Goal: Information Seeking & Learning: Learn about a topic

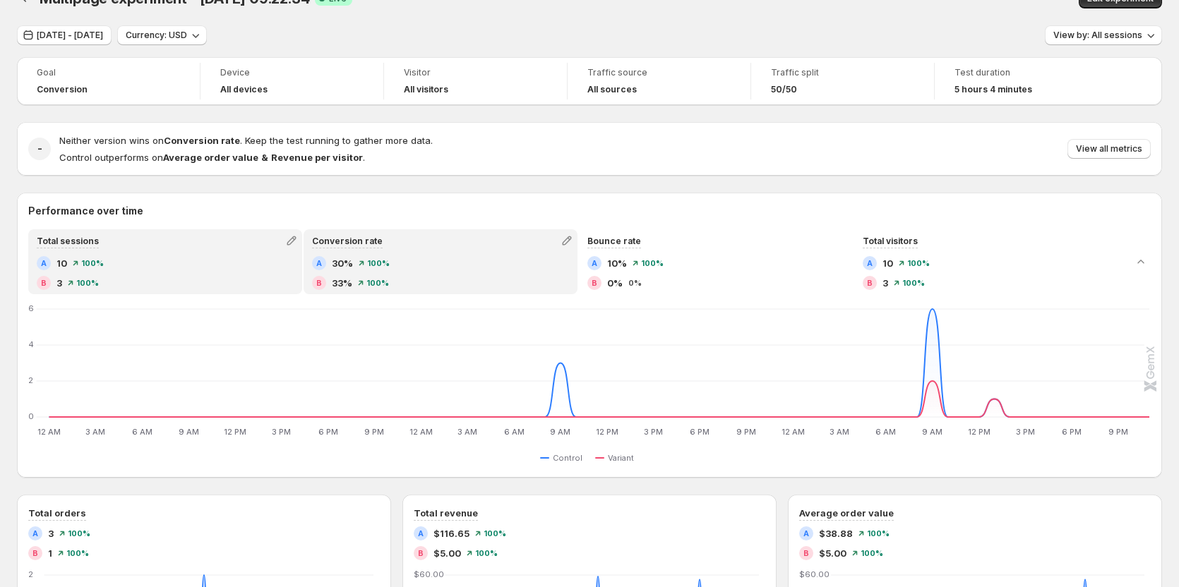
scroll to position [71, 0]
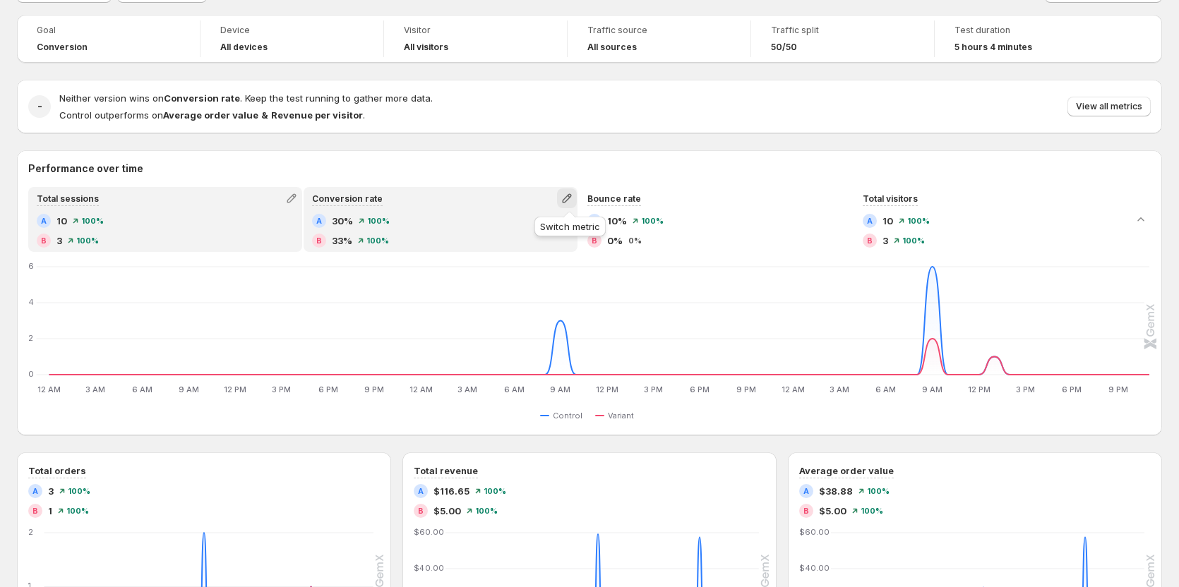
click at [570, 194] on icon "button" at bounding box center [567, 198] width 14 height 14
click at [536, 232] on span "Revenue per visitor" at bounding box center [515, 227] width 85 height 11
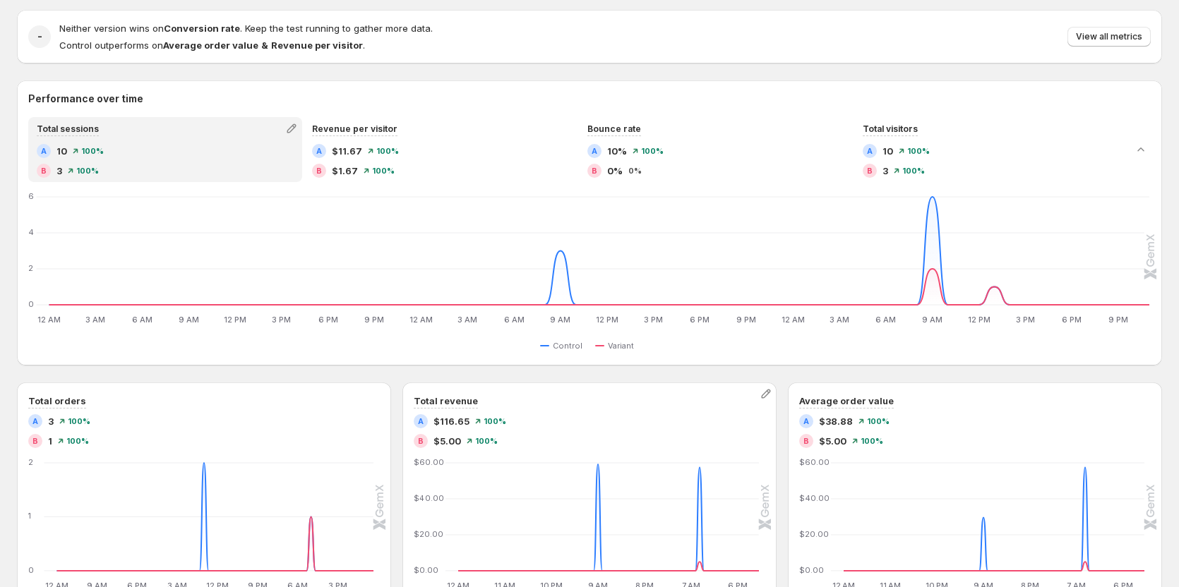
scroll to position [141, 0]
click at [383, 393] on icon "button" at bounding box center [380, 393] width 14 height 14
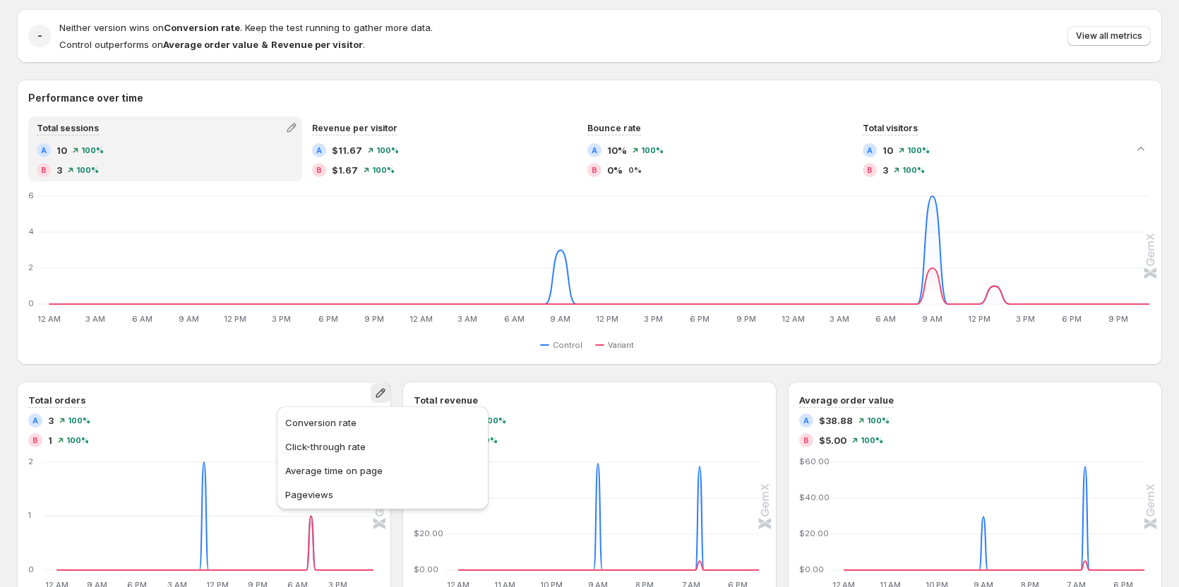
click at [679, 377] on div "Performance over time Total sessions A 10 100% B 3 100% Revenue per visitor A $…" at bounding box center [589, 355] width 1145 height 551
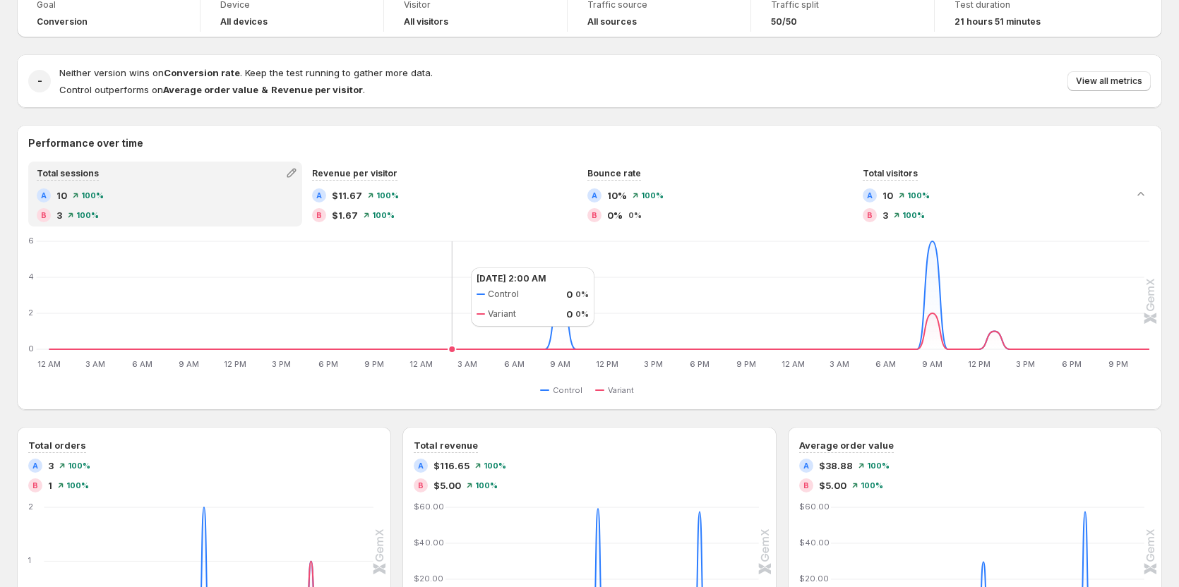
scroll to position [71, 0]
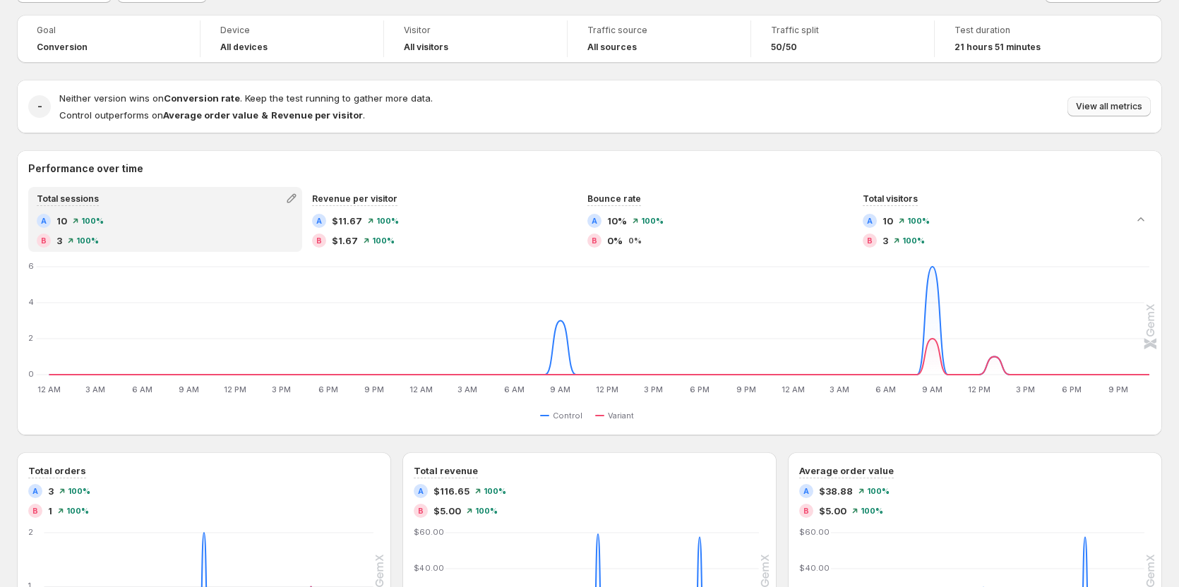
click at [1115, 105] on span "View all metrics" at bounding box center [1109, 106] width 66 height 11
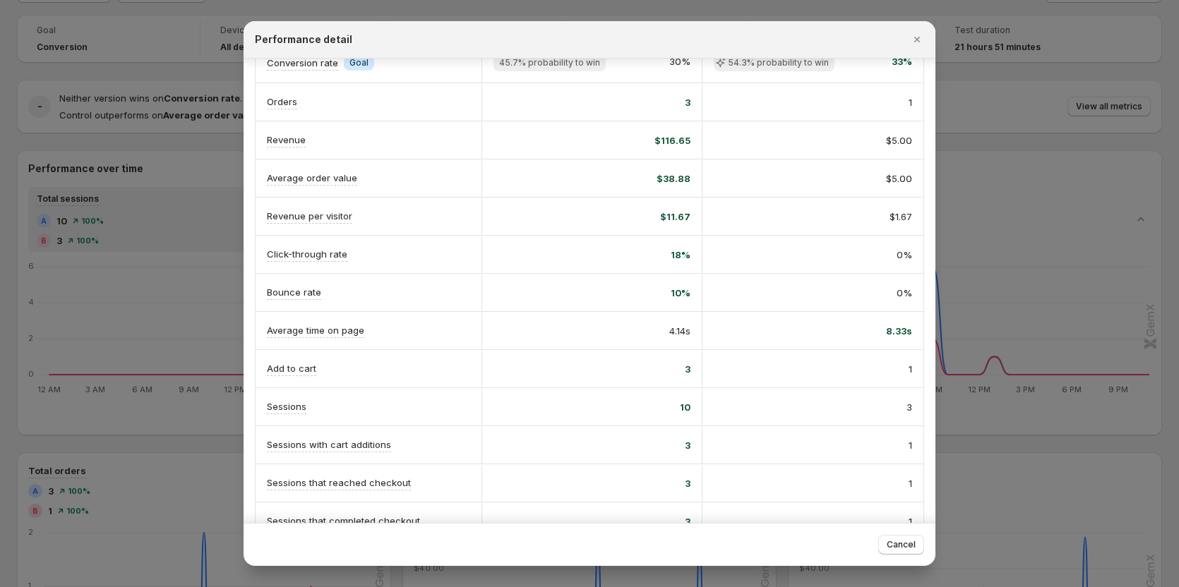
scroll to position [141, 0]
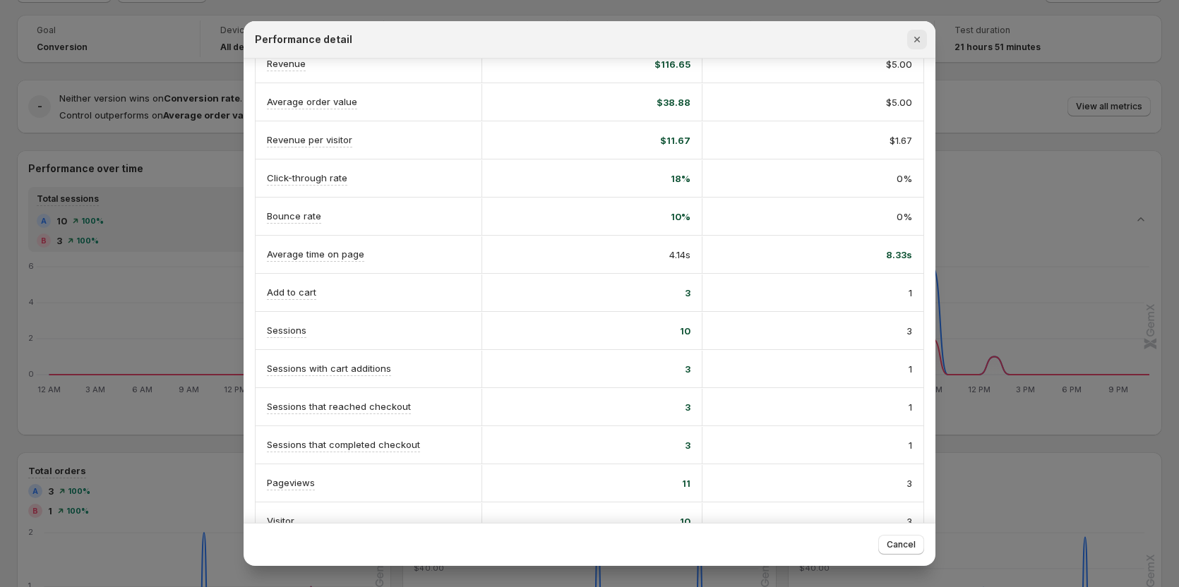
click at [920, 37] on icon "Close" at bounding box center [917, 39] width 14 height 14
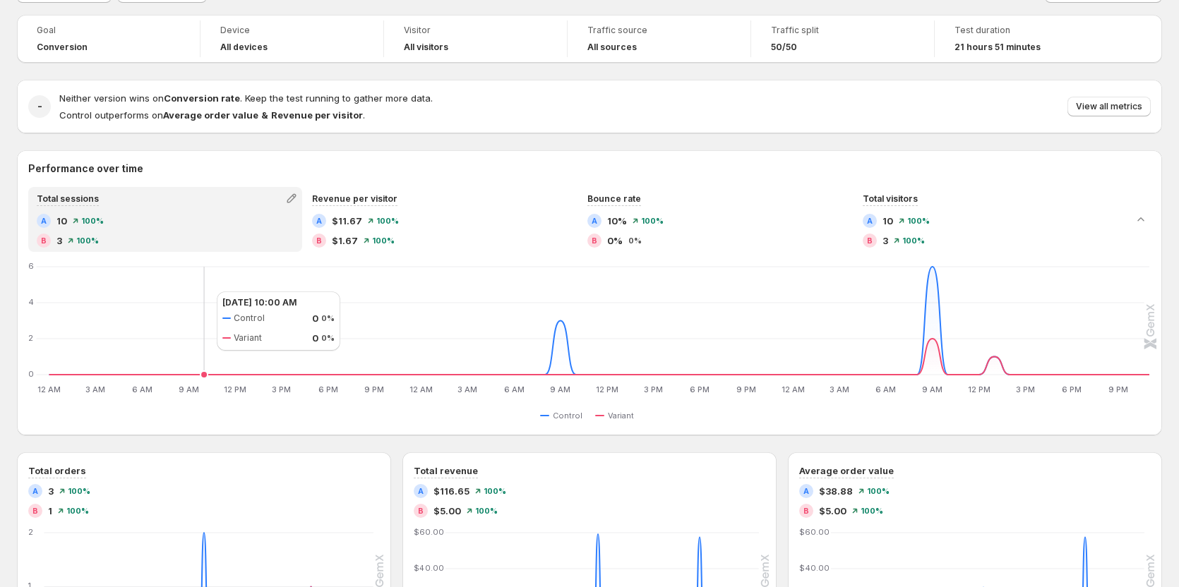
scroll to position [0, 0]
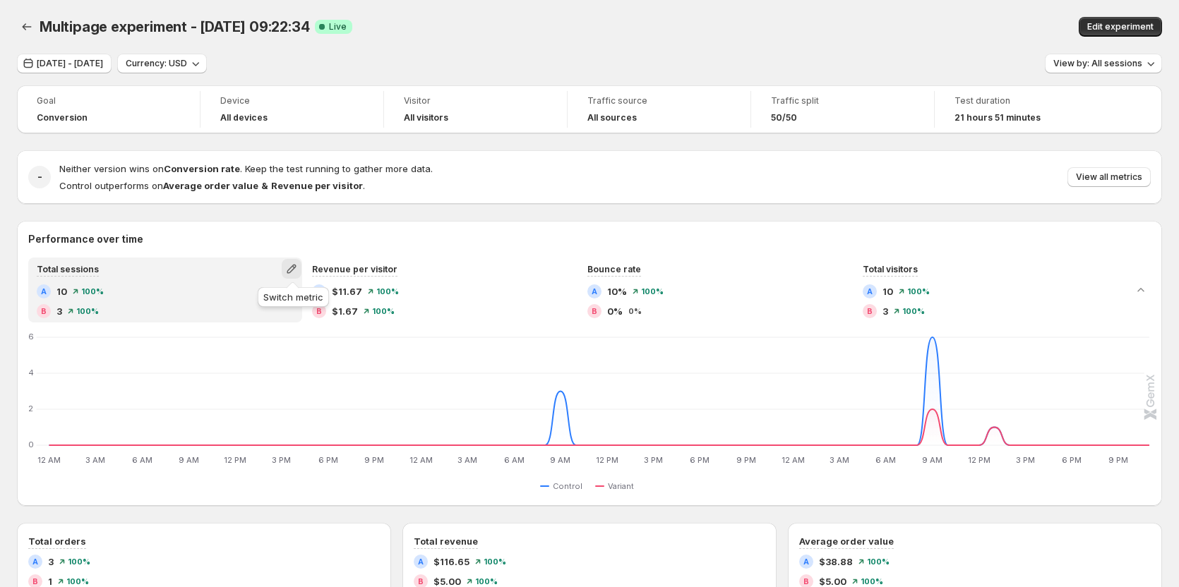
click at [296, 267] on icon "button" at bounding box center [291, 269] width 9 height 9
click at [270, 299] on span "Conversion rate" at bounding box center [293, 299] width 195 height 14
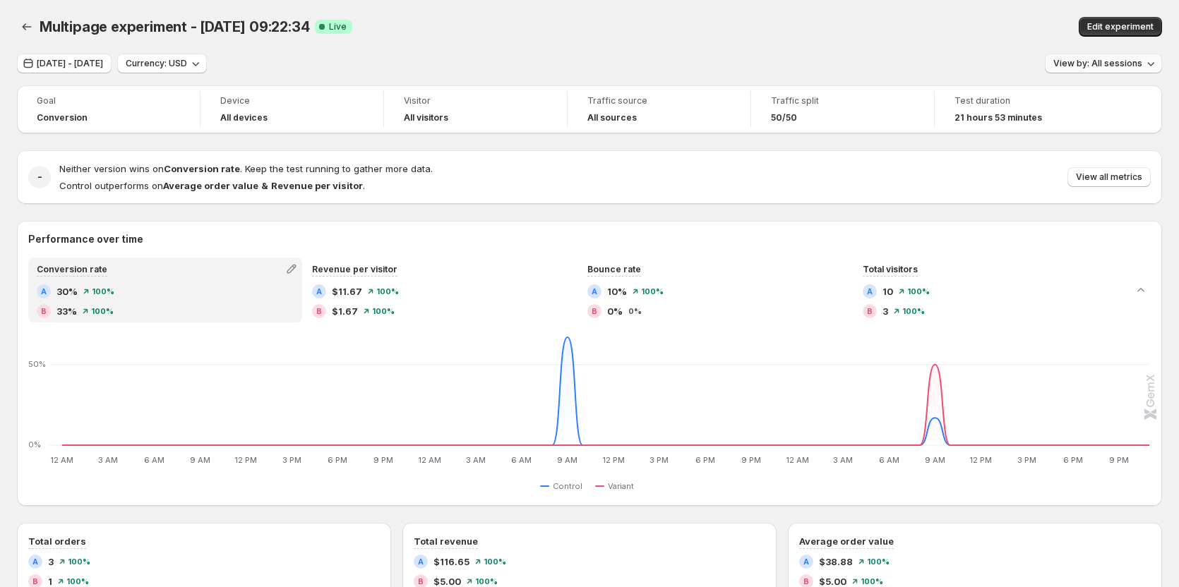
click at [1074, 69] on button "View by: All sessions" at bounding box center [1103, 64] width 117 height 20
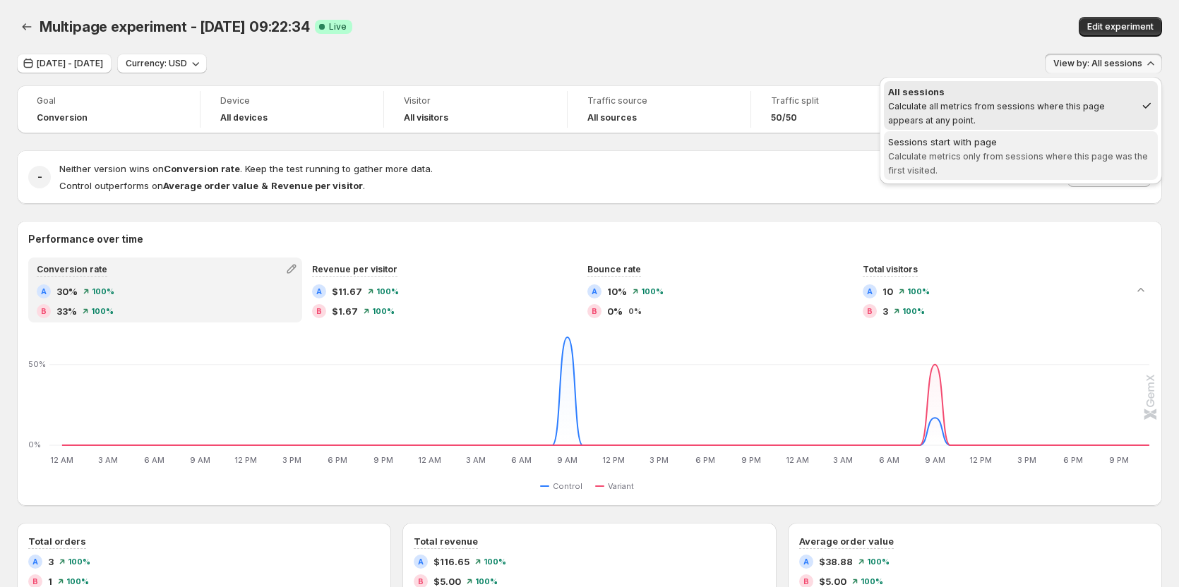
click at [1018, 152] on span "Calculate metrics only from sessions where this page was the first visited." at bounding box center [1018, 163] width 260 height 25
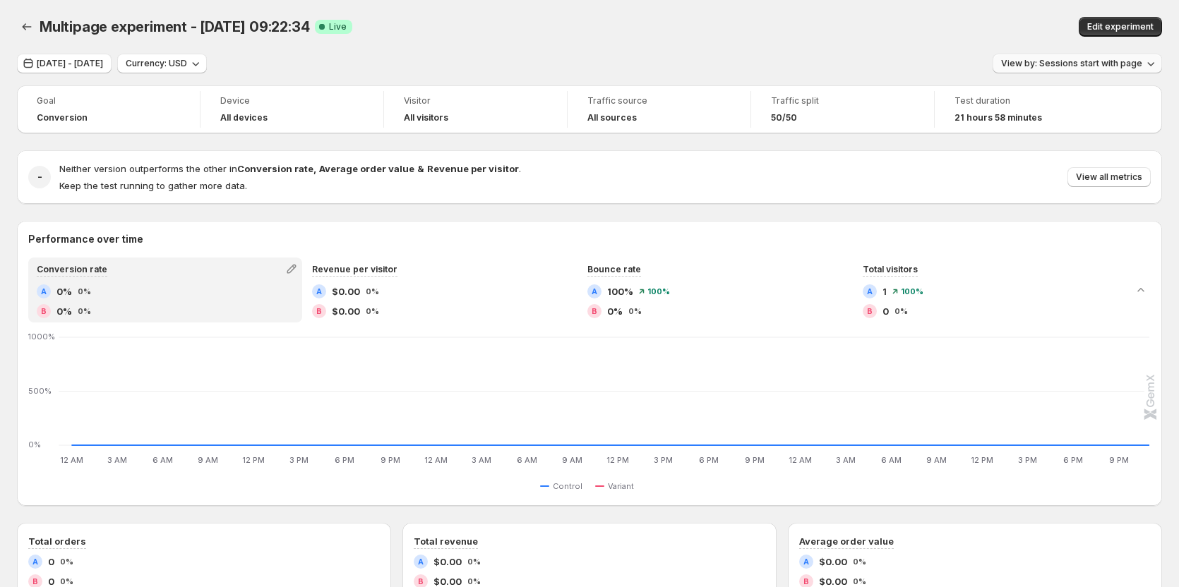
click at [1024, 62] on span "View by: Sessions start with page" at bounding box center [1071, 63] width 141 height 11
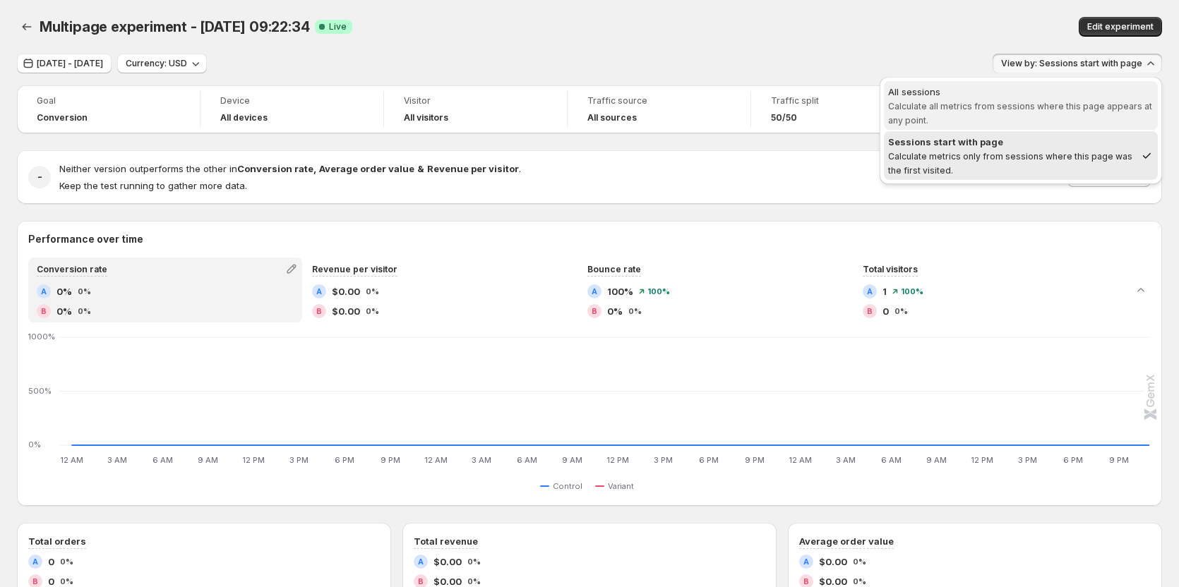
click at [1011, 95] on div "All sessions" at bounding box center [1020, 92] width 265 height 14
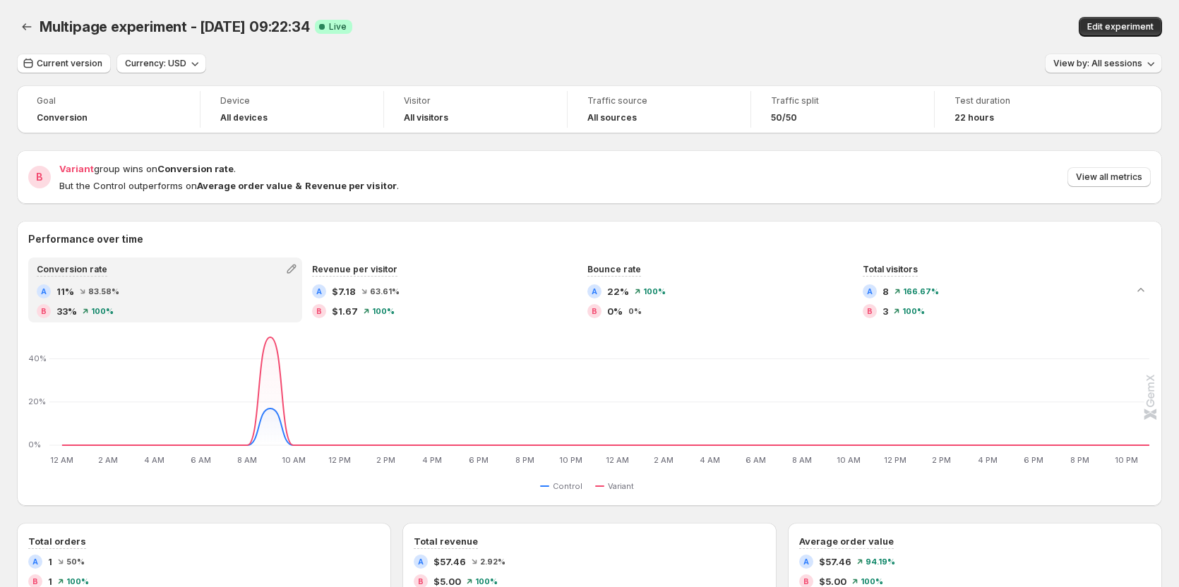
click at [1093, 64] on span "View by: All sessions" at bounding box center [1097, 63] width 89 height 11
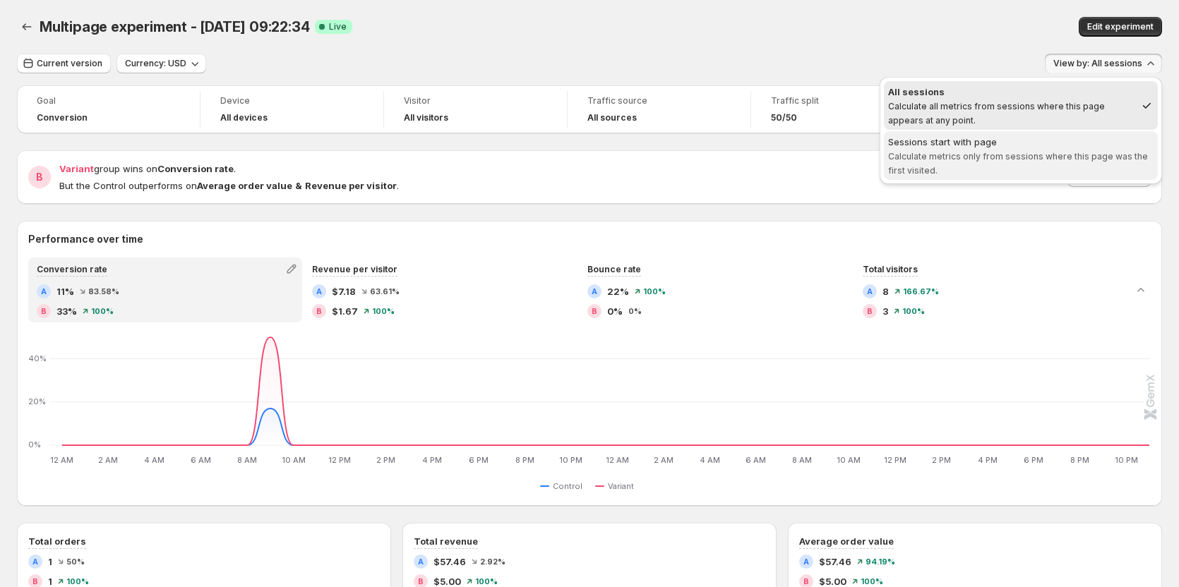
click at [990, 152] on span "Calculate metrics only from sessions where this page was the first visited." at bounding box center [1018, 163] width 260 height 25
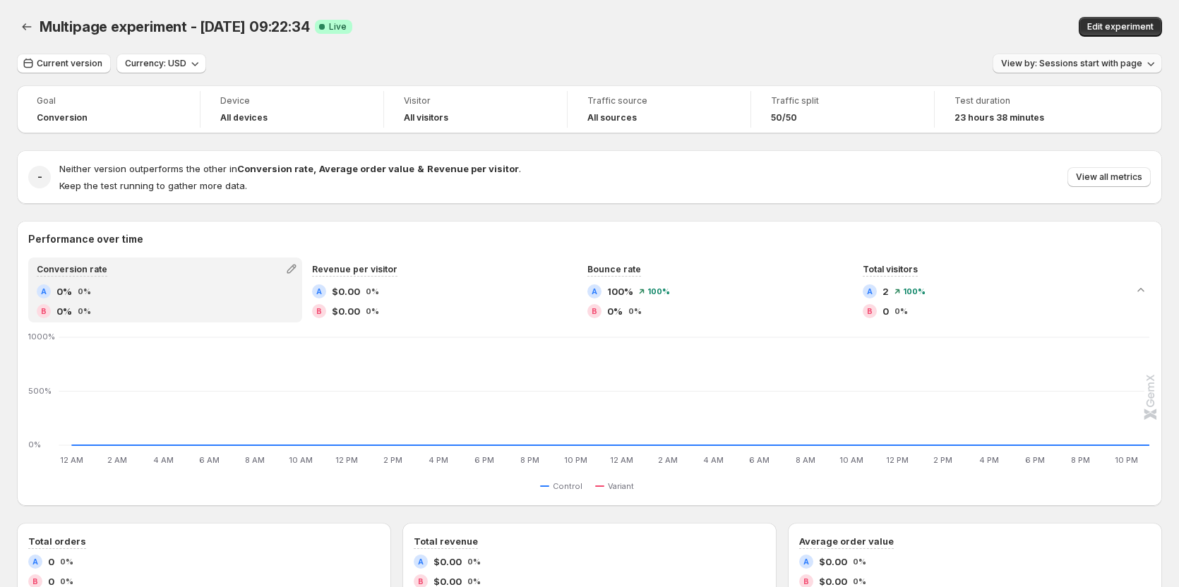
click at [1056, 64] on span "View by: Sessions start with page" at bounding box center [1071, 63] width 141 height 11
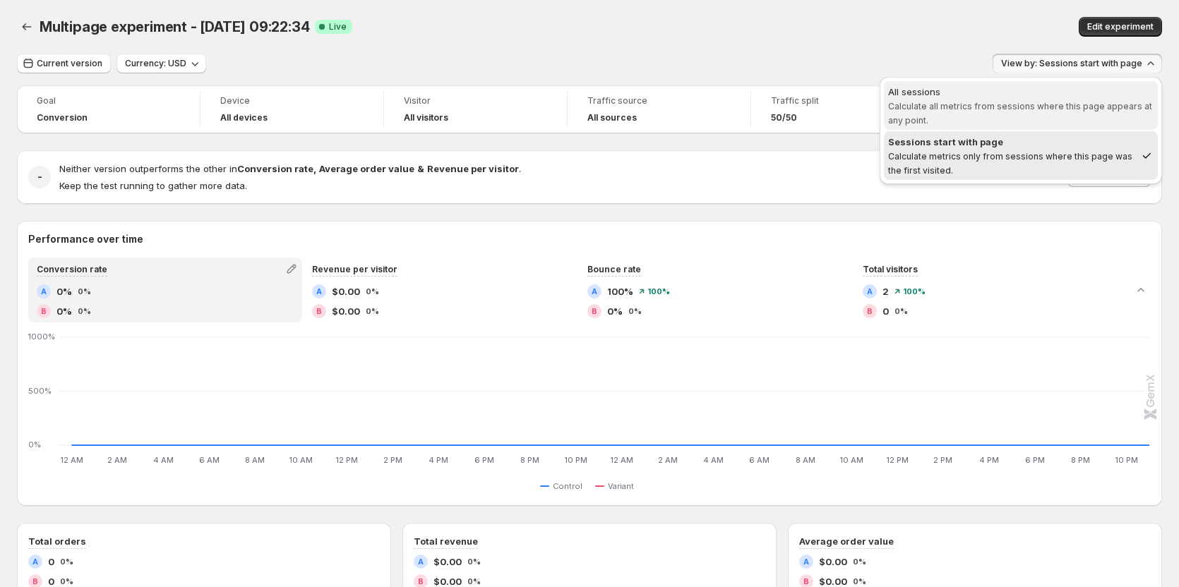
click at [1025, 113] on span "All sessions Calculate all metrics from sessions where this page appears at any…" at bounding box center [1020, 106] width 265 height 42
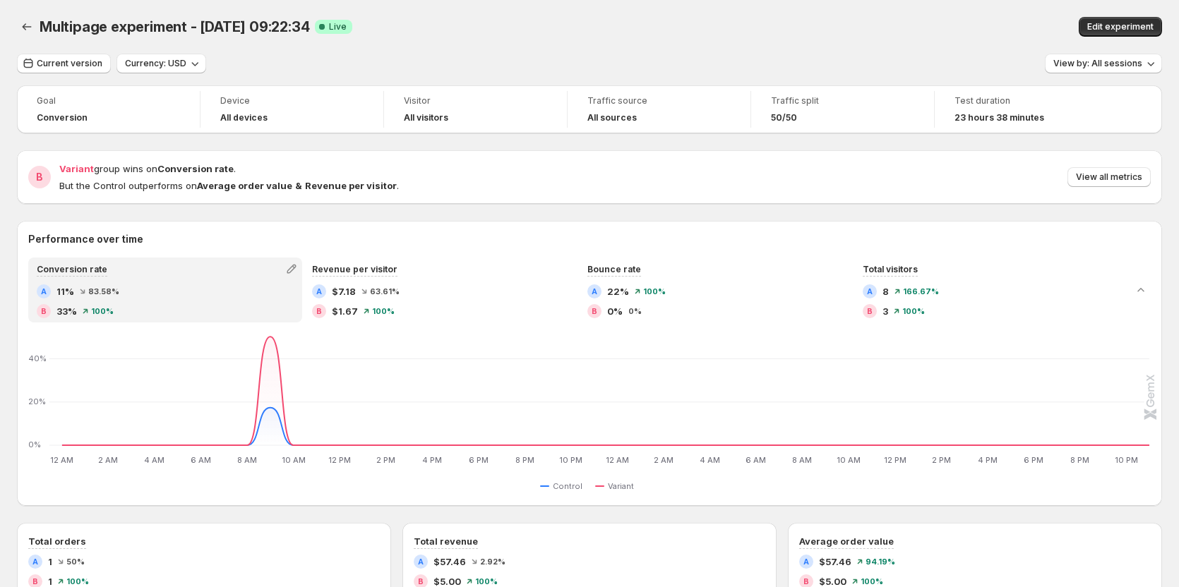
click at [818, 50] on div "Multipage experiment - Sep 3, 09:22:34. This page is ready Multipage experiment…" at bounding box center [589, 27] width 1145 height 54
click at [1085, 63] on span "View by: All sessions" at bounding box center [1097, 63] width 89 height 11
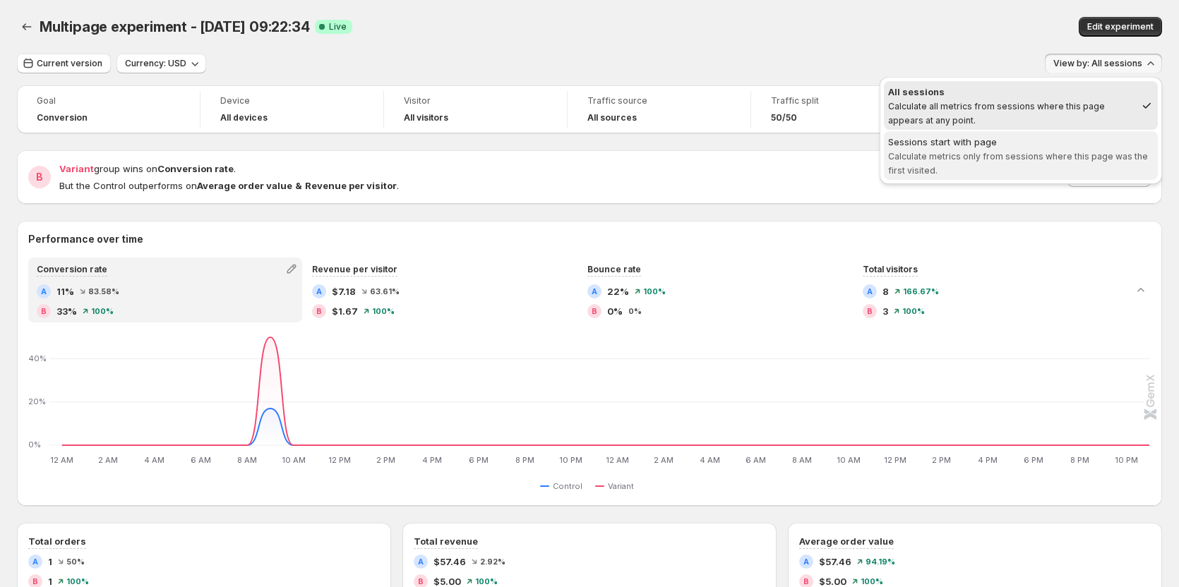
click at [1017, 155] on span "Calculate metrics only from sessions where this page was the first visited." at bounding box center [1018, 163] width 260 height 25
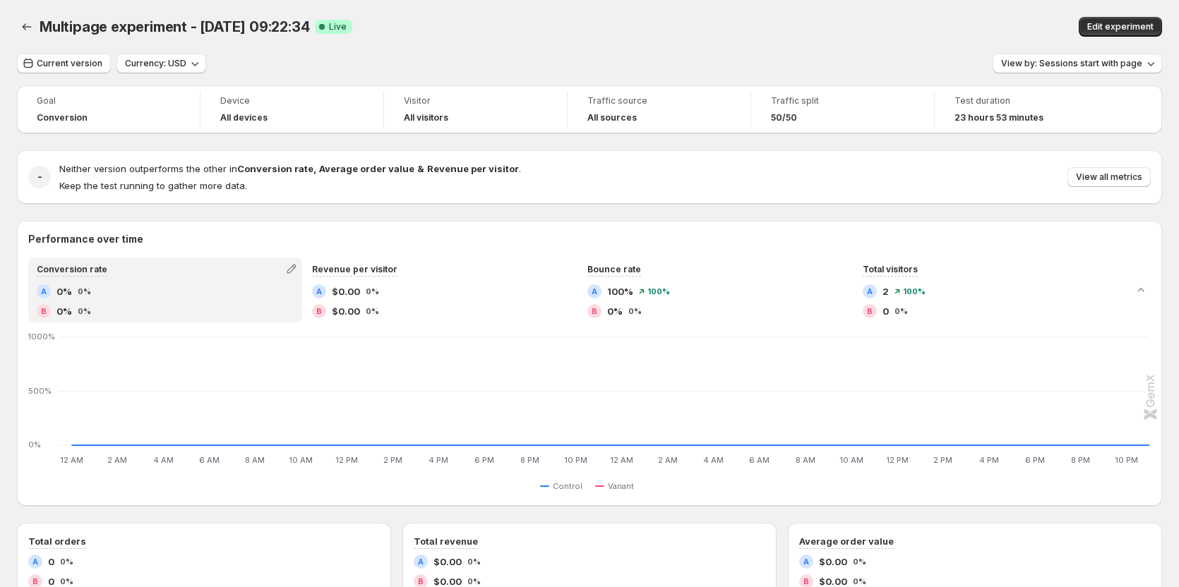
scroll to position [71, 0]
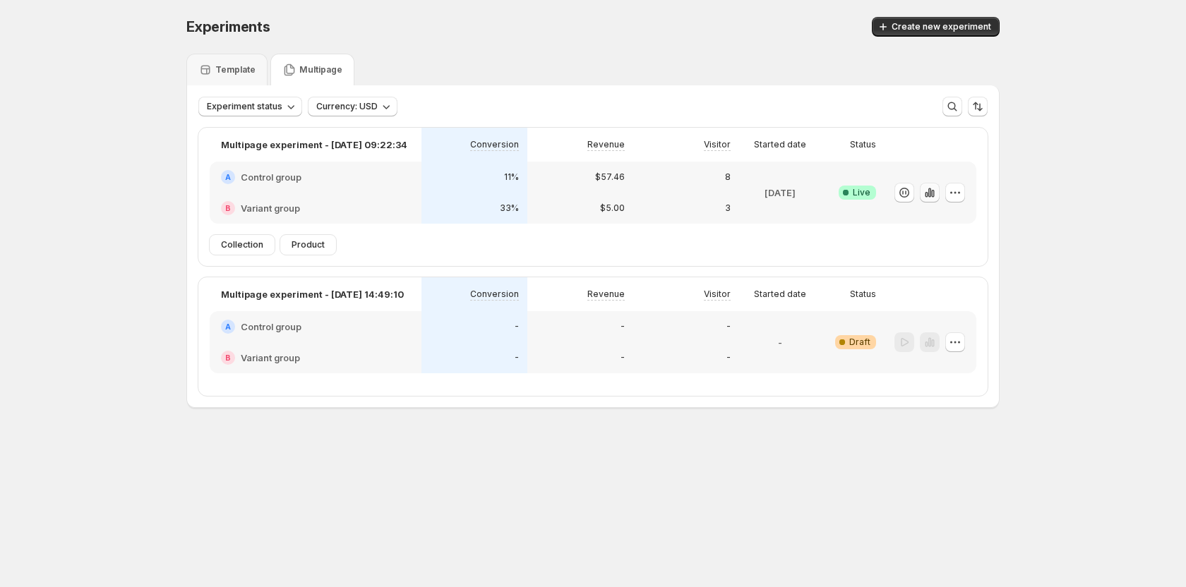
click at [934, 197] on icon "button" at bounding box center [930, 193] width 14 height 14
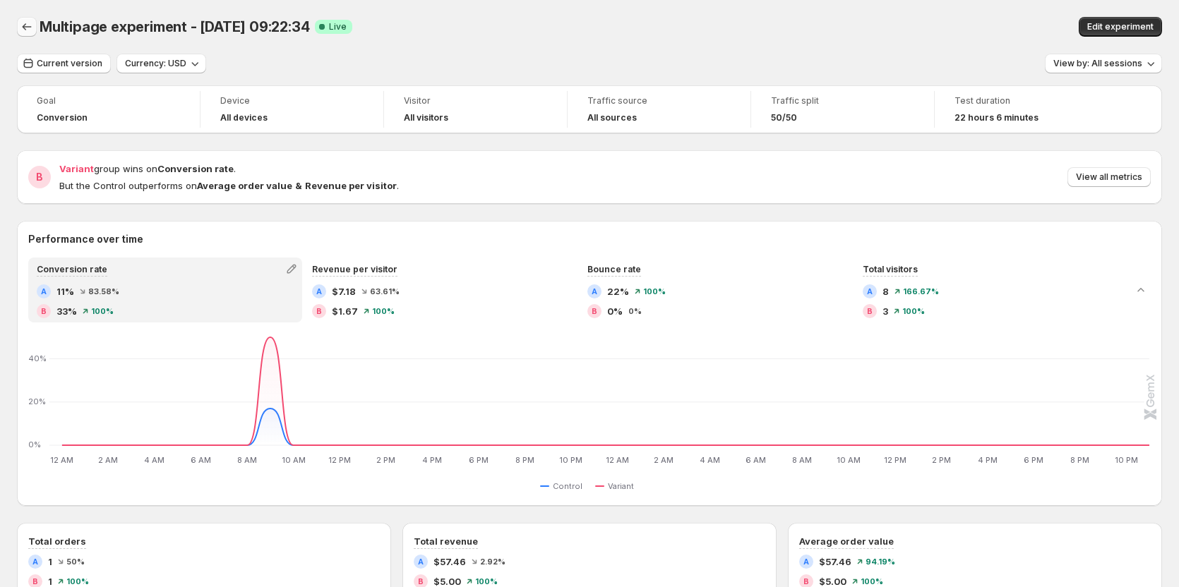
click at [32, 26] on icon "Back" at bounding box center [27, 27] width 14 height 14
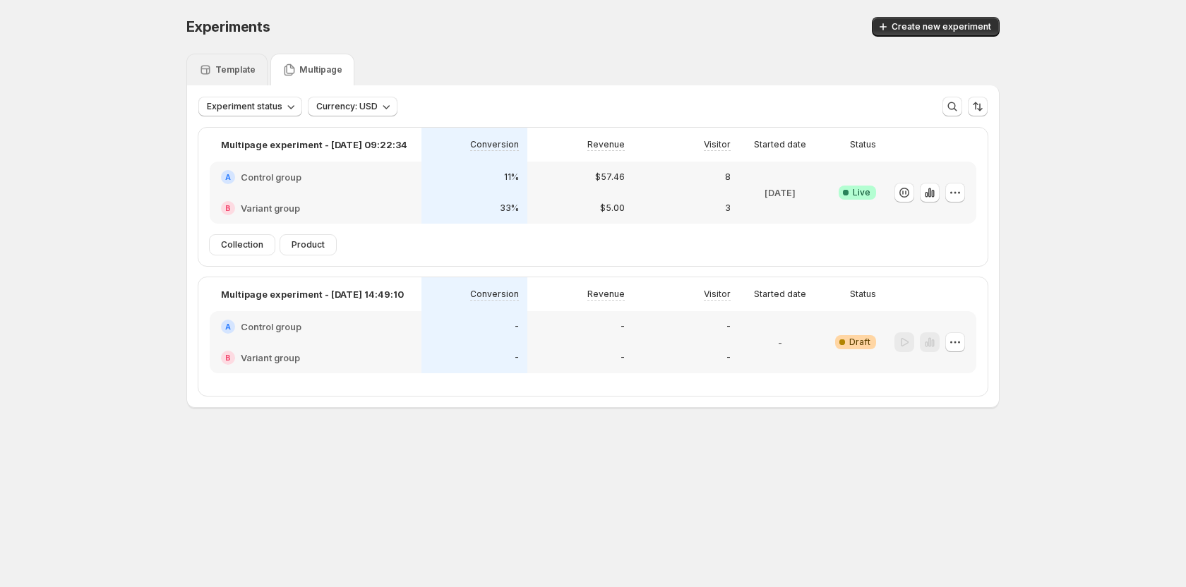
click at [227, 64] on p "Template" at bounding box center [235, 69] width 40 height 11
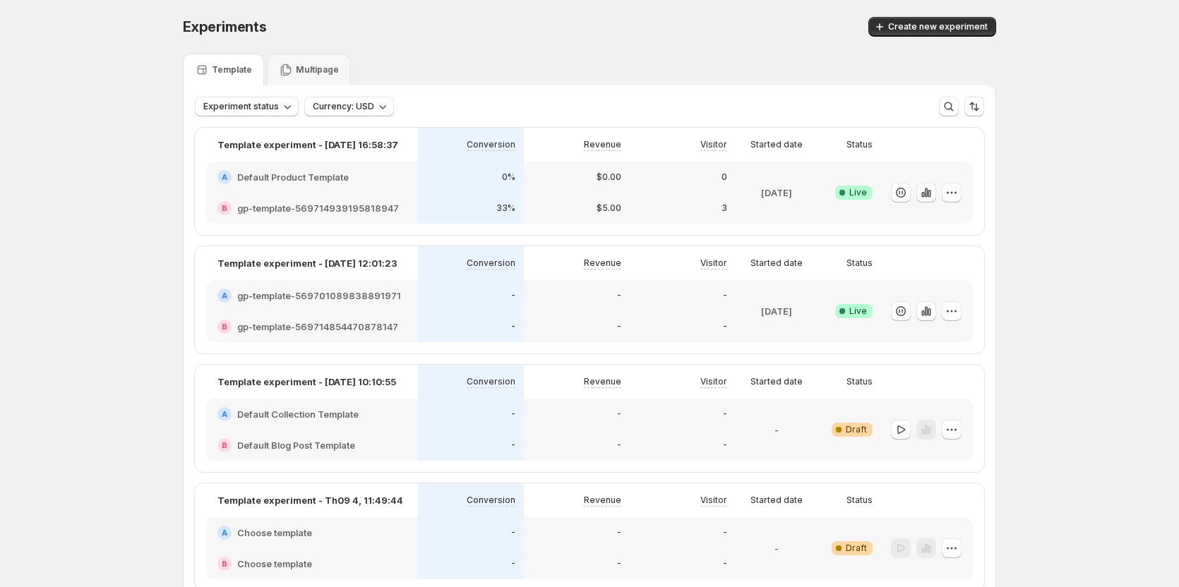
click at [933, 191] on icon "button" at bounding box center [926, 193] width 14 height 14
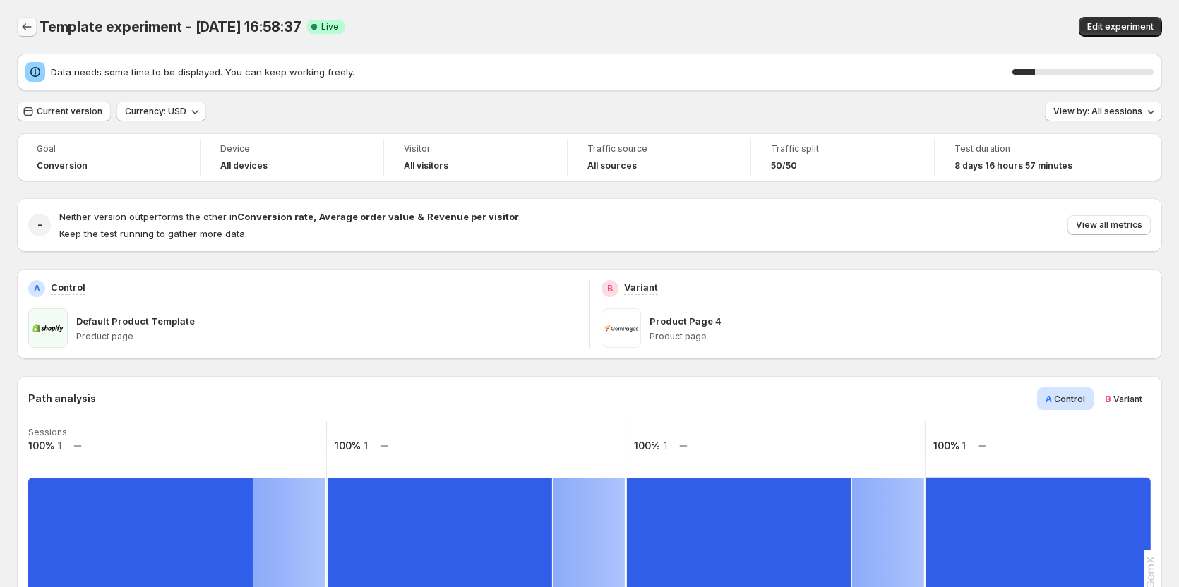
click at [28, 32] on icon "Back" at bounding box center [27, 27] width 14 height 14
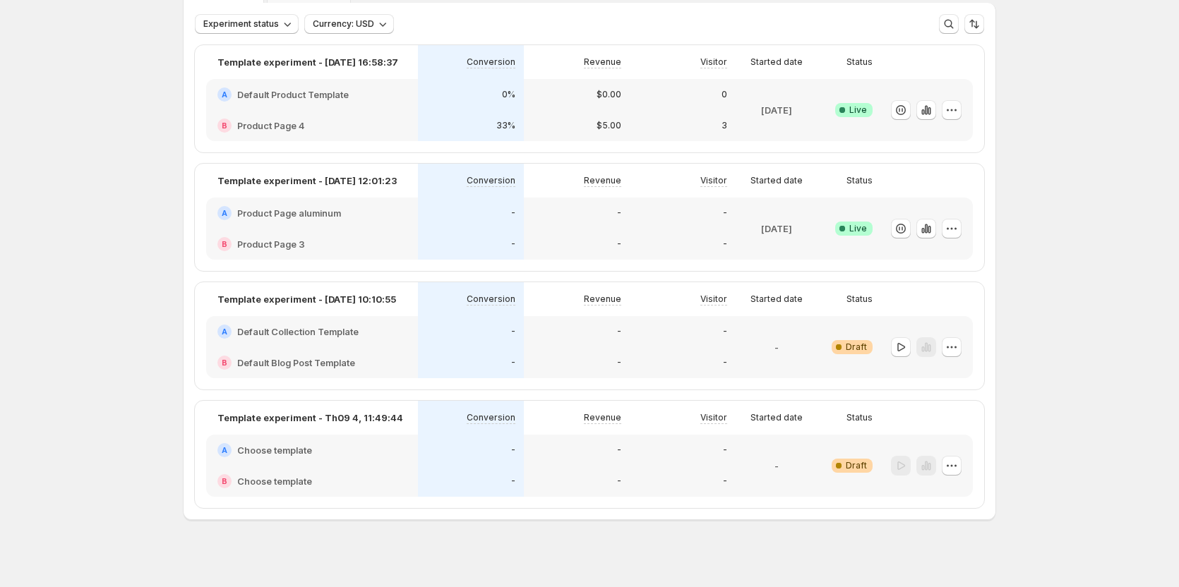
scroll to position [92, 0]
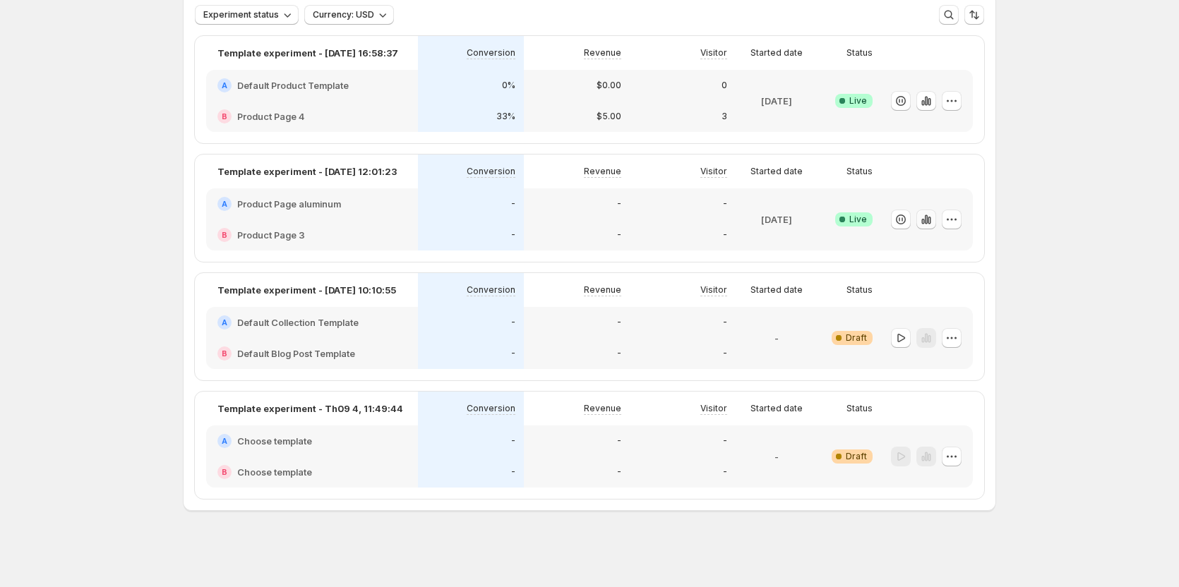
click at [930, 220] on icon "button" at bounding box center [926, 219] width 14 height 14
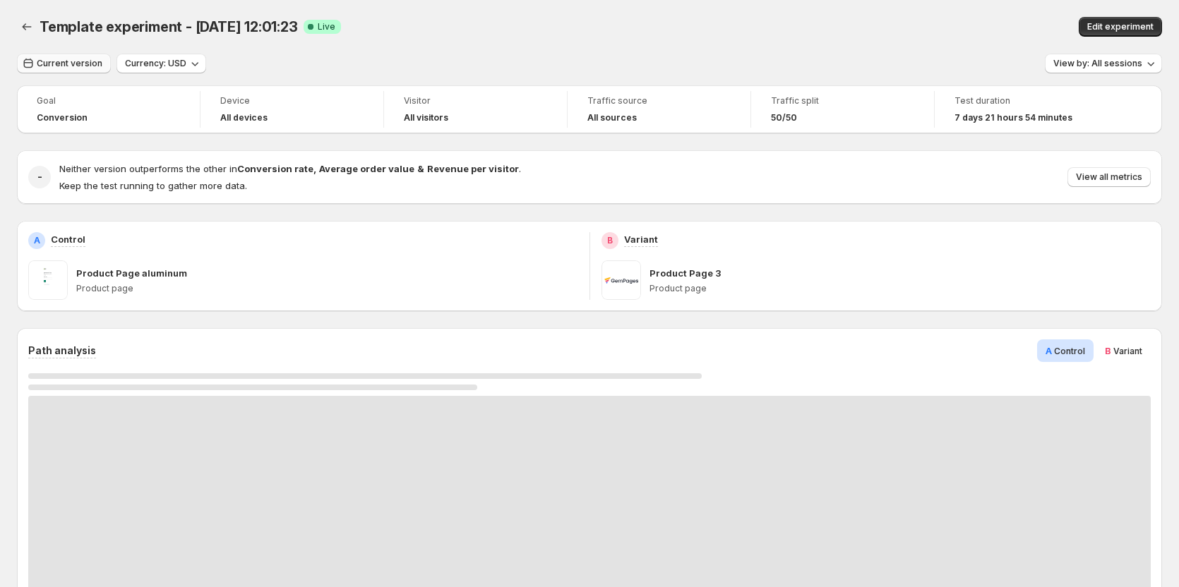
click at [66, 66] on span "Current version" at bounding box center [70, 63] width 66 height 11
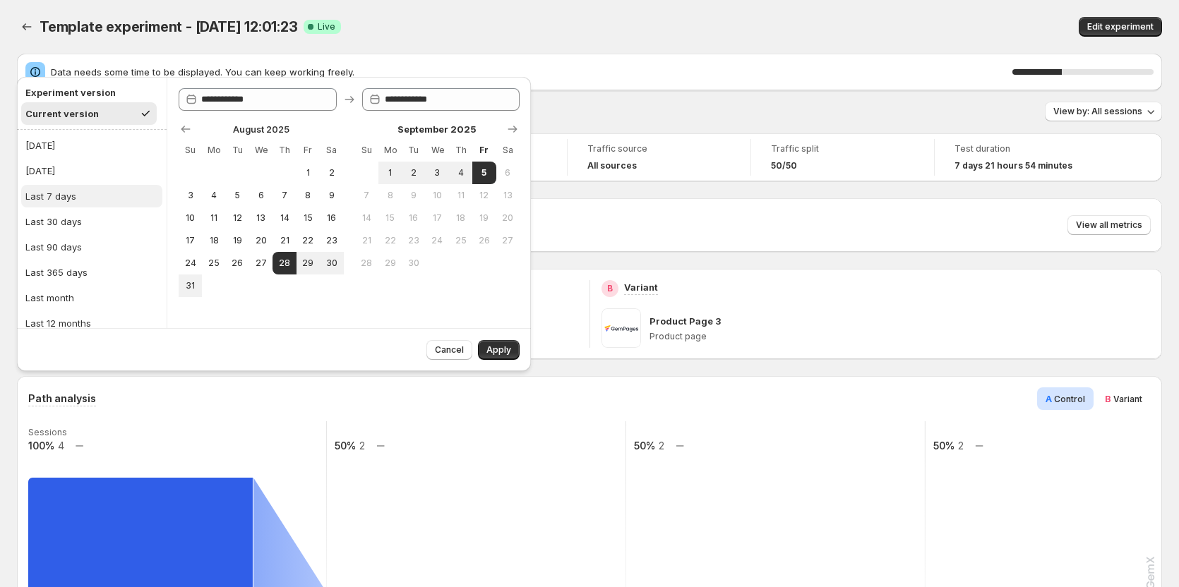
click at [66, 188] on button "Last 7 days" at bounding box center [91, 196] width 141 height 23
type input "**********"
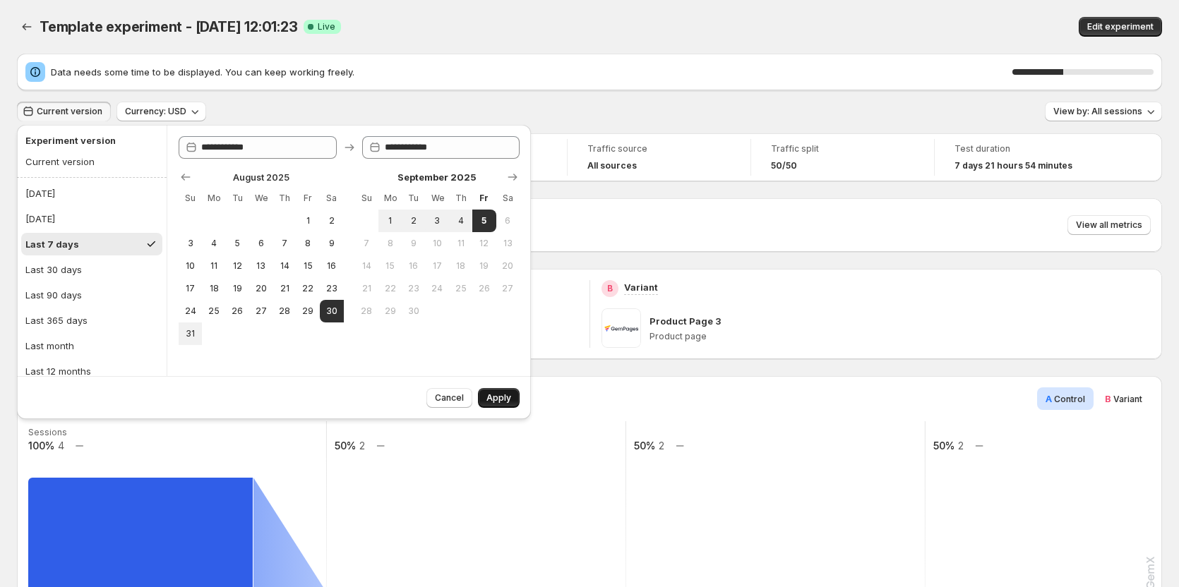
click at [501, 390] on button "Apply" at bounding box center [499, 398] width 42 height 20
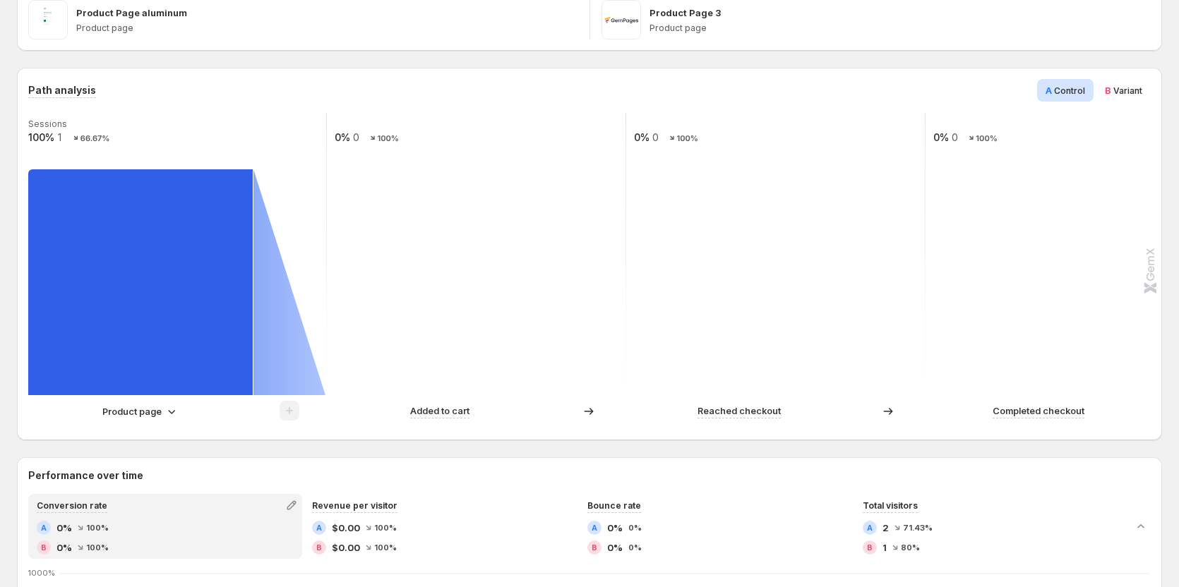
scroll to position [282, 0]
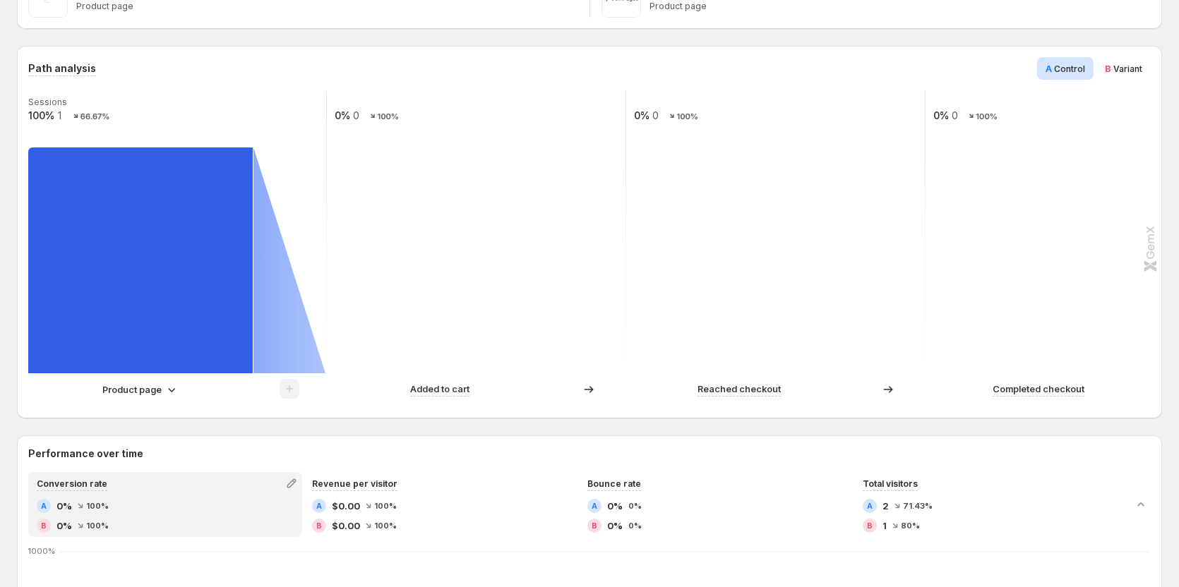
click at [148, 385] on p "Product page" at bounding box center [131, 390] width 59 height 14
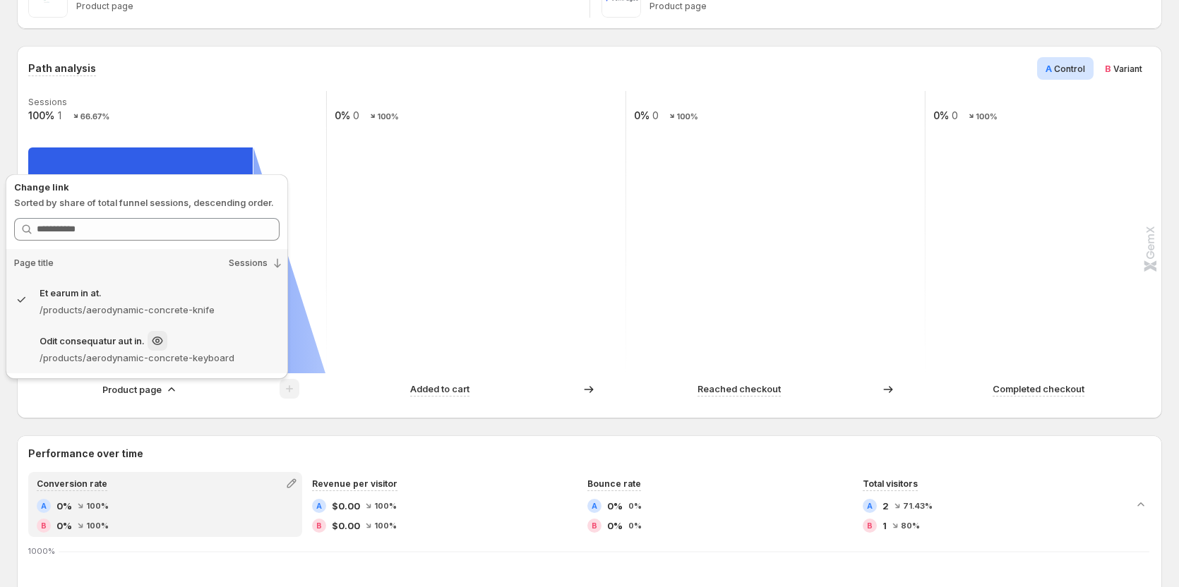
click at [149, 353] on p "/products/aerodynamic-concrete-keyboard" at bounding box center [160, 358] width 240 height 14
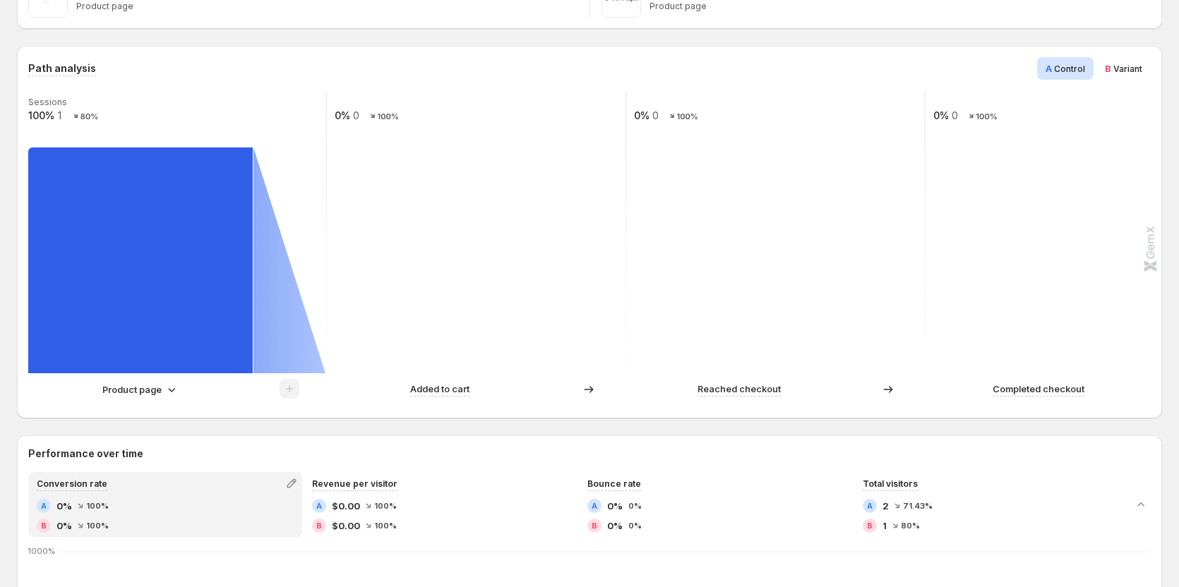
click at [148, 388] on p "Product page" at bounding box center [131, 390] width 59 height 14
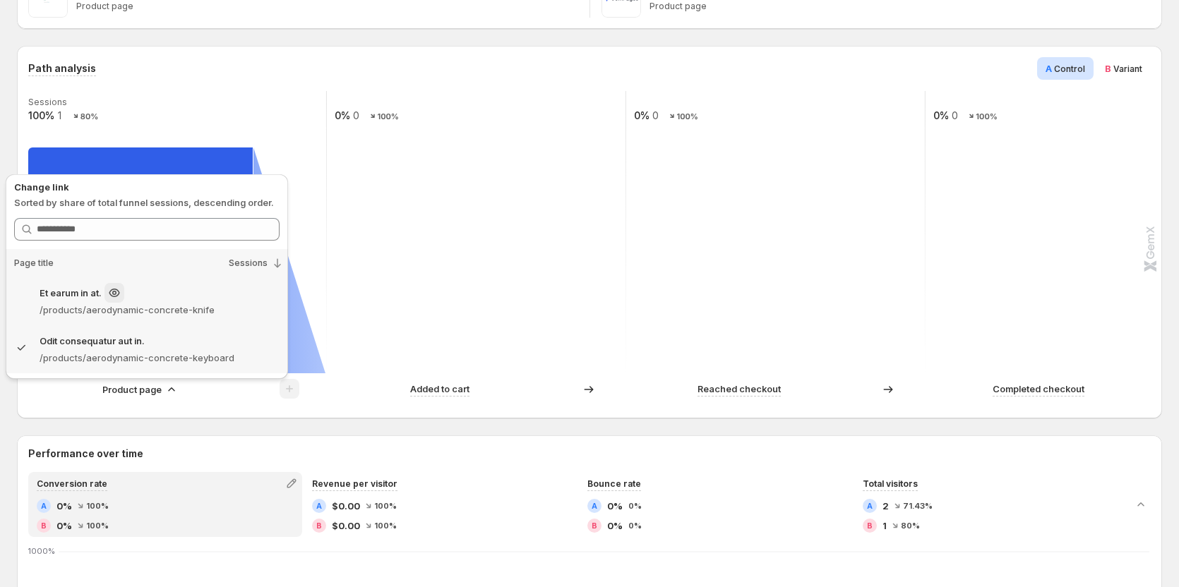
click at [126, 315] on p "/products/aerodynamic-concrete-knife" at bounding box center [160, 310] width 240 height 14
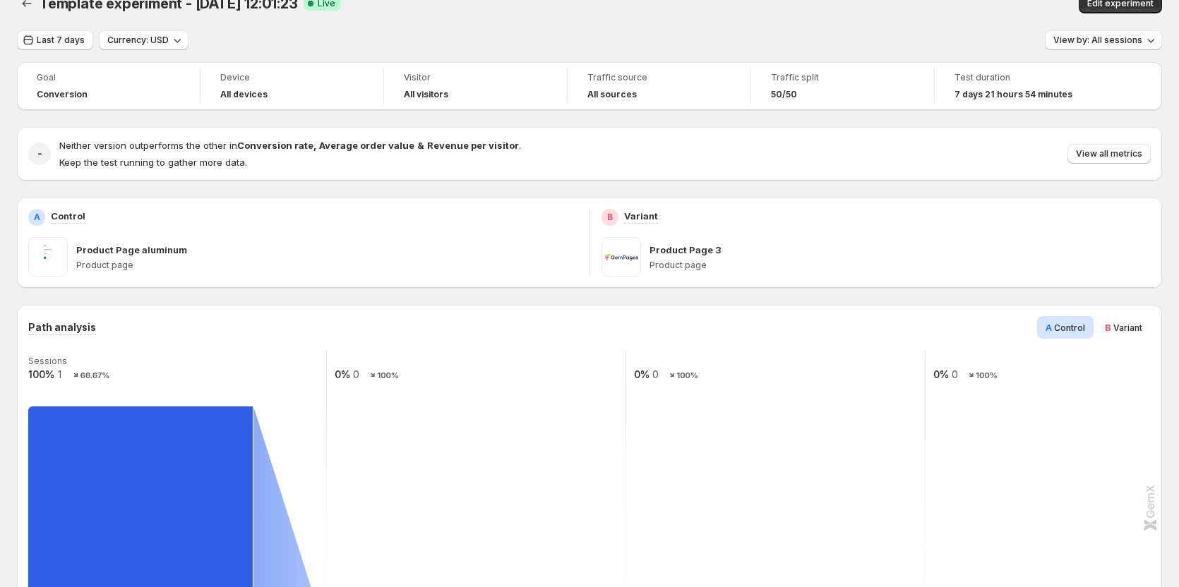
scroll to position [0, 0]
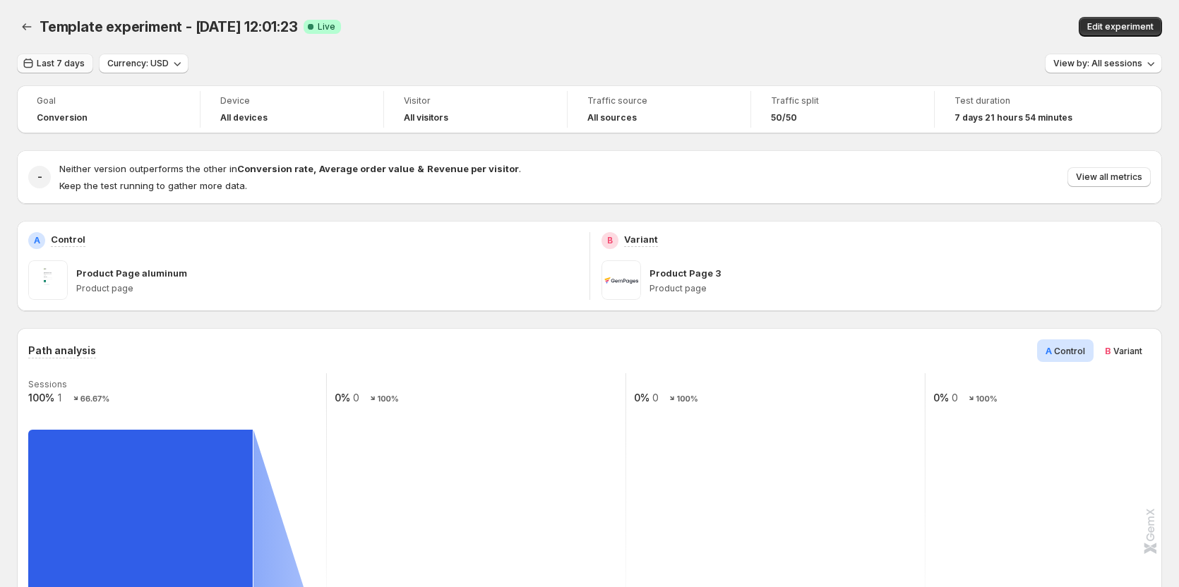
click at [59, 62] on span "Last 7 days" at bounding box center [61, 63] width 48 height 11
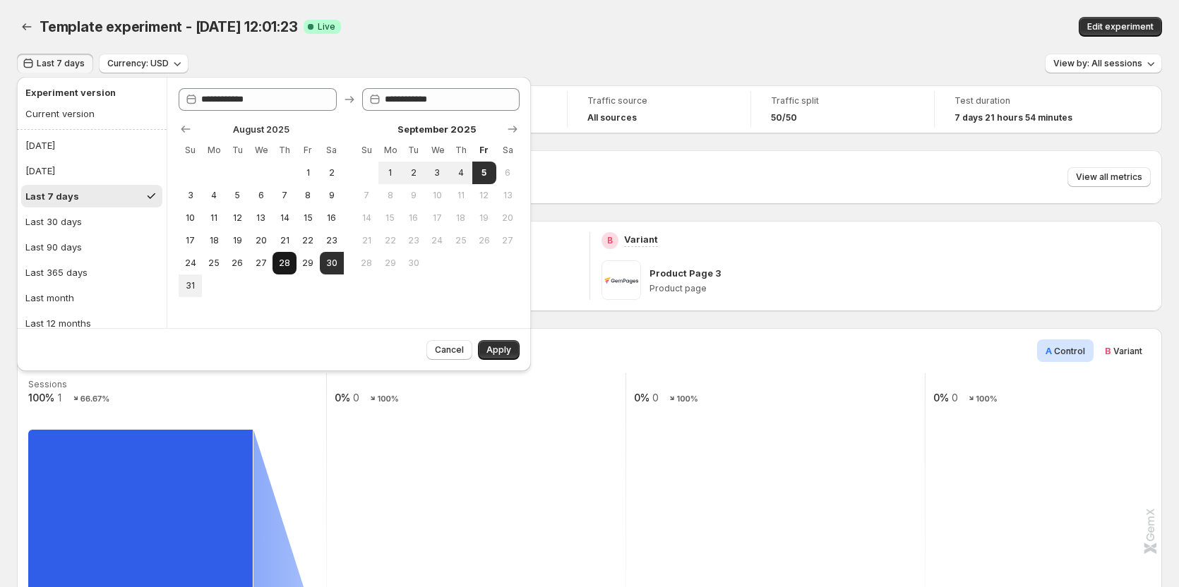
click at [278, 264] on span "28" at bounding box center [284, 263] width 12 height 11
type input "**********"
click at [317, 265] on button "29" at bounding box center [307, 263] width 23 height 23
type input "**********"
click at [503, 350] on span "Apply" at bounding box center [498, 349] width 25 height 11
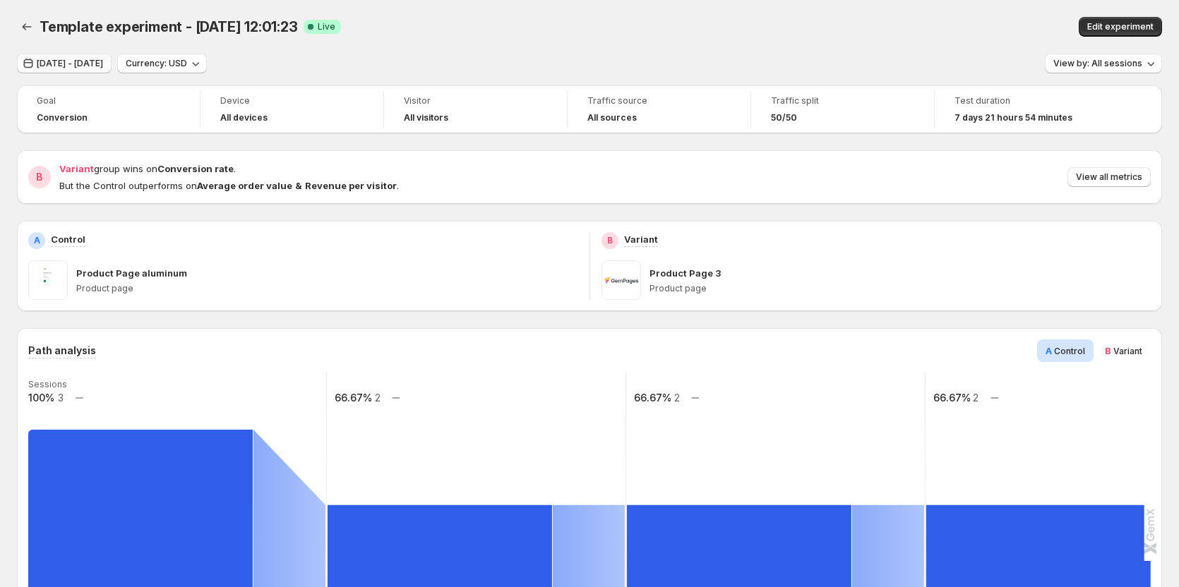
click at [75, 56] on button "Aug 28, 2025 - Aug 29, 2025" at bounding box center [64, 64] width 95 height 20
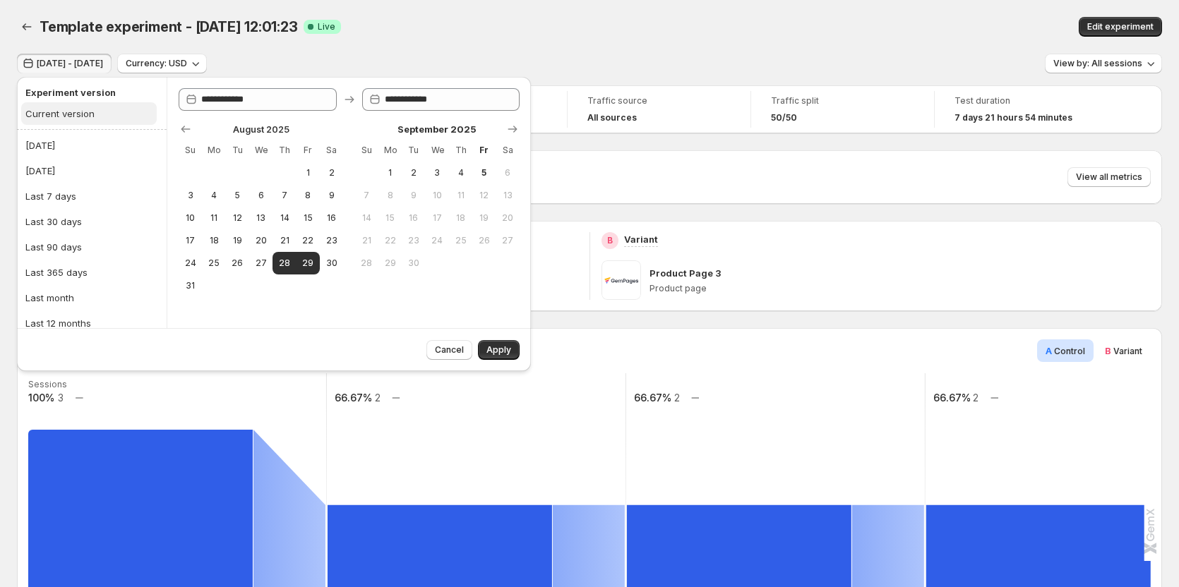
click at [90, 112] on div "Current version" at bounding box center [59, 114] width 69 height 14
type input "**********"
click at [498, 352] on span "Apply" at bounding box center [498, 349] width 25 height 11
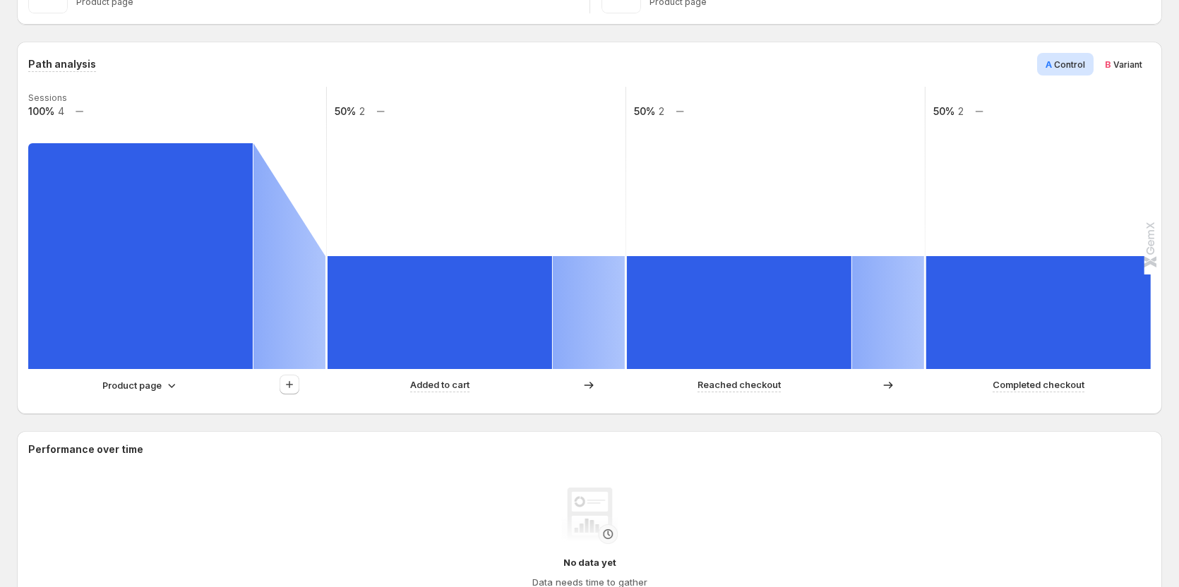
scroll to position [353, 0]
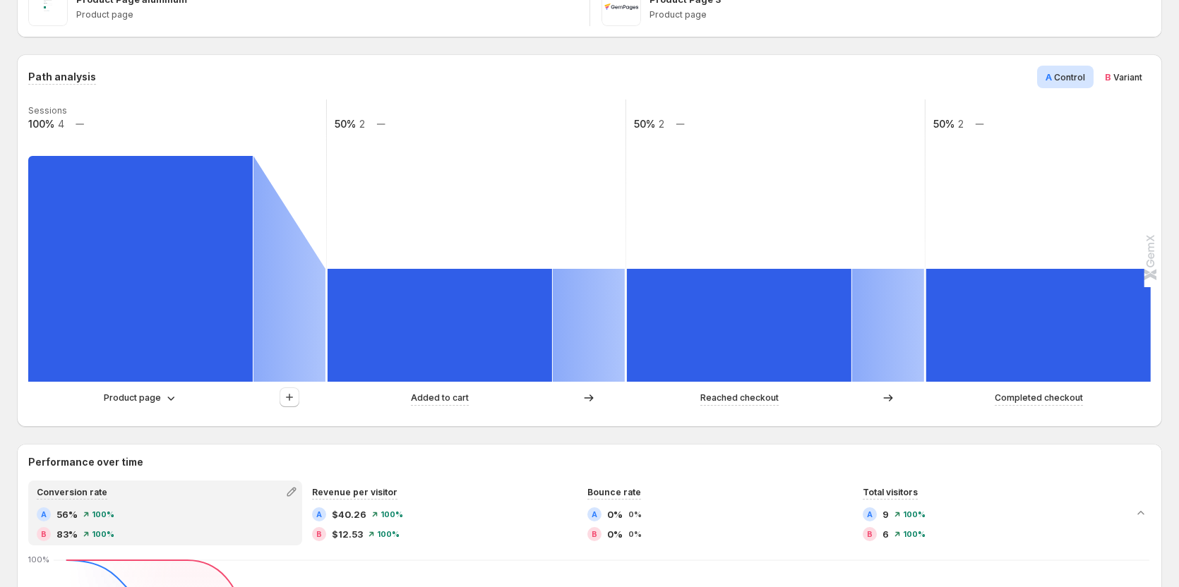
scroll to position [282, 0]
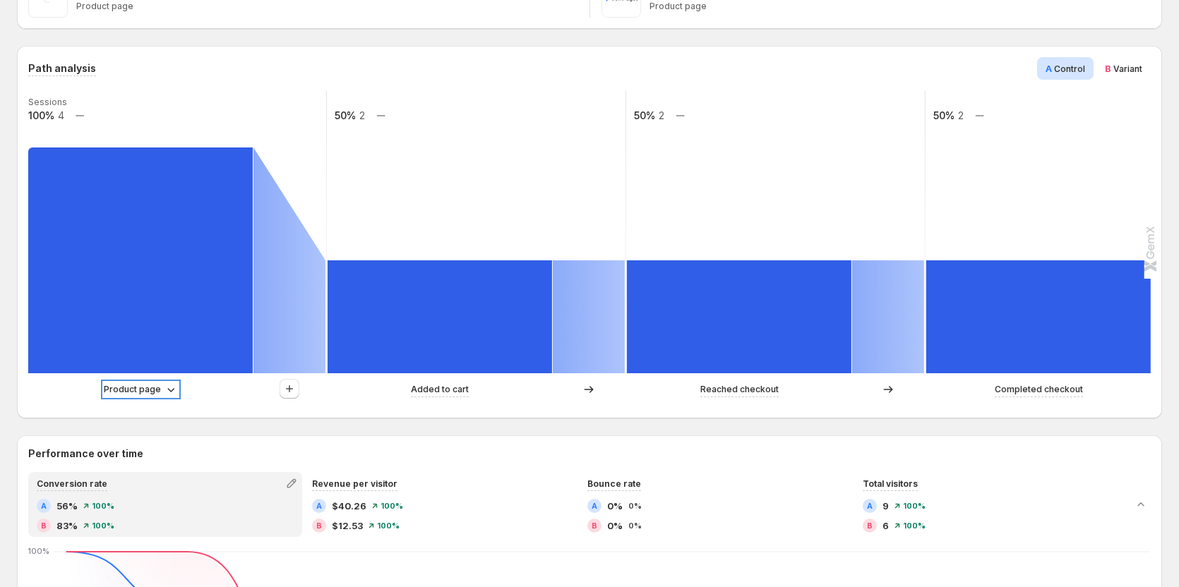
click at [146, 395] on p "Product page" at bounding box center [132, 390] width 57 height 14
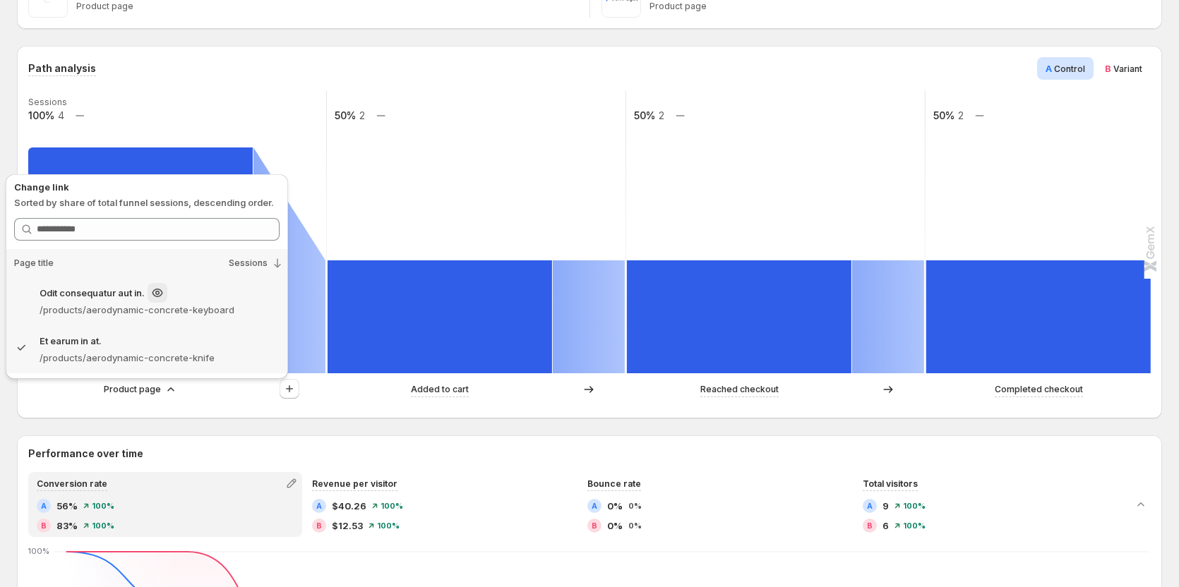
click at [148, 309] on p "/products/aerodynamic-concrete-keyboard" at bounding box center [160, 310] width 240 height 14
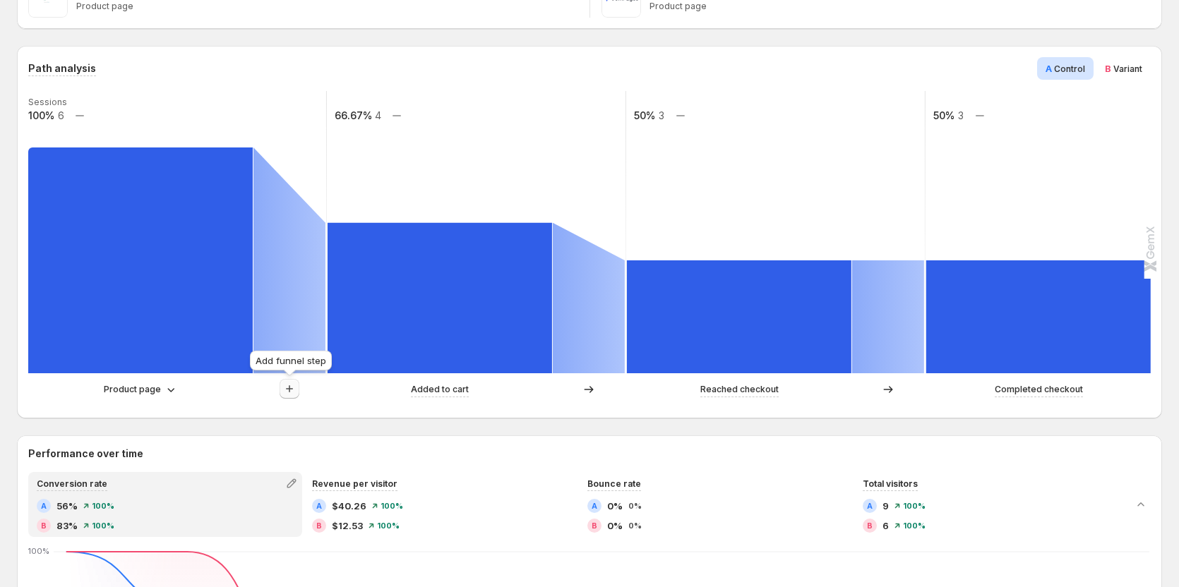
click at [294, 390] on icon "button" at bounding box center [289, 389] width 14 height 14
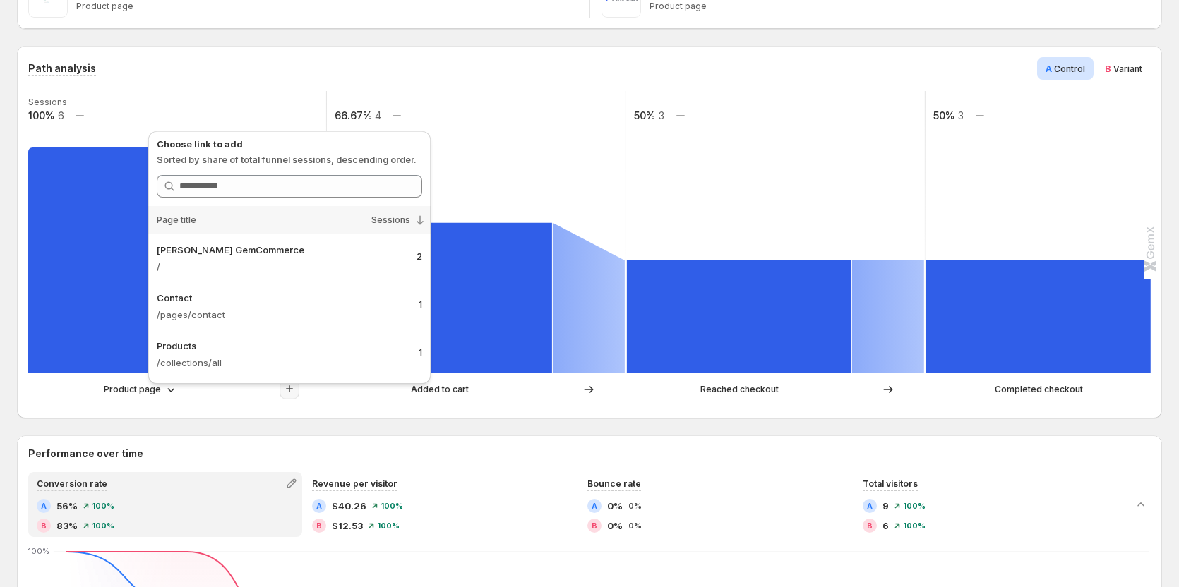
click at [80, 400] on div "Product page Added to cart Reached checkout Completed checkout" at bounding box center [587, 393] width 1119 height 28
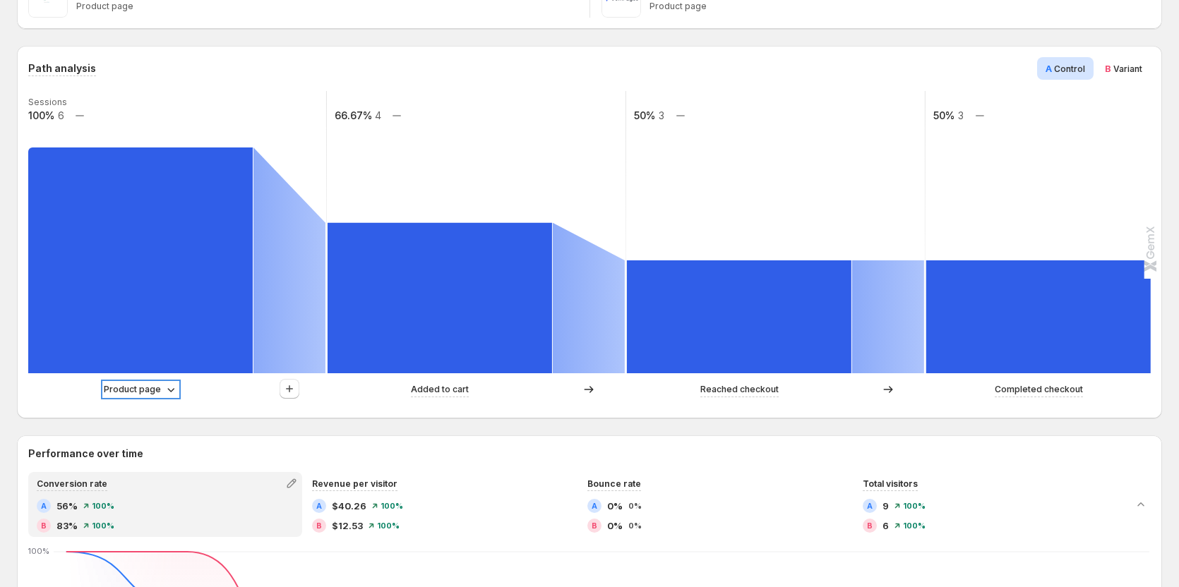
click at [148, 389] on p "Product page" at bounding box center [132, 390] width 57 height 14
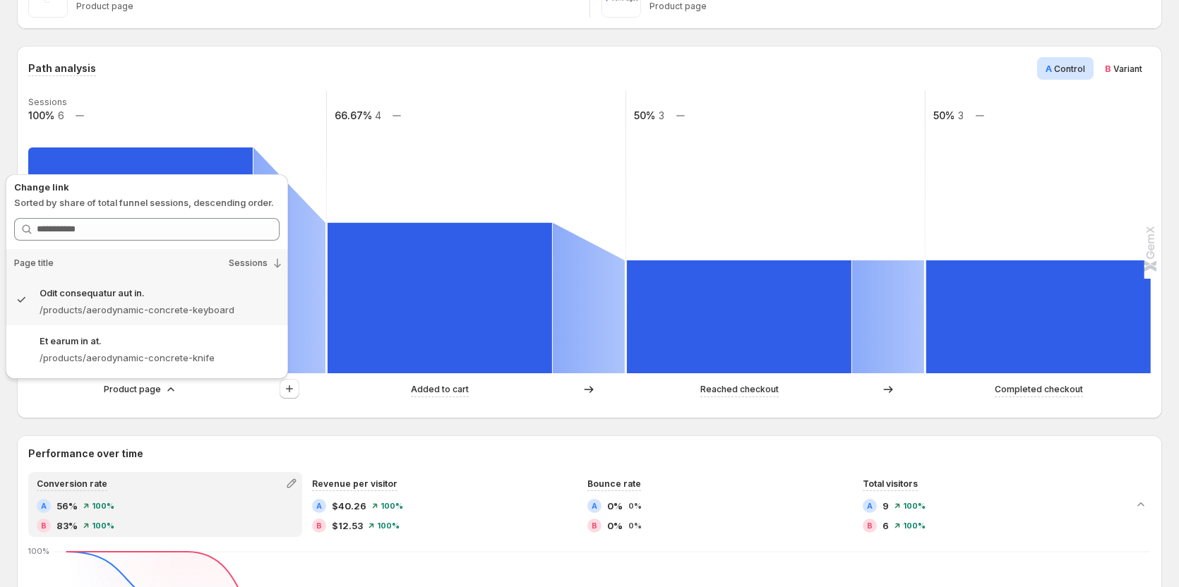
click at [220, 404] on div "Product page Added to cart Reached checkout Completed checkout" at bounding box center [587, 393] width 1119 height 28
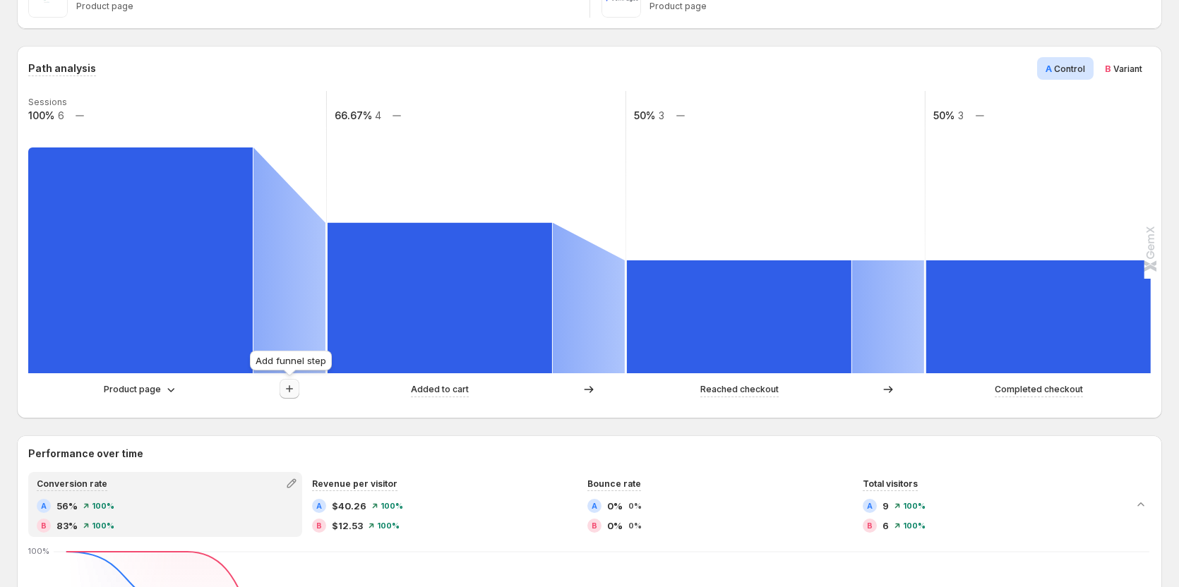
click at [289, 387] on icon "button" at bounding box center [289, 388] width 7 height 7
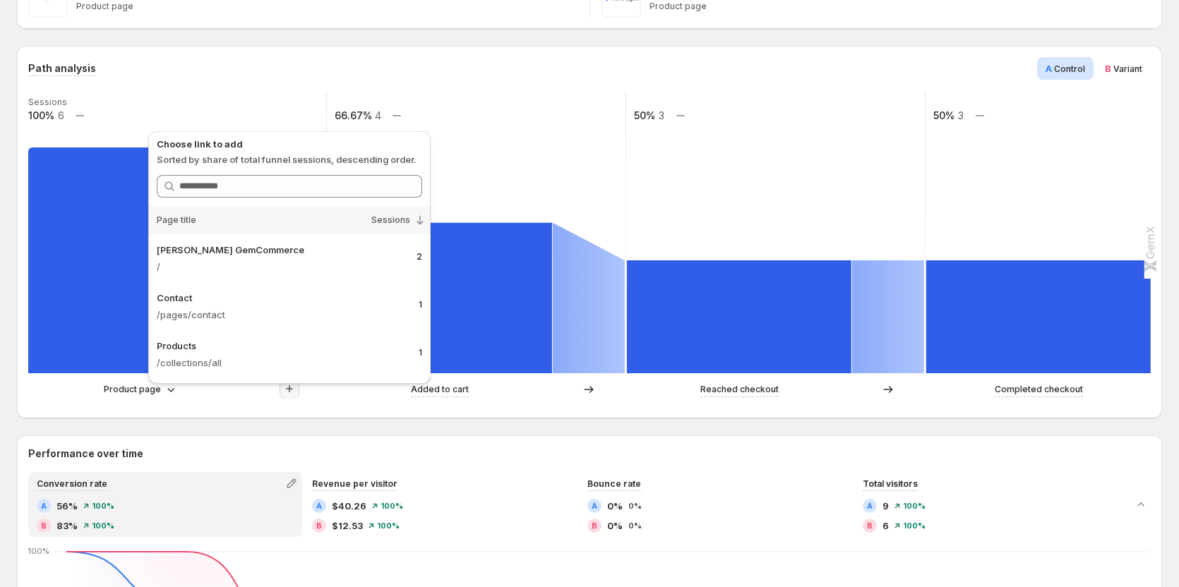
click at [406, 222] on span "Sessions" at bounding box center [390, 220] width 39 height 11
click at [419, 218] on icon at bounding box center [420, 220] width 14 height 14
click at [334, 273] on p "/" at bounding box center [281, 267] width 248 height 14
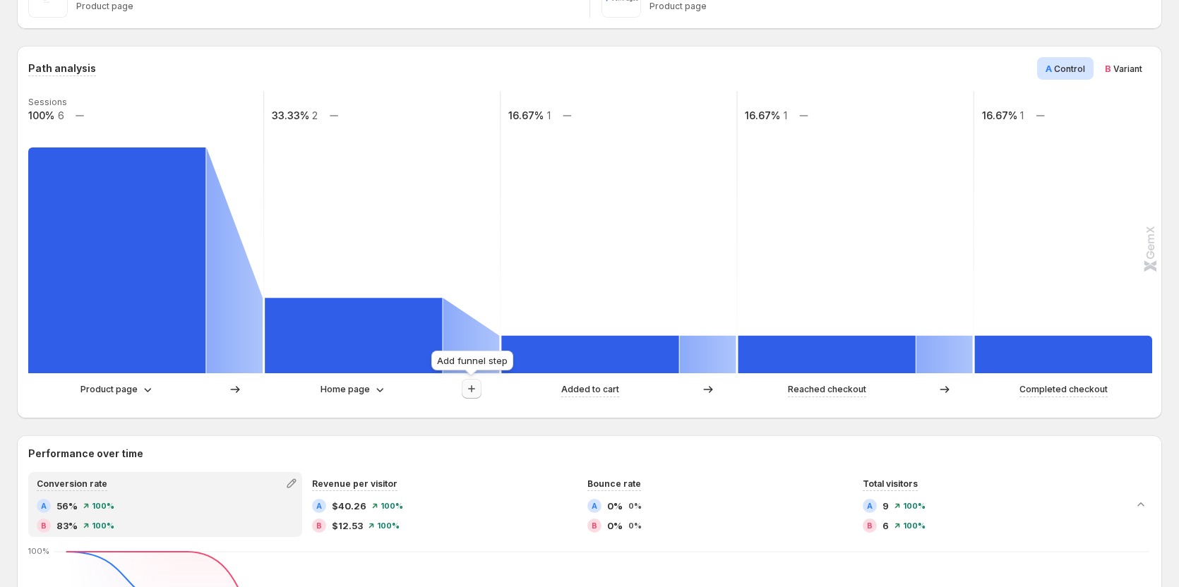
click at [469, 389] on icon "button" at bounding box center [471, 389] width 14 height 14
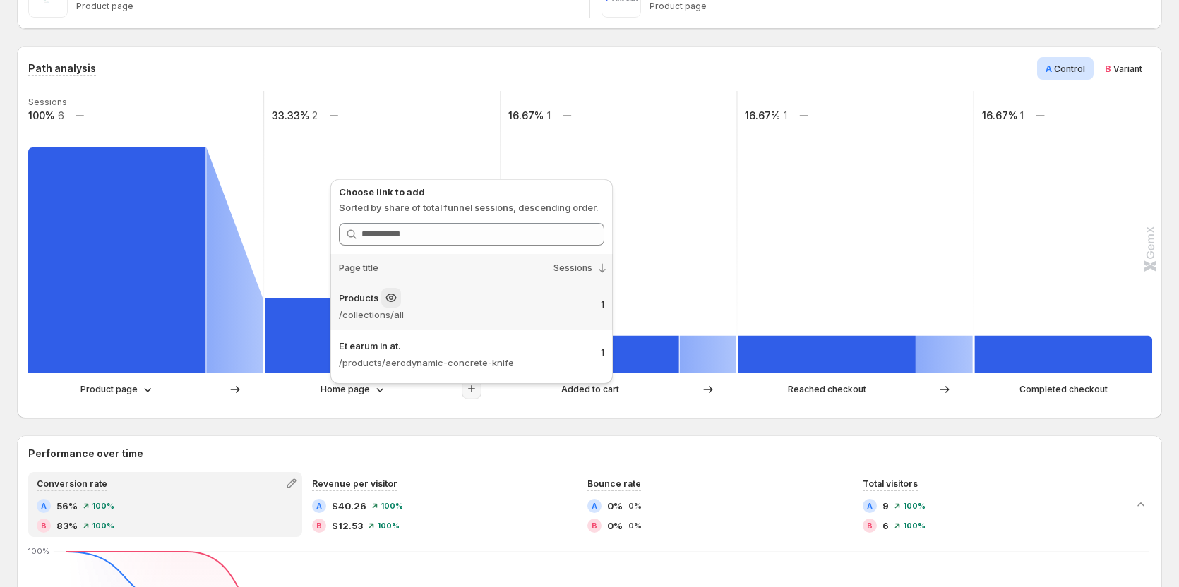
click at [421, 313] on p "/collections/all" at bounding box center [464, 315] width 251 height 14
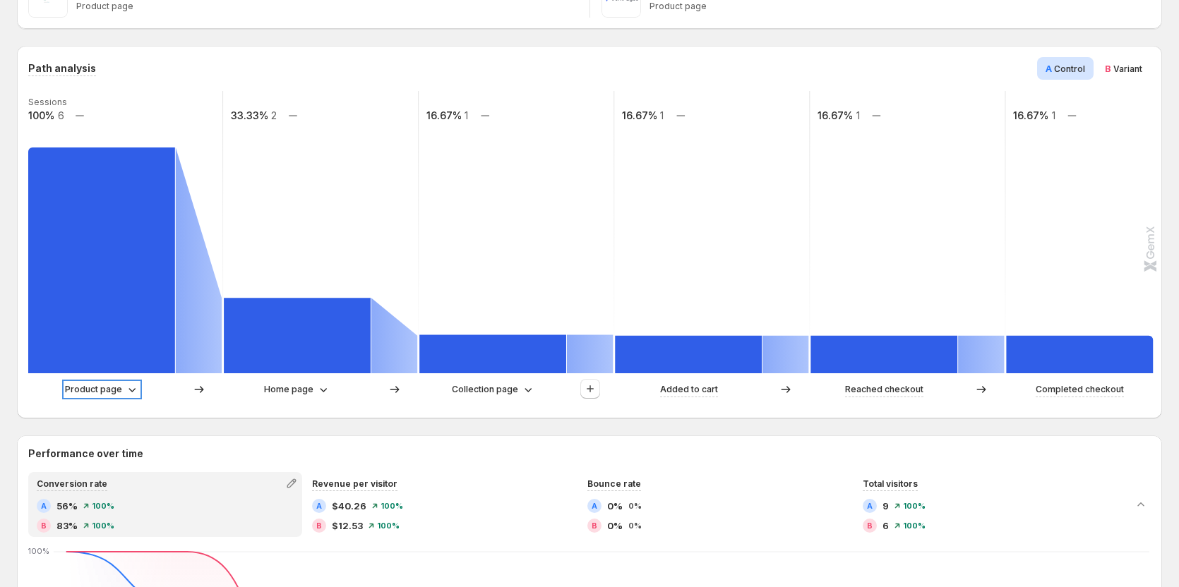
click at [112, 391] on p "Product page" at bounding box center [93, 390] width 57 height 14
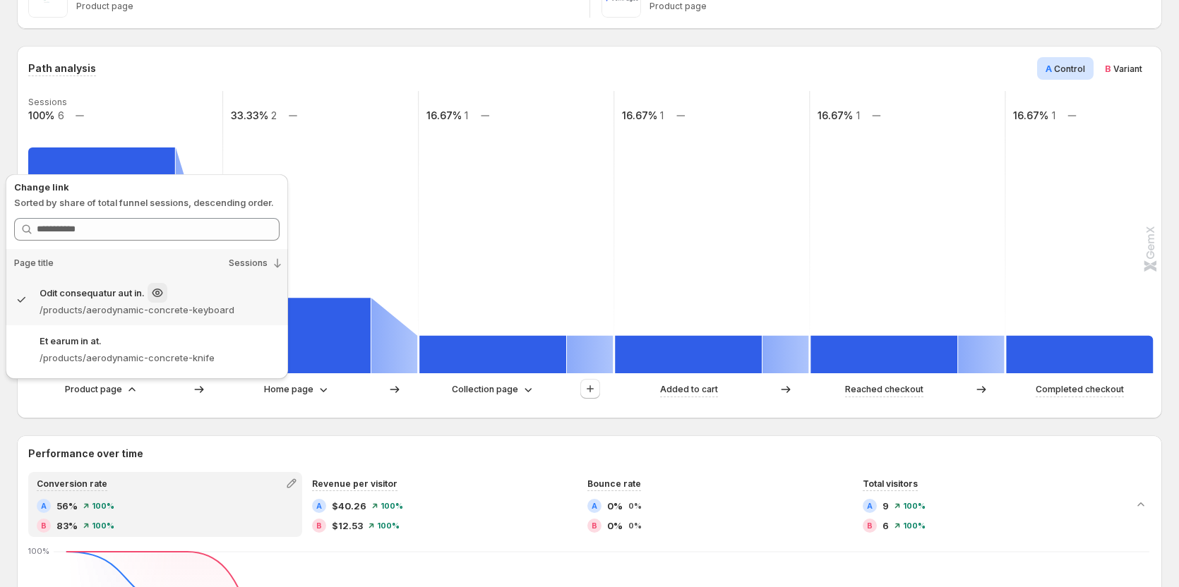
click at [99, 299] on p "Odit consequatur aut in." at bounding box center [92, 293] width 105 height 14
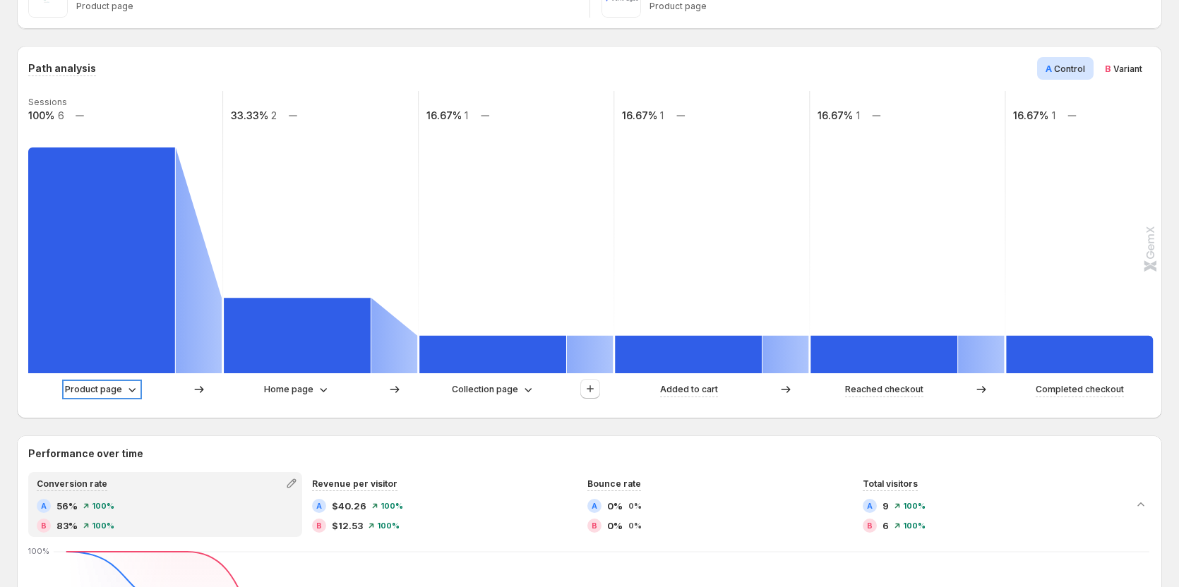
click at [123, 386] on div "Product page" at bounding box center [102, 390] width 74 height 14
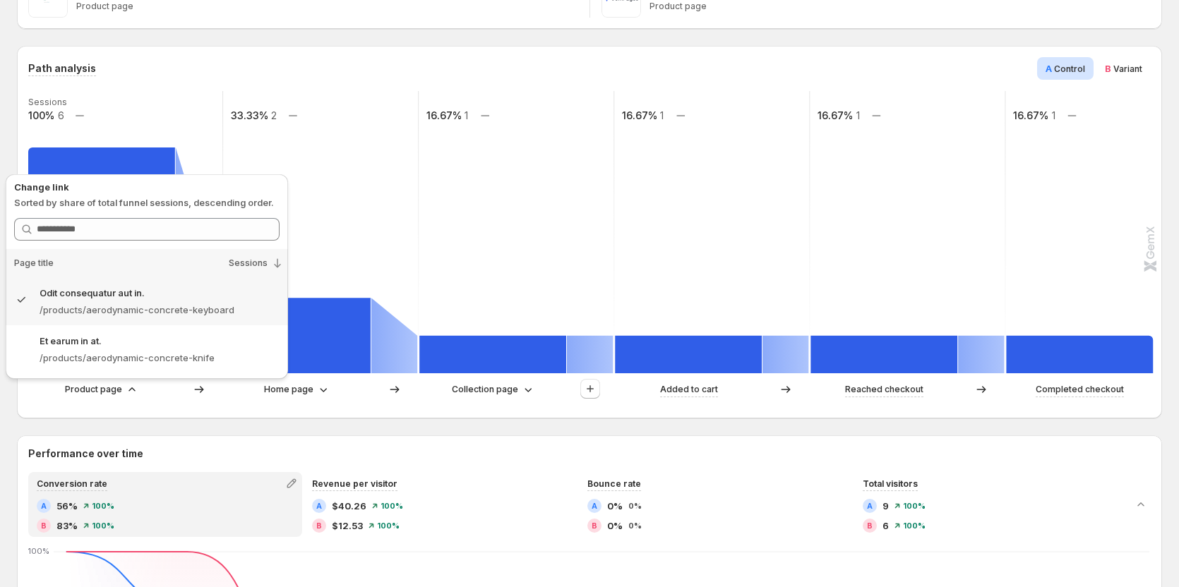
click at [198, 146] on rect at bounding box center [125, 232] width 197 height 282
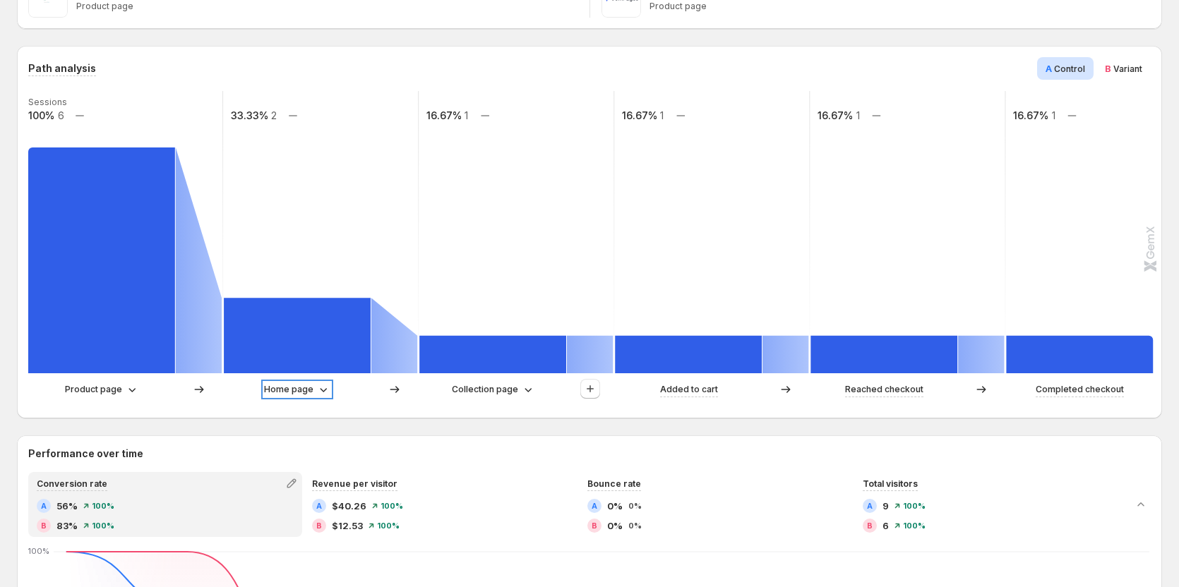
click at [311, 388] on p "Home page" at bounding box center [288, 390] width 49 height 14
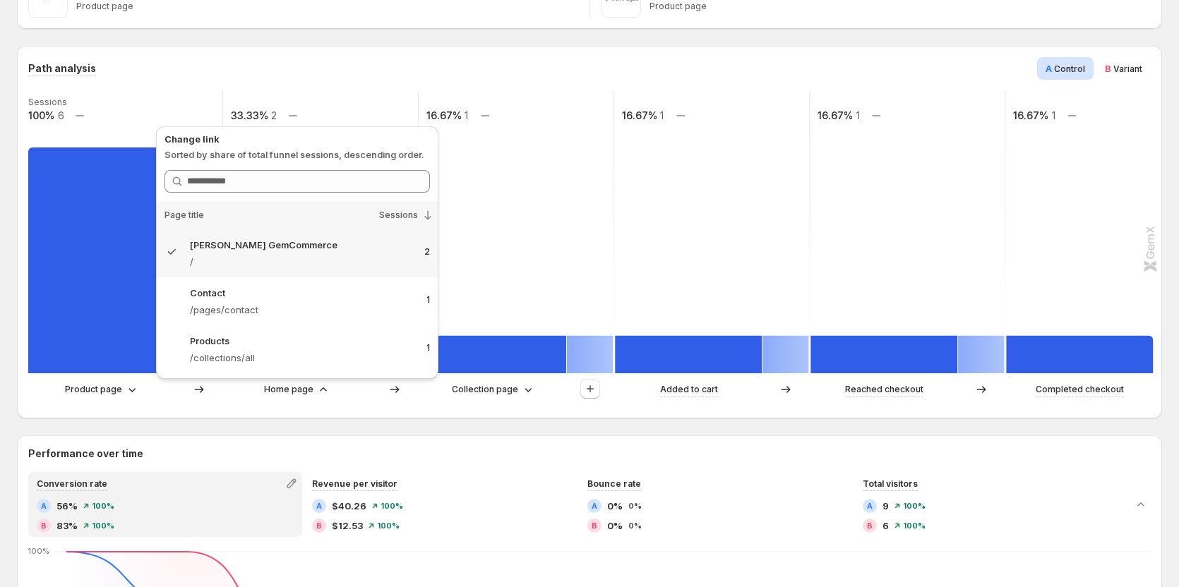
click at [378, 412] on div "Path analysis A Control B Variant Sessions 100% 6 33.33% 2 16.67% 1 16.67% 1 16…" at bounding box center [589, 232] width 1145 height 373
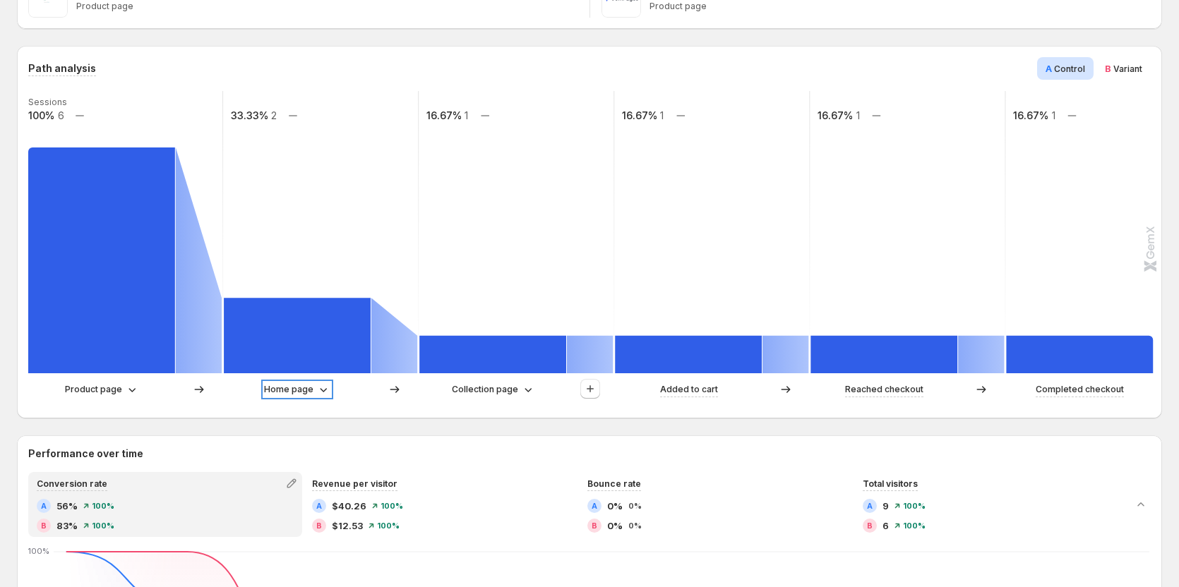
click at [304, 383] on p "Home page" at bounding box center [288, 390] width 49 height 14
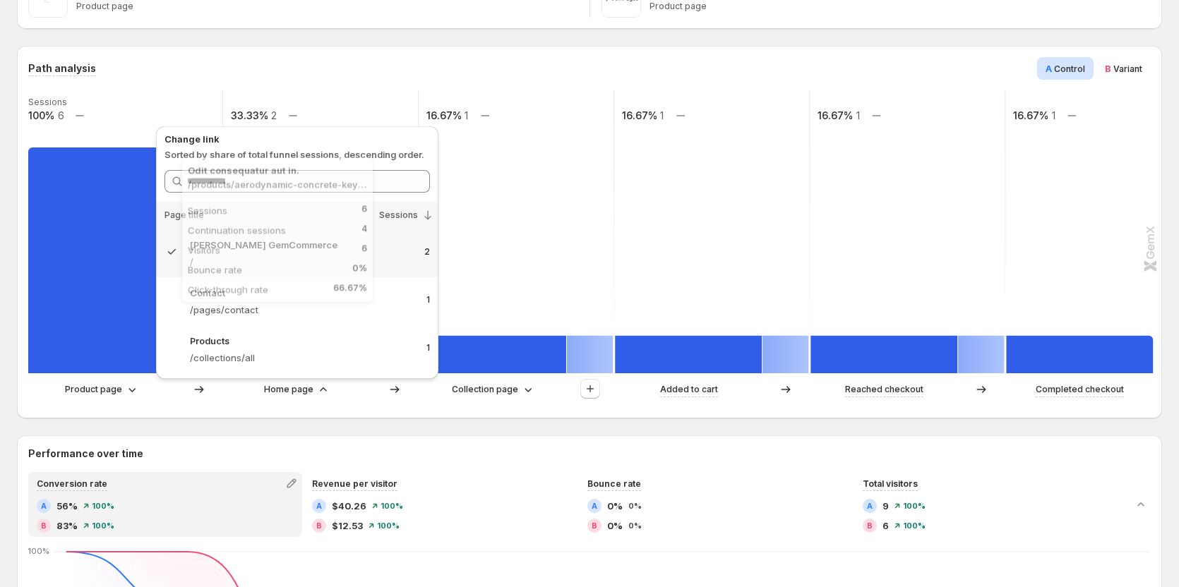
click at [91, 268] on rect at bounding box center [101, 261] width 147 height 226
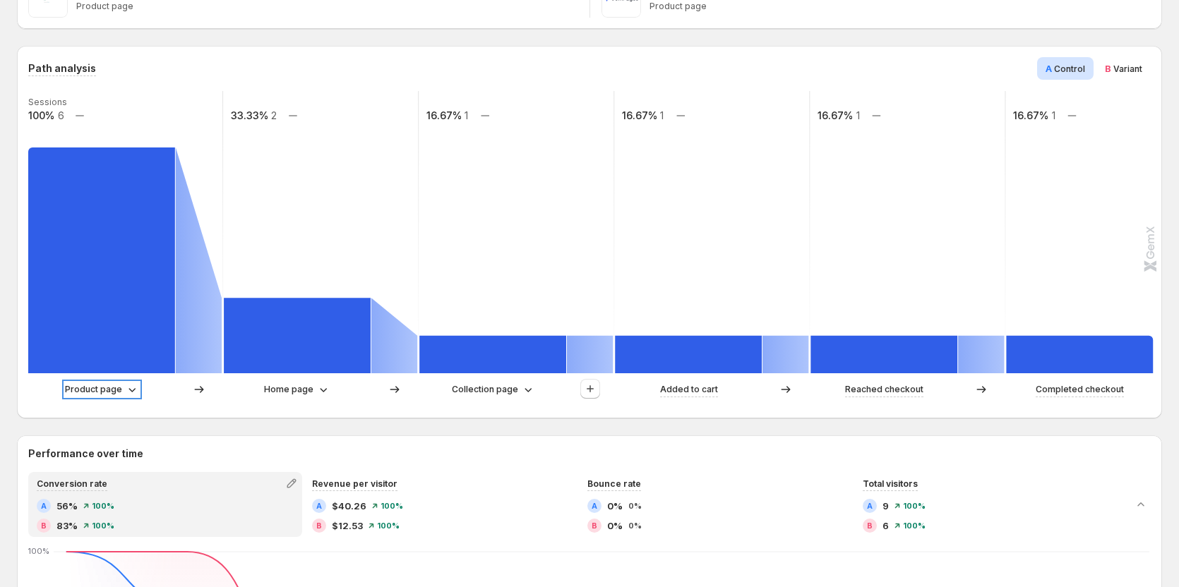
click at [126, 387] on icon at bounding box center [132, 390] width 14 height 14
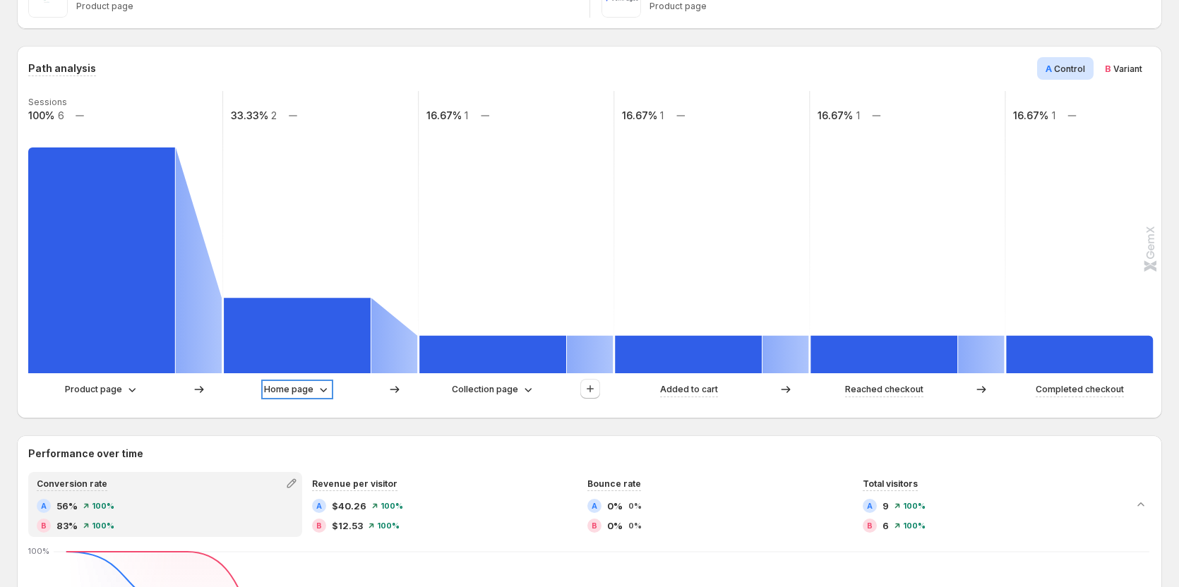
click at [318, 386] on icon at bounding box center [323, 390] width 14 height 14
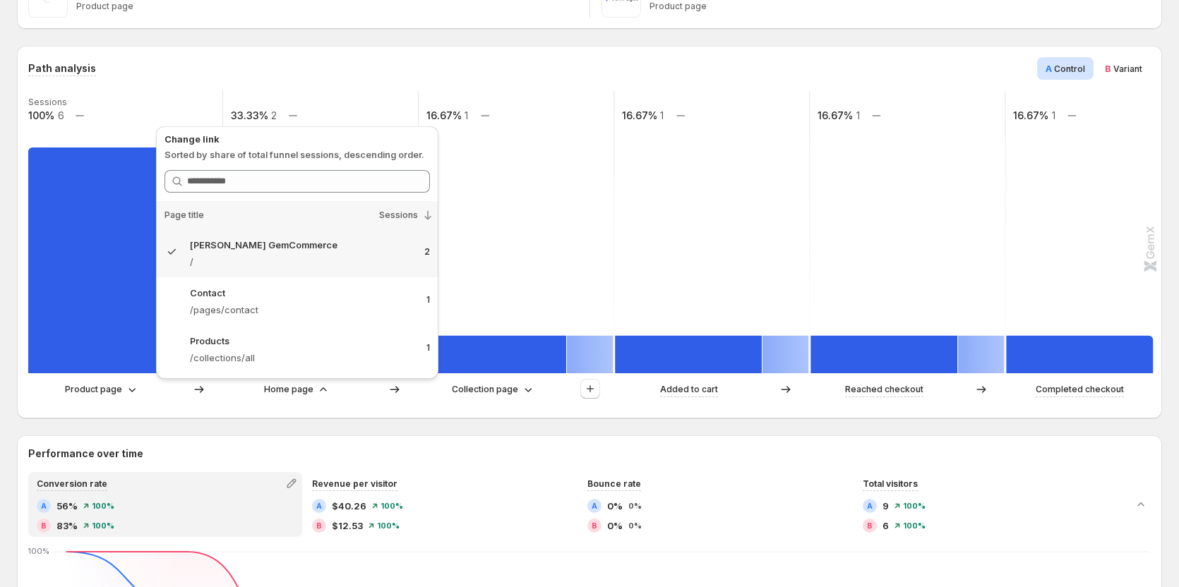
click at [356, 409] on div "Path analysis A Control B Variant Sessions 100% 6 33.33% 2 16.67% 1 16.67% 1 16…" at bounding box center [589, 232] width 1145 height 373
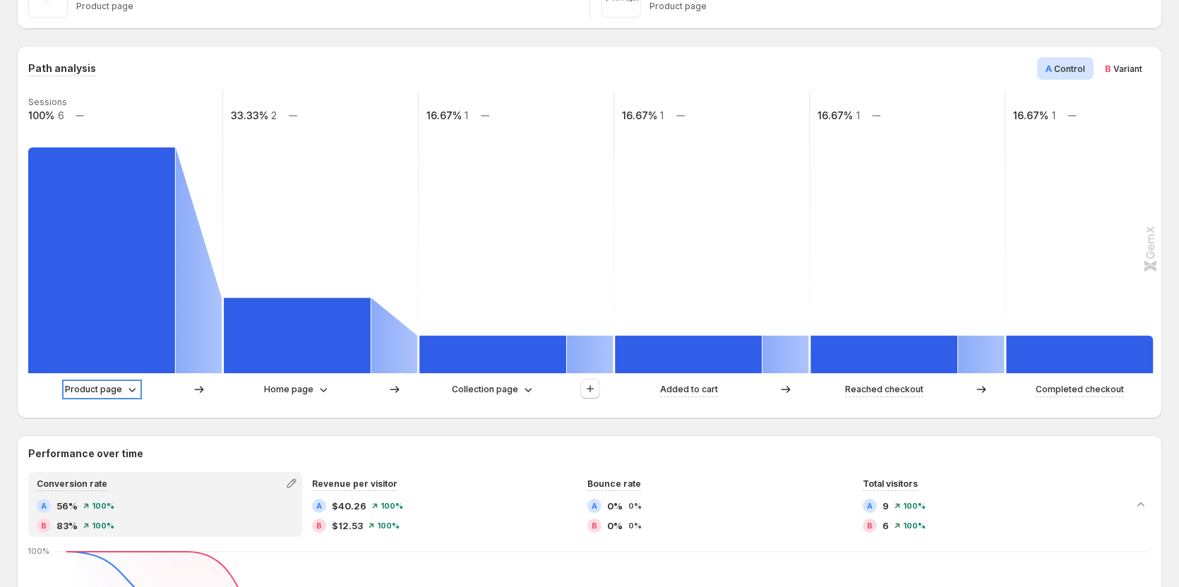
click at [123, 393] on div "Product page" at bounding box center [102, 390] width 74 height 14
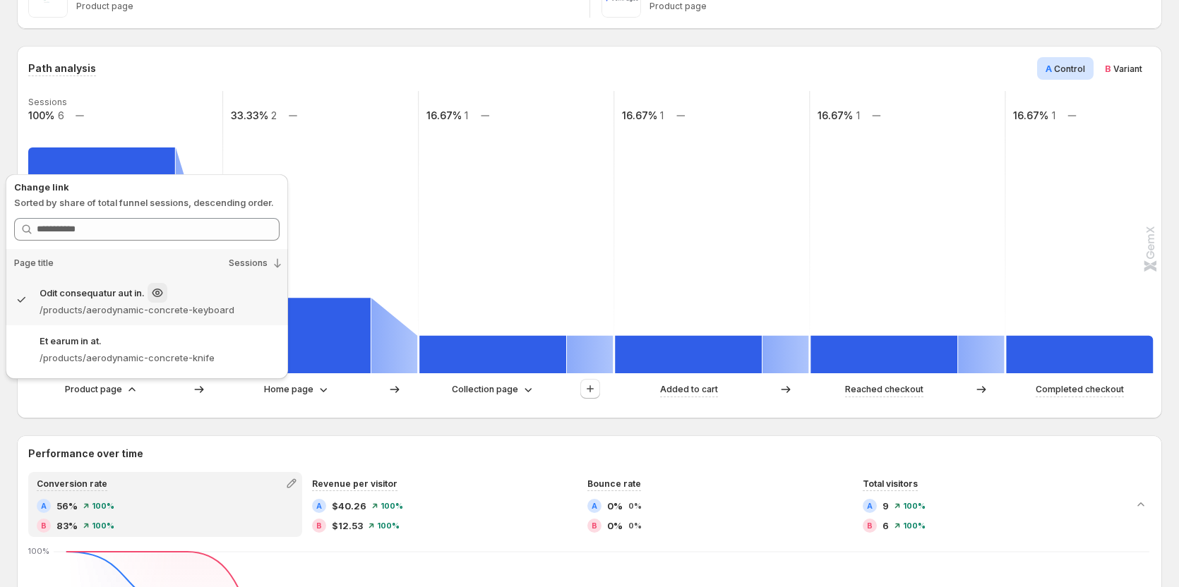
click at [123, 294] on p "Odit consequatur aut in." at bounding box center [92, 293] width 105 height 14
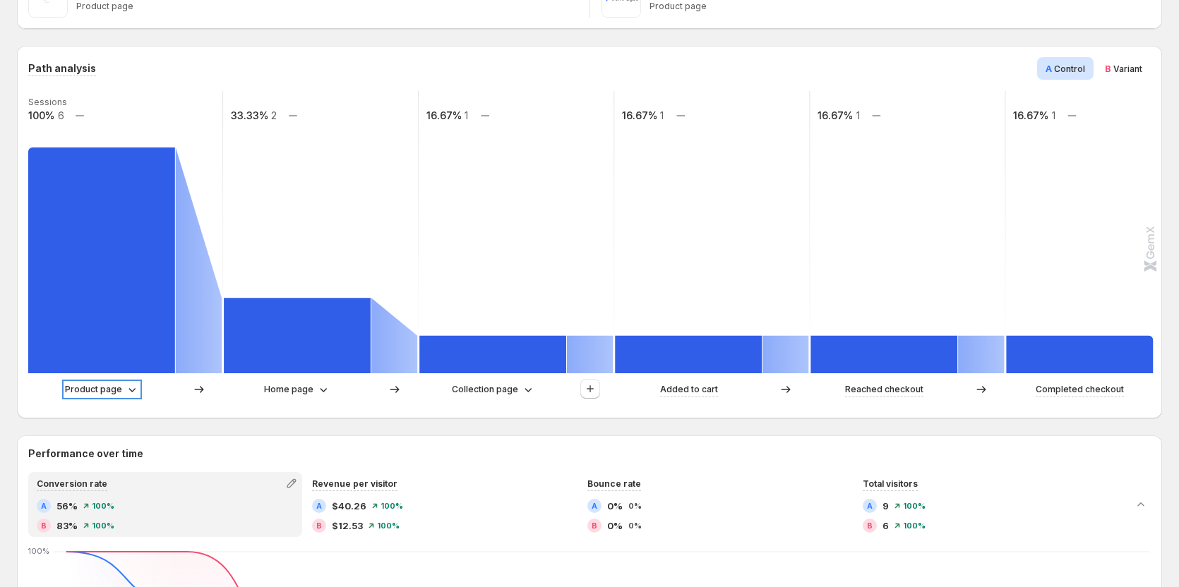
click at [121, 392] on p "Product page" at bounding box center [93, 390] width 57 height 14
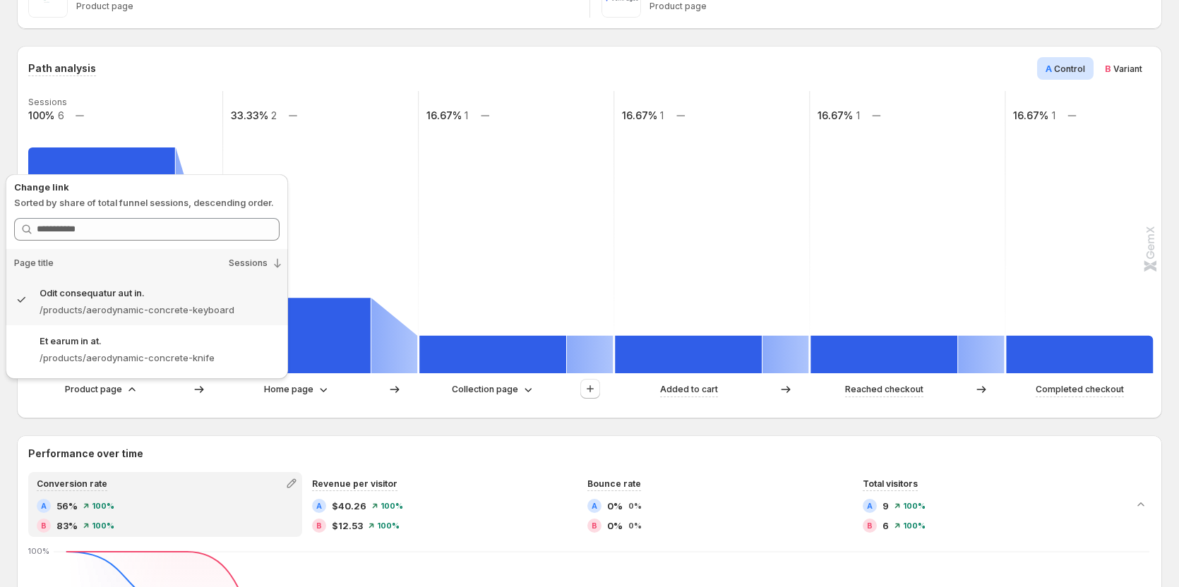
click at [95, 275] on div "Page title" at bounding box center [76, 263] width 141 height 28
click at [102, 294] on p "Odit consequatur aut in." at bounding box center [92, 293] width 105 height 14
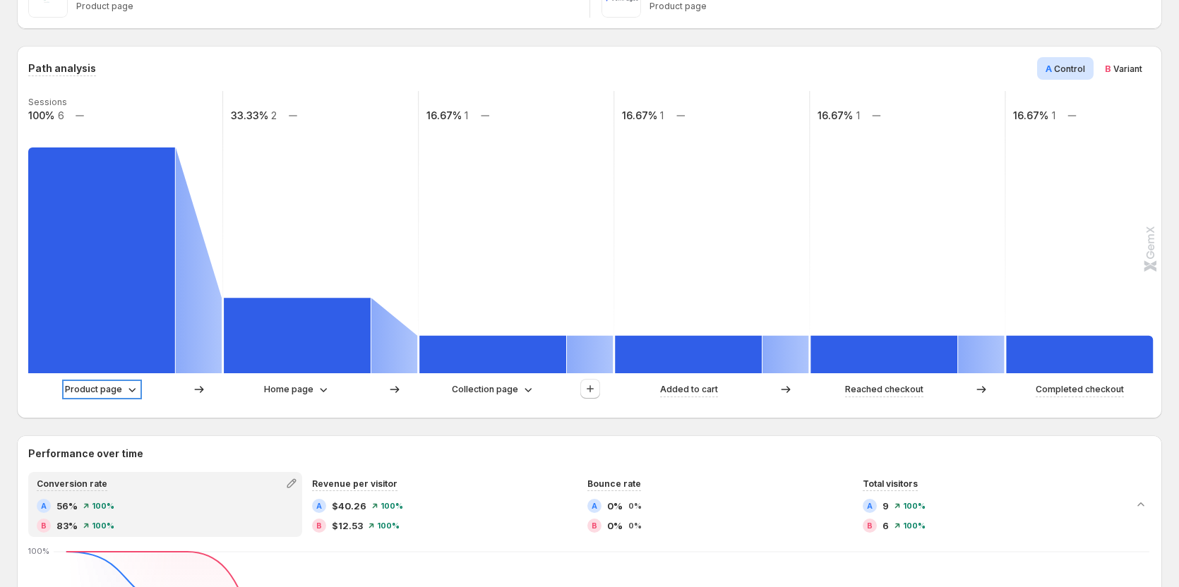
click at [119, 388] on p "Product page" at bounding box center [93, 390] width 57 height 14
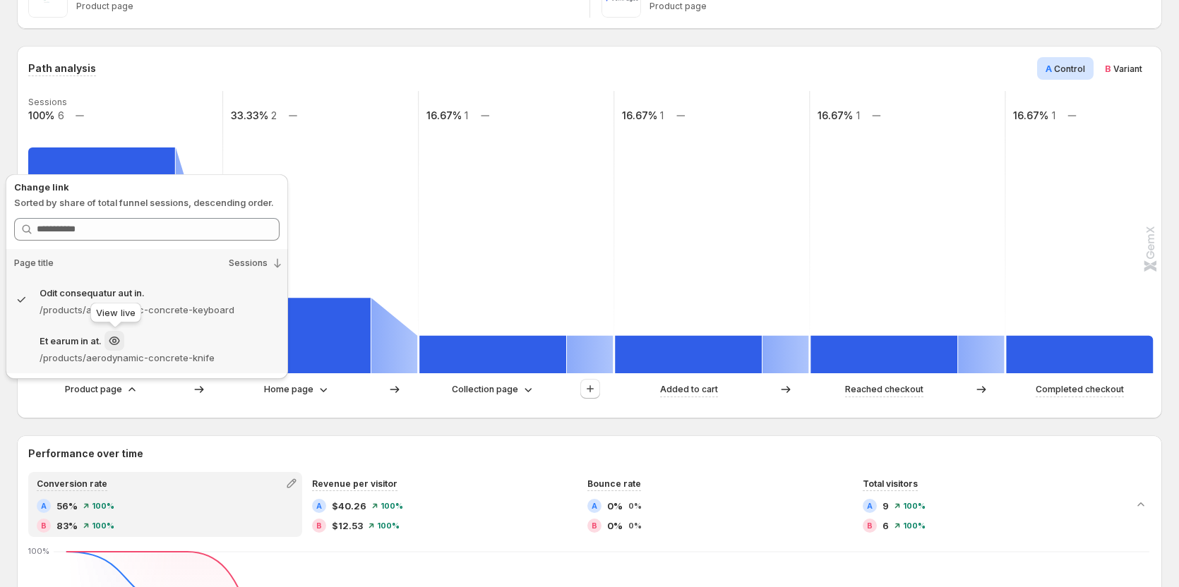
click at [121, 350] on div at bounding box center [114, 341] width 20 height 20
click at [66, 344] on p "Et earum in at." at bounding box center [71, 341] width 62 height 14
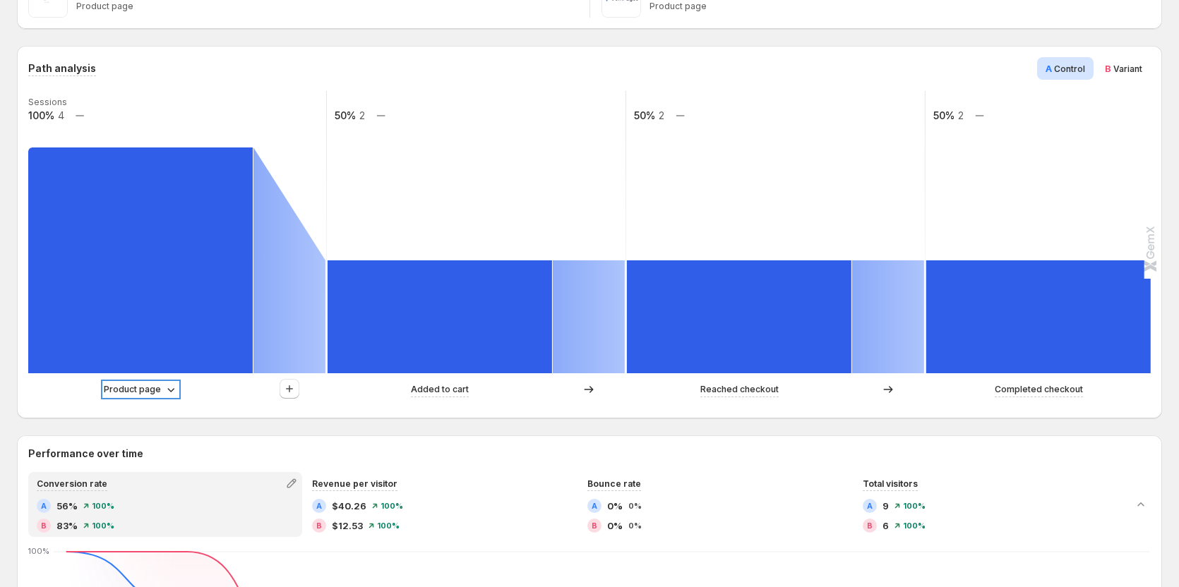
click at [130, 389] on p "Product page" at bounding box center [132, 390] width 57 height 14
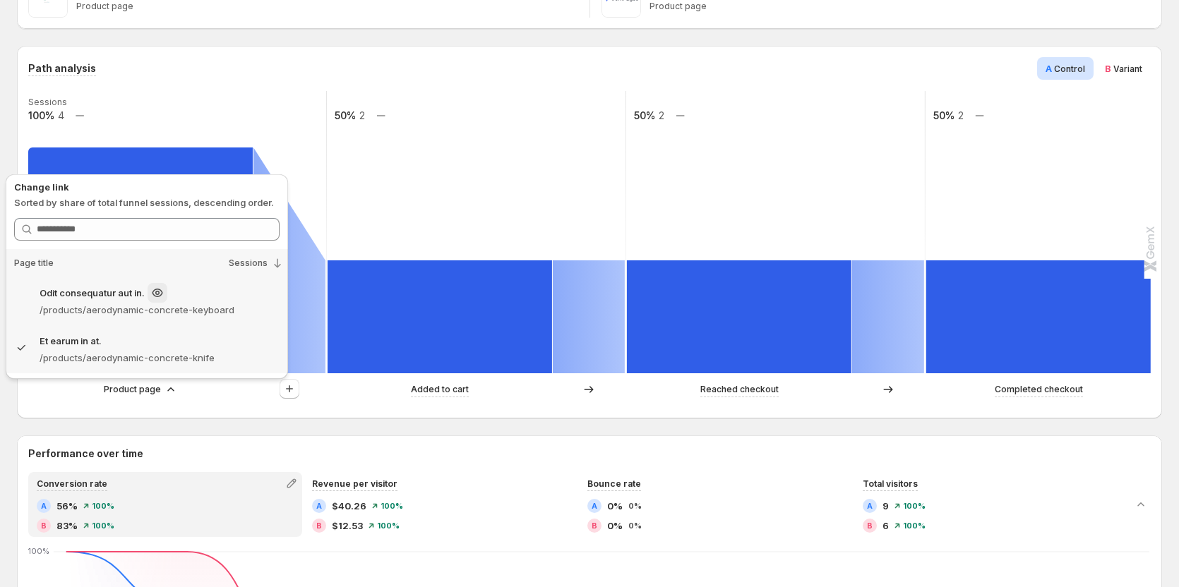
click at [79, 299] on p "Odit consequatur aut in." at bounding box center [92, 293] width 105 height 14
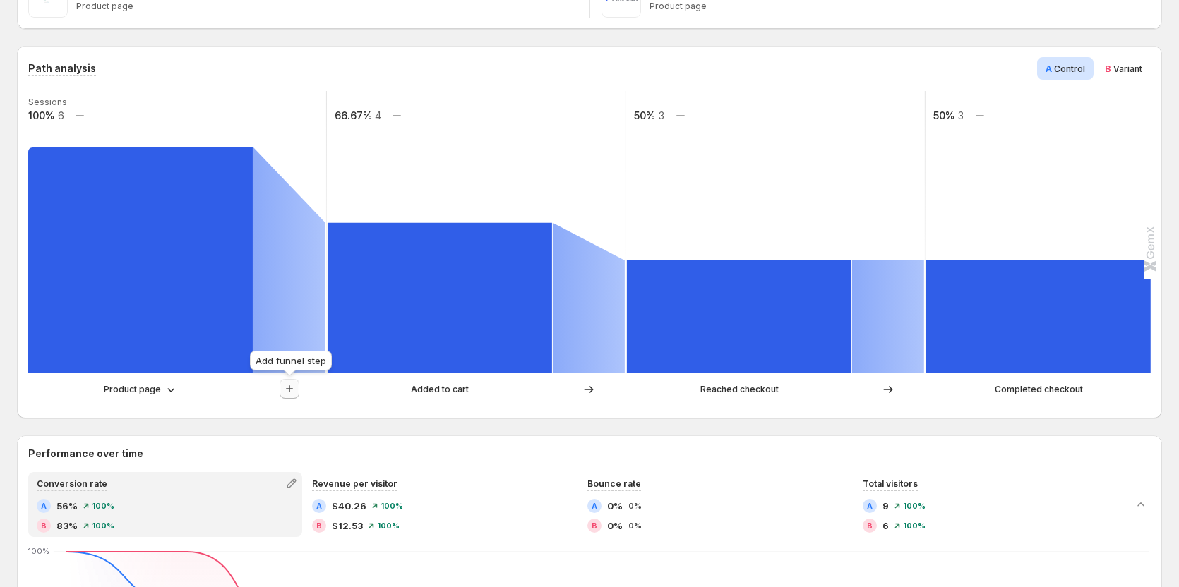
click at [287, 392] on icon "button" at bounding box center [289, 389] width 14 height 14
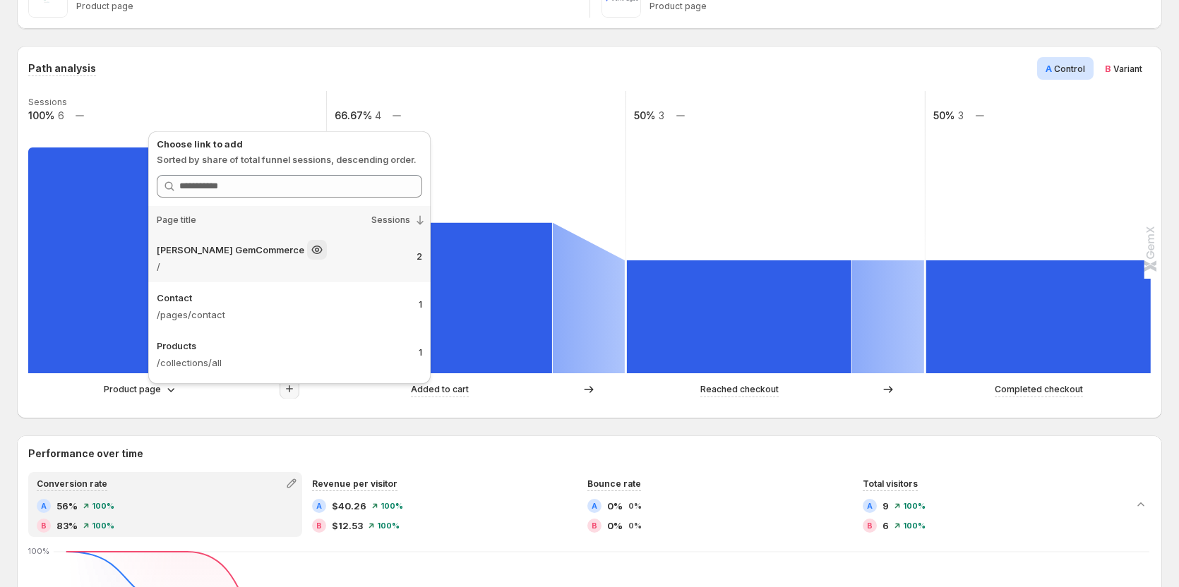
click at [315, 264] on p "/" at bounding box center [281, 267] width 248 height 14
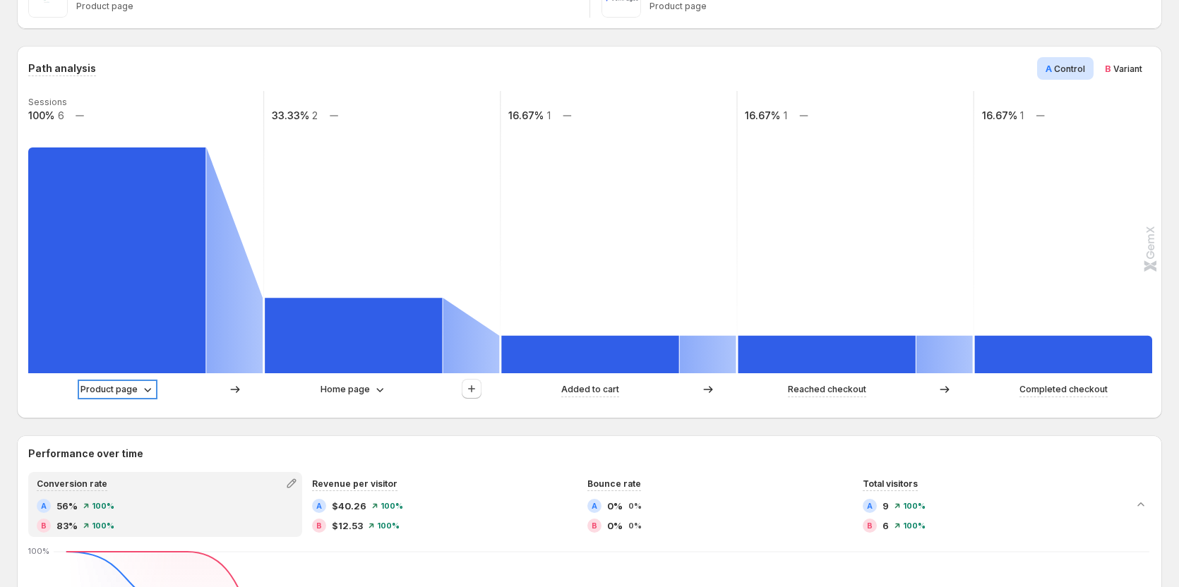
click at [126, 386] on p "Product page" at bounding box center [108, 390] width 57 height 14
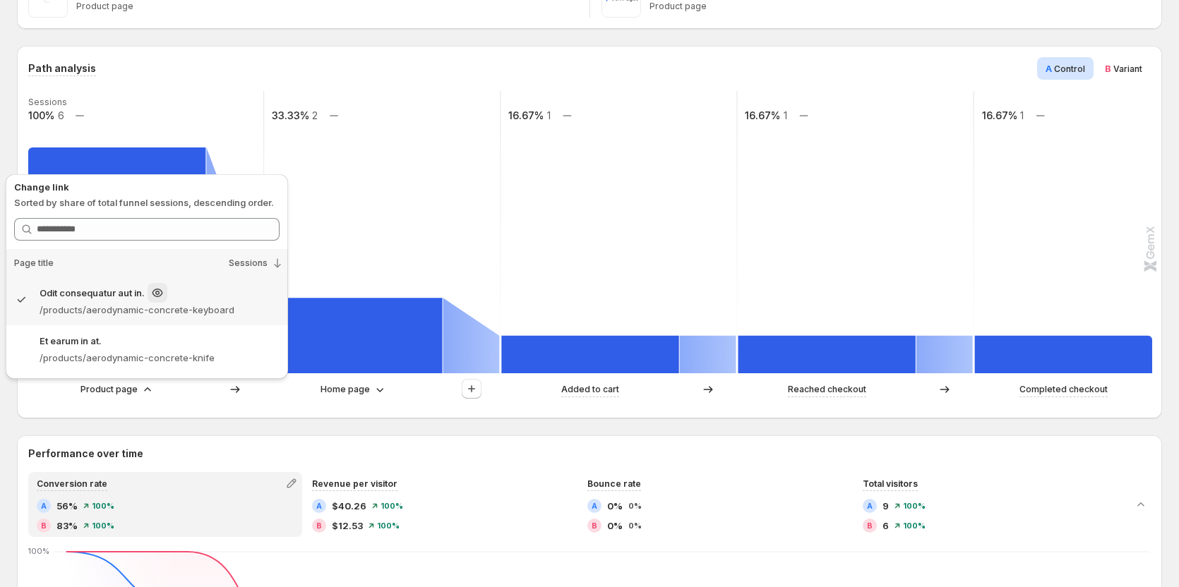
click at [200, 284] on div "Odit consequatur aut in." at bounding box center [160, 293] width 240 height 20
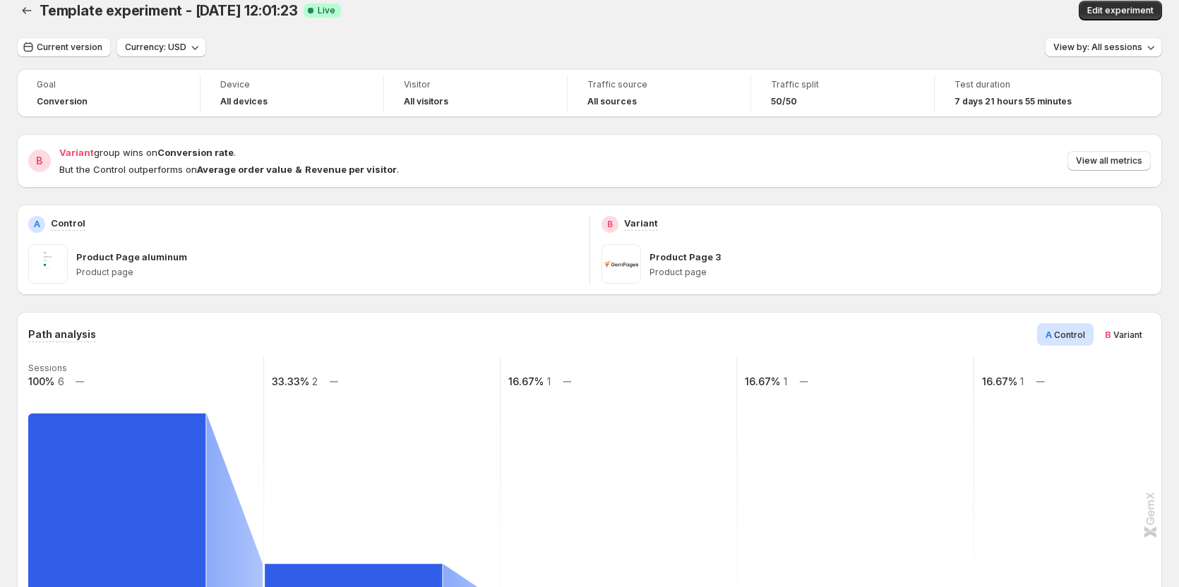
scroll to position [0, 0]
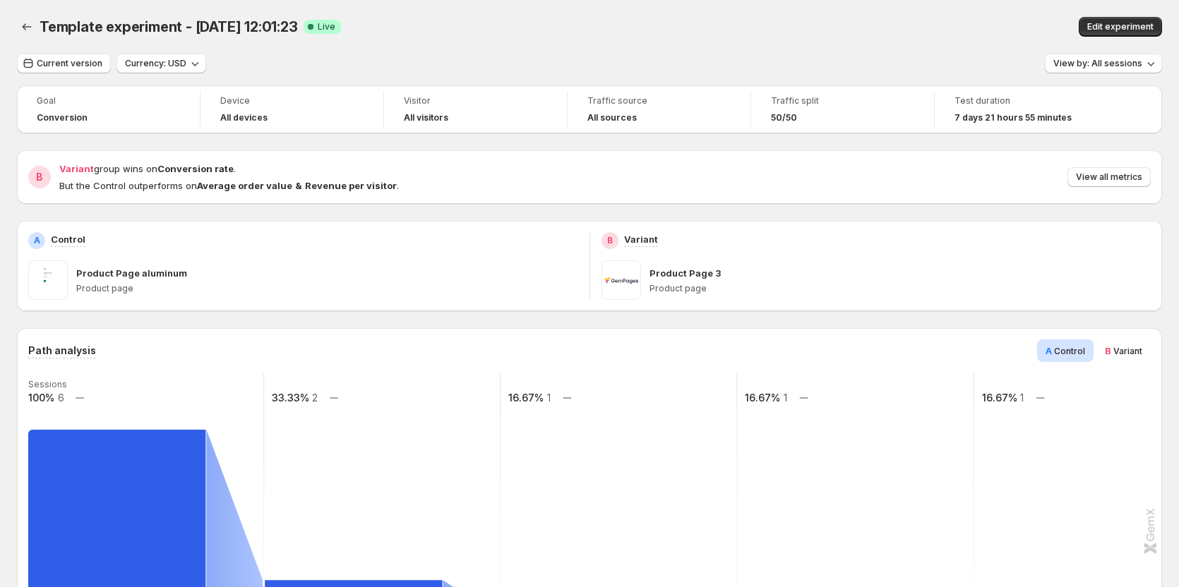
click at [78, 53] on div "Template experiment - [DATE] 12:01:23. This page is ready Template experiment -…" at bounding box center [589, 27] width 1145 height 54
click at [72, 68] on span "Current version" at bounding box center [70, 63] width 66 height 11
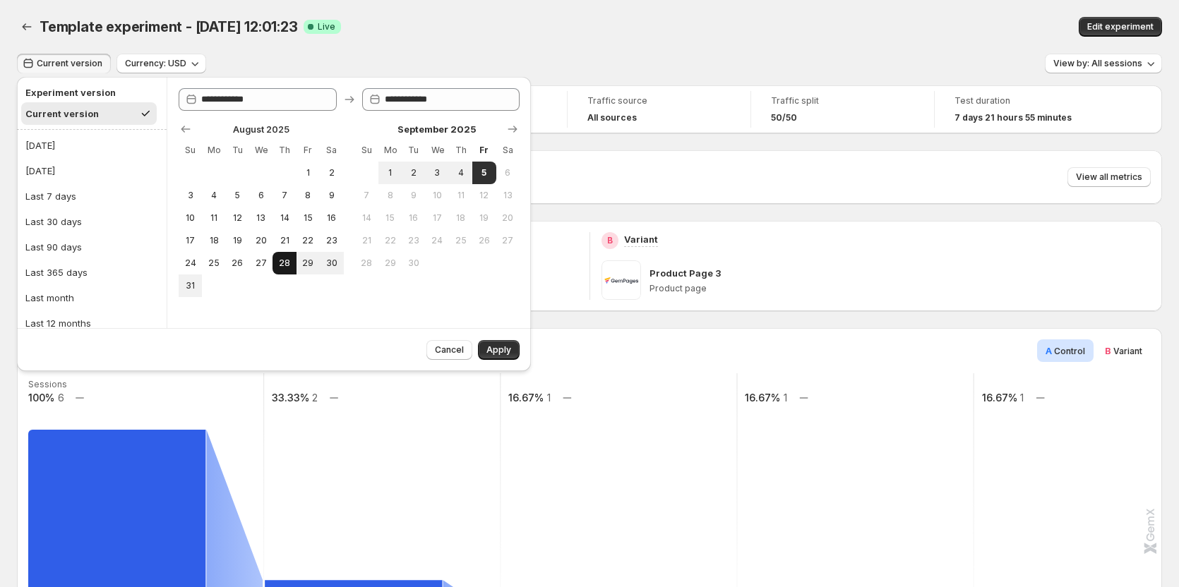
click at [282, 270] on button "28" at bounding box center [283, 263] width 23 height 23
click at [316, 269] on button "29" at bounding box center [307, 263] width 23 height 23
type input "**********"
click at [305, 265] on span "29" at bounding box center [308, 263] width 12 height 11
type input "**********"
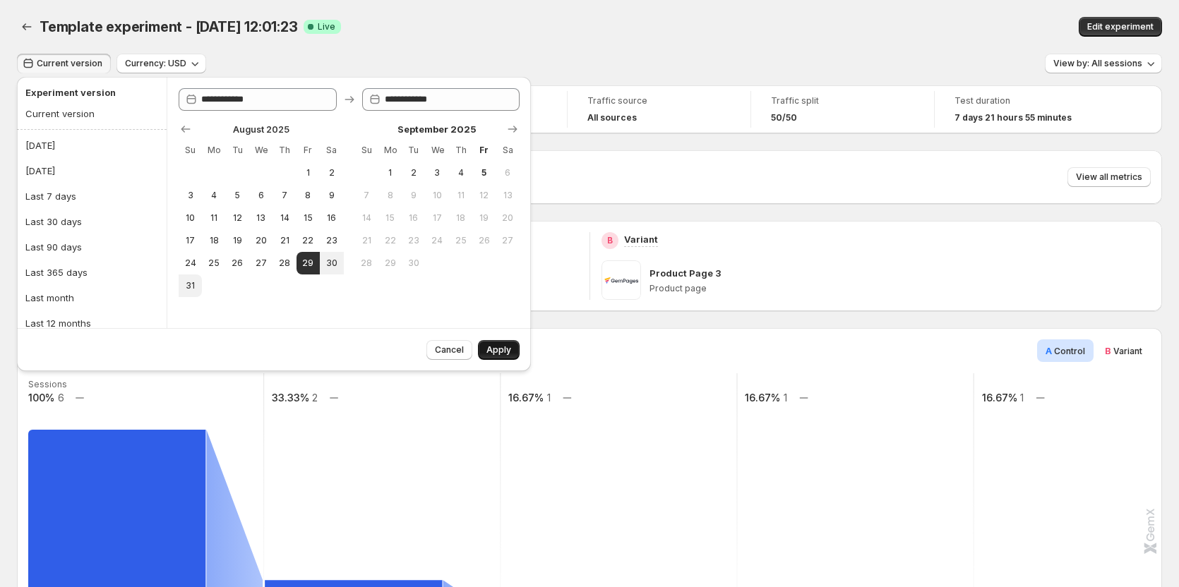
click at [494, 352] on span "Apply" at bounding box center [498, 349] width 25 height 11
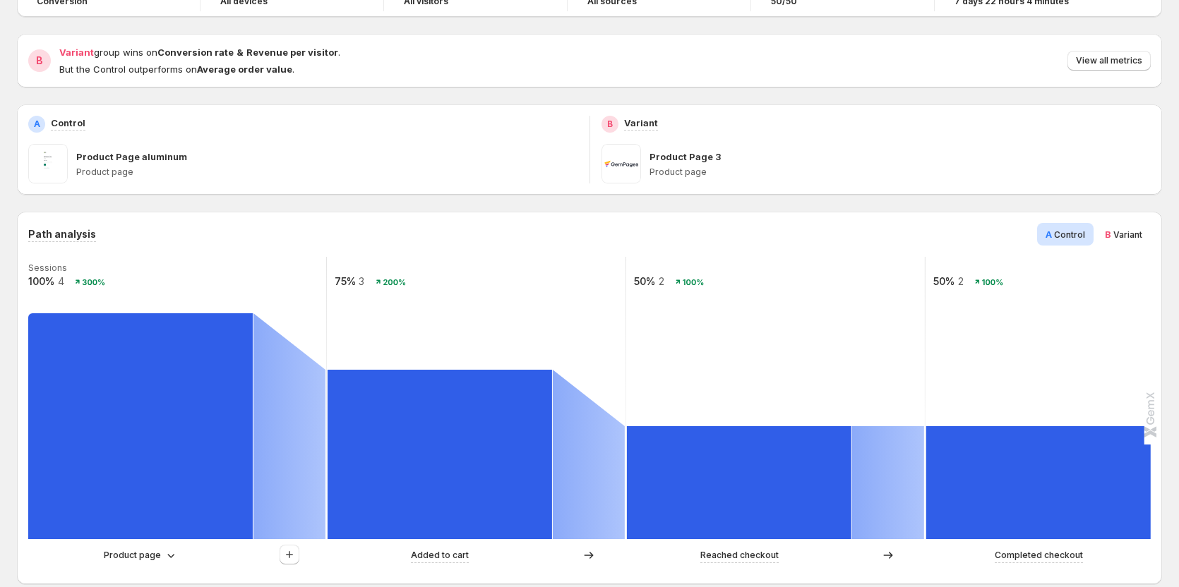
scroll to position [141, 0]
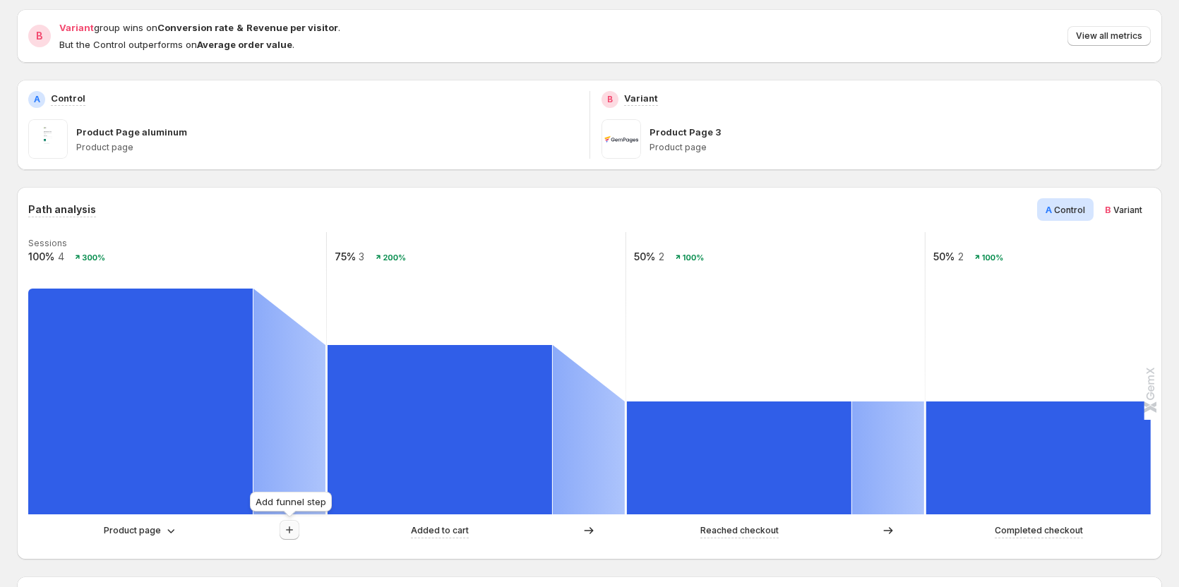
click at [280, 529] on button "button" at bounding box center [290, 530] width 20 height 20
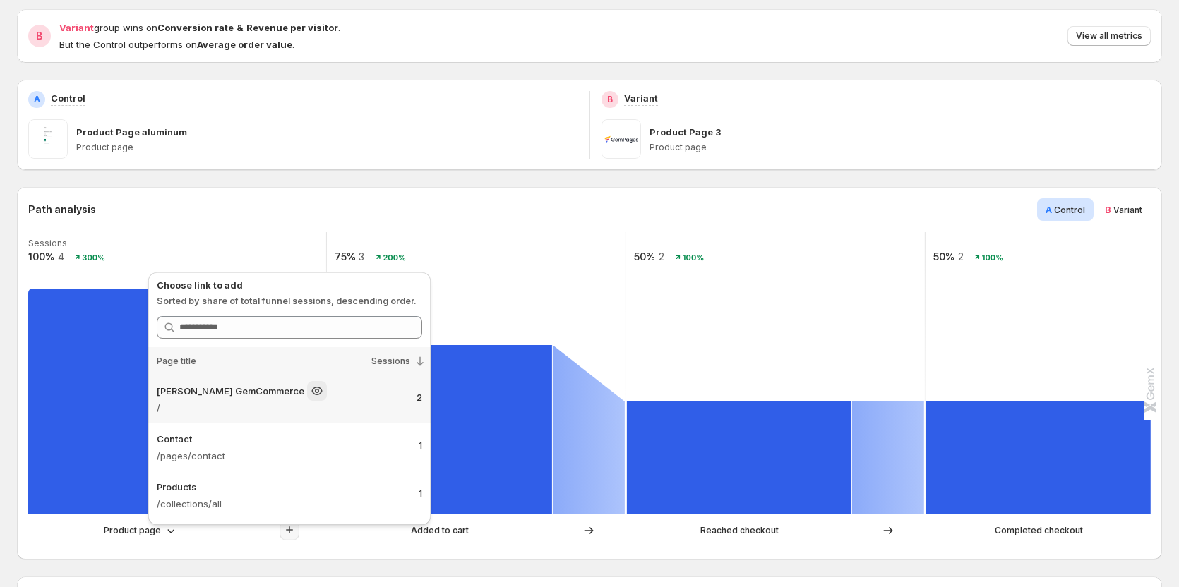
click at [307, 395] on div "Tanya GemCommerce" at bounding box center [281, 391] width 248 height 20
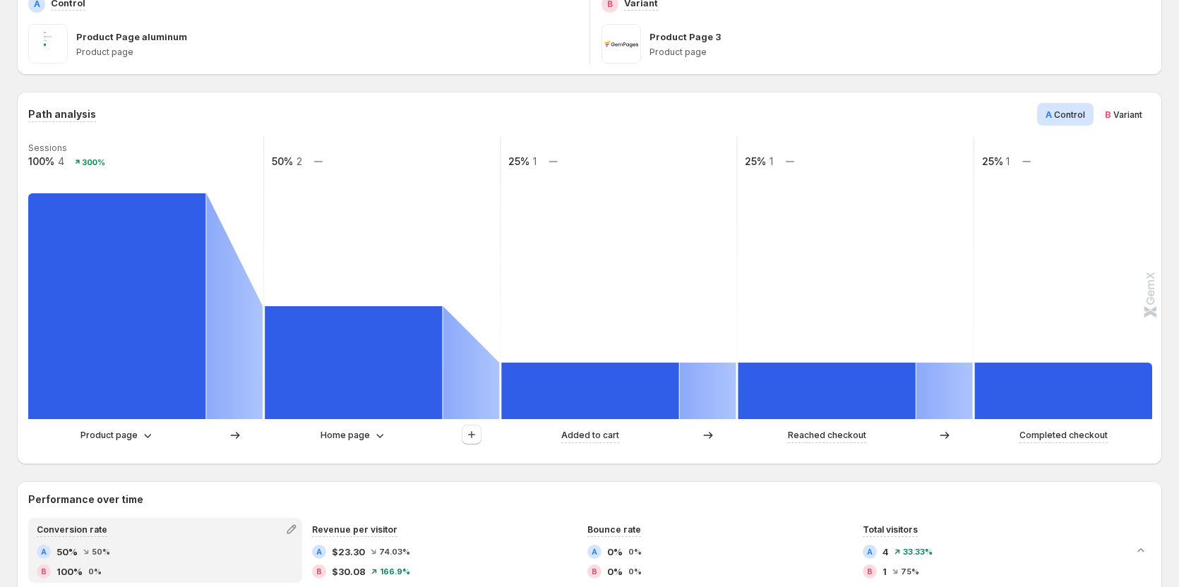
scroll to position [212, 0]
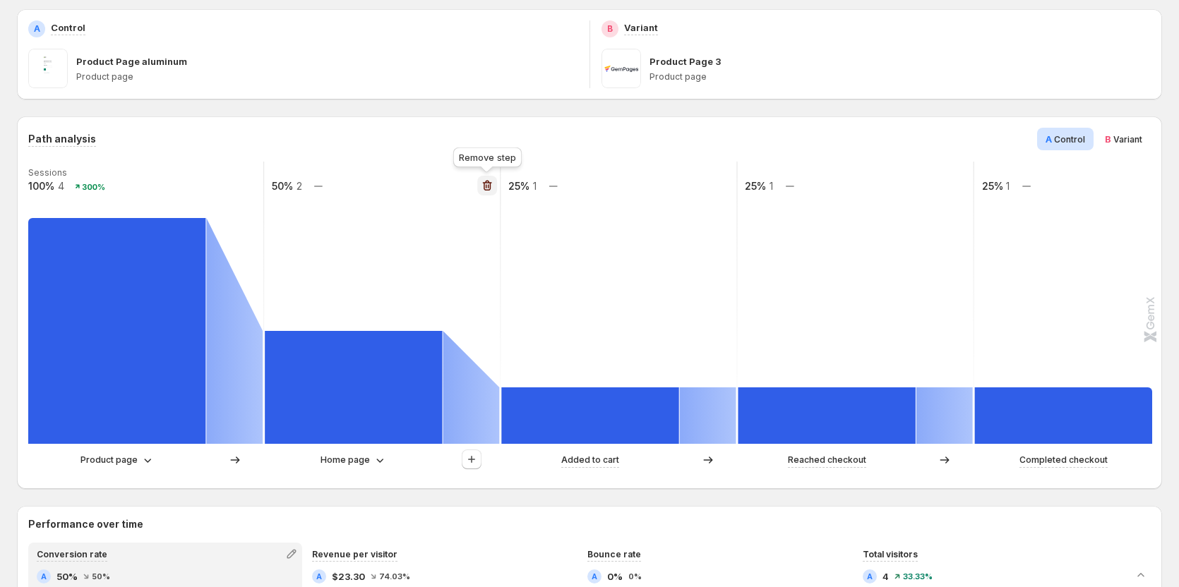
click at [485, 179] on icon "button" at bounding box center [487, 186] width 14 height 14
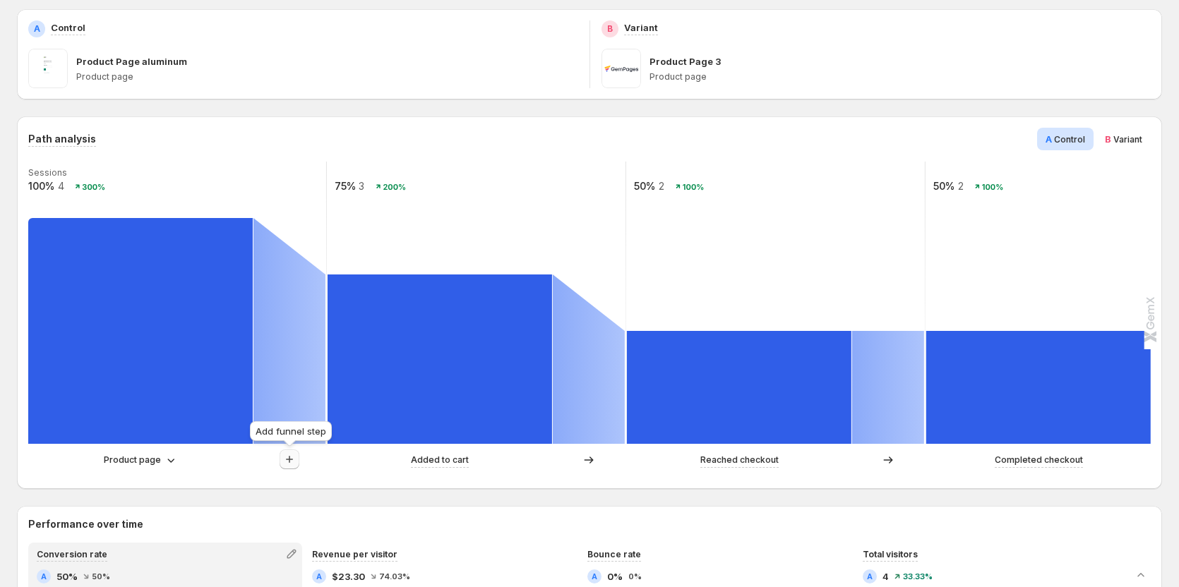
click at [282, 457] on button "button" at bounding box center [290, 460] width 20 height 20
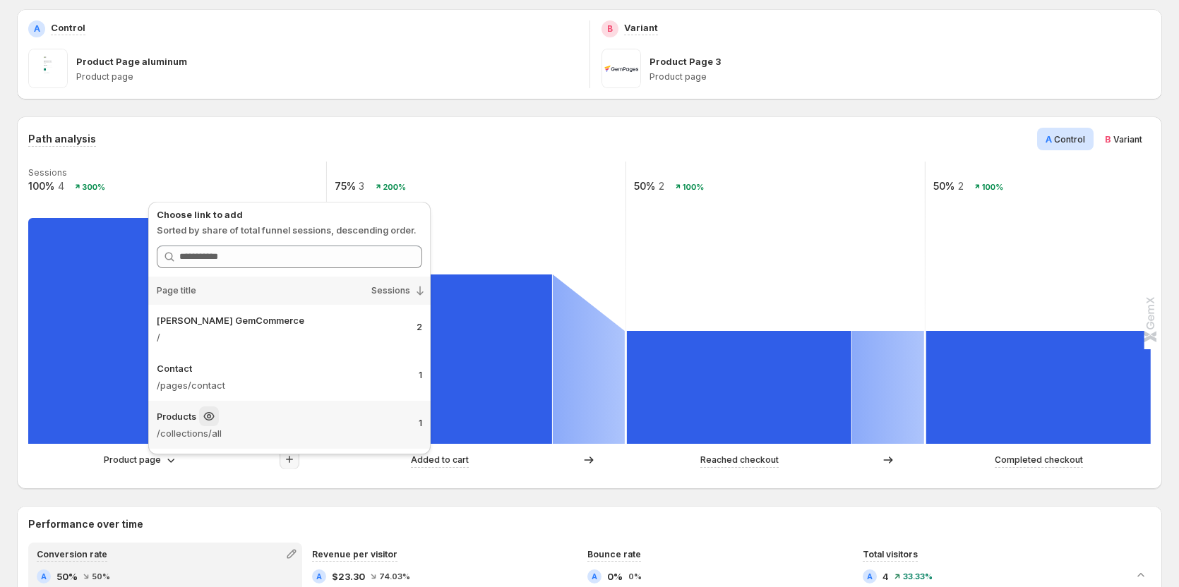
click at [289, 438] on p "/collections/all" at bounding box center [282, 433] width 251 height 14
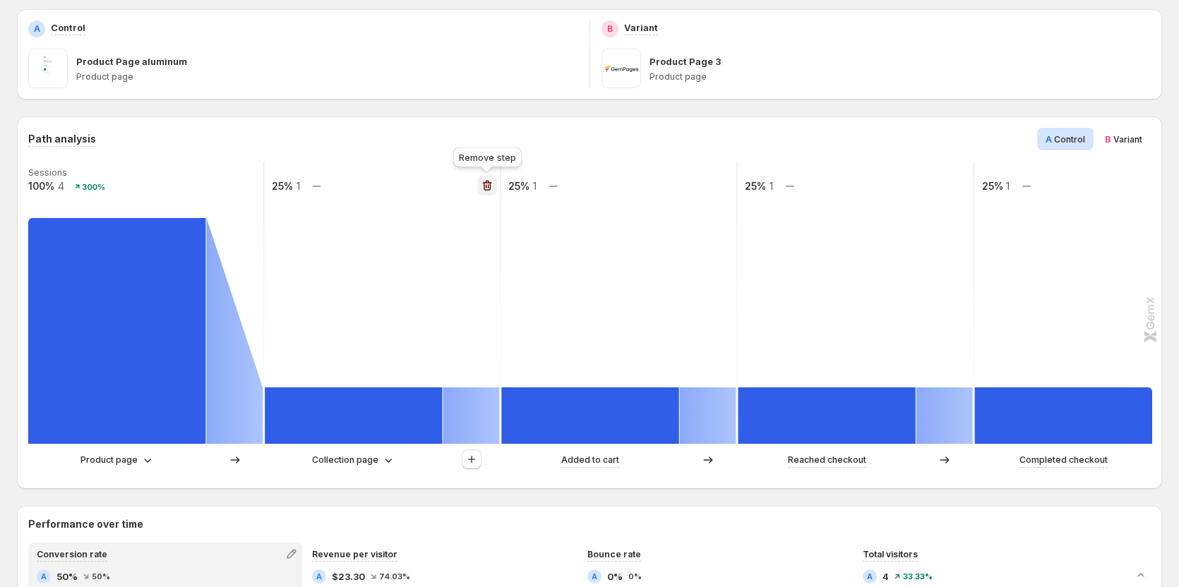
click at [485, 188] on icon "button" at bounding box center [487, 186] width 14 height 14
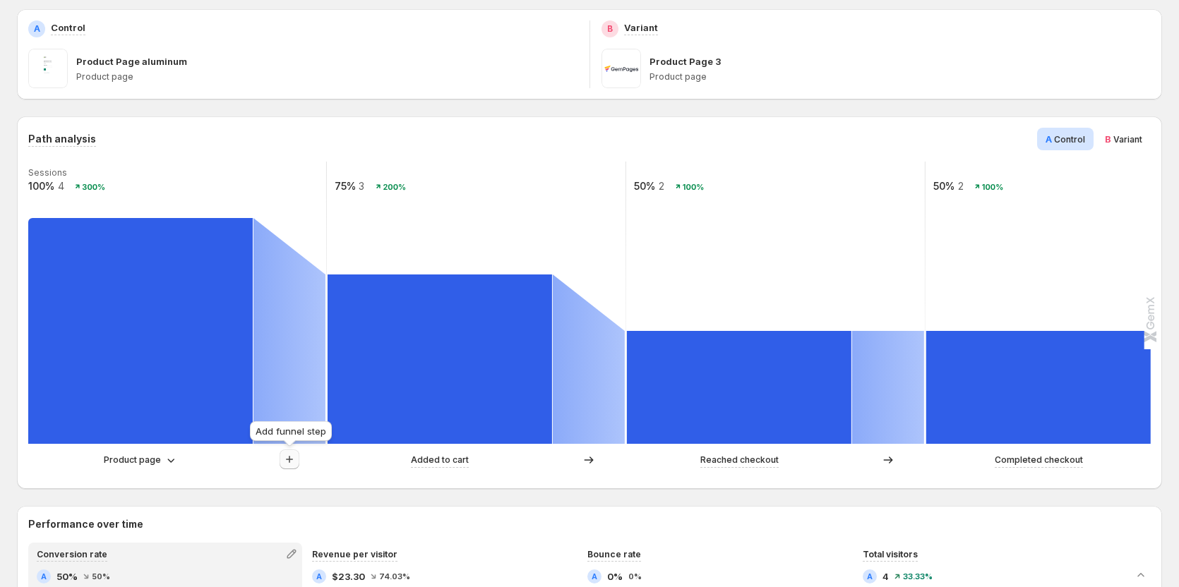
click at [286, 455] on icon "button" at bounding box center [289, 459] width 14 height 14
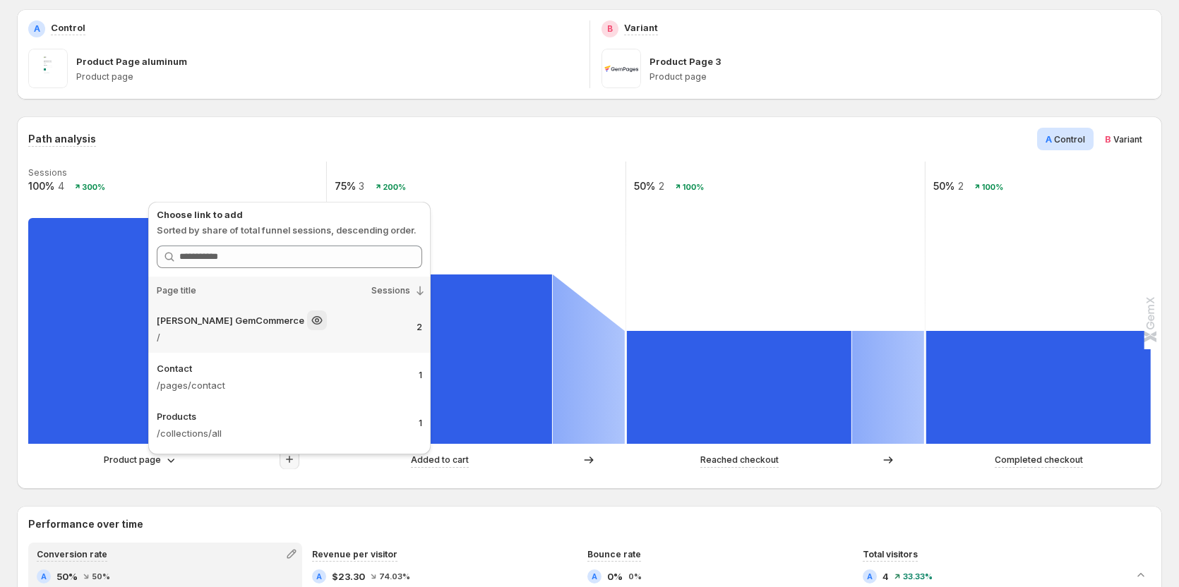
click at [355, 337] on p "/" at bounding box center [281, 337] width 248 height 14
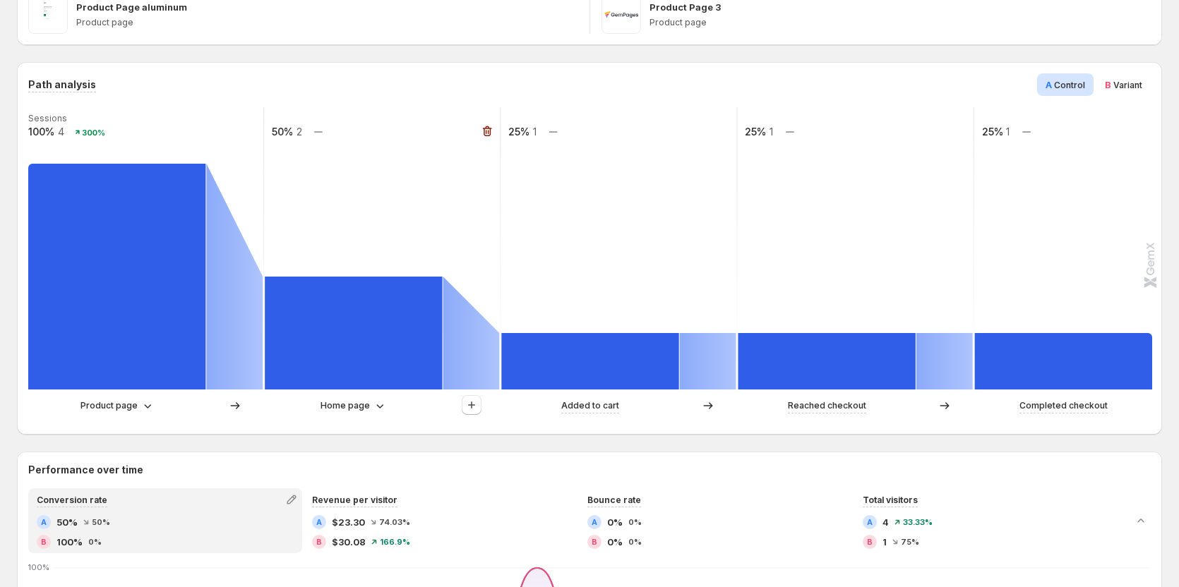
scroll to position [282, 0]
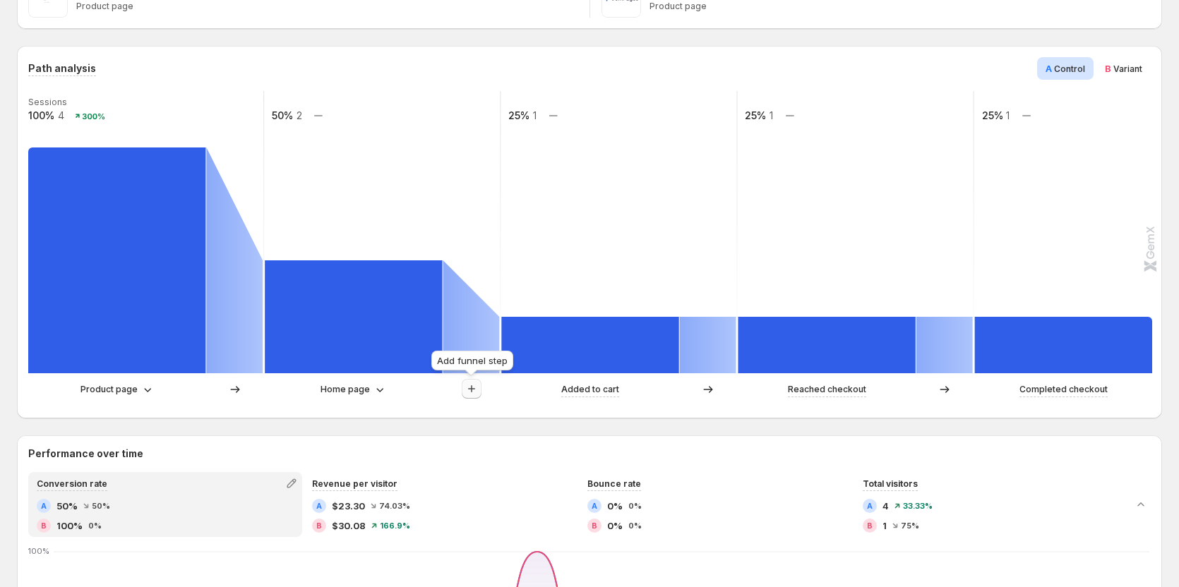
click at [476, 392] on icon "button" at bounding box center [471, 389] width 14 height 14
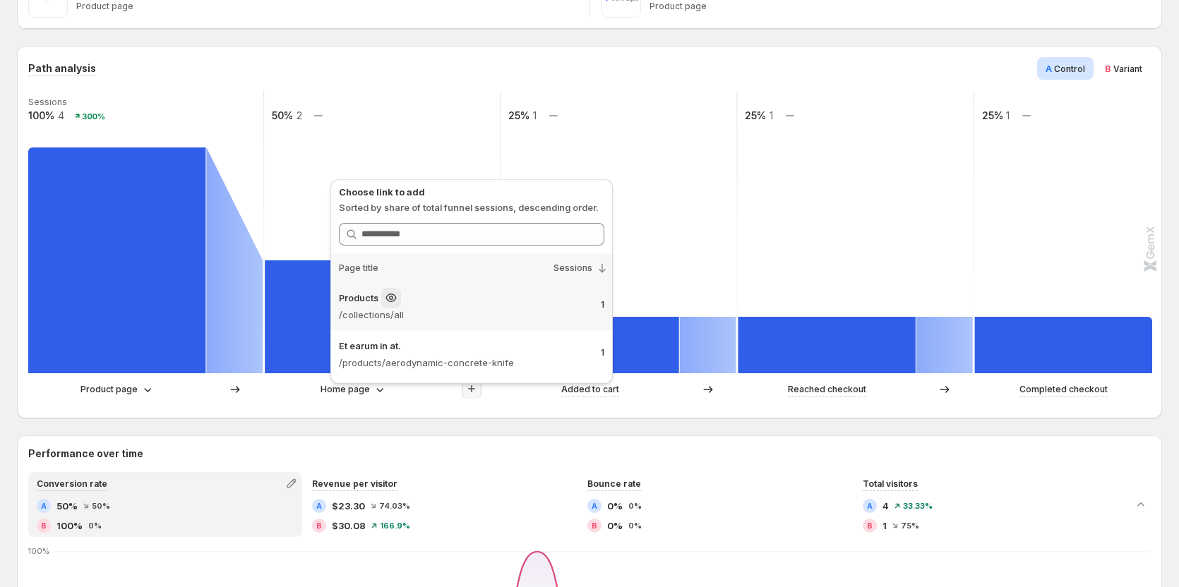
click at [514, 315] on p "/collections/all" at bounding box center [464, 315] width 251 height 14
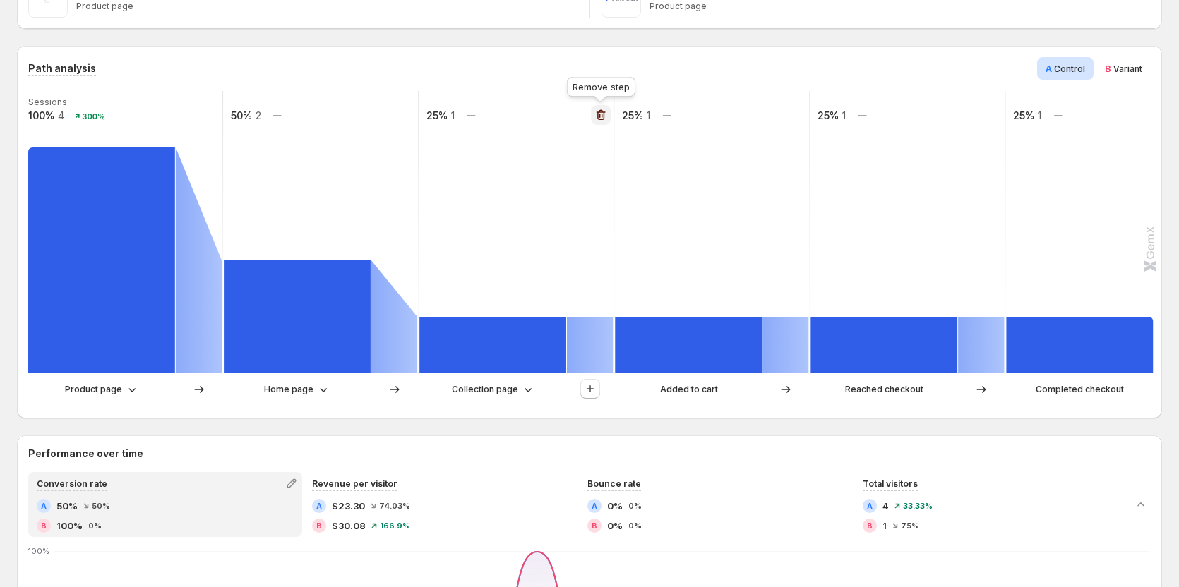
click at [599, 116] on icon "button" at bounding box center [601, 115] width 14 height 14
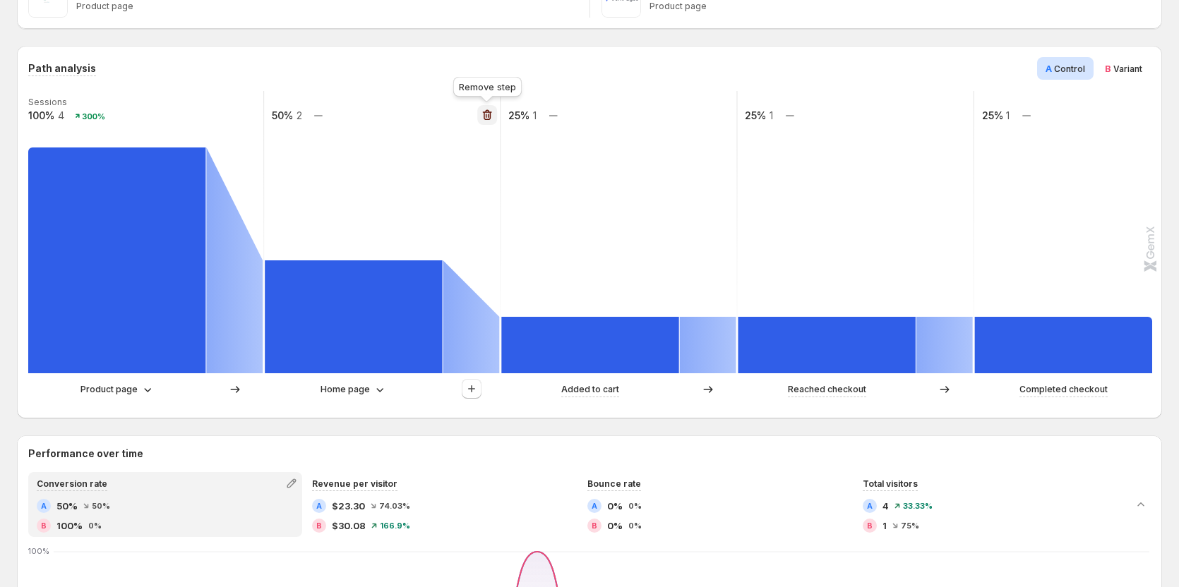
click at [484, 112] on icon "button" at bounding box center [487, 115] width 14 height 14
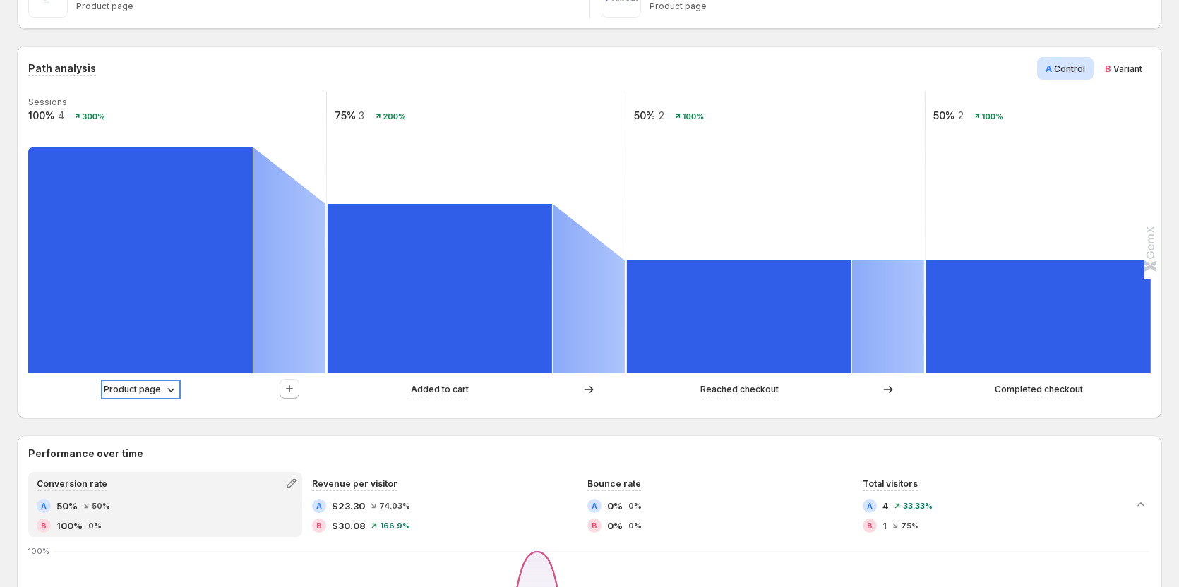
click at [133, 390] on p "Product page" at bounding box center [132, 390] width 57 height 14
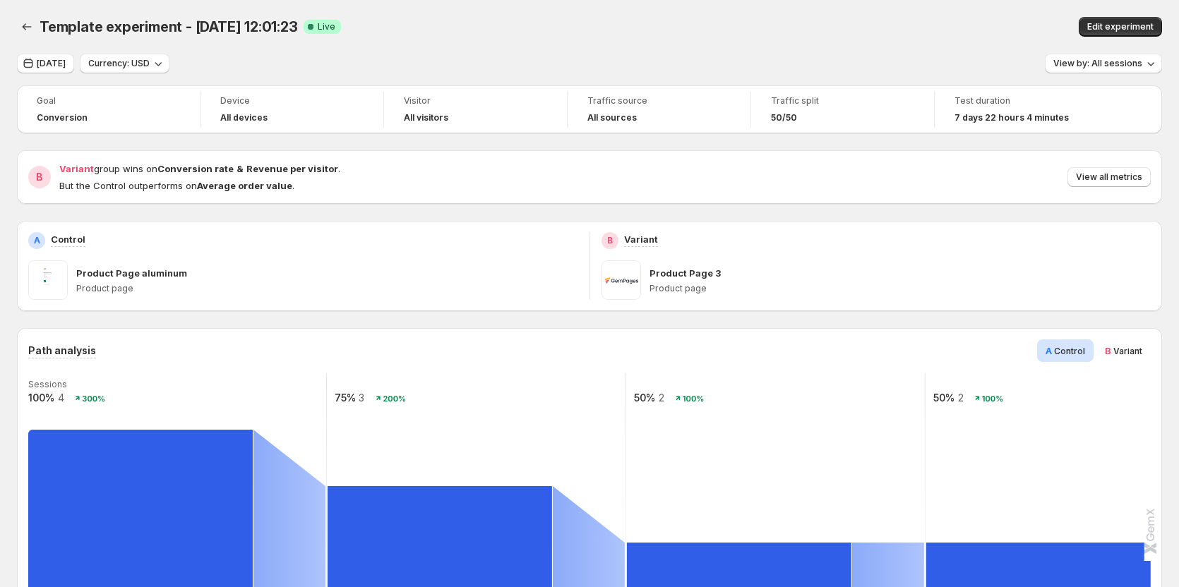
scroll to position [71, 0]
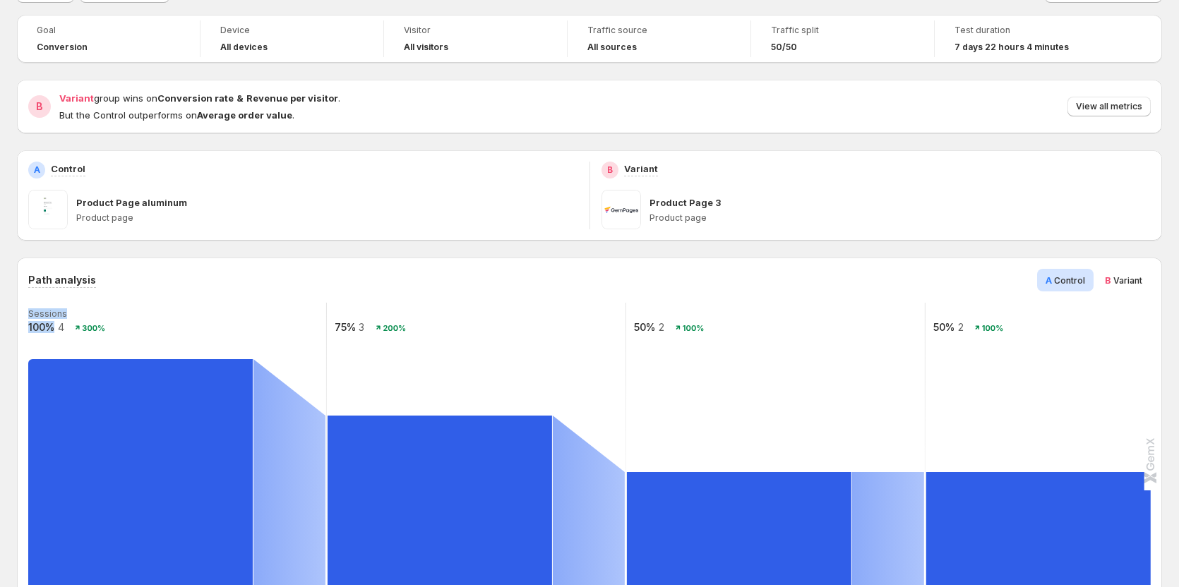
drag, startPoint x: 54, startPoint y: 328, endPoint x: 68, endPoint y: 329, distance: 14.1
click at [68, 329] on g "Sessions 100% 4 300% 75% 3 200% 50% 2 100% 50% 2 100%" at bounding box center [626, 444] width 1199 height 282
click at [64, 330] on text "4" at bounding box center [61, 327] width 6 height 12
drag, startPoint x: 59, startPoint y: 327, endPoint x: 71, endPoint y: 328, distance: 12.1
click at [71, 328] on g "Sessions 100% 4 300% 75% 3 200% 50% 2 100% 50% 2 100%" at bounding box center [626, 444] width 1199 height 282
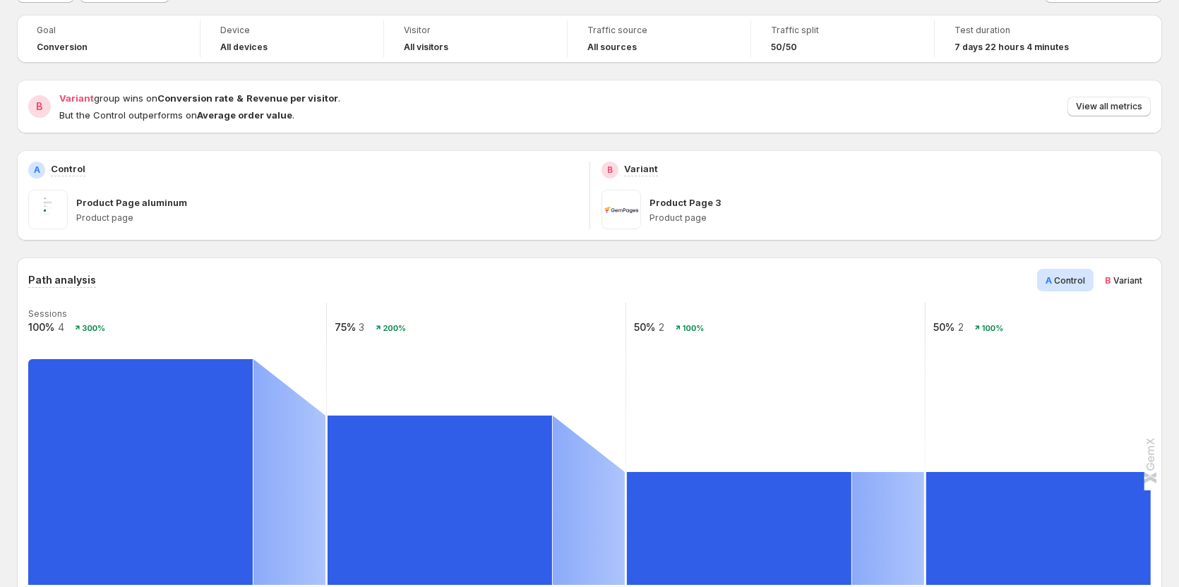
click at [71, 328] on rect at bounding box center [177, 444] width 301 height 282
drag, startPoint x: 103, startPoint y: 332, endPoint x: 68, endPoint y: 335, distance: 34.7
click at [68, 335] on g "Sessions 100% 4 300% 75% 3 200% 50% 2 100% 50% 2 100%" at bounding box center [626, 444] width 1199 height 282
click at [171, 328] on rect at bounding box center [177, 444] width 301 height 282
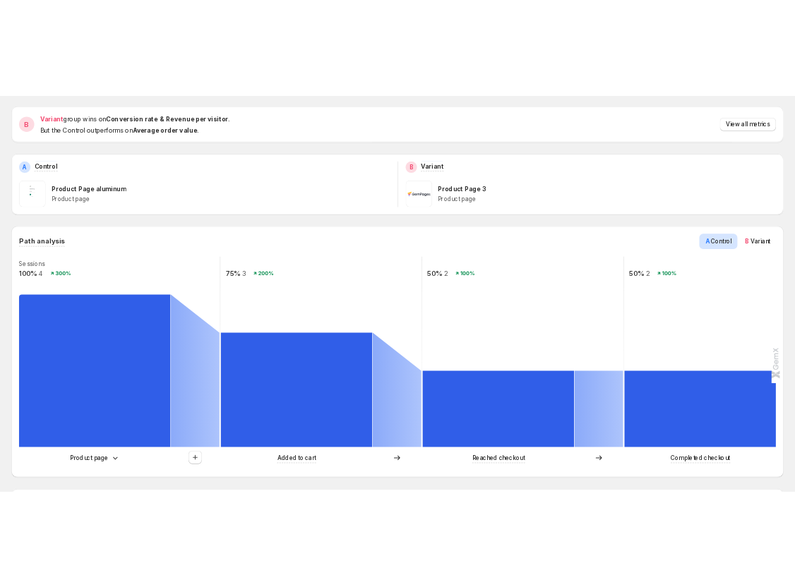
scroll to position [141, 0]
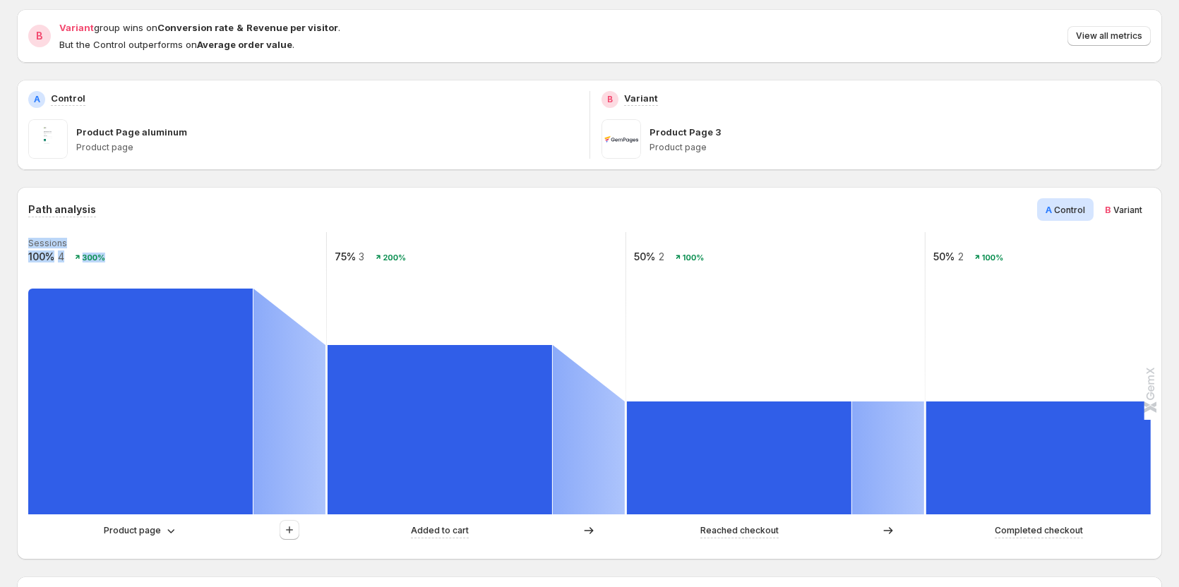
drag, startPoint x: 78, startPoint y: 258, endPoint x: 104, endPoint y: 260, distance: 26.9
click at [104, 260] on g "Sessions 100% 4 300% 75% 3 200% 50% 2 100% 50% 2 100%" at bounding box center [626, 373] width 1199 height 282
click at [120, 278] on rect at bounding box center [177, 373] width 301 height 282
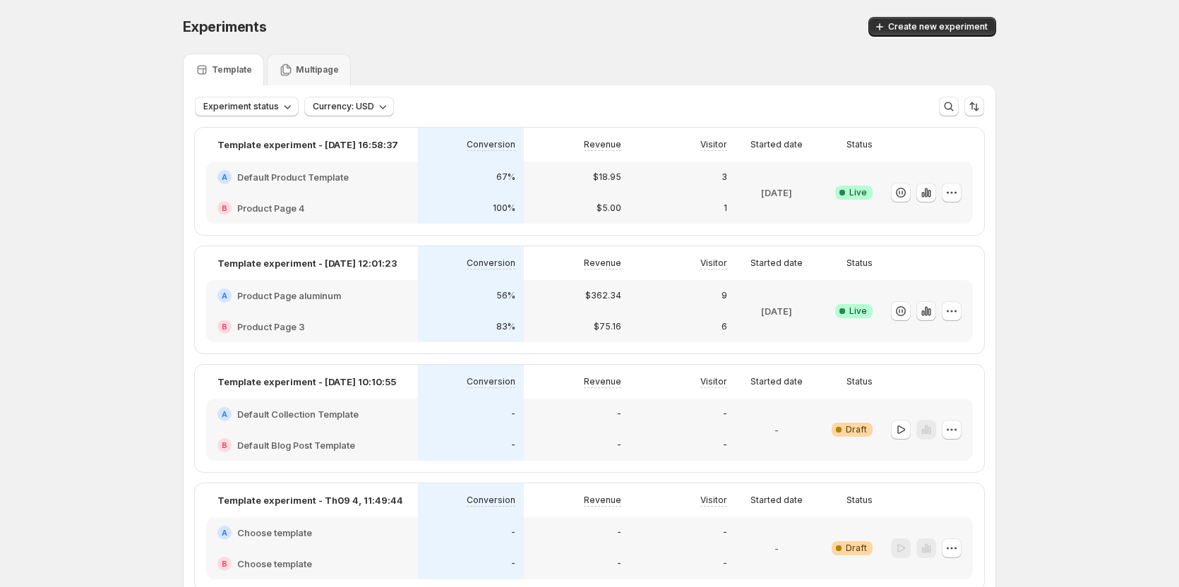
click at [933, 314] on icon "button" at bounding box center [926, 311] width 14 height 14
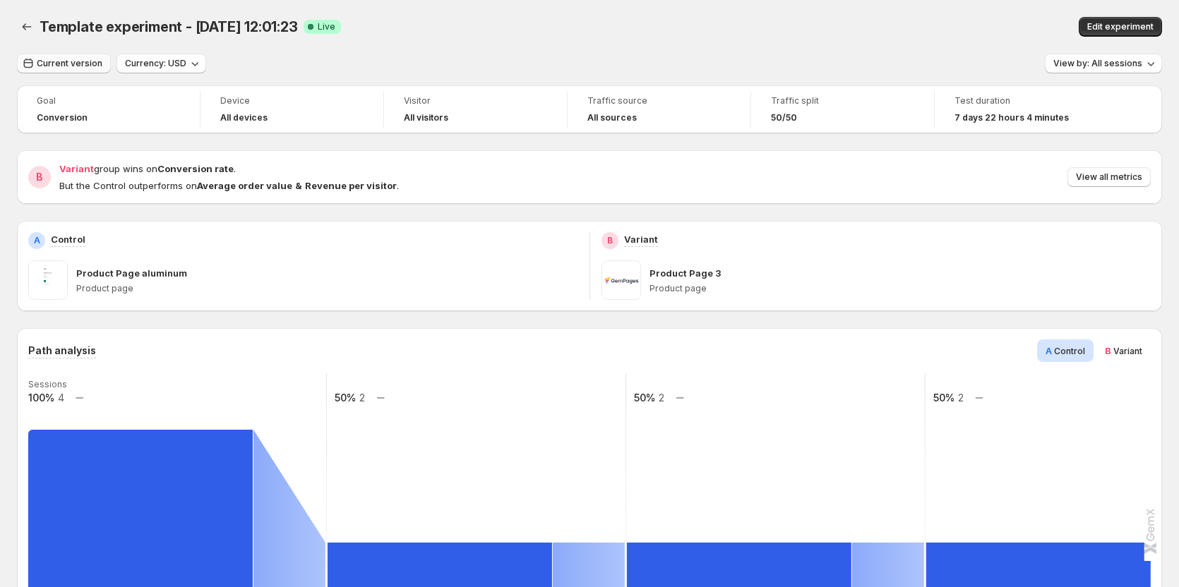
click at [49, 68] on span "Current version" at bounding box center [70, 63] width 66 height 11
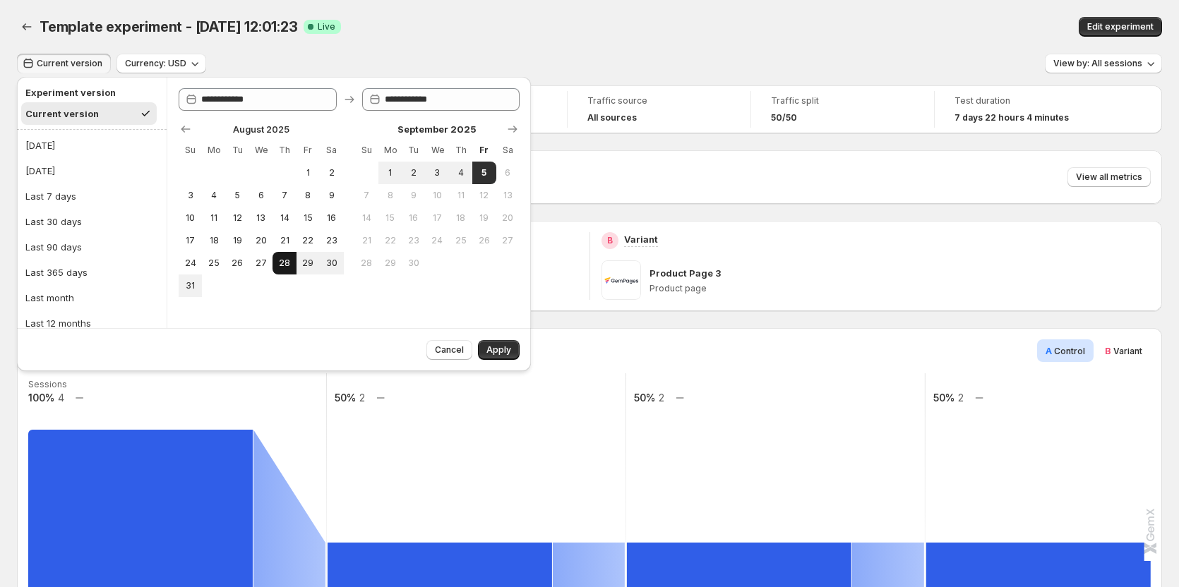
click at [277, 263] on button "28" at bounding box center [283, 263] width 23 height 23
type input "**********"
click at [491, 347] on span "Apply" at bounding box center [498, 349] width 25 height 11
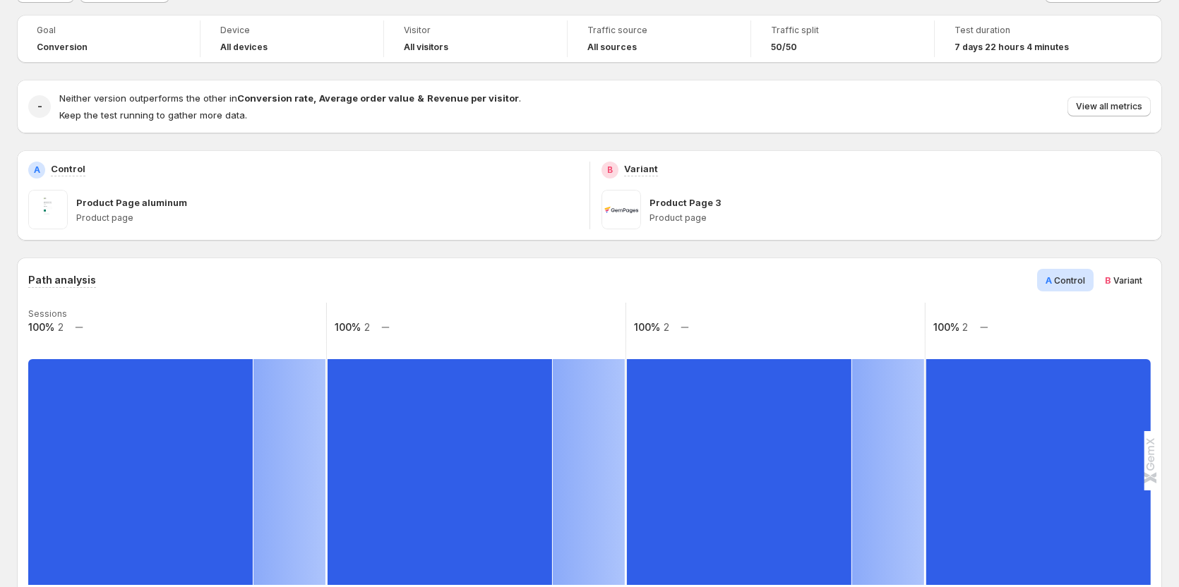
scroll to position [282, 0]
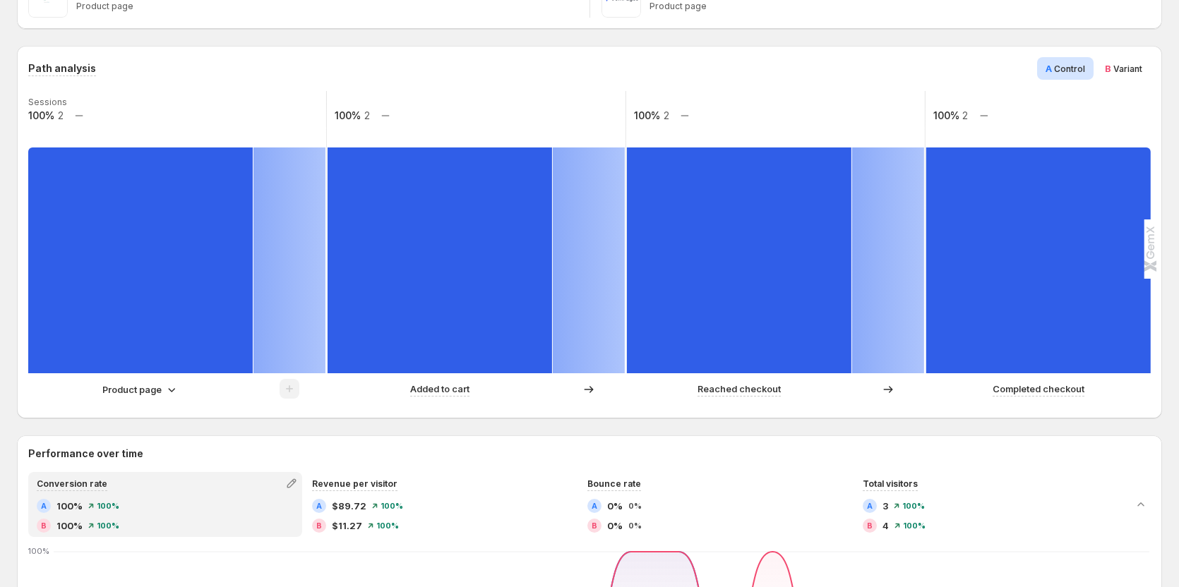
click at [159, 392] on p "Product page" at bounding box center [131, 390] width 59 height 14
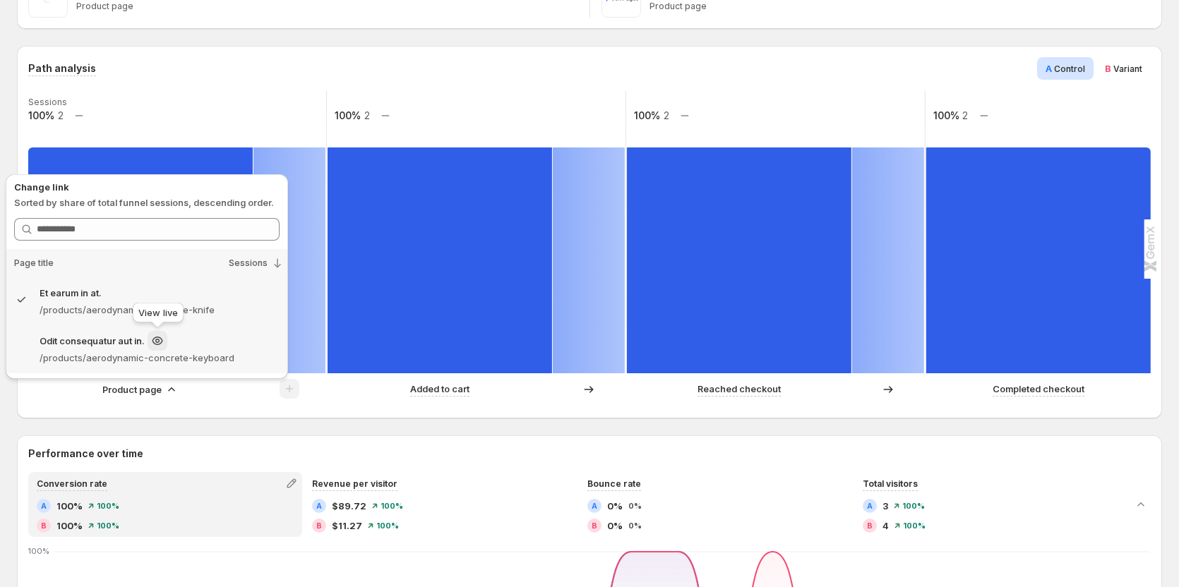
click at [159, 346] on icon at bounding box center [157, 341] width 14 height 14
click at [93, 353] on p "/products/aerodynamic-concrete-keyboard" at bounding box center [160, 358] width 240 height 14
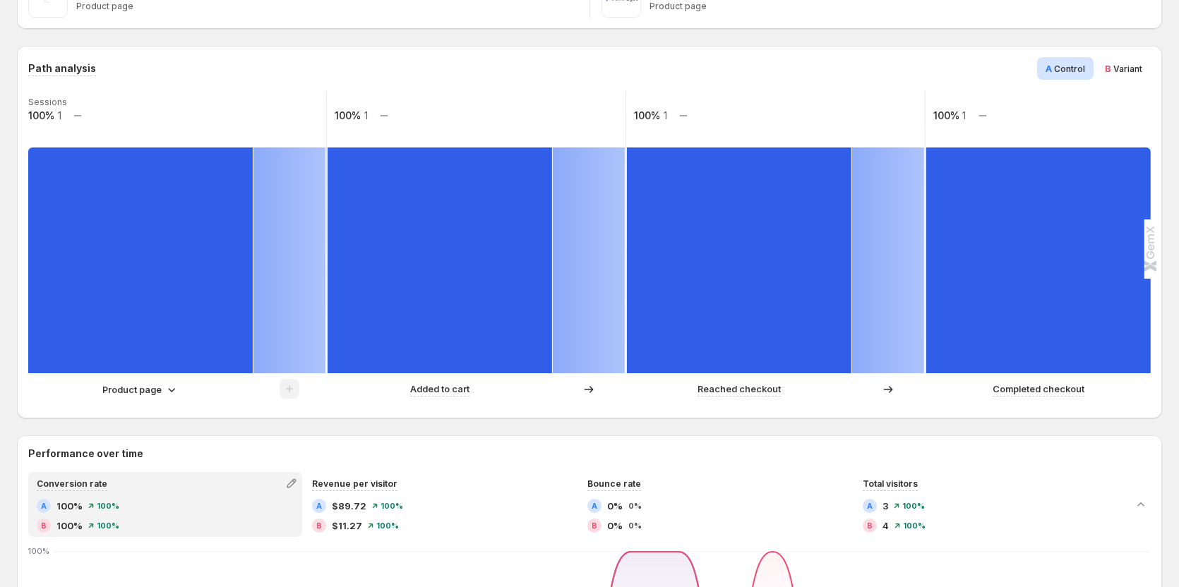
click at [144, 394] on p "Product page" at bounding box center [131, 390] width 59 height 14
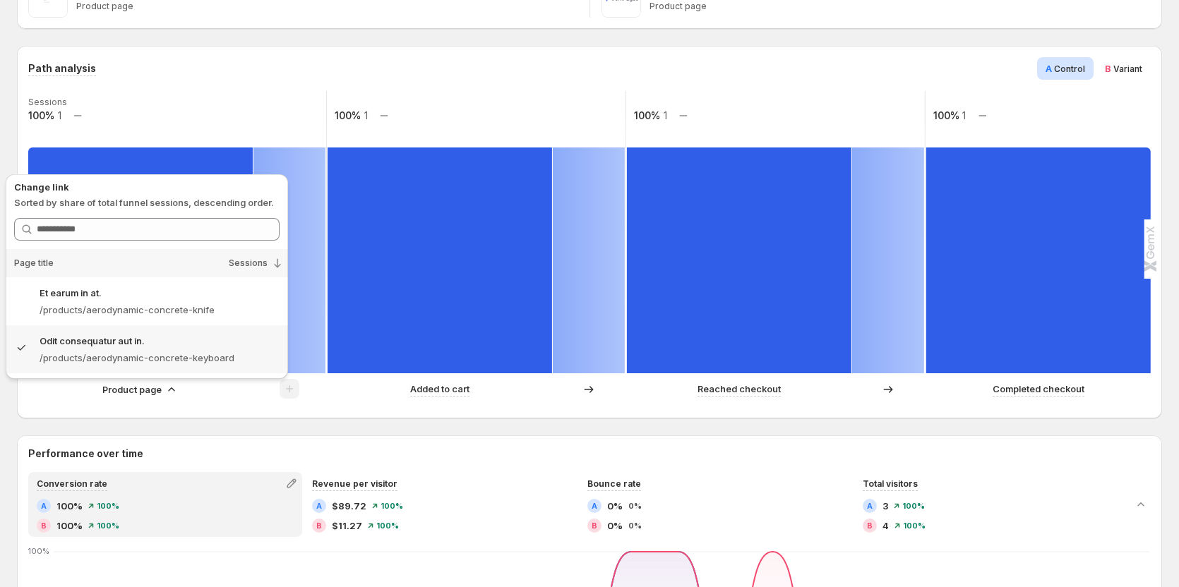
click at [270, 71] on div "Path analysis A Control B Variant" at bounding box center [589, 68] width 1122 height 23
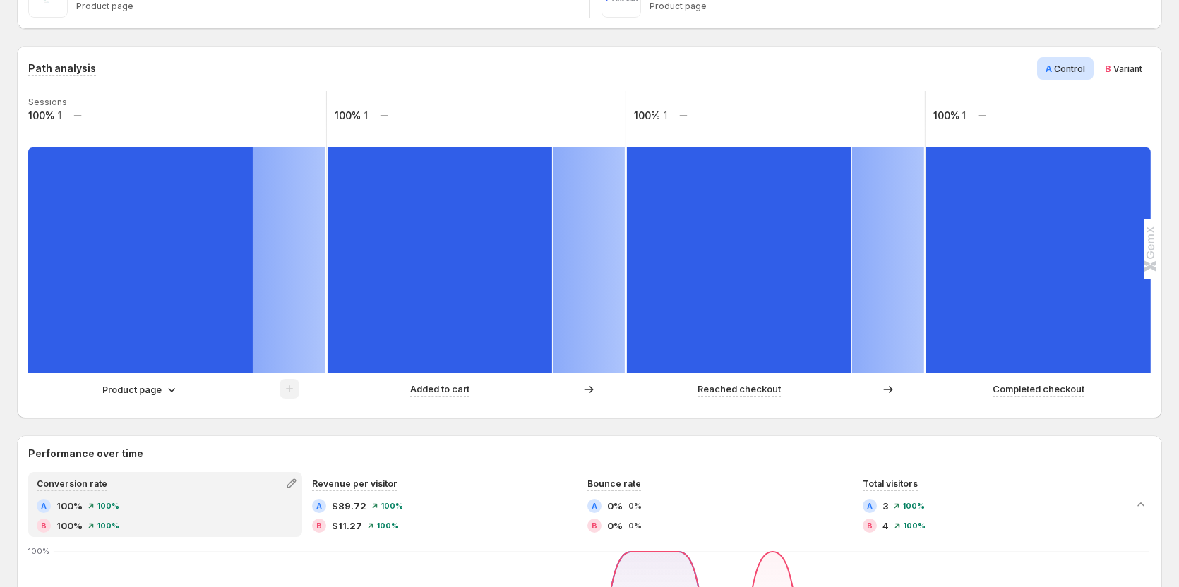
click at [169, 389] on icon at bounding box center [171, 390] width 14 height 14
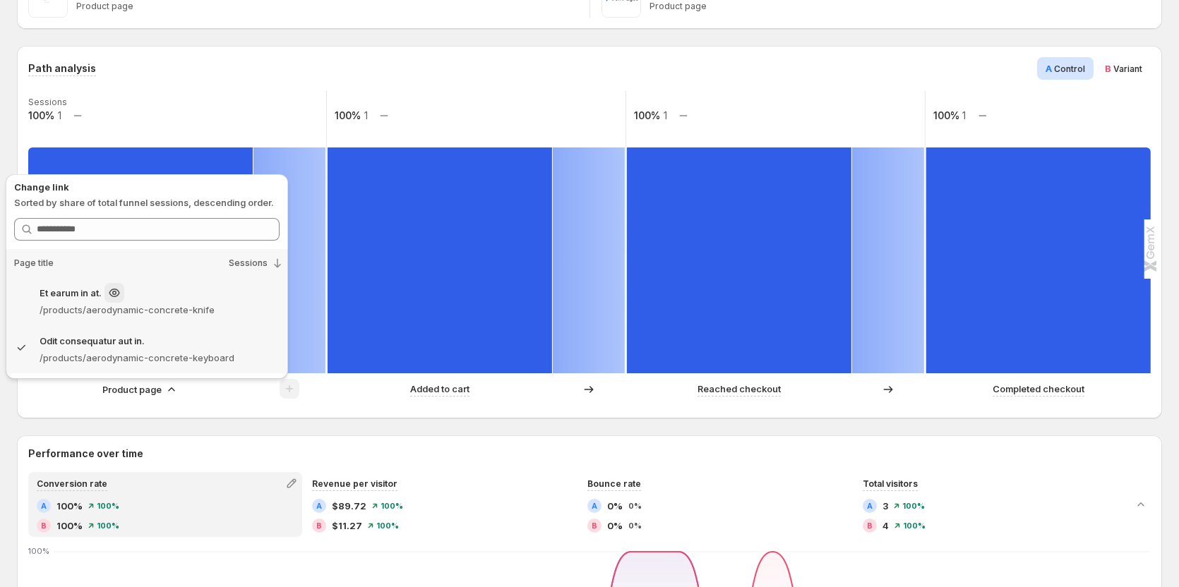
click at [200, 294] on div "Et earum in at." at bounding box center [160, 293] width 240 height 20
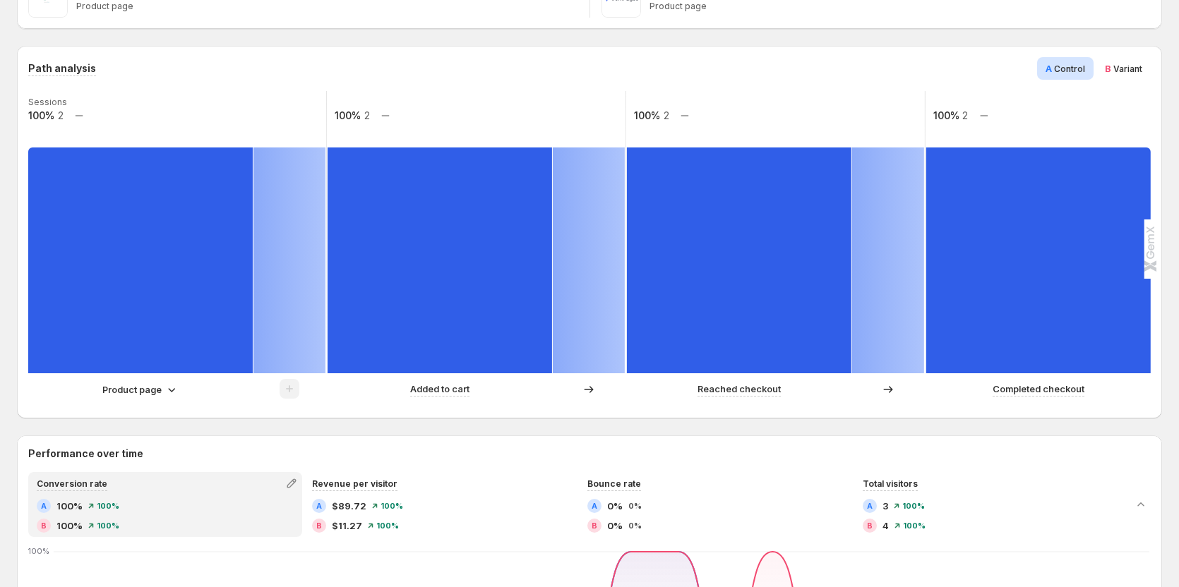
click at [162, 394] on div "Product page" at bounding box center [140, 390] width 76 height 14
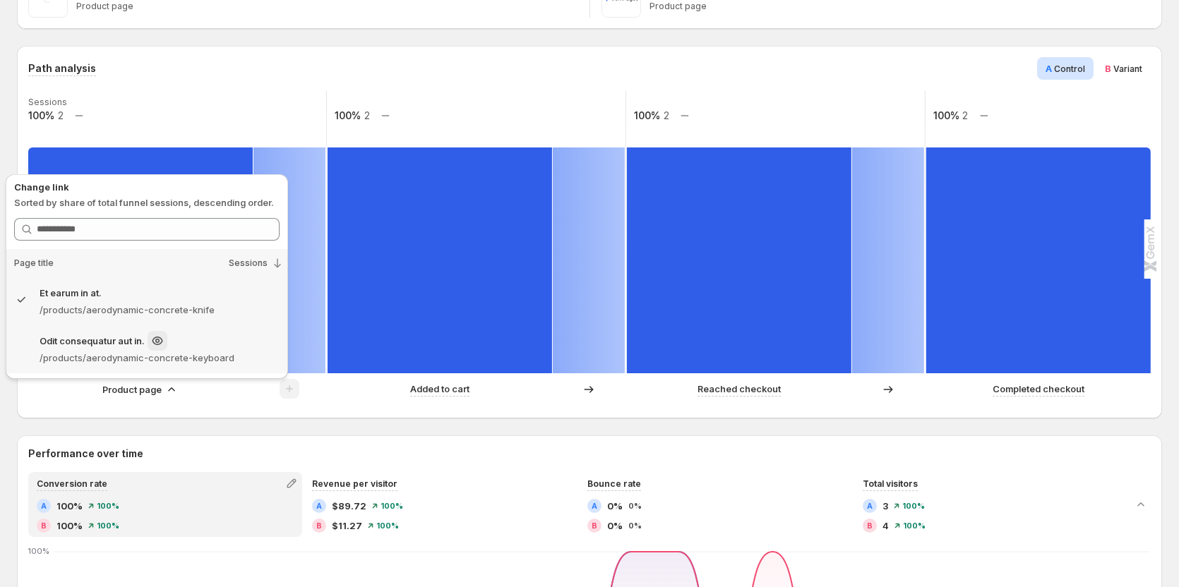
click at [101, 355] on p "/products/aerodynamic-concrete-keyboard" at bounding box center [160, 358] width 240 height 14
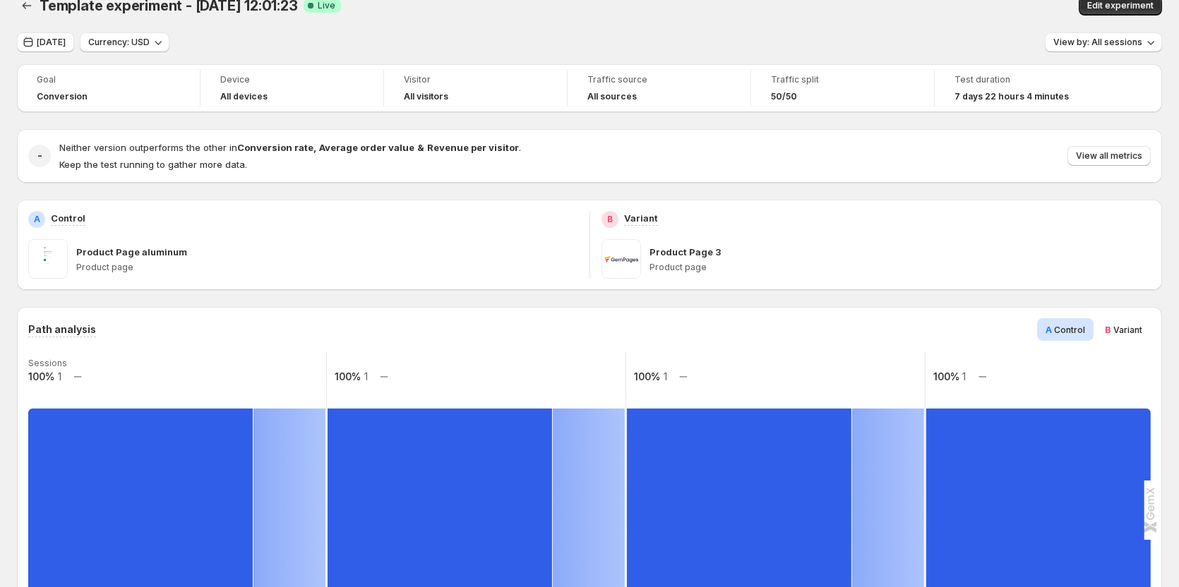
scroll to position [0, 0]
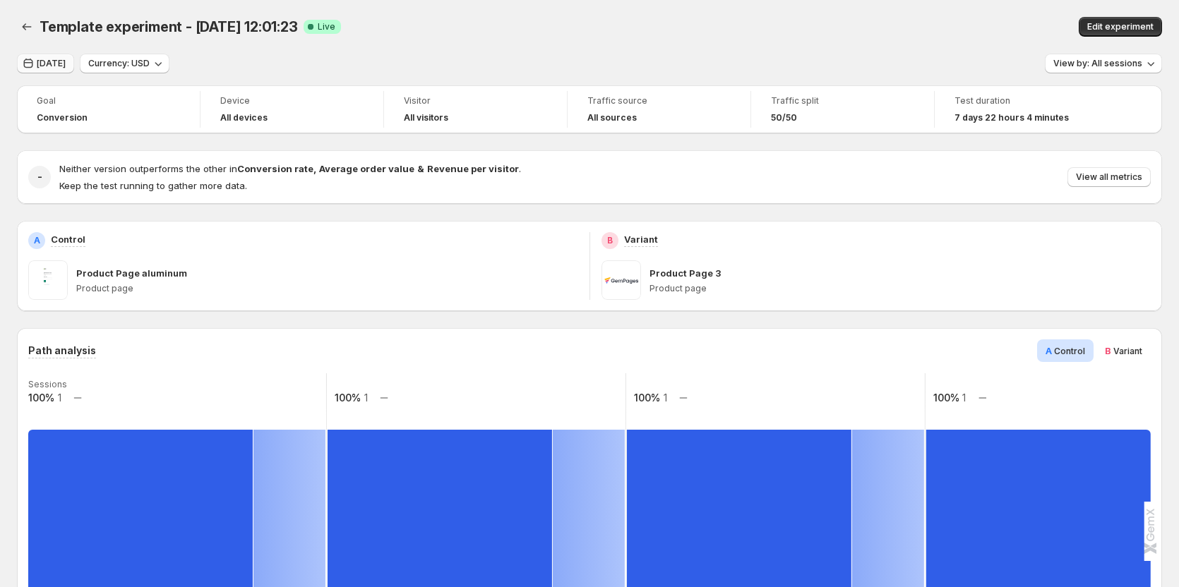
click at [59, 58] on button "[DATE]" at bounding box center [45, 64] width 57 height 20
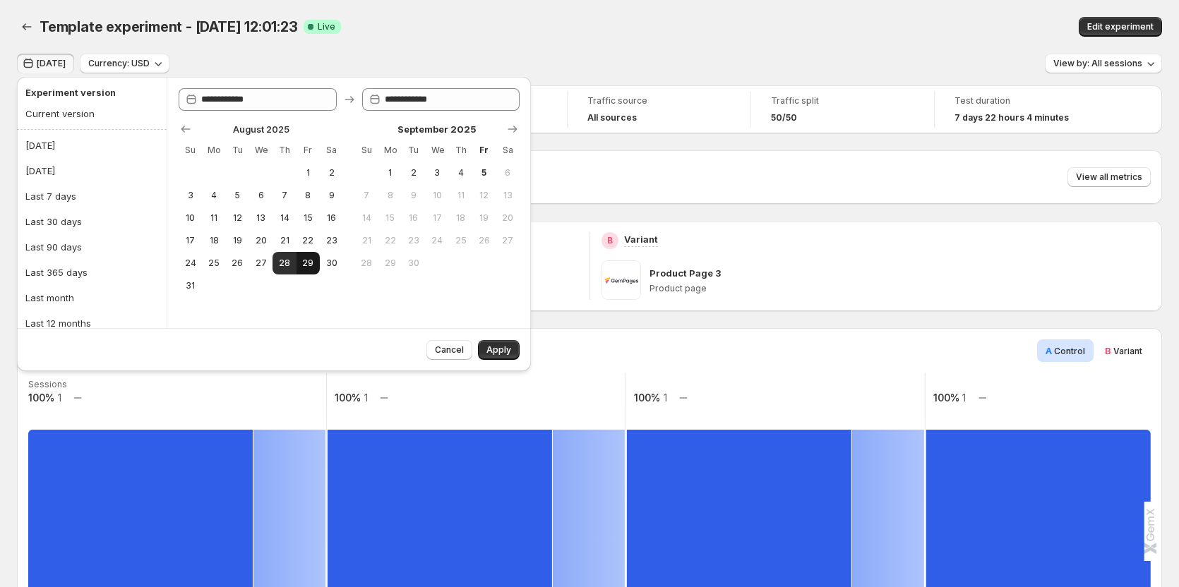
click at [306, 266] on span "29" at bounding box center [308, 263] width 12 height 11
type input "**********"
click at [336, 263] on span "30" at bounding box center [331, 263] width 12 height 11
type input "**********"
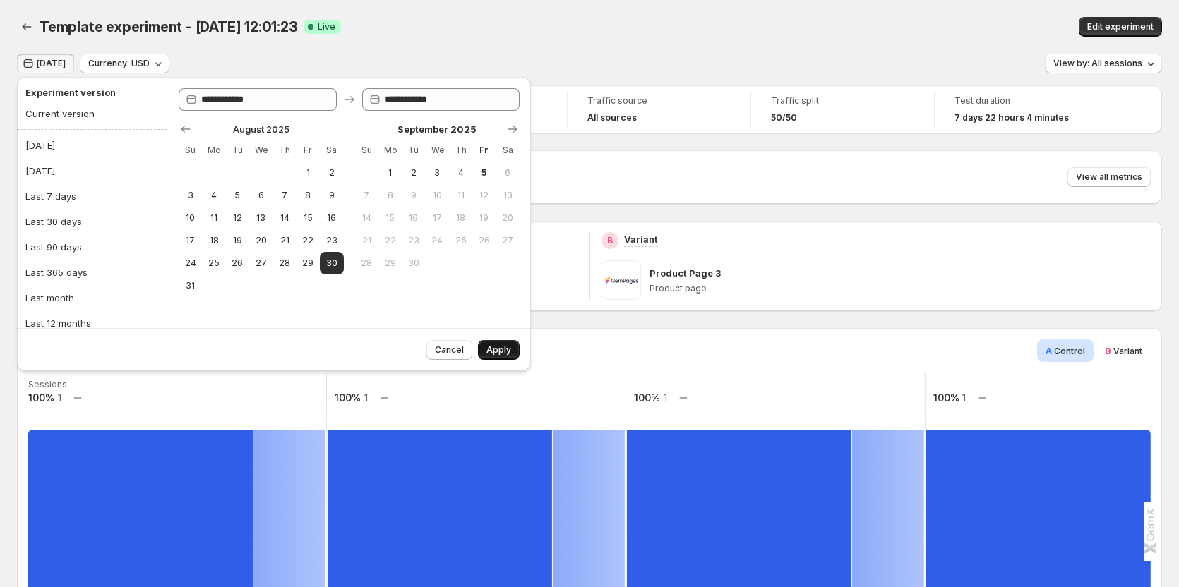
click at [492, 344] on button "Apply" at bounding box center [499, 350] width 42 height 20
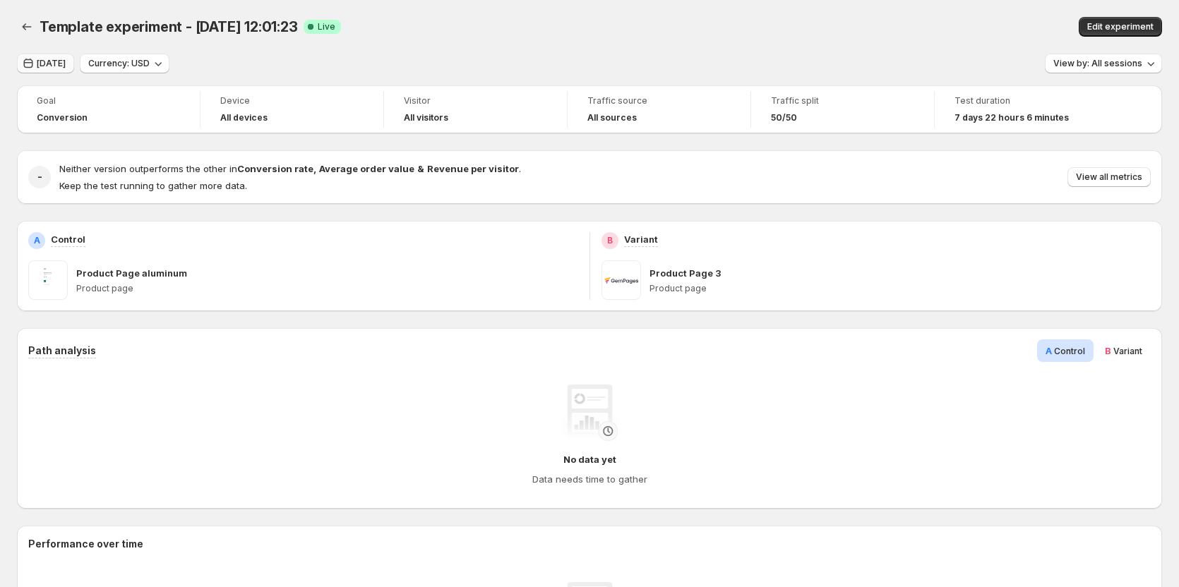
click at [66, 66] on span "Aug 30, 2025" at bounding box center [51, 63] width 29 height 11
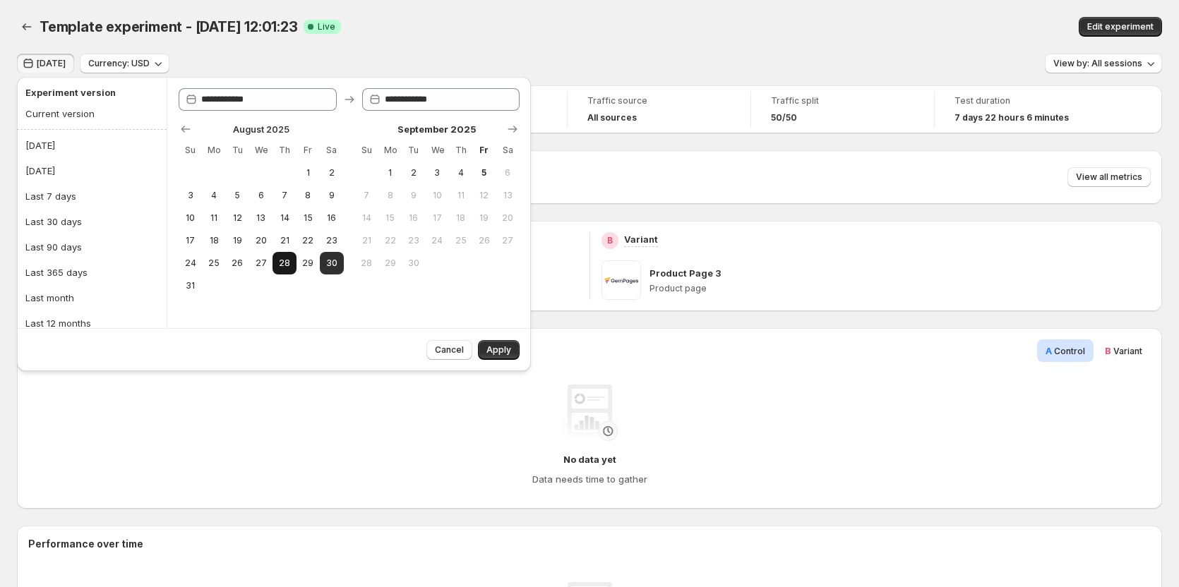
click at [282, 264] on span "28" at bounding box center [284, 263] width 12 height 11
type input "**********"
click at [302, 263] on span "29" at bounding box center [308, 263] width 12 height 11
click at [288, 269] on button "28" at bounding box center [283, 263] width 23 height 23
type input "**********"
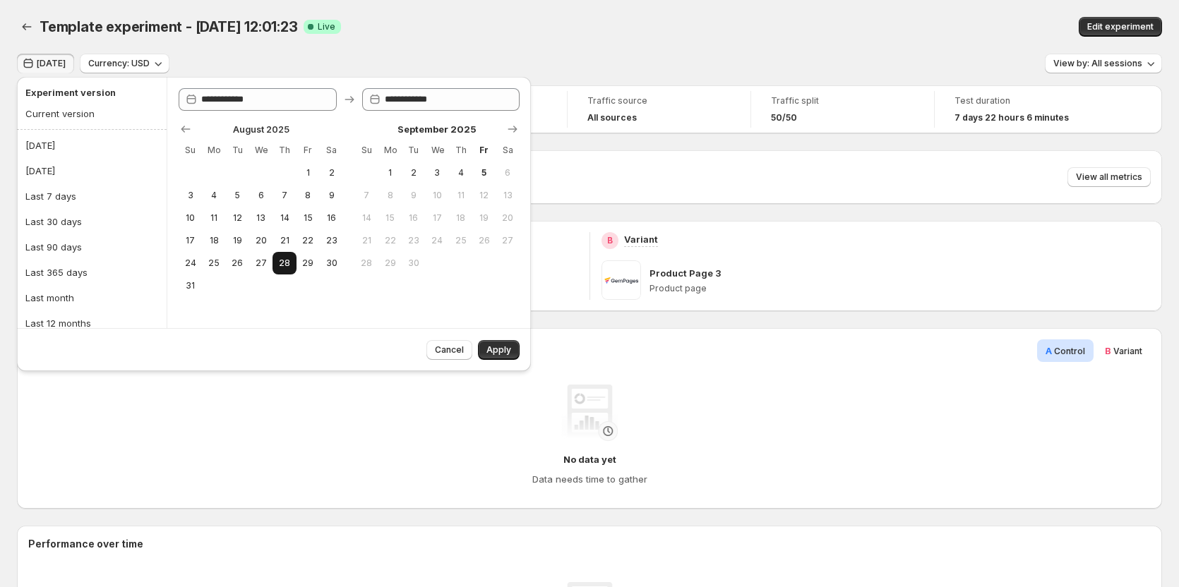
click at [288, 269] on button "28" at bounding box center [283, 263] width 23 height 23
click at [486, 353] on button "Apply" at bounding box center [499, 350] width 42 height 20
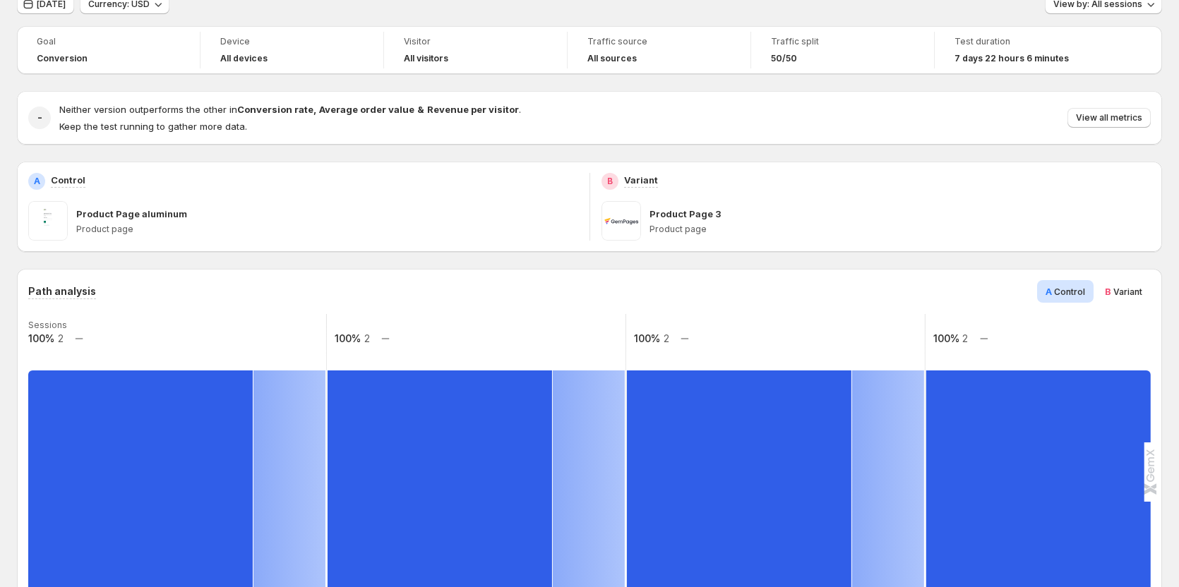
scroll to position [141, 0]
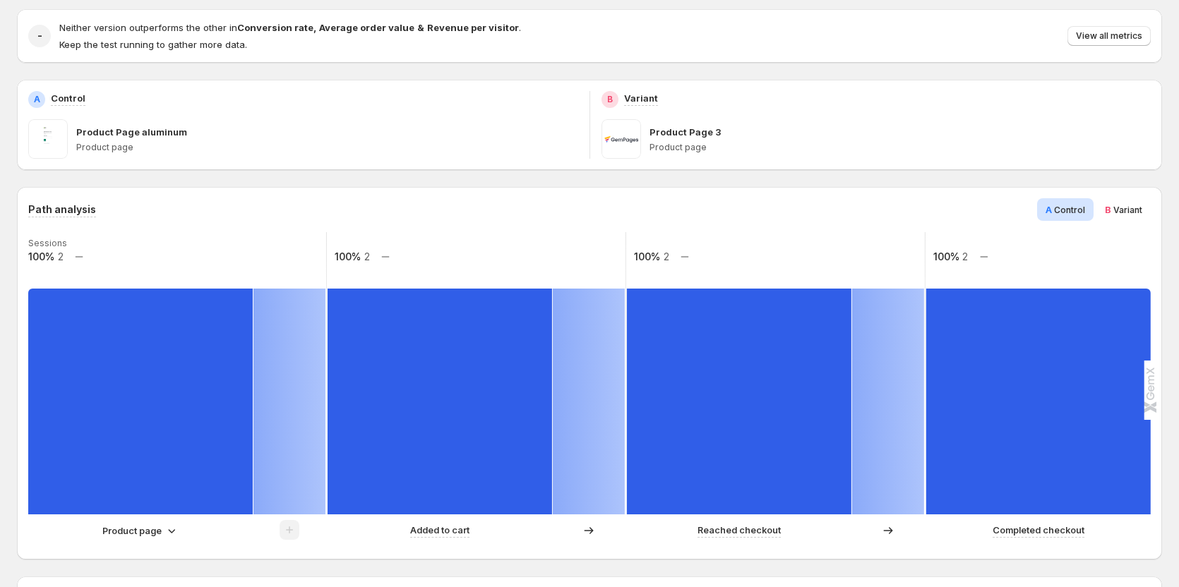
click at [152, 528] on p "Product page" at bounding box center [131, 531] width 59 height 14
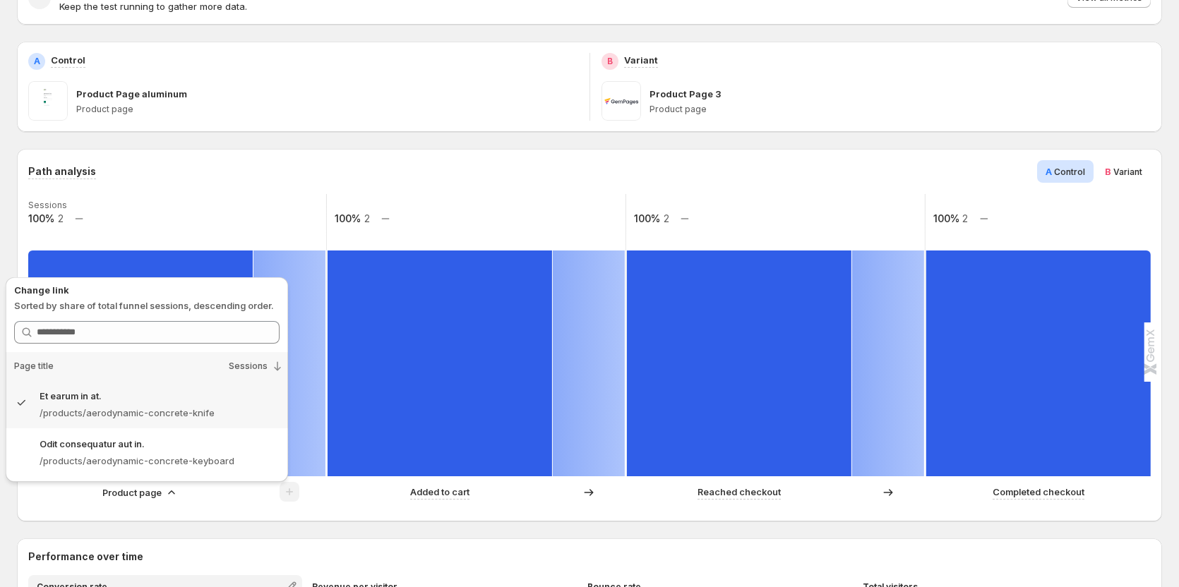
scroll to position [212, 0]
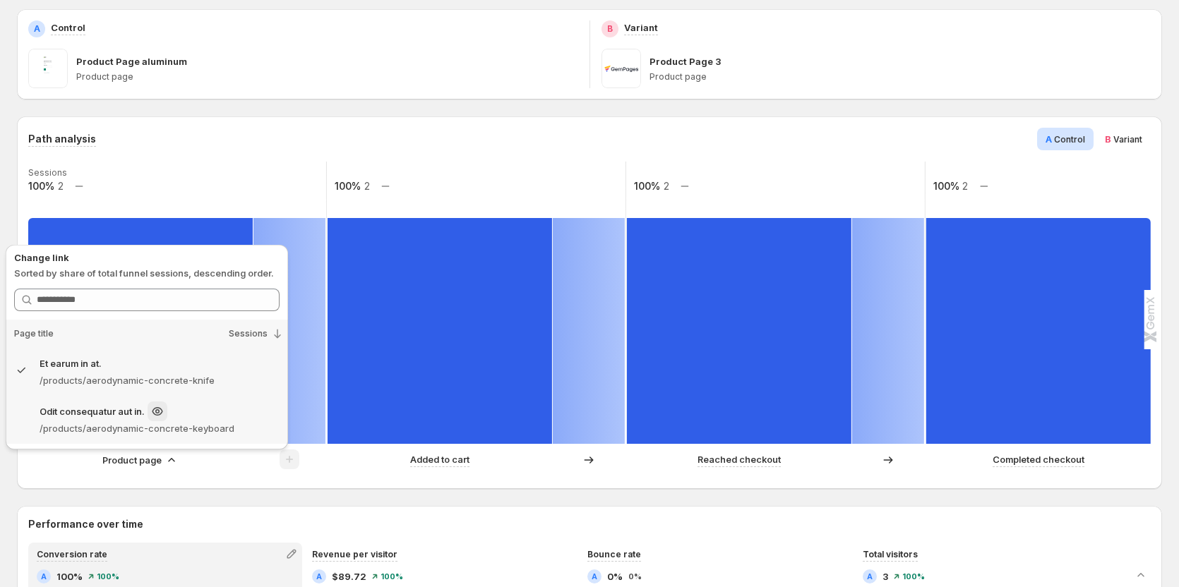
click at [143, 421] on p "/products/aerodynamic-concrete-keyboard" at bounding box center [160, 428] width 240 height 14
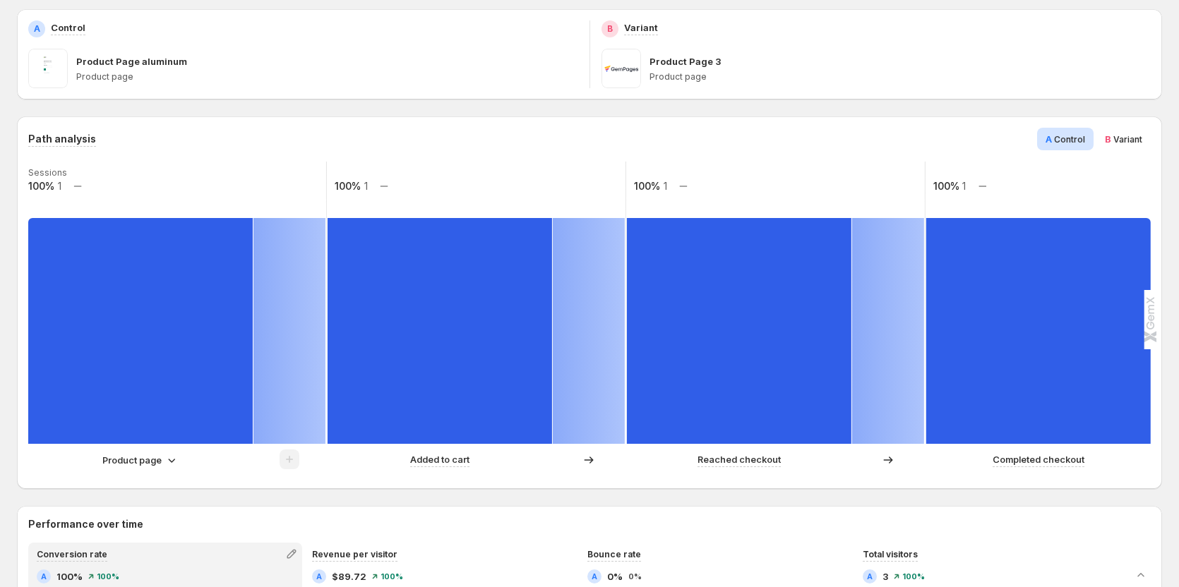
click at [143, 453] on p "Product page" at bounding box center [131, 460] width 59 height 14
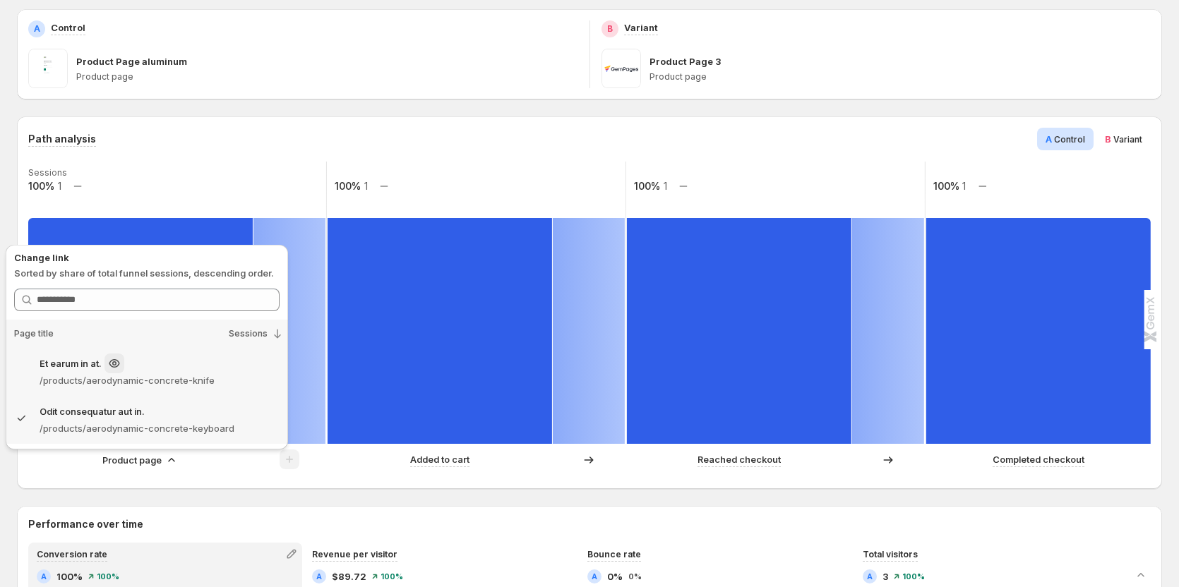
click at [204, 375] on p "/products/aerodynamic-concrete-knife" at bounding box center [160, 380] width 240 height 14
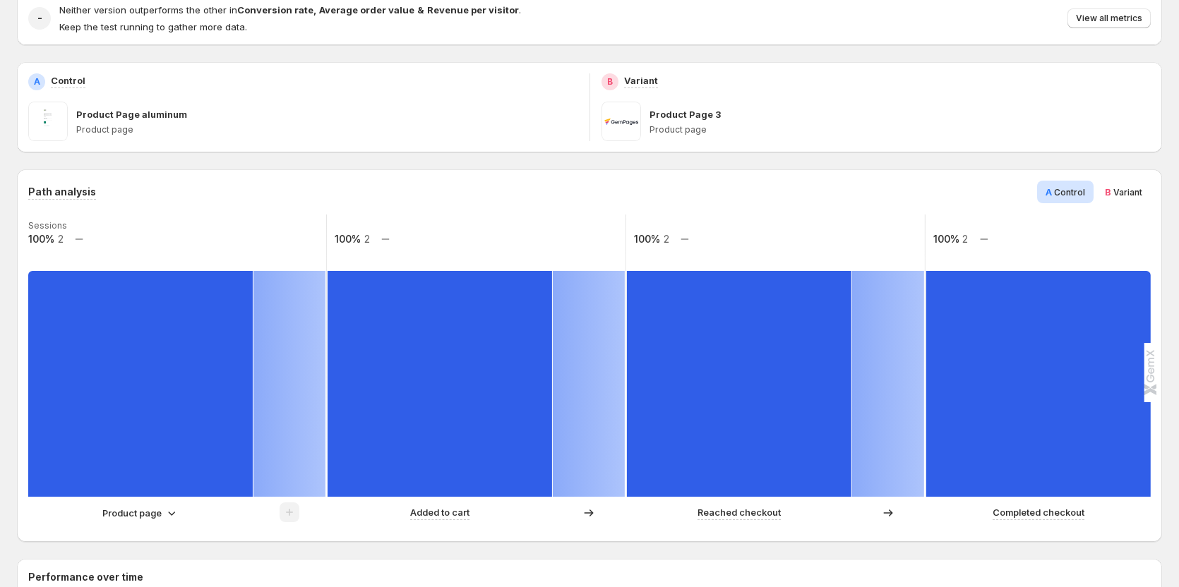
scroll to position [282, 0]
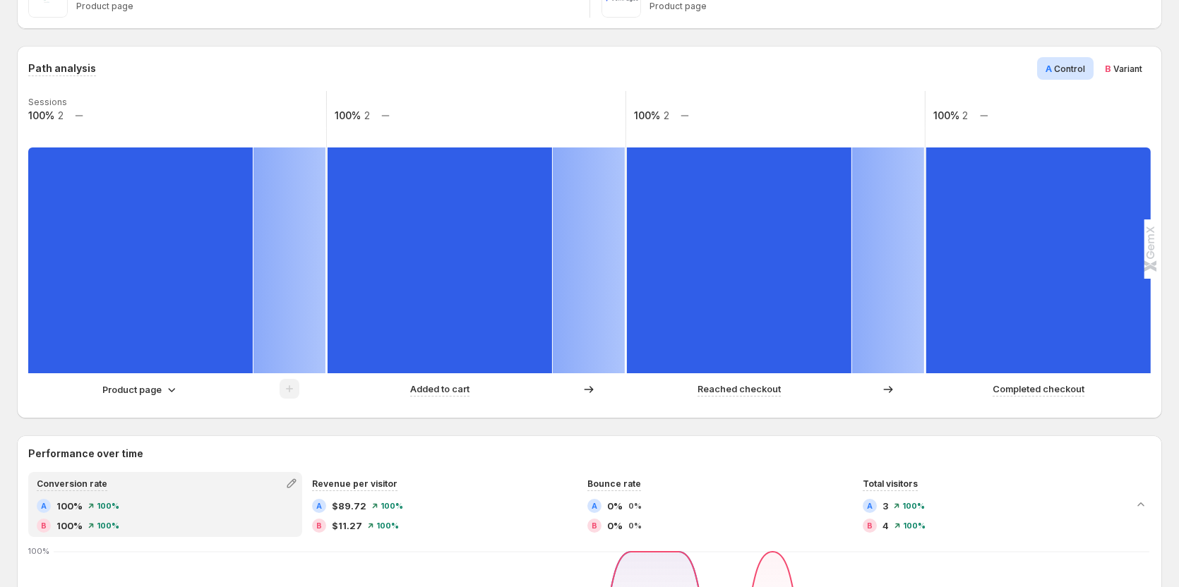
click at [117, 400] on div "Product page Added to cart Reached checkout Completed checkout" at bounding box center [587, 393] width 1119 height 28
click at [129, 390] on p "Product page" at bounding box center [131, 390] width 59 height 14
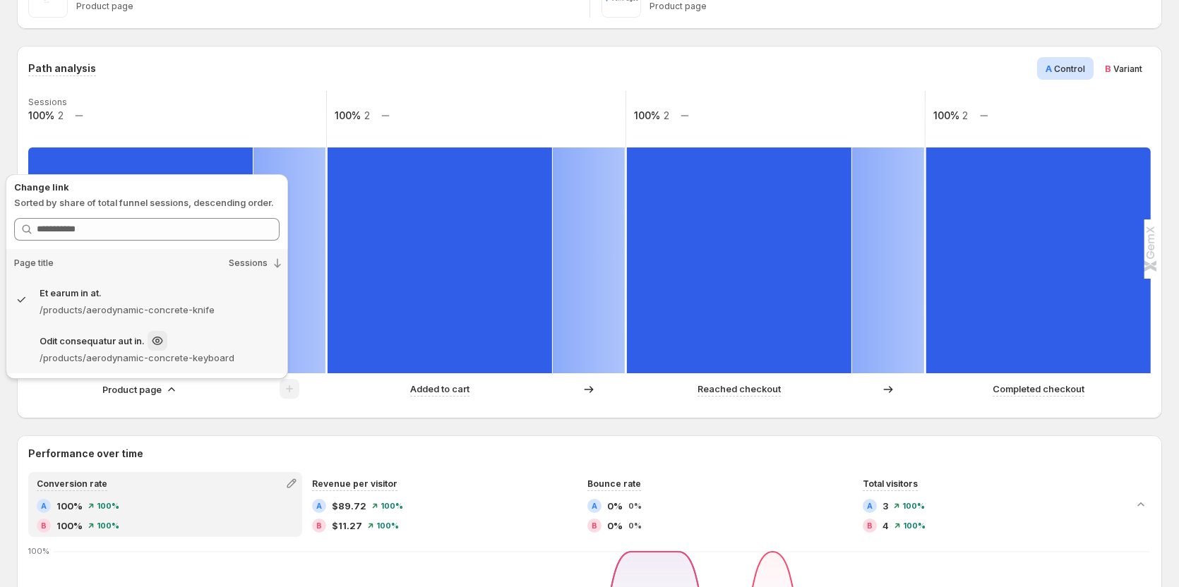
click at [209, 352] on p "/products/aerodynamic-concrete-keyboard" at bounding box center [160, 358] width 240 height 14
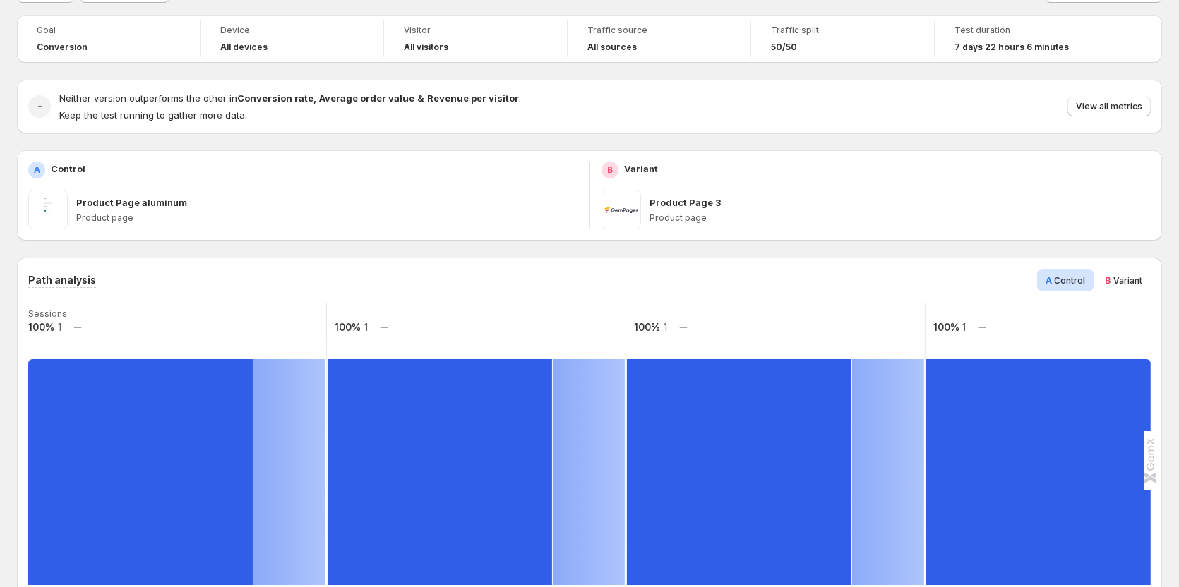
scroll to position [0, 0]
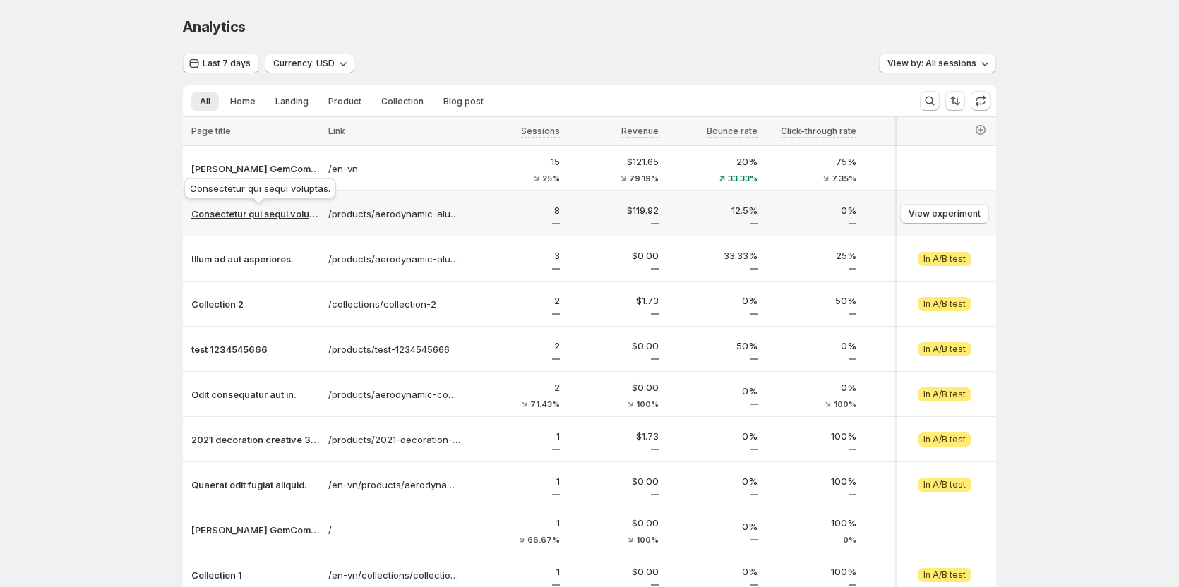
click at [245, 213] on p "Consectetur qui sequi voluptas." at bounding box center [255, 214] width 128 height 14
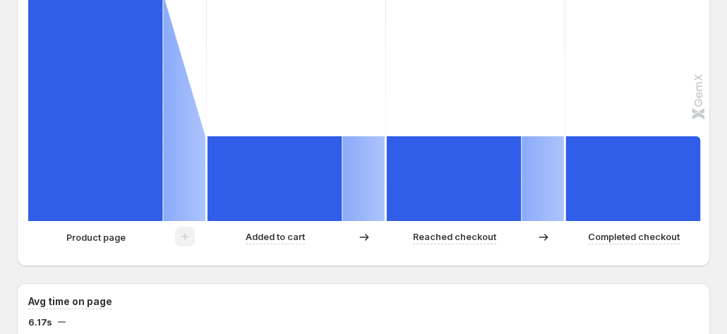
scroll to position [353, 0]
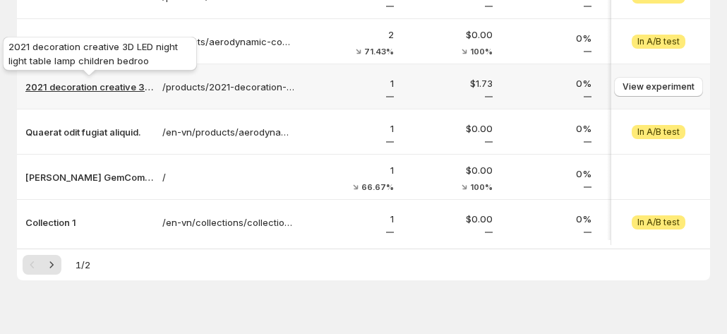
click at [100, 85] on p "2021 decoration creative 3D LED night light table lamp children bedroo" at bounding box center [89, 87] width 128 height 14
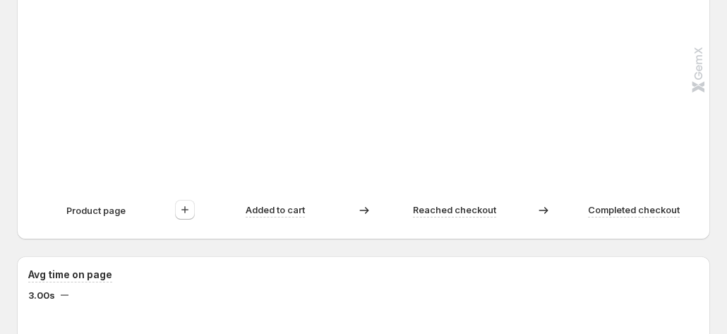
scroll to position [536, 0]
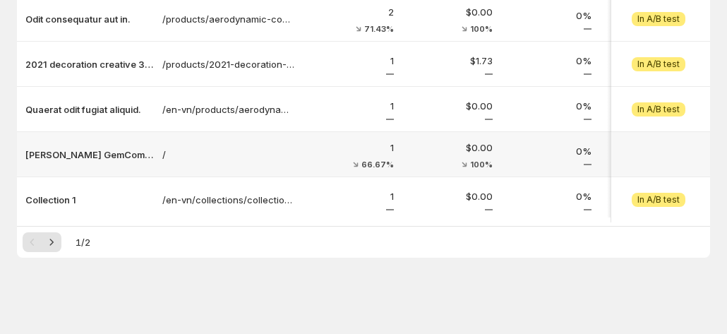
scroll to position [380, 0]
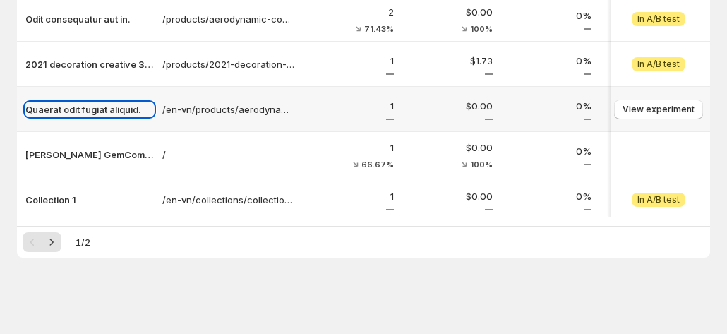
click at [120, 102] on p "Quaerat odit fugiat aliquid." at bounding box center [89, 109] width 128 height 14
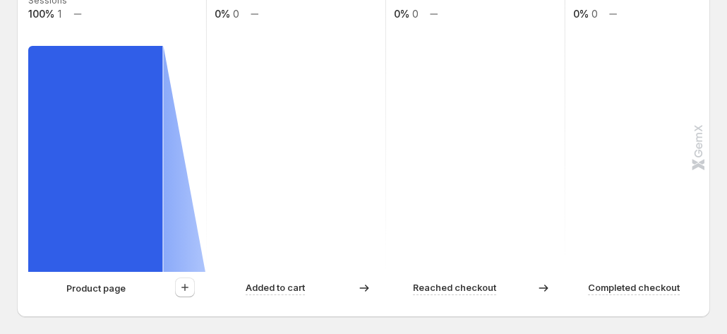
scroll to position [469, 0]
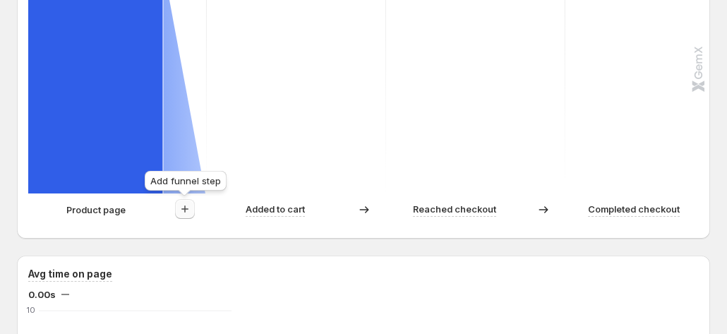
click at [184, 209] on icon "button" at bounding box center [185, 209] width 14 height 14
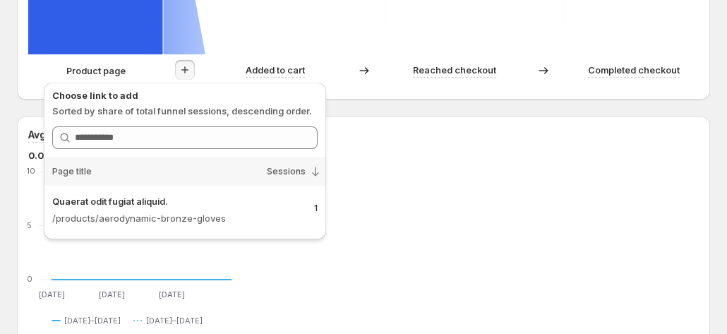
scroll to position [540, 0]
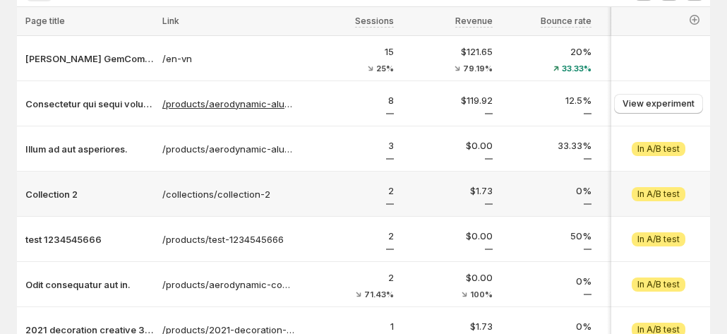
scroll to position [89, 0]
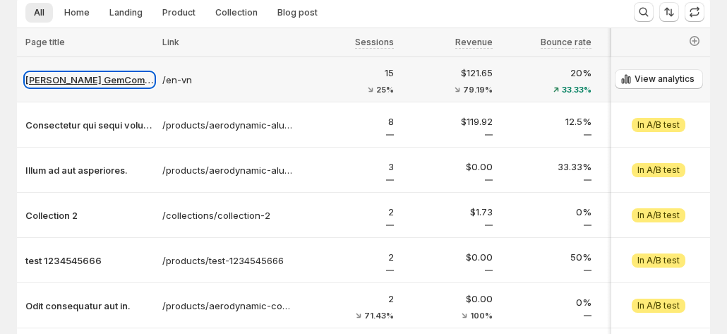
click at [75, 76] on p "Tanya GemCommerce" at bounding box center [89, 80] width 128 height 14
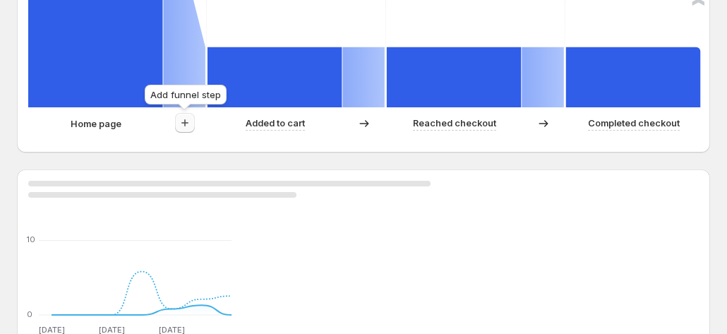
click at [189, 127] on icon "button" at bounding box center [185, 123] width 14 height 14
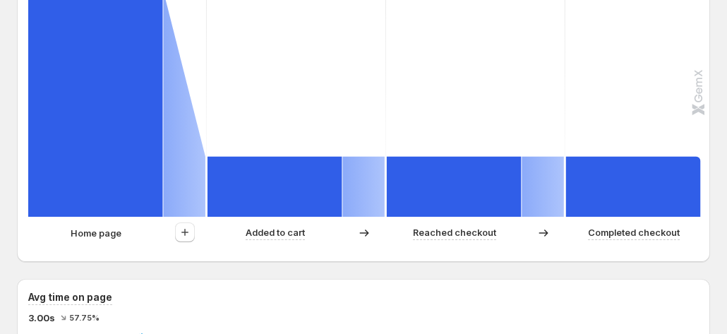
scroll to position [414, 0]
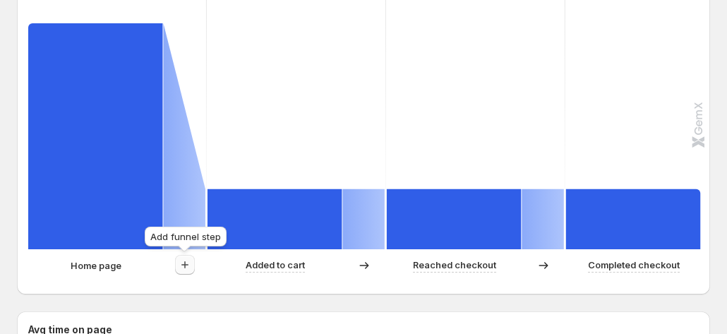
click at [186, 270] on icon "button" at bounding box center [185, 265] width 14 height 14
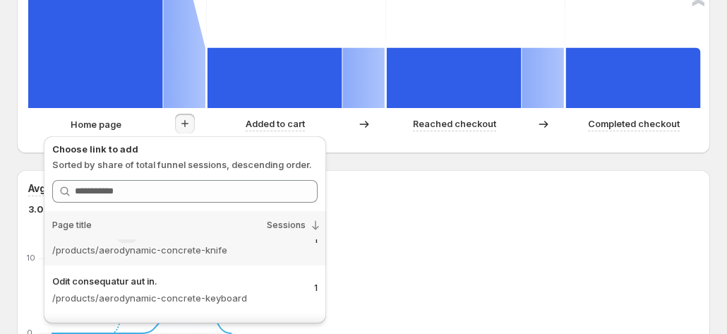
scroll to position [0, 0]
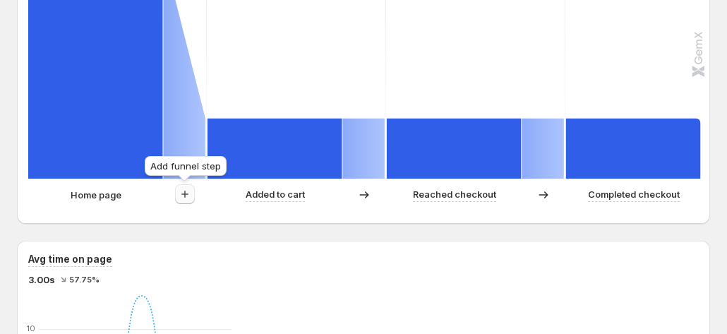
click at [184, 194] on icon "button" at bounding box center [185, 194] width 14 height 14
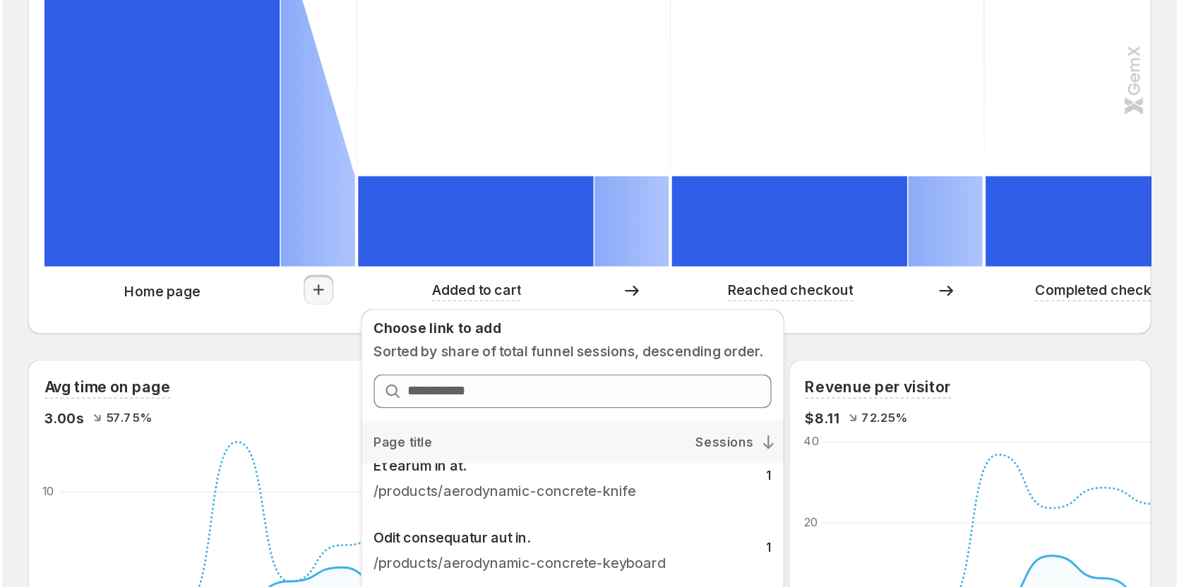
scroll to position [158, 0]
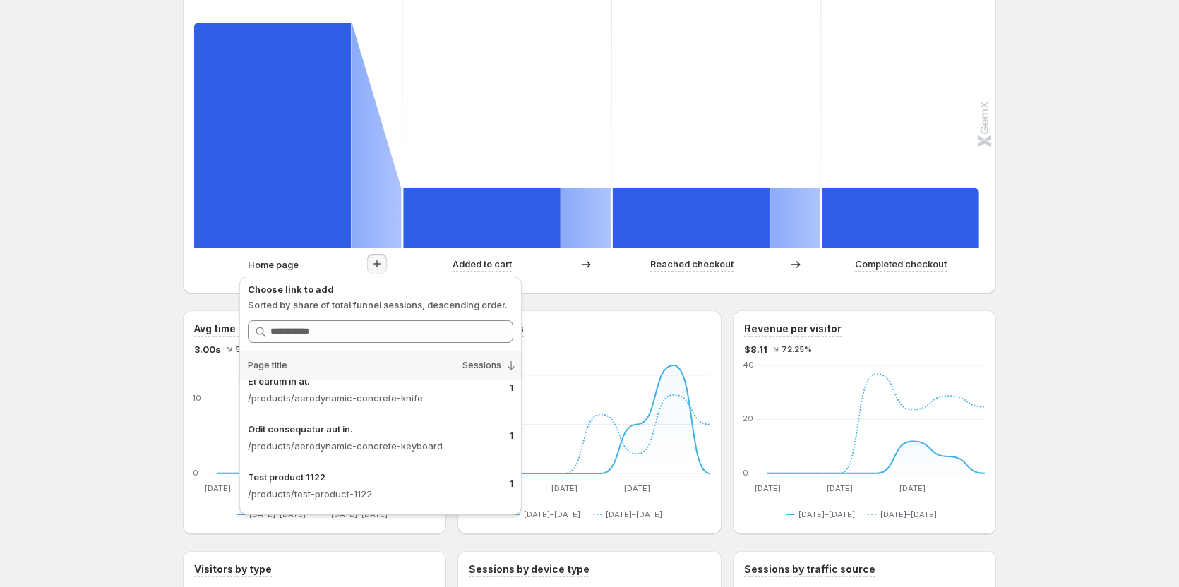
click at [102, 217] on div "Tanya GemCommerce. This page is ready Tanya GemCommerce Create experiment Last …" at bounding box center [589, 478] width 1179 height 1785
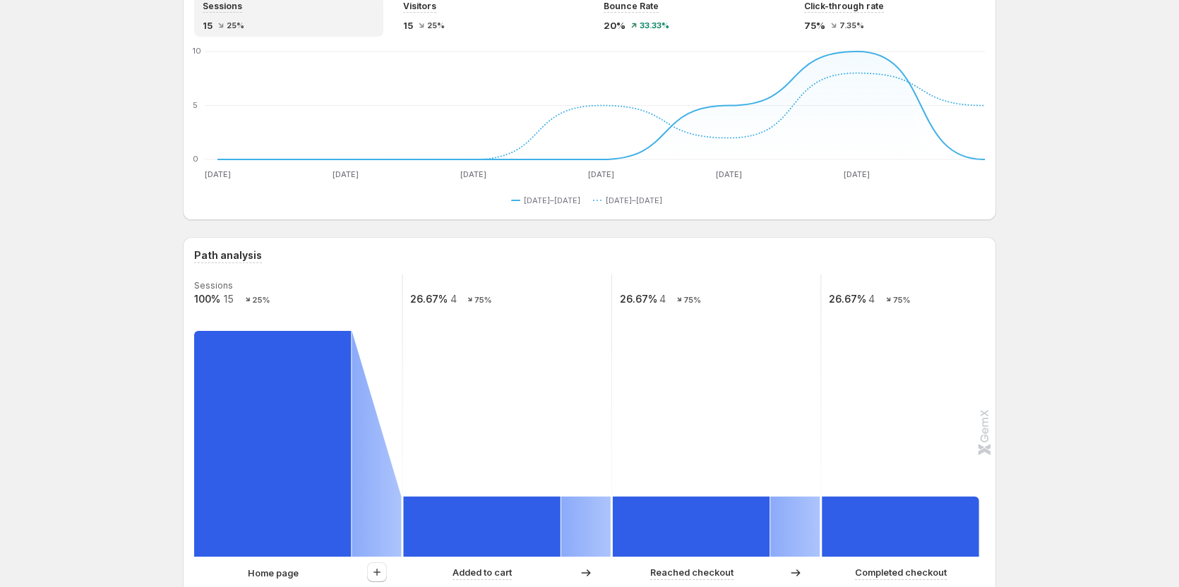
scroll to position [61, 0]
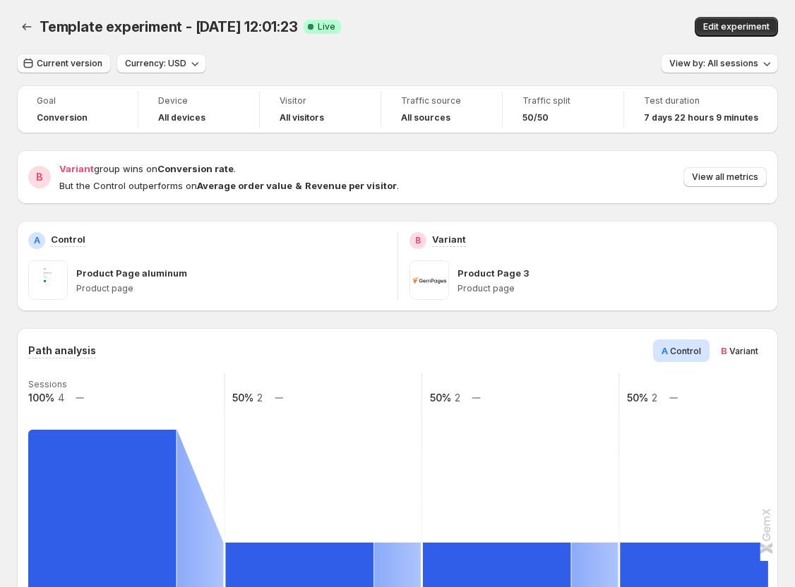
click at [55, 65] on span "Current version" at bounding box center [70, 63] width 66 height 11
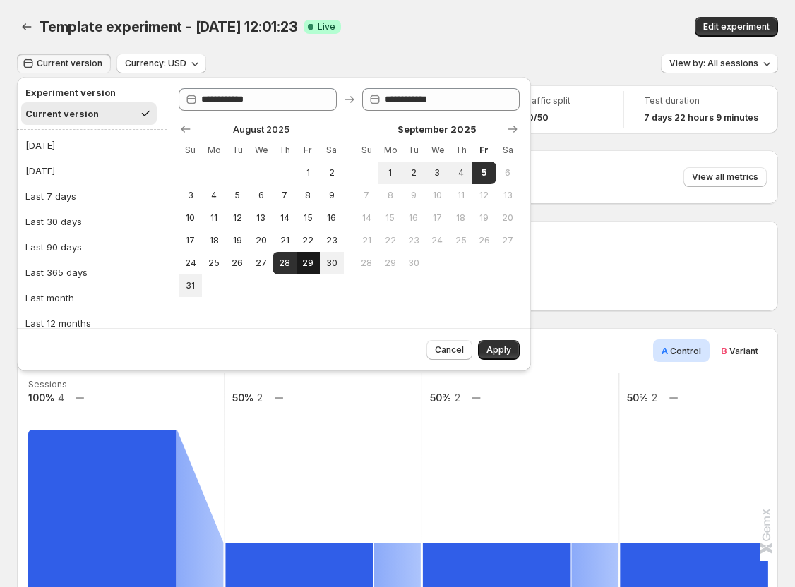
click at [316, 259] on button "29" at bounding box center [307, 263] width 23 height 23
type input "**********"
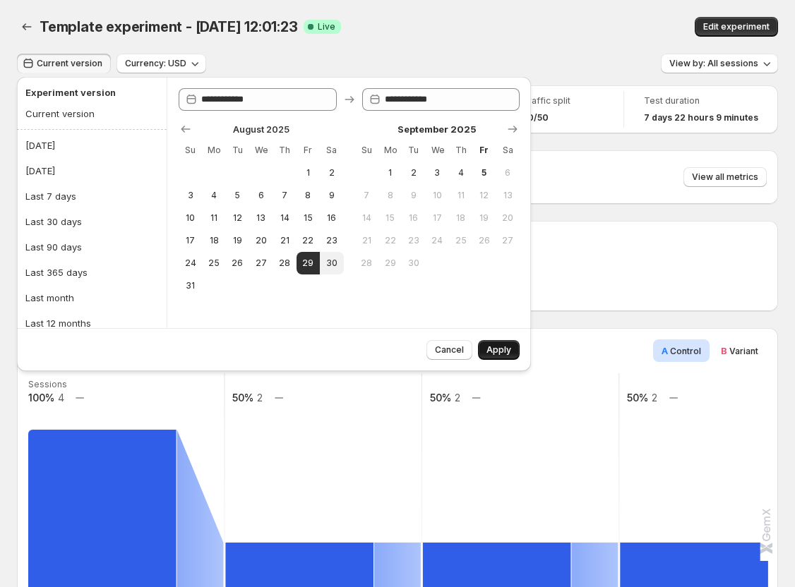
click at [511, 354] on button "Apply" at bounding box center [499, 350] width 42 height 20
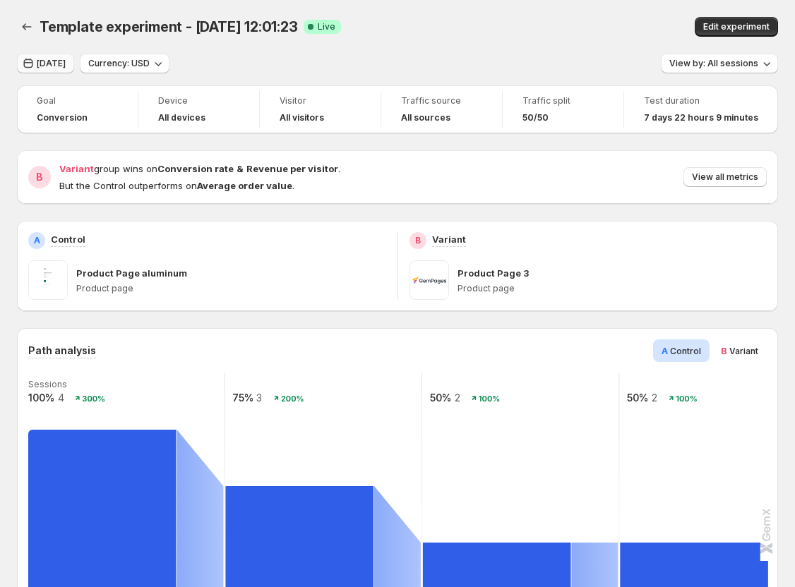
click at [65, 66] on span "Aug 29, 2025" at bounding box center [51, 63] width 29 height 11
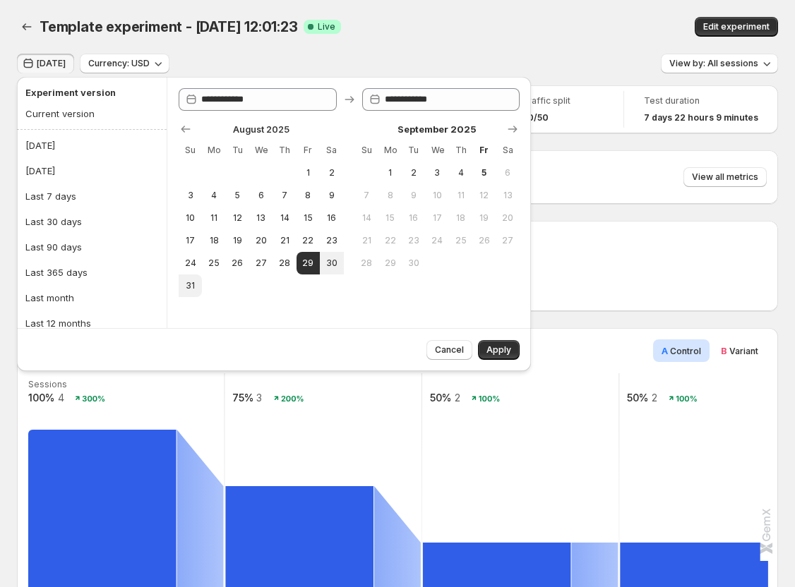
click at [175, 421] on rect at bounding box center [126, 514] width 198 height 282
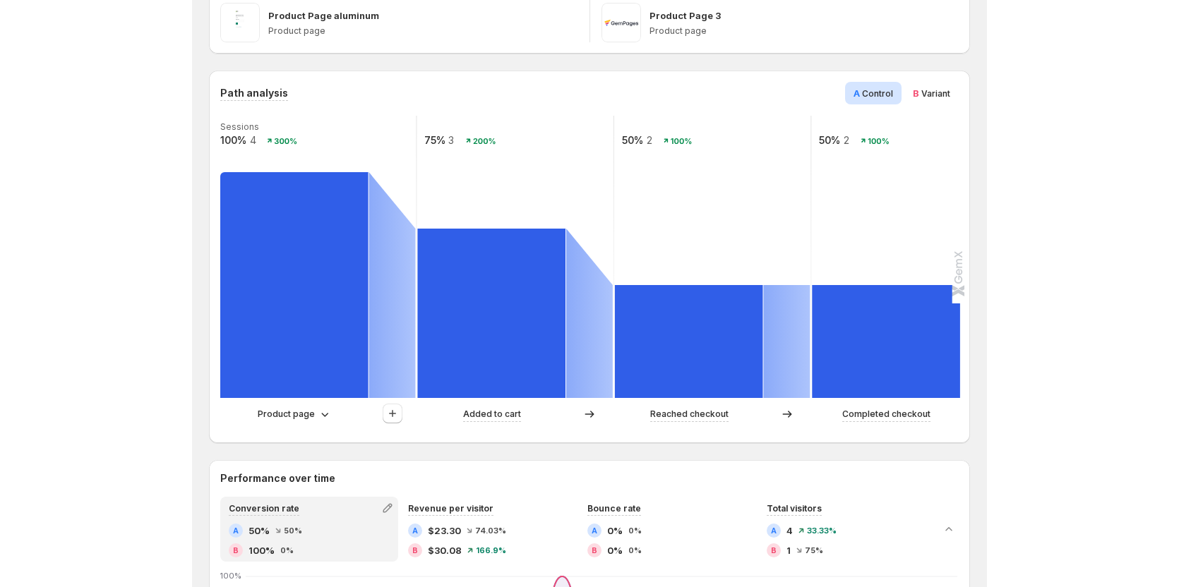
scroll to position [282, 0]
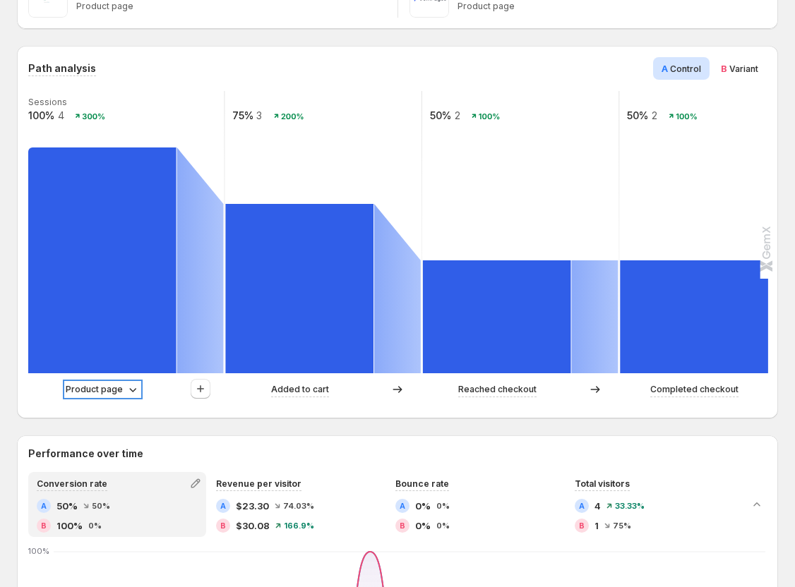
click at [126, 385] on icon at bounding box center [133, 390] width 14 height 14
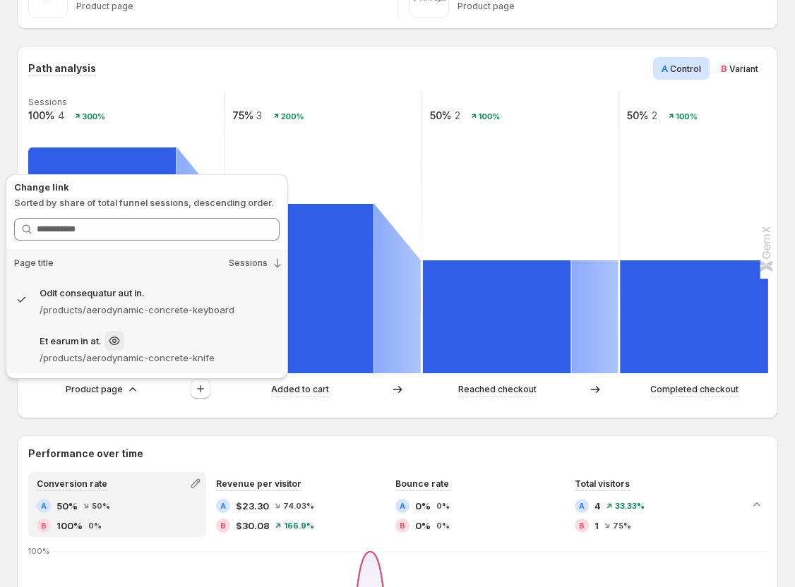
click at [75, 347] on p "Et earum in at." at bounding box center [71, 341] width 62 height 14
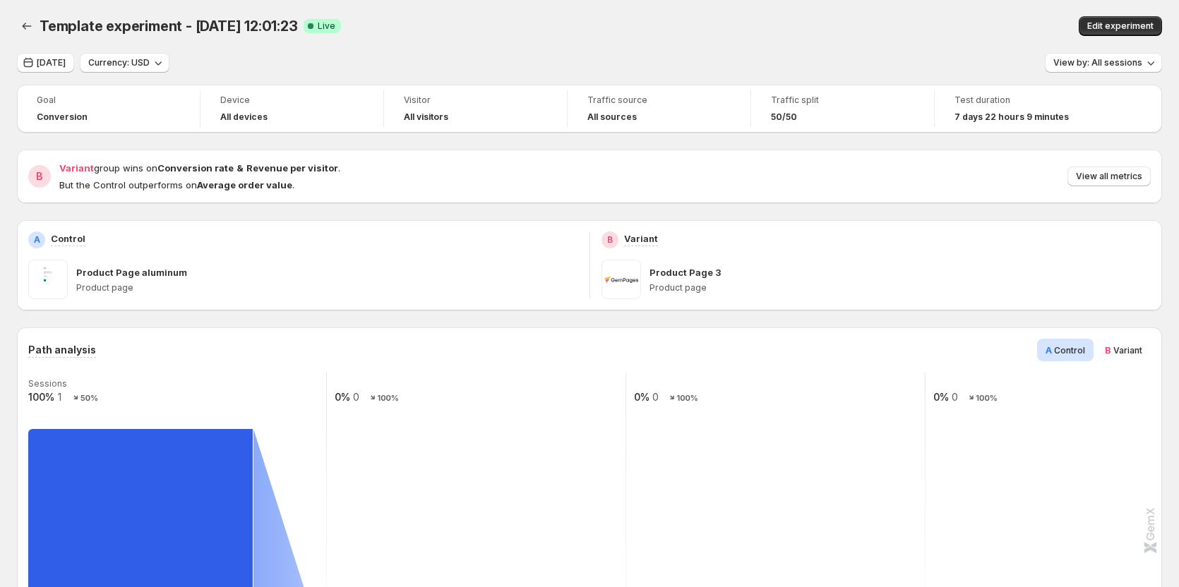
scroll to position [0, 0]
click at [527, 32] on div "Template experiment - Aug 28, 12:01:23 Success Complete Live" at bounding box center [370, 27] width 661 height 20
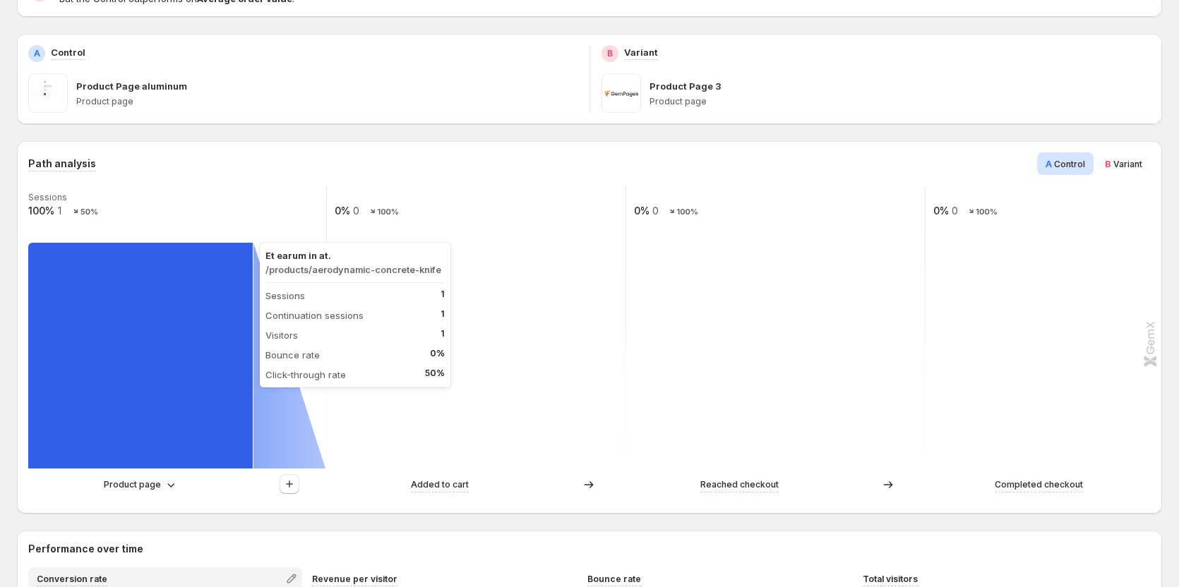
scroll to position [212, 0]
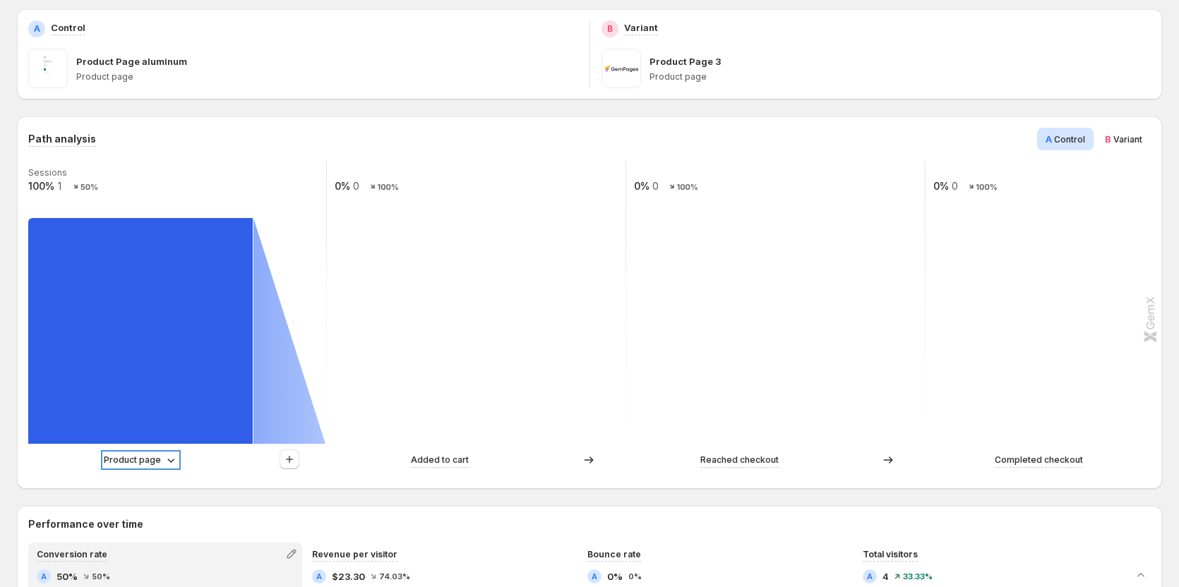
click at [148, 462] on p "Product page" at bounding box center [132, 460] width 57 height 14
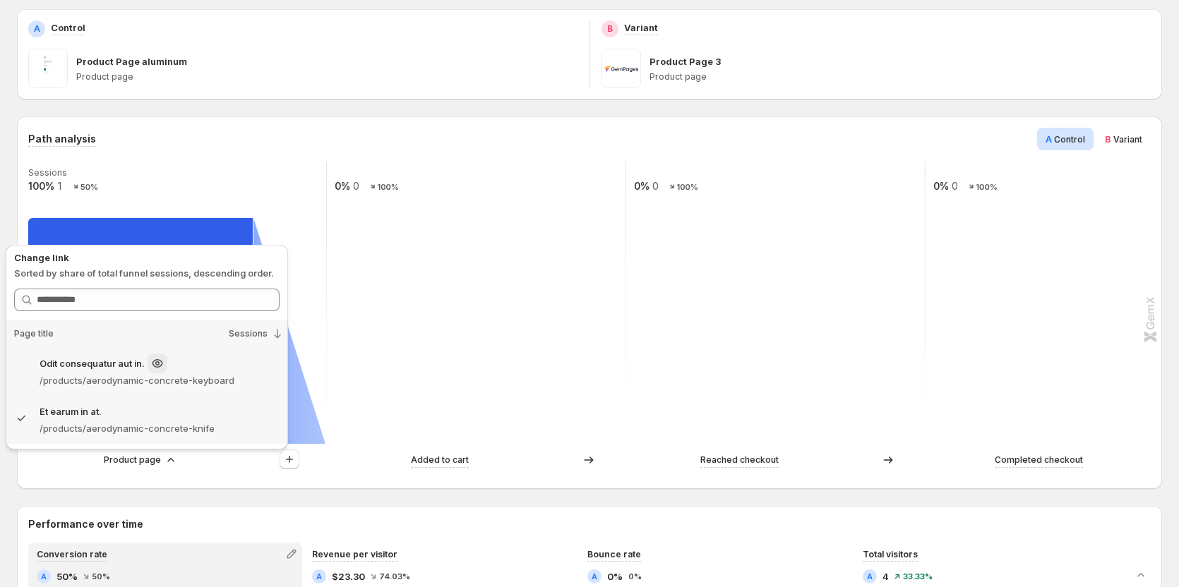
click at [224, 374] on p "/products/aerodynamic-concrete-keyboard" at bounding box center [160, 380] width 240 height 14
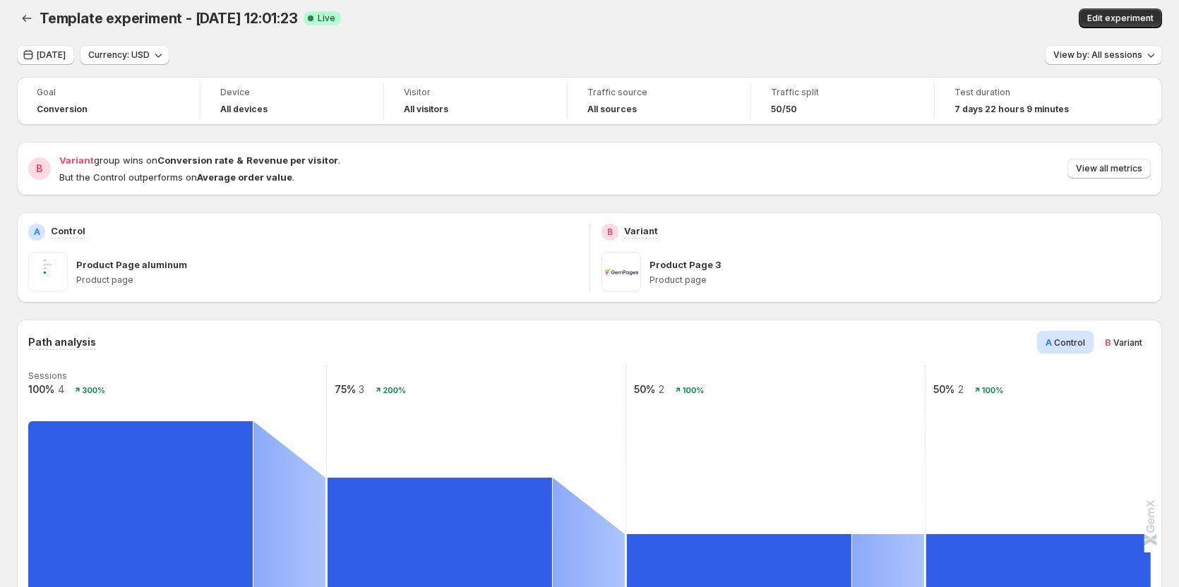
scroll to position [0, 0]
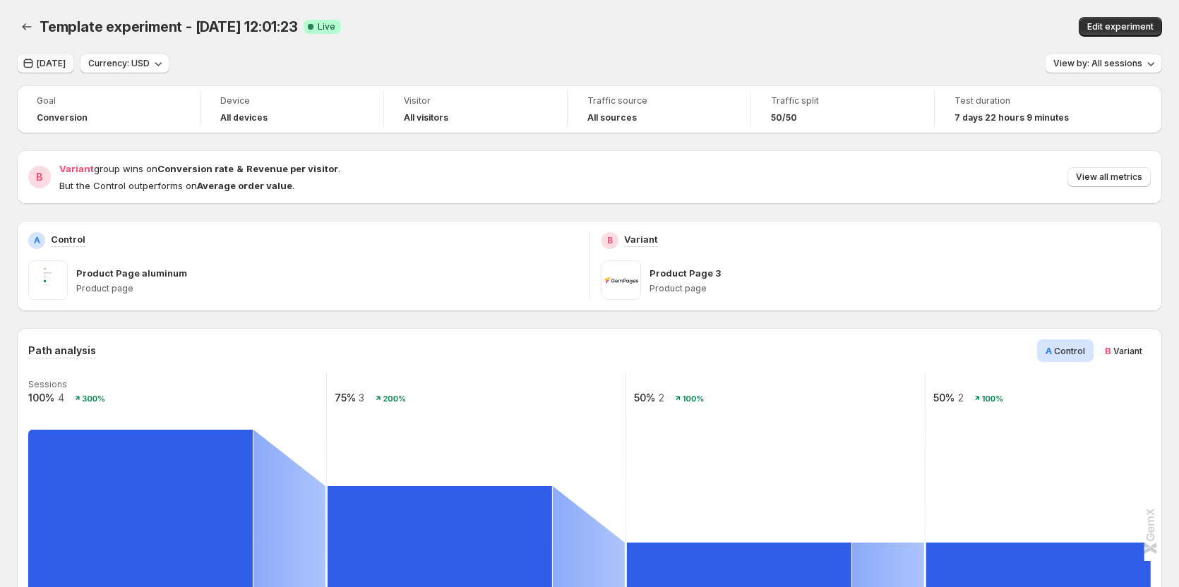
click at [61, 60] on span "[DATE]" at bounding box center [51, 63] width 29 height 11
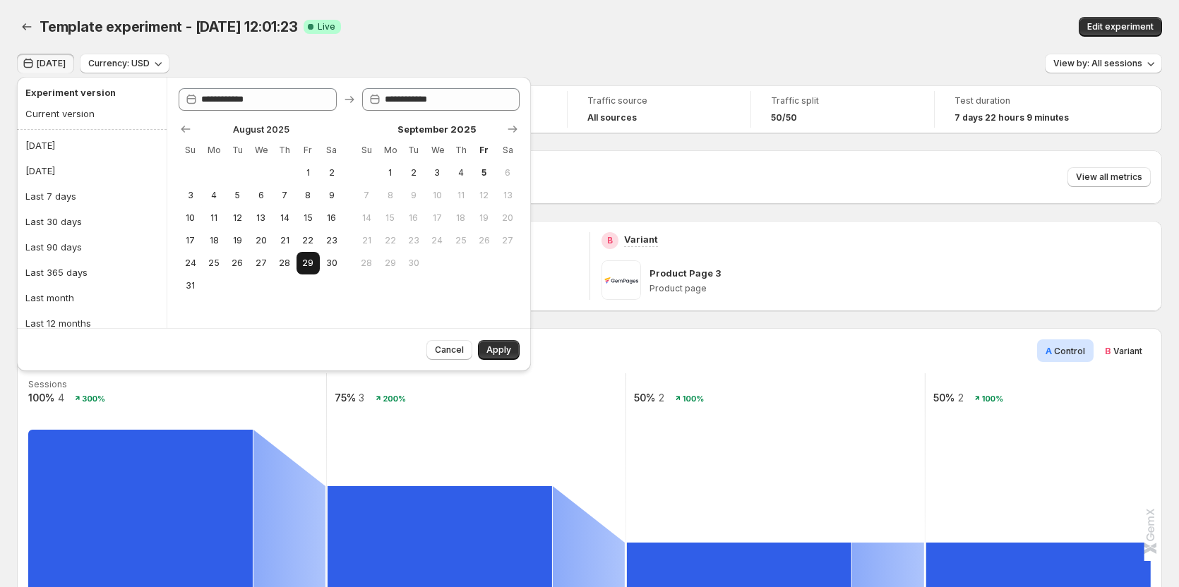
drag, startPoint x: 282, startPoint y: 260, endPoint x: 305, endPoint y: 265, distance: 23.1
click at [282, 261] on span "28" at bounding box center [284, 263] width 12 height 11
type input "**********"
click at [308, 268] on span "29" at bounding box center [308, 263] width 12 height 11
type input "**********"
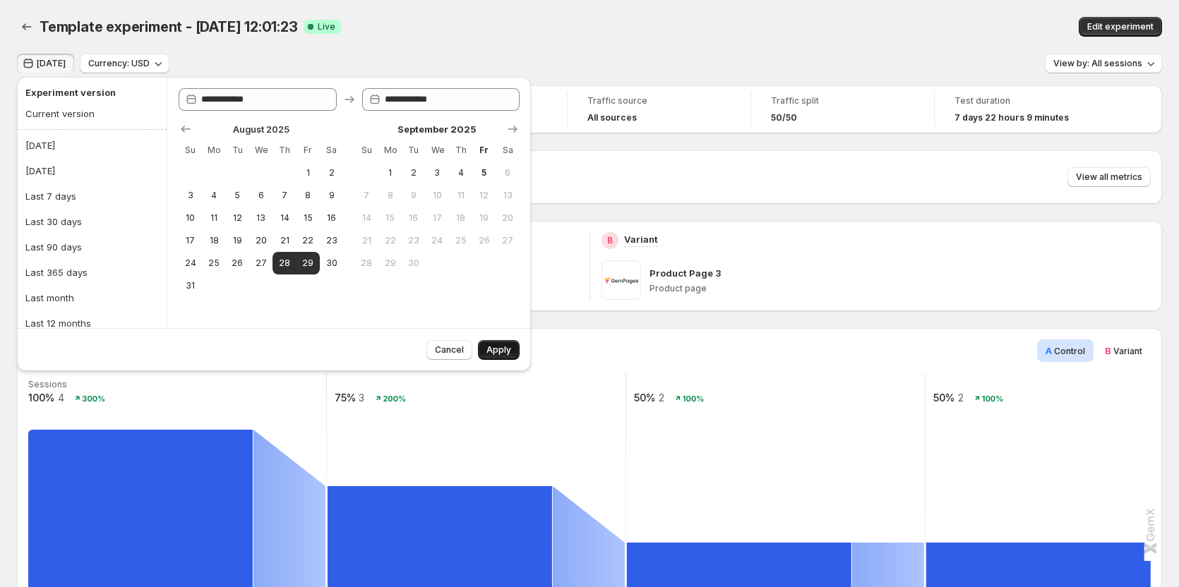
click at [491, 356] on button "Apply" at bounding box center [499, 350] width 42 height 20
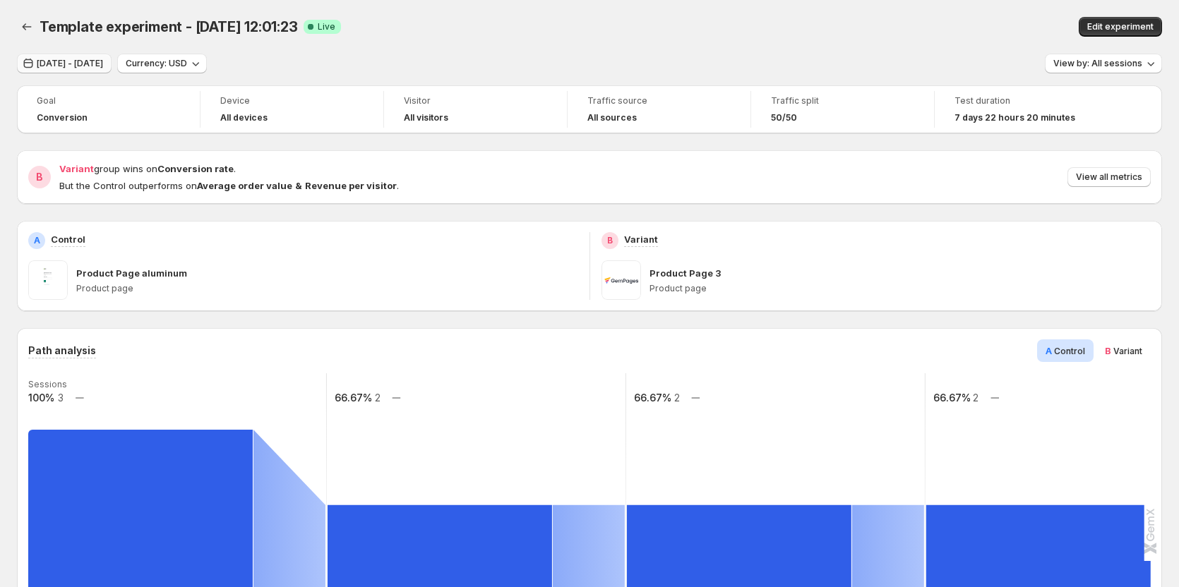
click at [92, 60] on span "Aug 28, 2025 - Aug 29, 2025" at bounding box center [70, 63] width 66 height 11
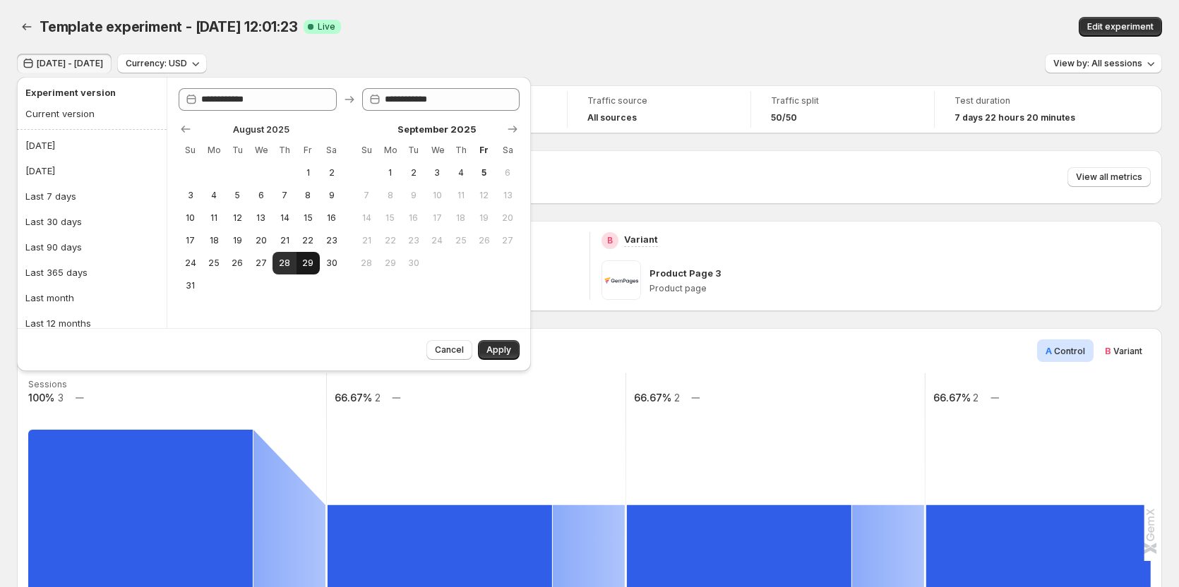
click at [308, 257] on button "29" at bounding box center [307, 263] width 23 height 23
type input "**********"
click at [500, 354] on span "Apply" at bounding box center [498, 349] width 25 height 11
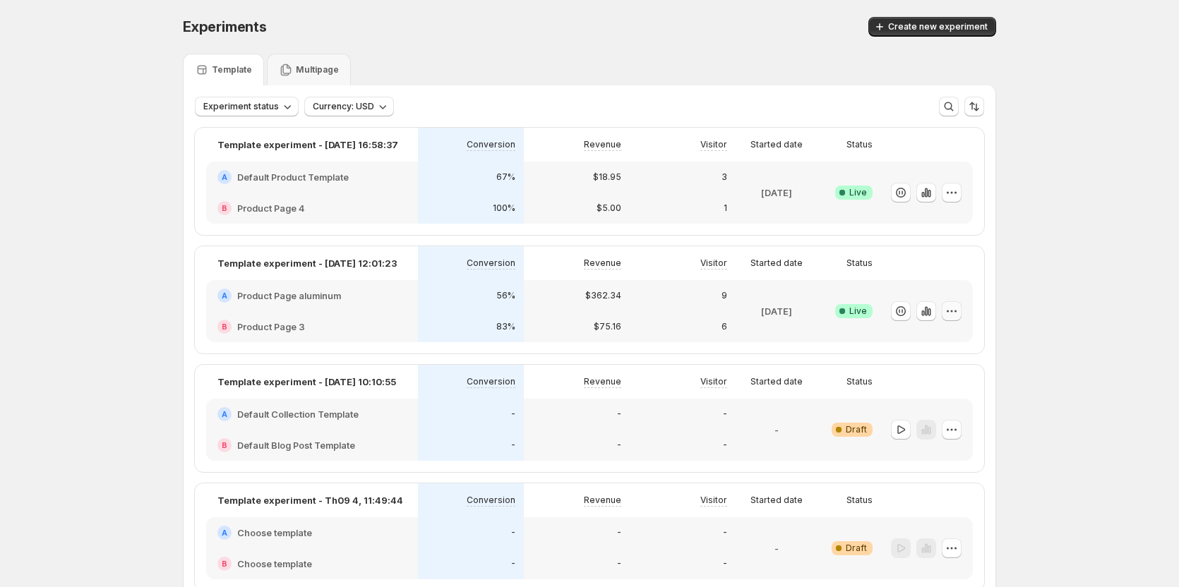
click at [801, 313] on icon "button" at bounding box center [951, 311] width 14 height 14
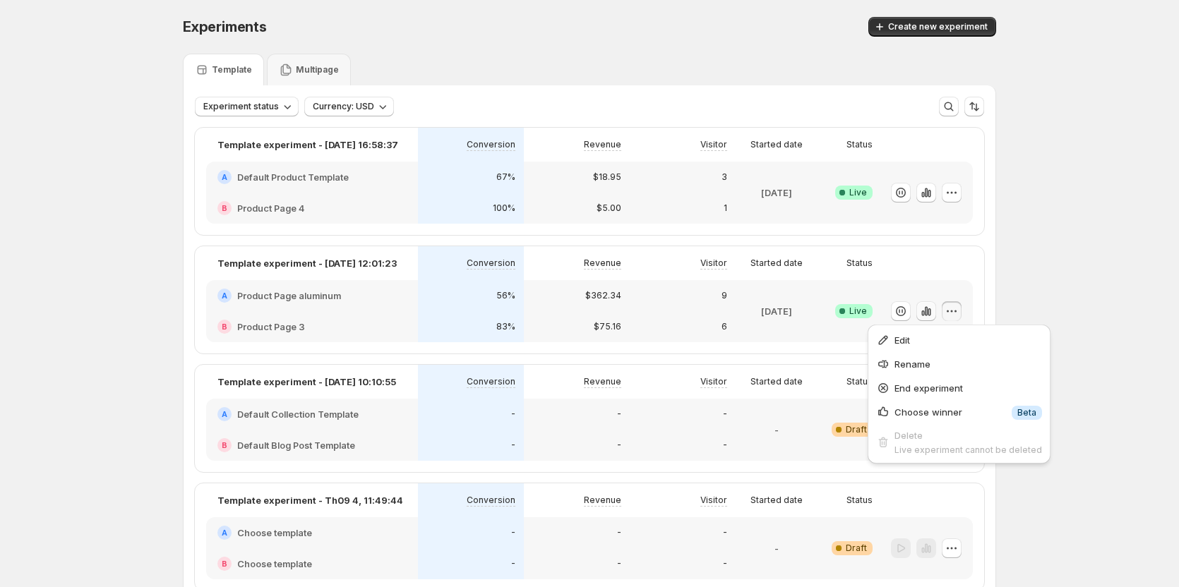
click at [801, 312] on icon "button" at bounding box center [926, 310] width 3 height 9
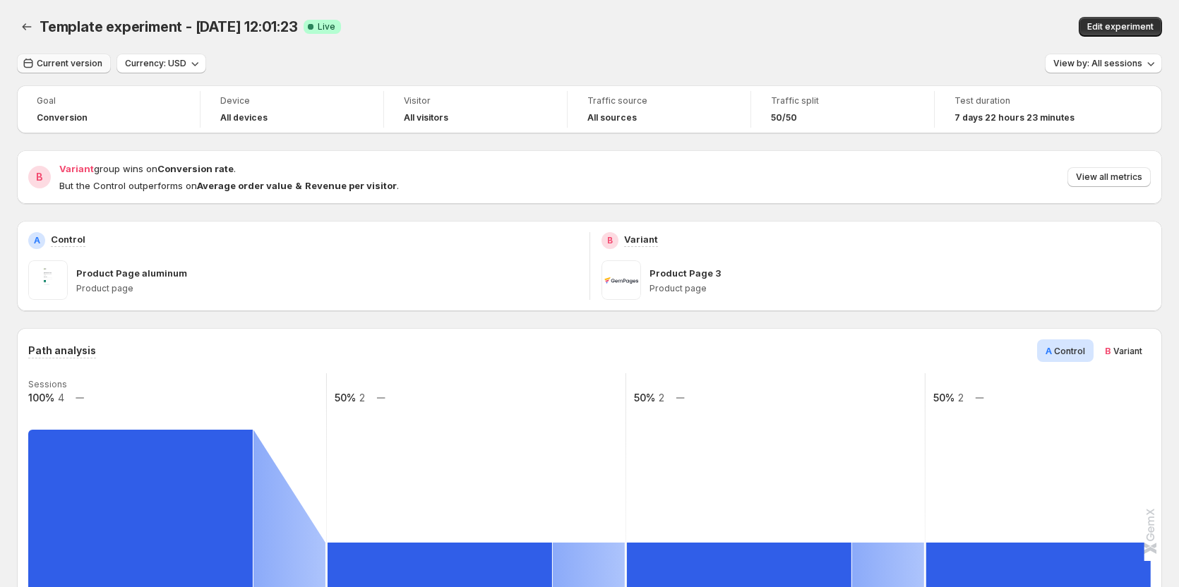
click at [85, 59] on span "Current version" at bounding box center [70, 63] width 66 height 11
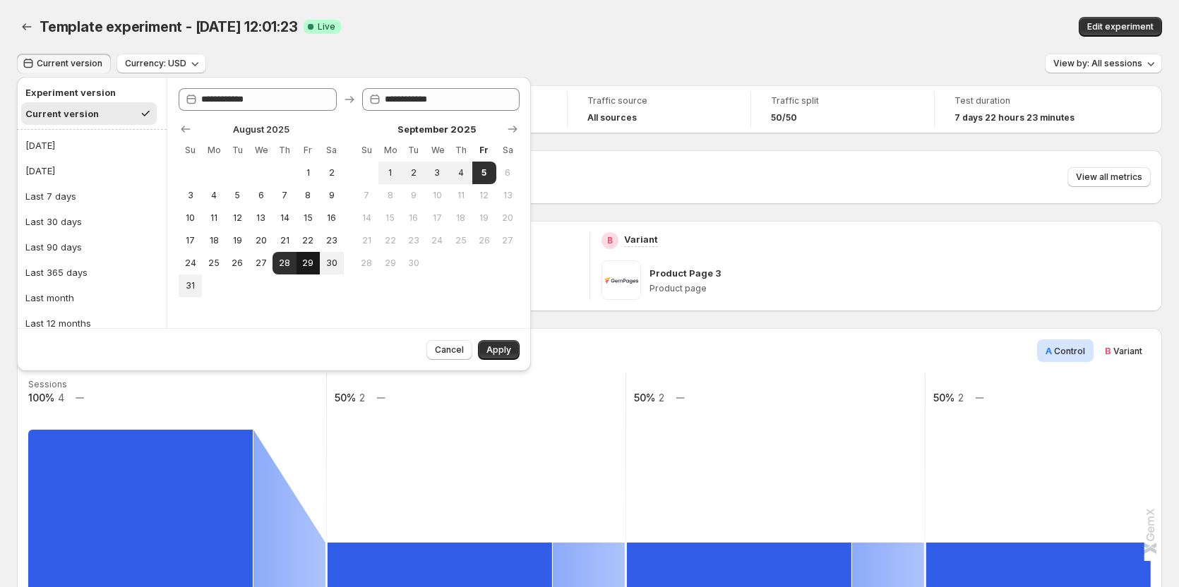
click at [301, 261] on button "29" at bounding box center [307, 263] width 23 height 23
type input "**********"
click at [492, 353] on span "Apply" at bounding box center [498, 349] width 25 height 11
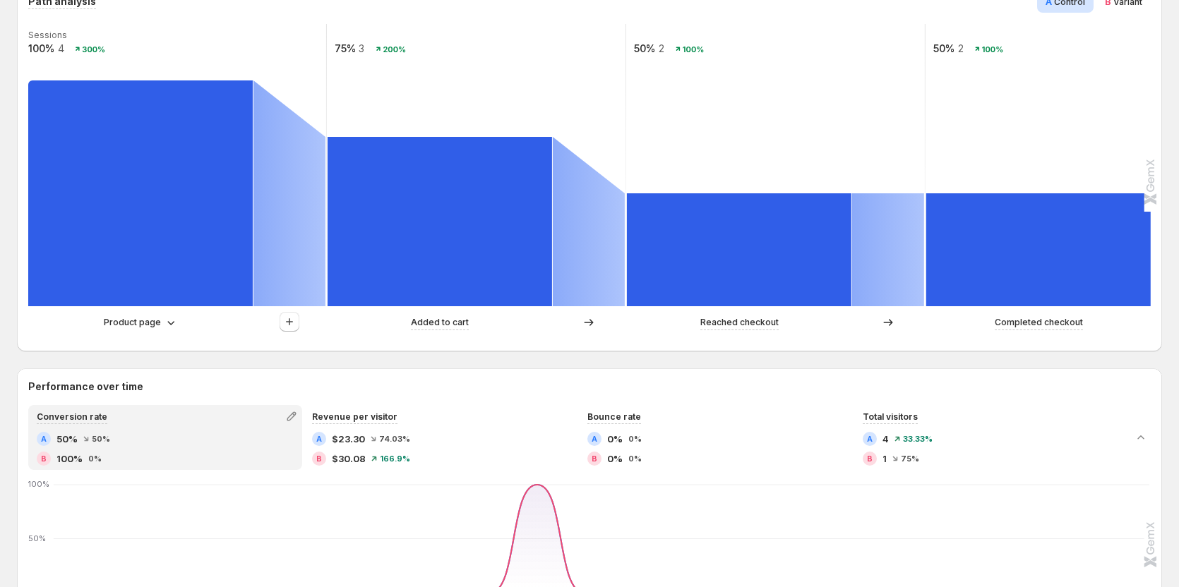
scroll to position [353, 0]
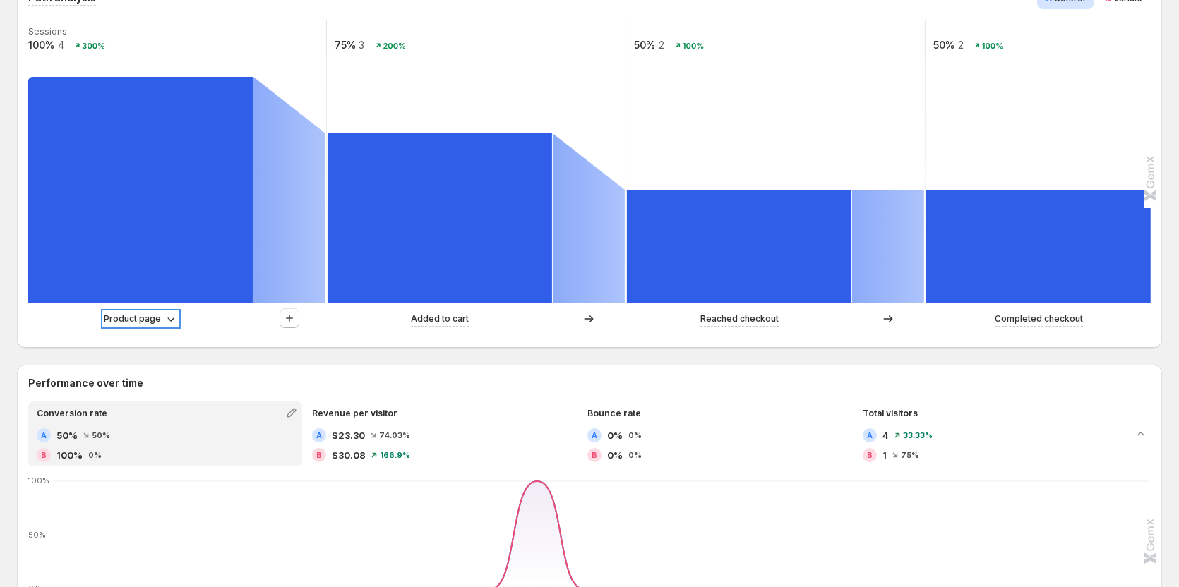
click at [152, 316] on p "Product page" at bounding box center [132, 319] width 57 height 14
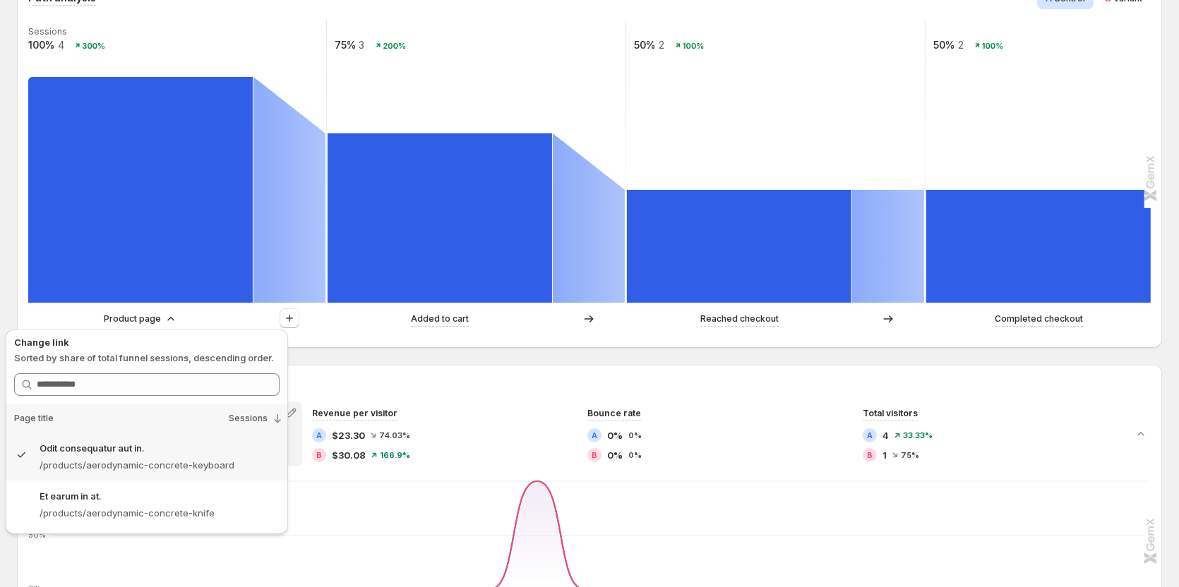
click at [356, 359] on div "Path analysis A Control B Variant Sessions 100% 4 300% 75% 3 200% 50% 2 100% 50…" at bounding box center [589, 592] width 1145 height 1235
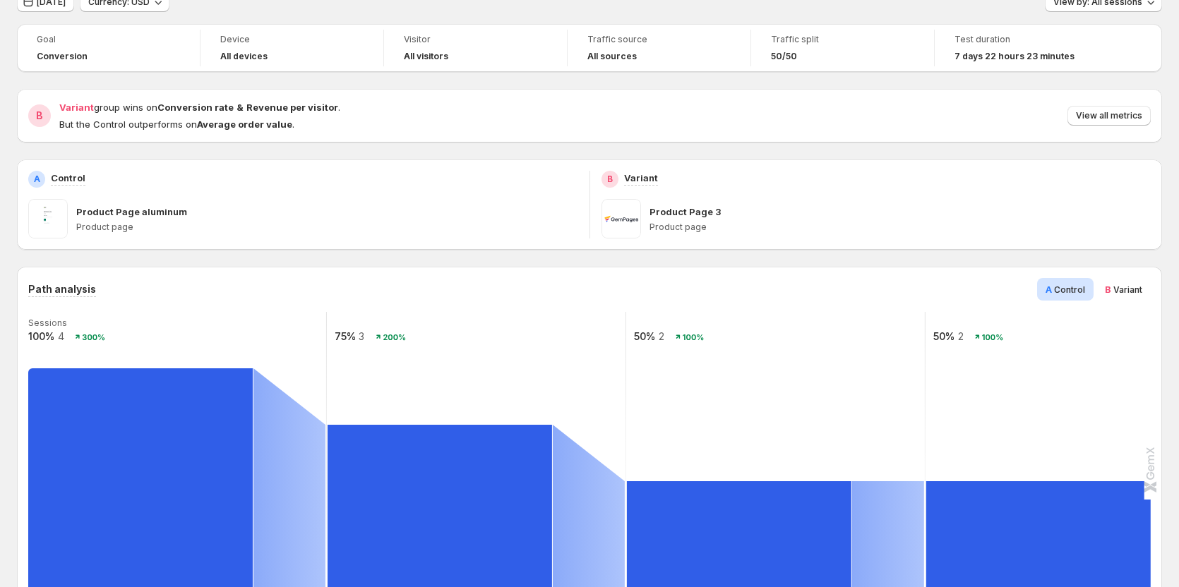
scroll to position [141, 0]
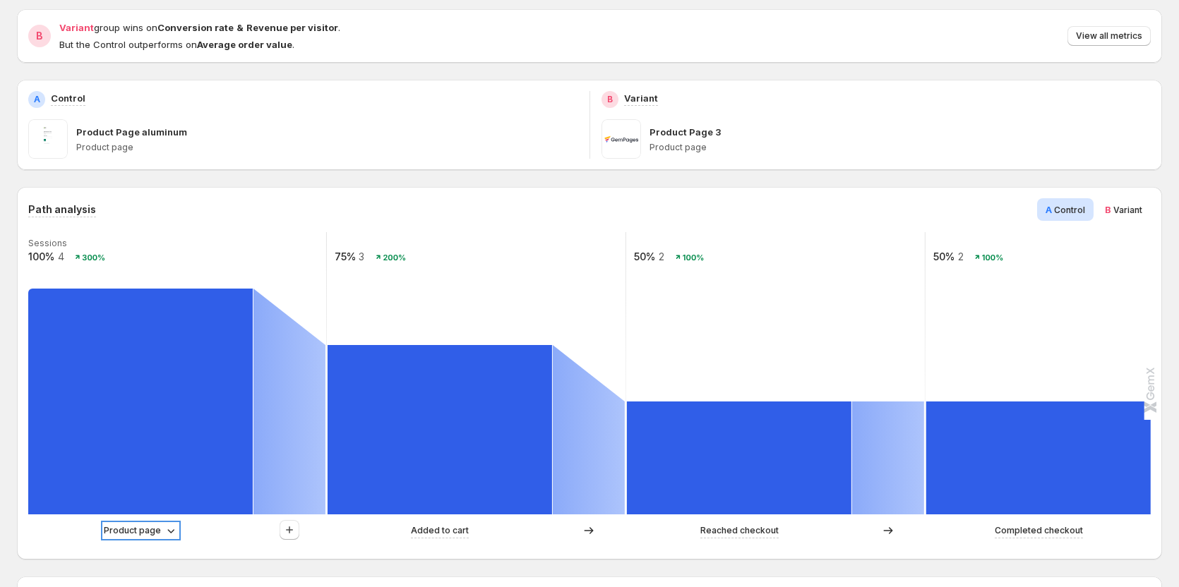
click at [119, 534] on p "Product page" at bounding box center [132, 531] width 57 height 14
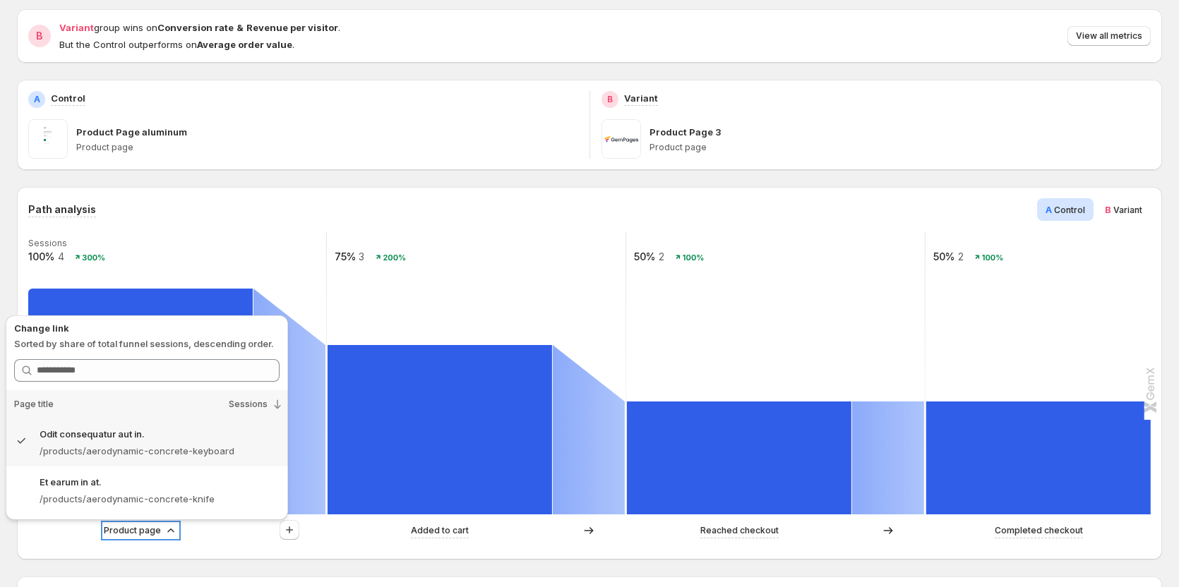
click at [119, 534] on p "Product page" at bounding box center [132, 531] width 57 height 14
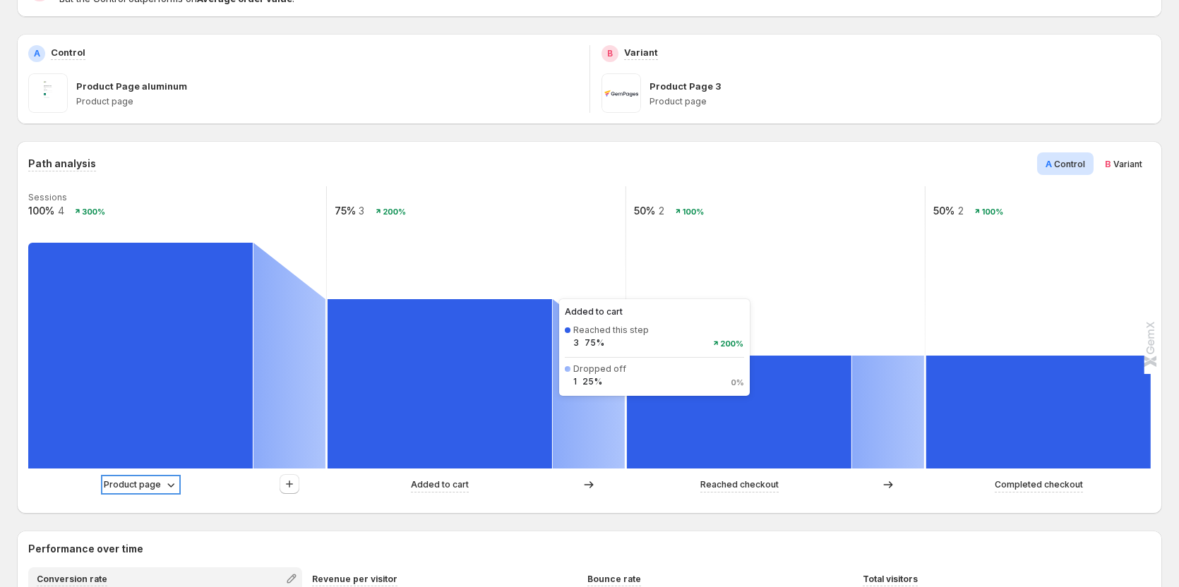
scroll to position [212, 0]
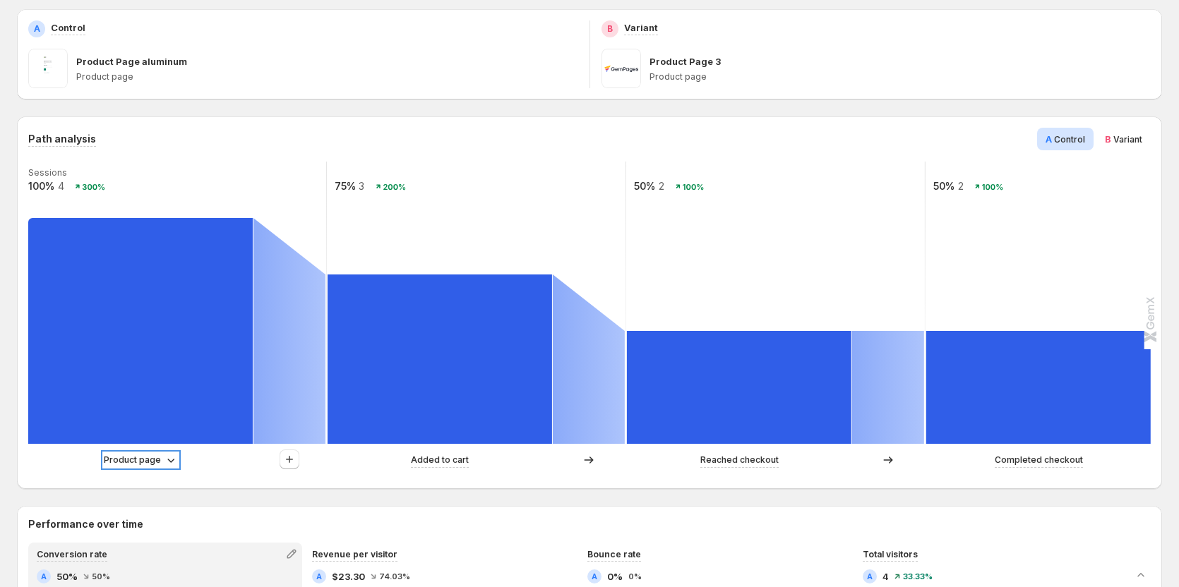
click at [150, 464] on p "Product page" at bounding box center [132, 460] width 57 height 14
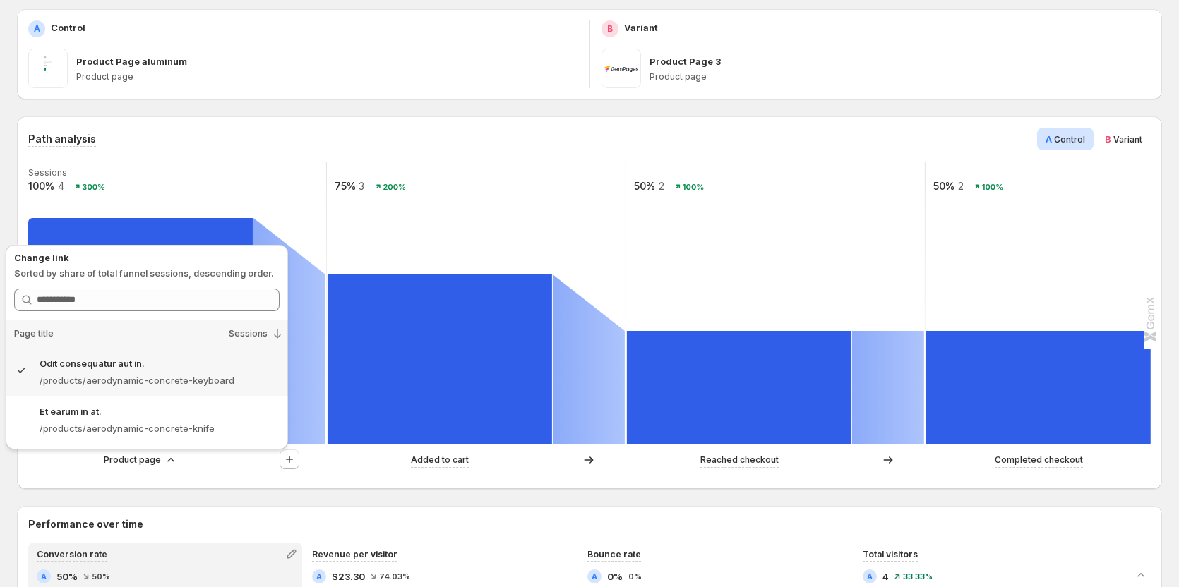
click at [352, 484] on div "Path analysis A Control B Variant Sessions 100% 4 300% 75% 3 200% 50% 2 100% 50…" at bounding box center [589, 302] width 1145 height 373
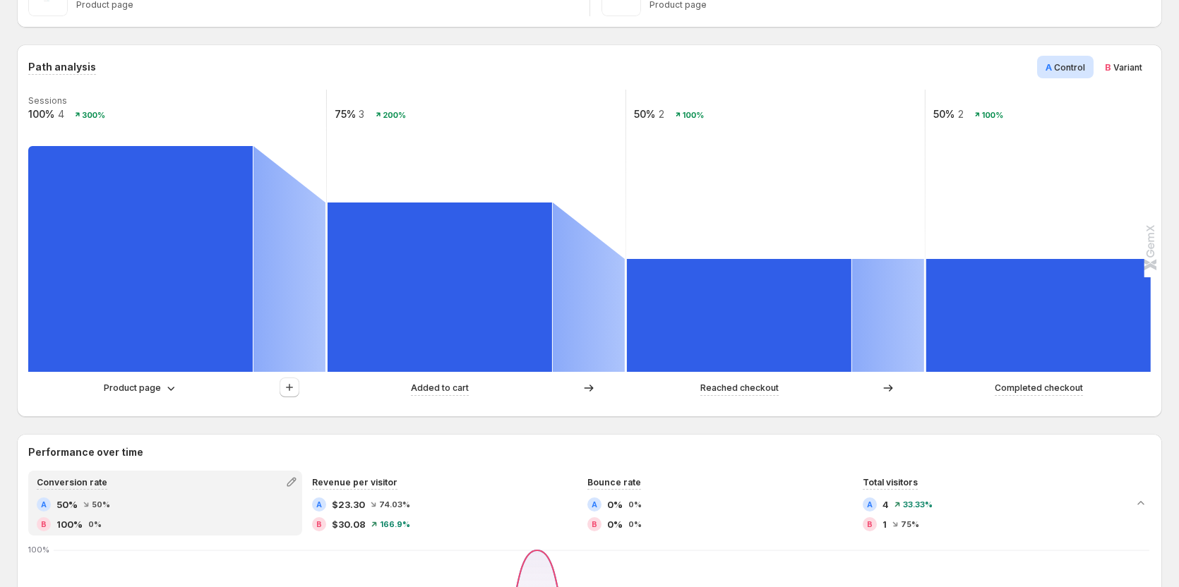
scroll to position [353, 0]
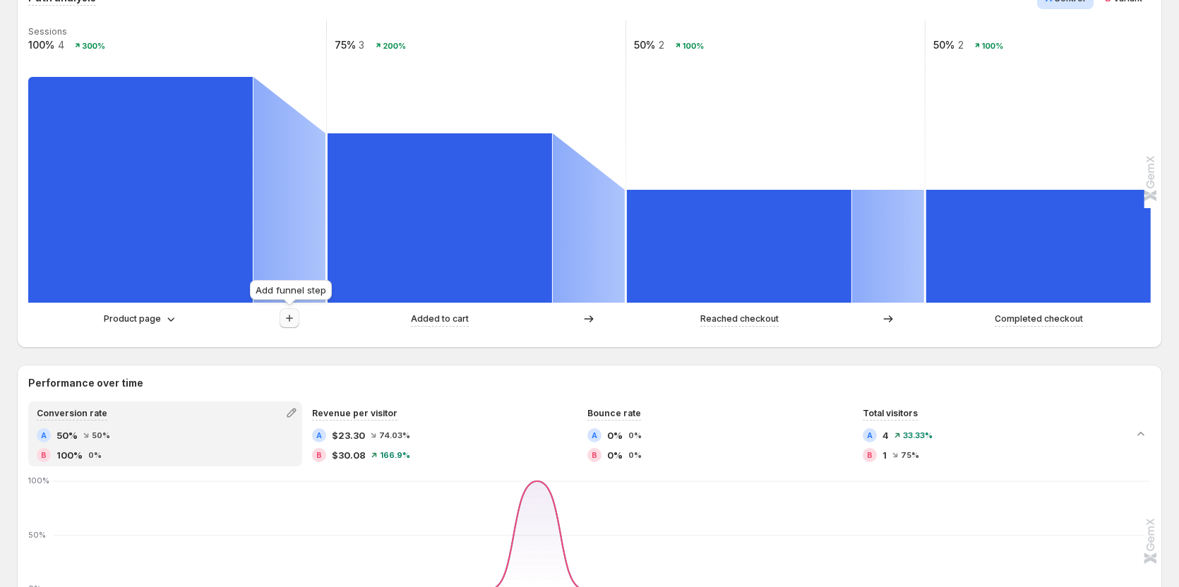
click at [291, 320] on icon "button" at bounding box center [289, 318] width 14 height 14
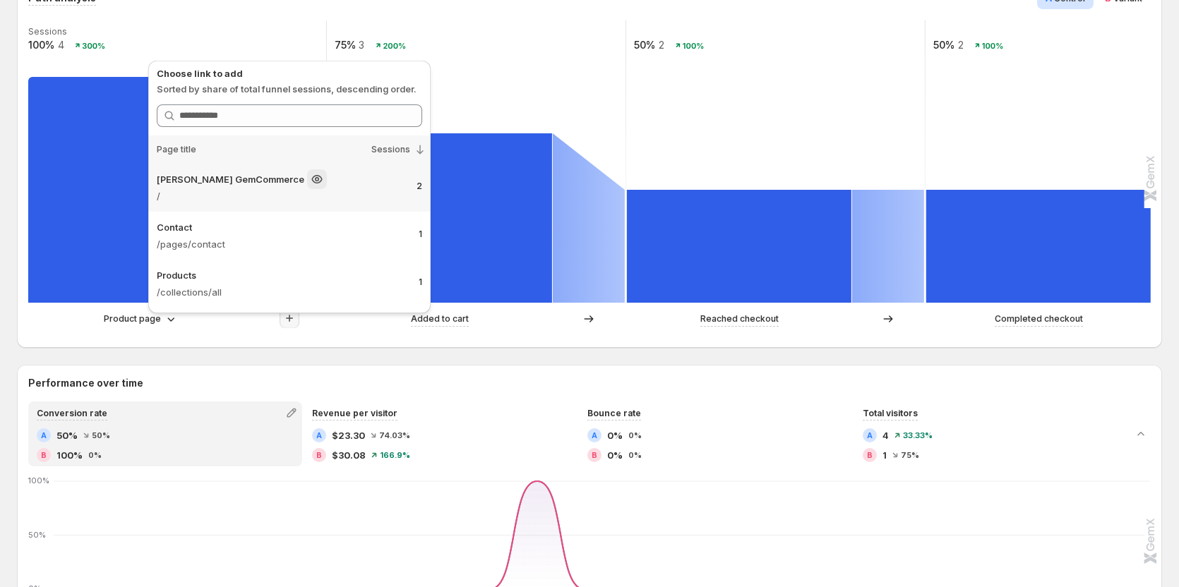
click at [294, 200] on p "/" at bounding box center [281, 196] width 248 height 14
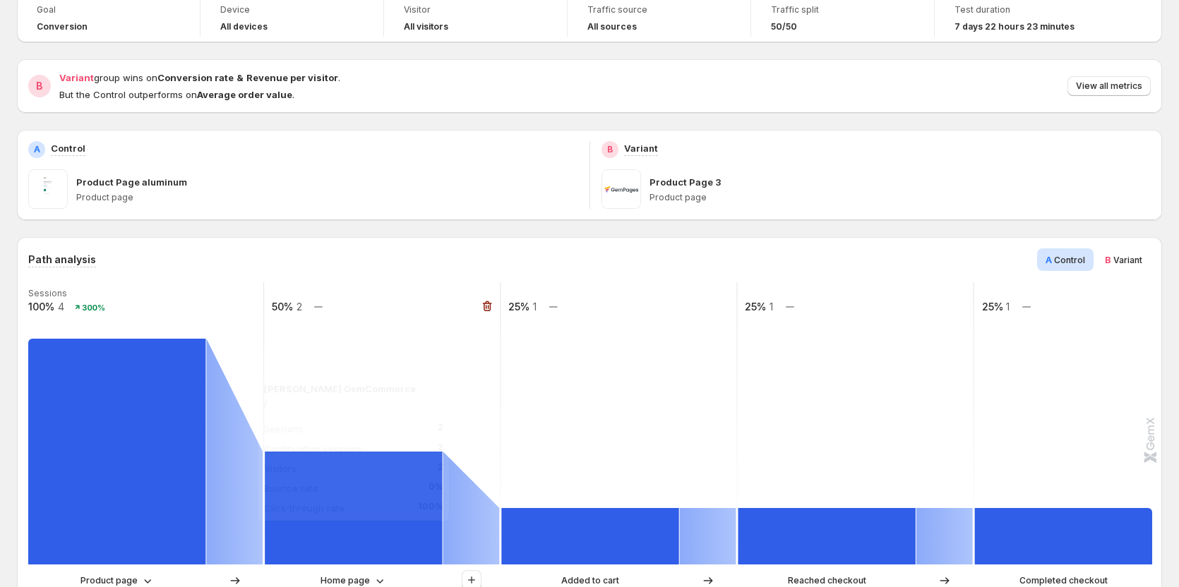
scroll to position [282, 0]
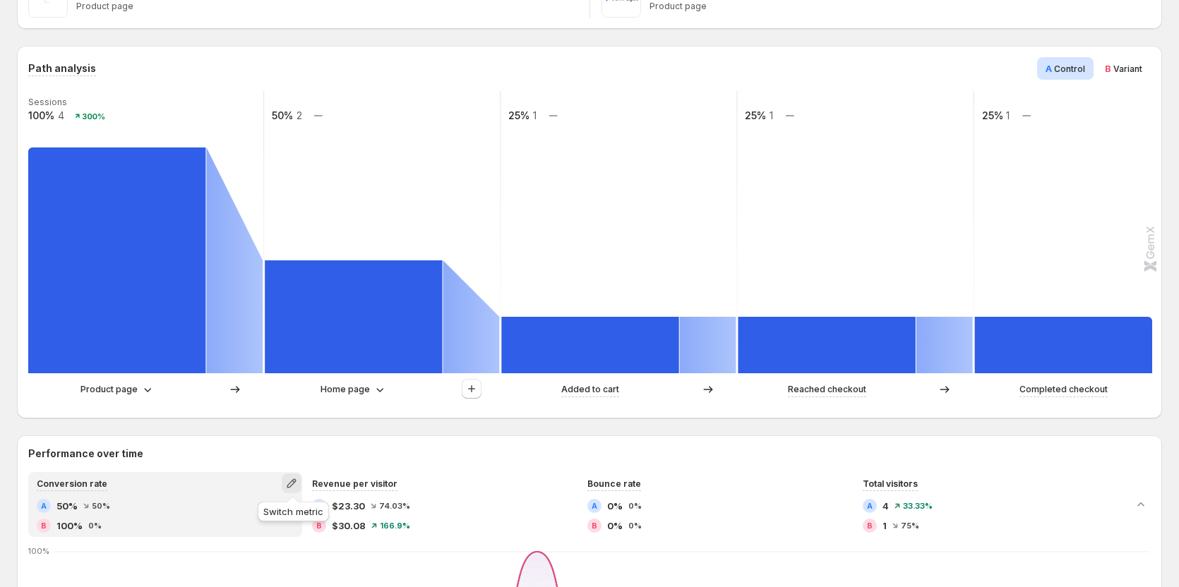
click at [295, 481] on icon "button" at bounding box center [291, 483] width 9 height 9
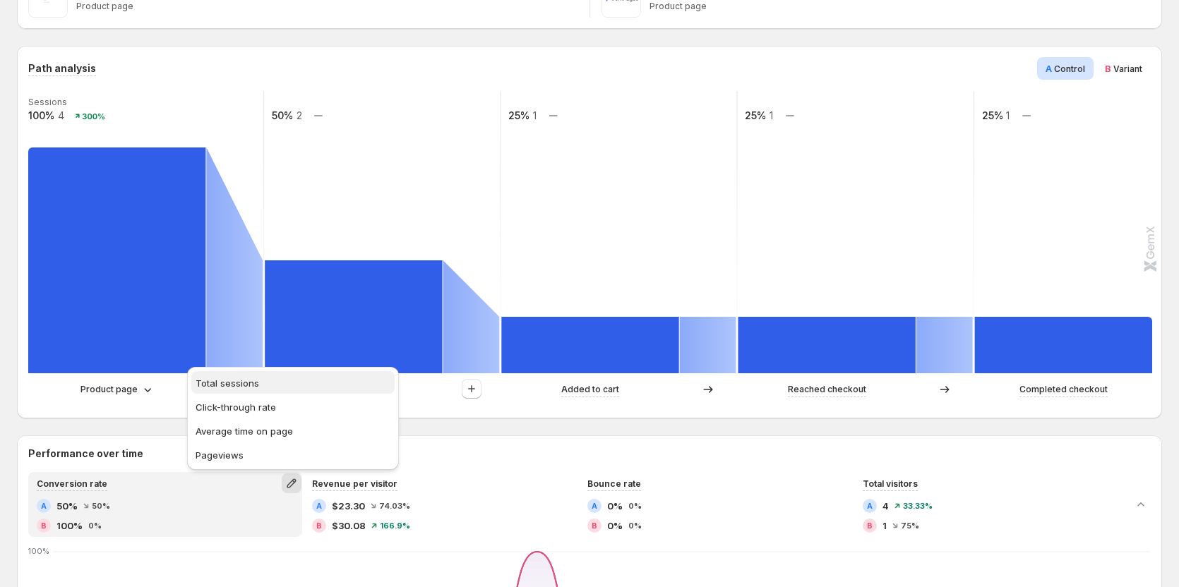
click at [279, 393] on button "Total sessions" at bounding box center [292, 382] width 203 height 23
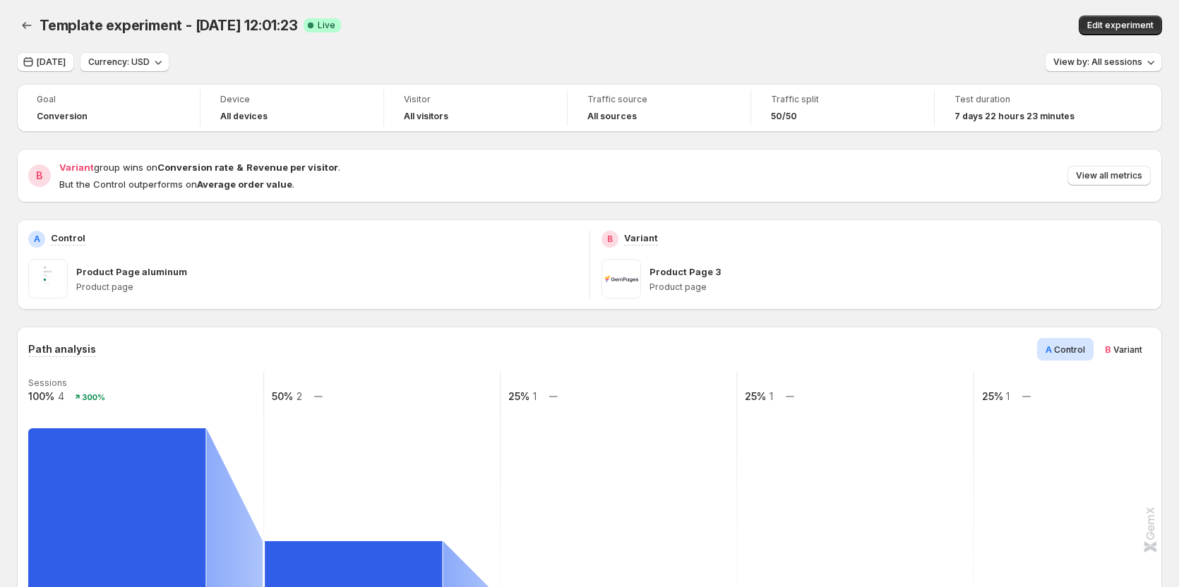
scroll to position [0, 0]
click at [66, 64] on span "Aug 29, 2025" at bounding box center [51, 63] width 29 height 11
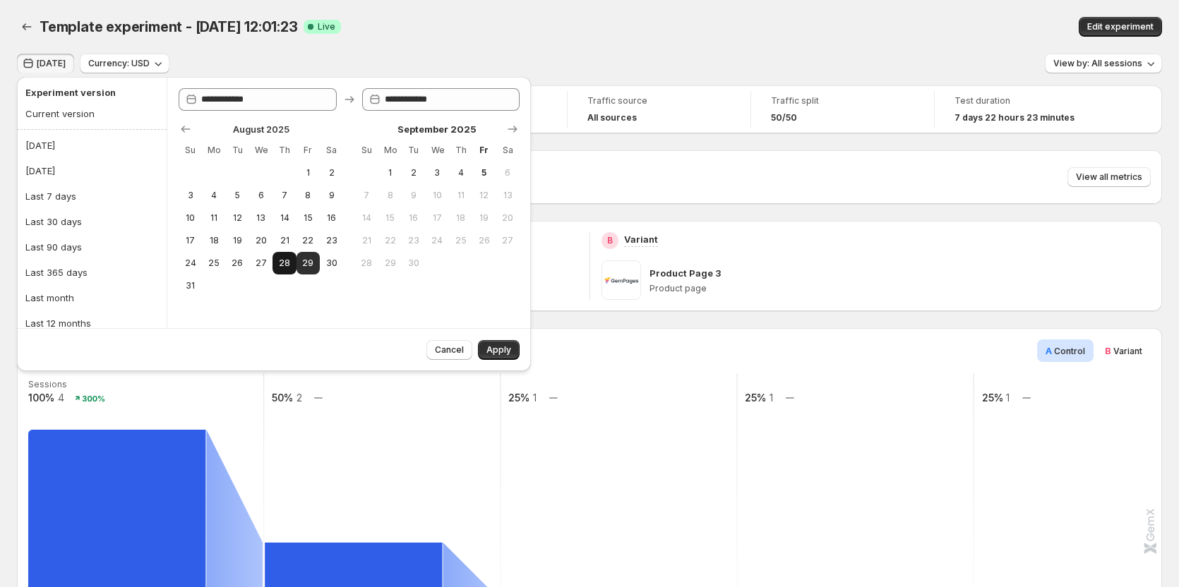
click at [282, 268] on span "28" at bounding box center [284, 263] width 12 height 11
type input "**********"
click at [297, 266] on button "29" at bounding box center [307, 263] width 23 height 23
type input "**********"
click at [495, 348] on span "Apply" at bounding box center [498, 349] width 25 height 11
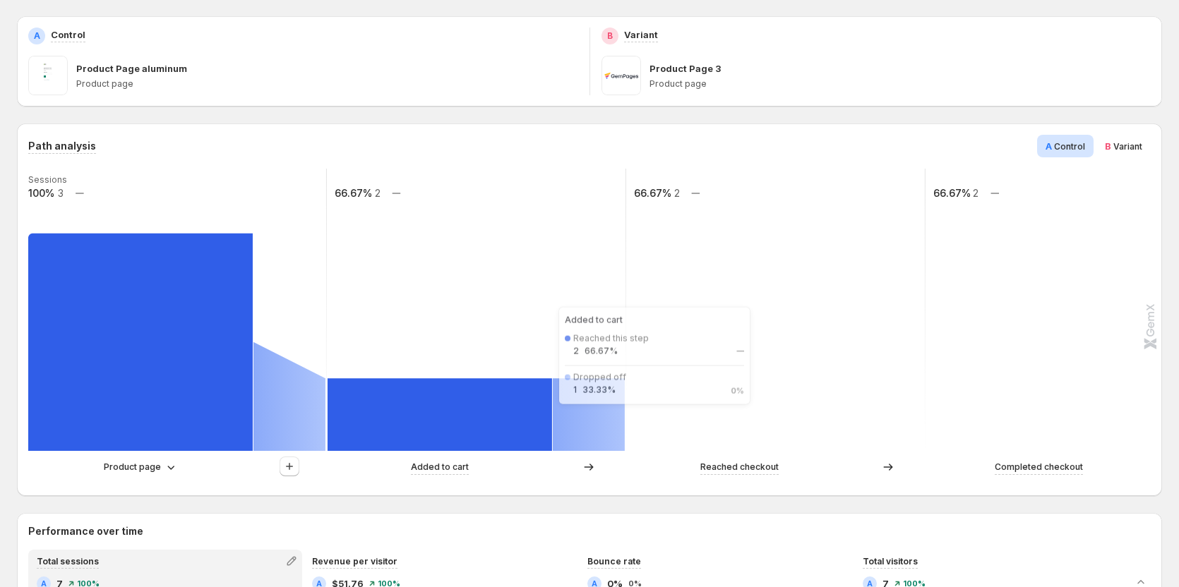
scroll to position [212, 0]
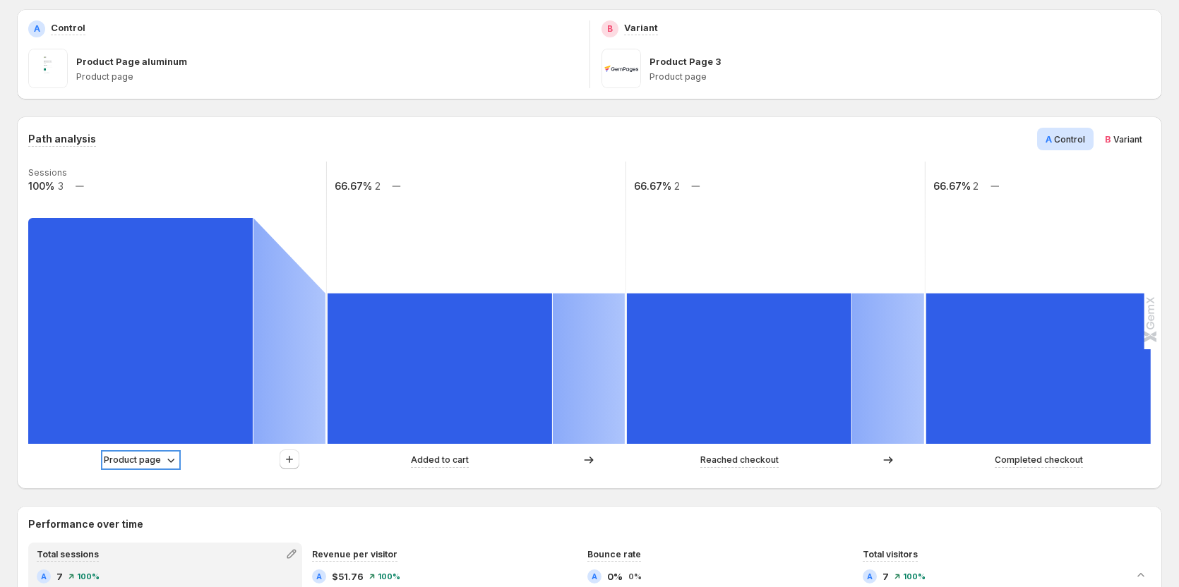
click at [143, 460] on p "Product page" at bounding box center [132, 460] width 57 height 14
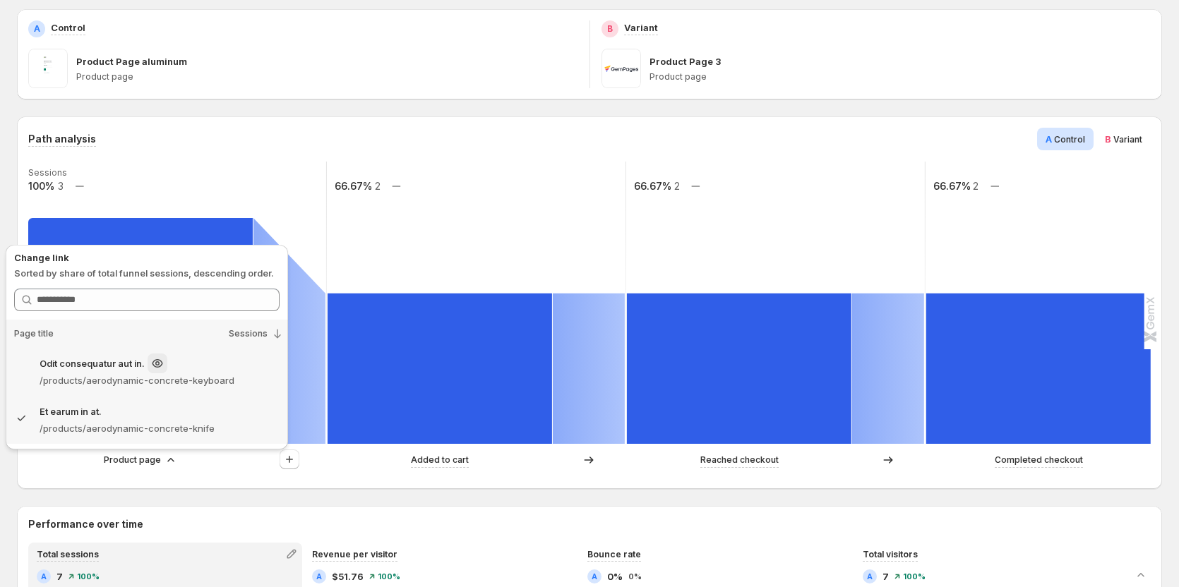
click at [210, 371] on div "Odit consequatur aut in." at bounding box center [160, 364] width 240 height 20
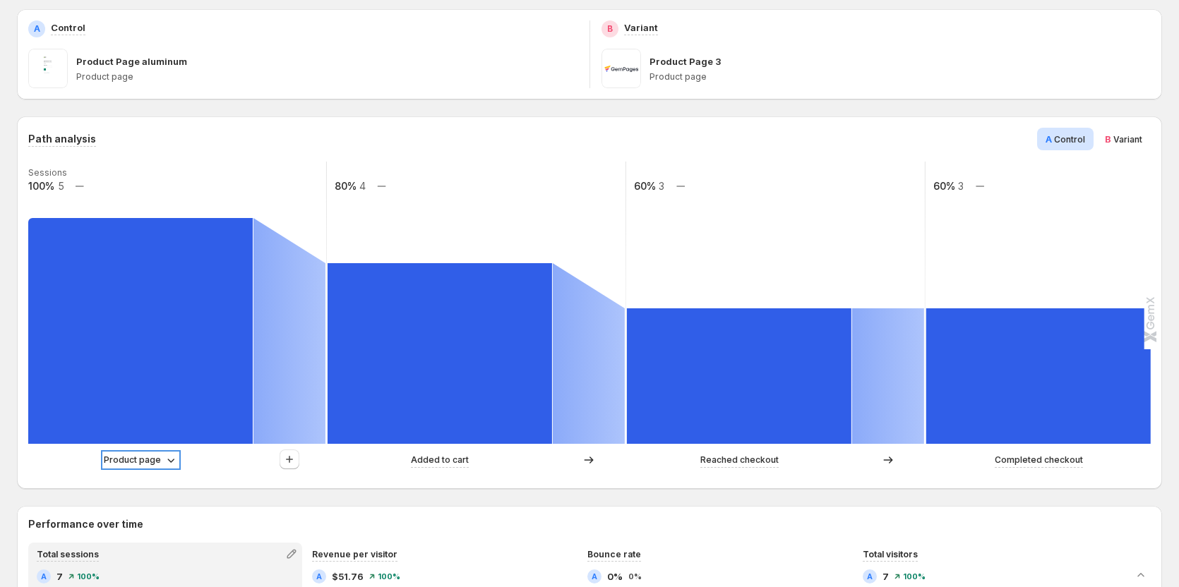
click at [149, 463] on p "Product page" at bounding box center [132, 460] width 57 height 14
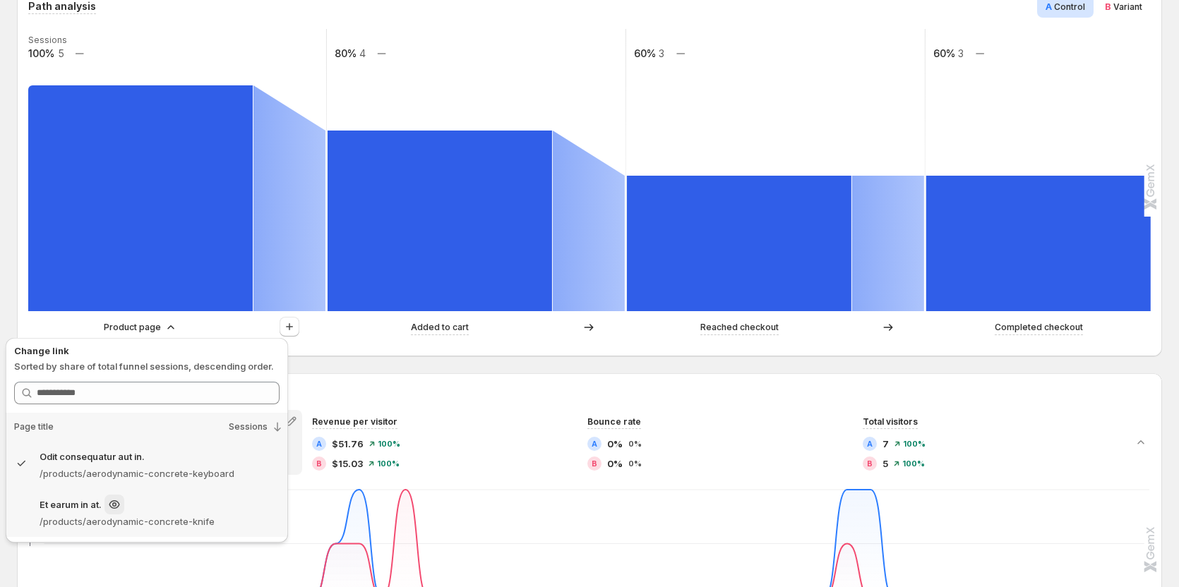
scroll to position [353, 0]
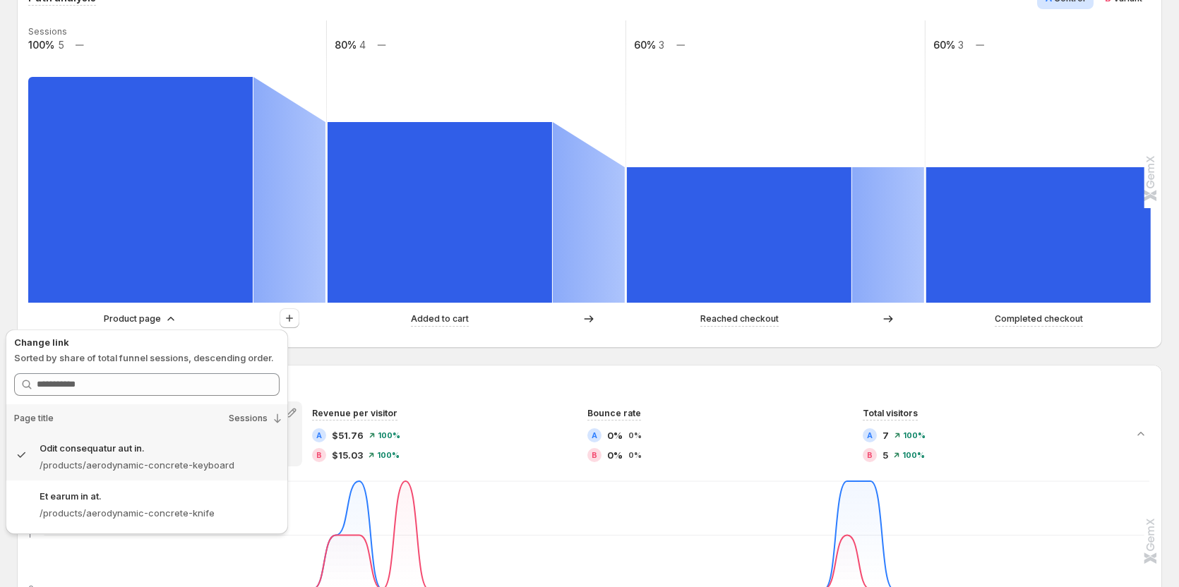
click at [372, 344] on div "Path analysis A Control B Variant Sessions 100% 5 80% 4 60% 3 60% 3 Product pag…" at bounding box center [589, 161] width 1145 height 373
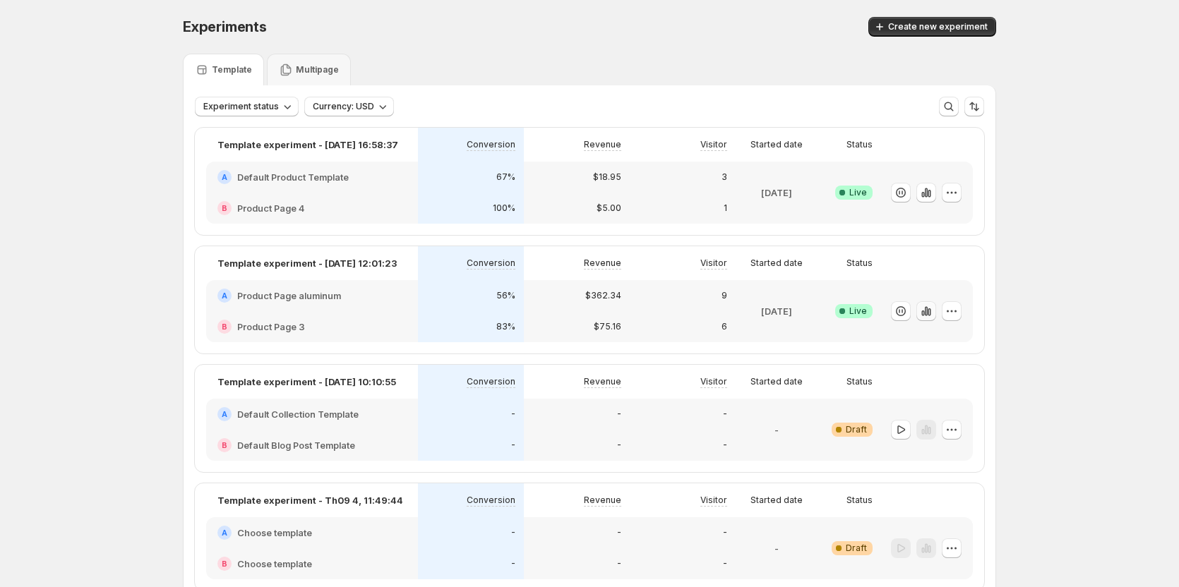
click at [927, 308] on icon "button" at bounding box center [926, 311] width 14 height 14
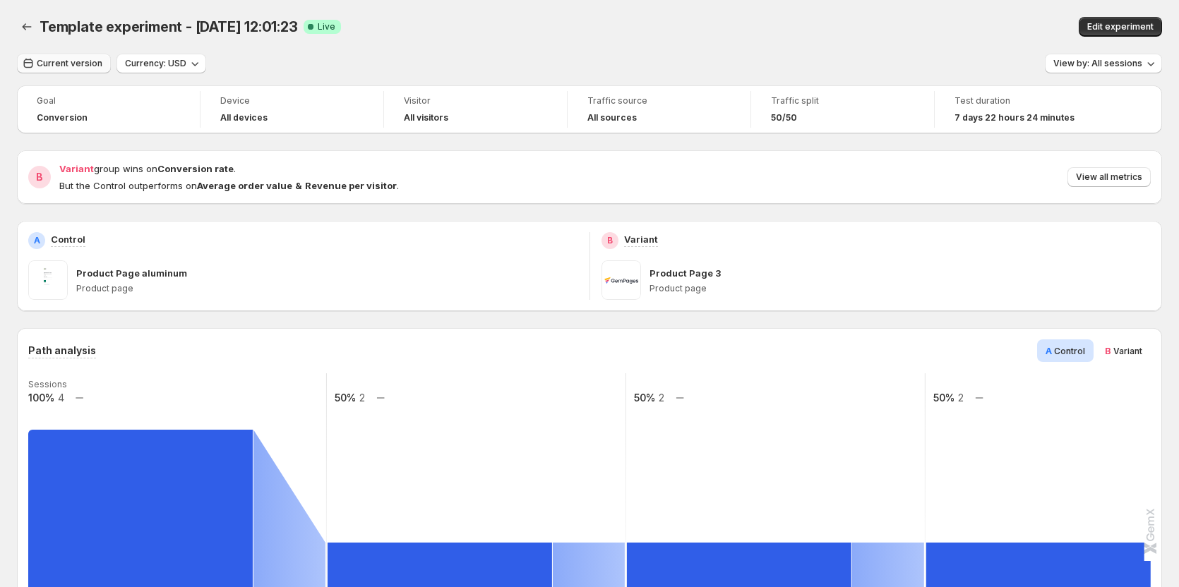
click at [66, 61] on span "Current version" at bounding box center [70, 63] width 66 height 11
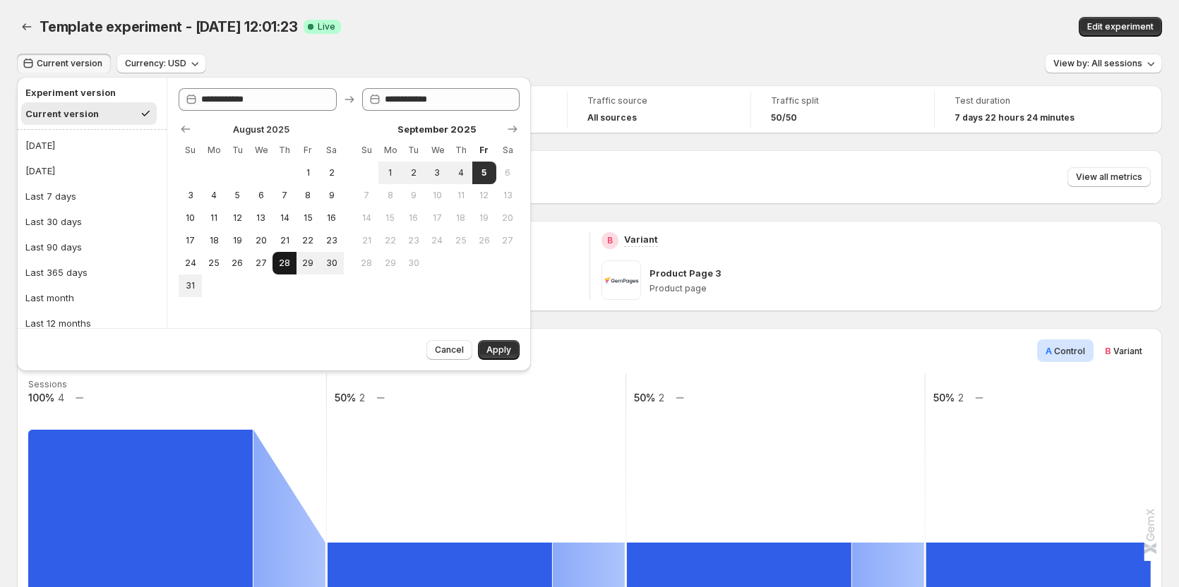
click at [280, 264] on span "28" at bounding box center [284, 263] width 12 height 11
type input "**********"
click at [280, 264] on span "28" at bounding box center [284, 263] width 12 height 11
click at [503, 355] on span "Apply" at bounding box center [498, 349] width 25 height 11
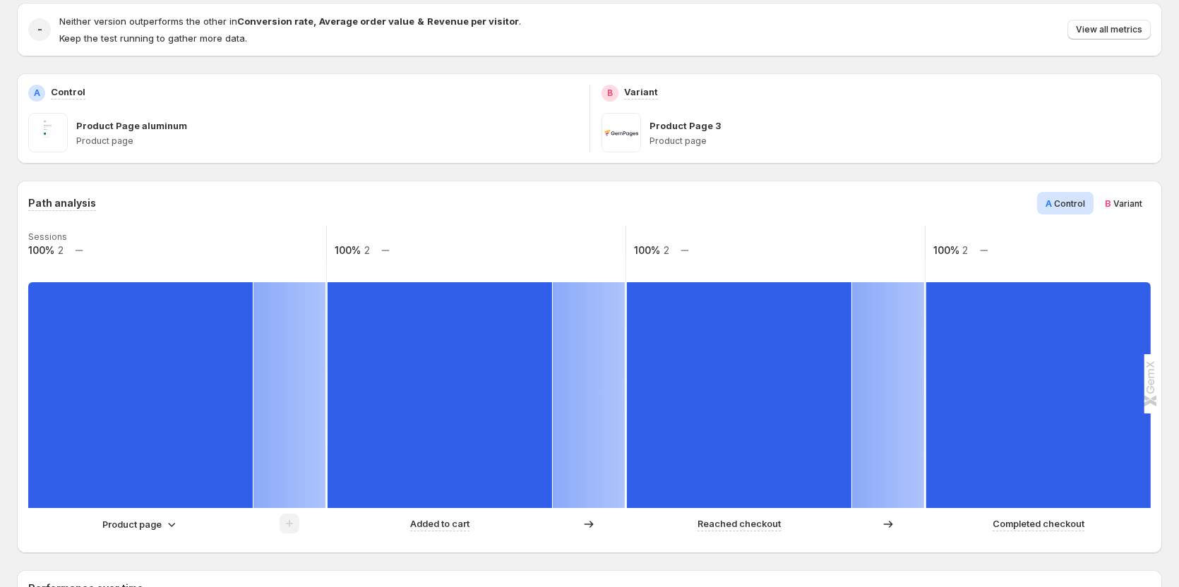
scroll to position [141, 0]
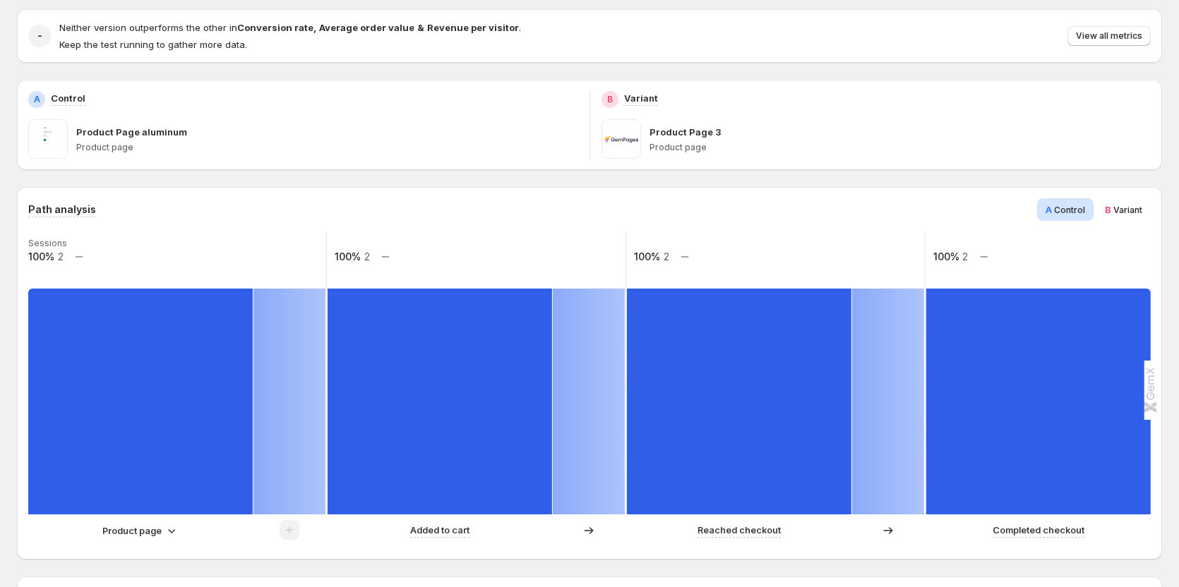
drag, startPoint x: 142, startPoint y: 517, endPoint x: 138, endPoint y: 534, distance: 17.3
click at [140, 527] on div "Sessions 100% 2 100% 2 100% 2 100% 2 Product page Added to cart Reached checkou…" at bounding box center [587, 390] width 1119 height 316
click at [138, 534] on p "Product page" at bounding box center [131, 531] width 59 height 14
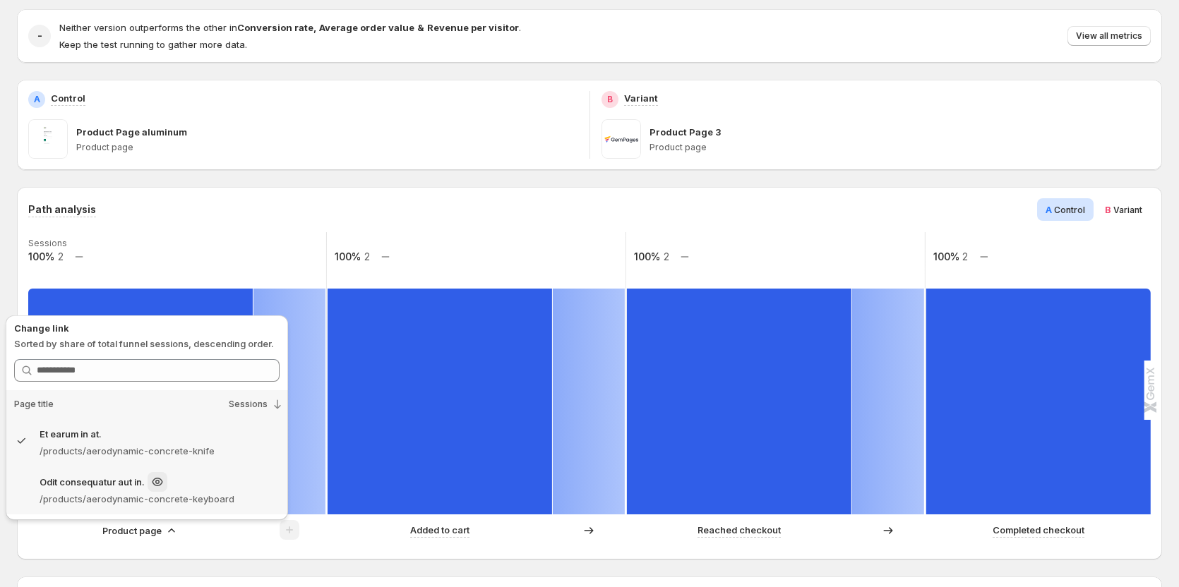
click at [177, 493] on p "/products/aerodynamic-concrete-keyboard" at bounding box center [160, 499] width 240 height 14
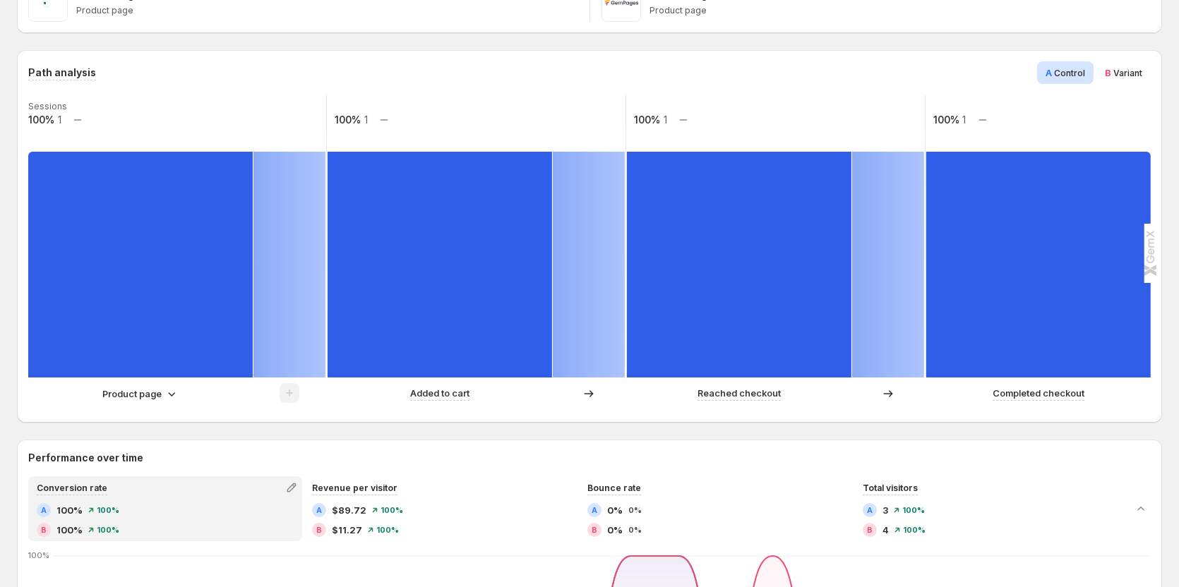
scroll to position [282, 0]
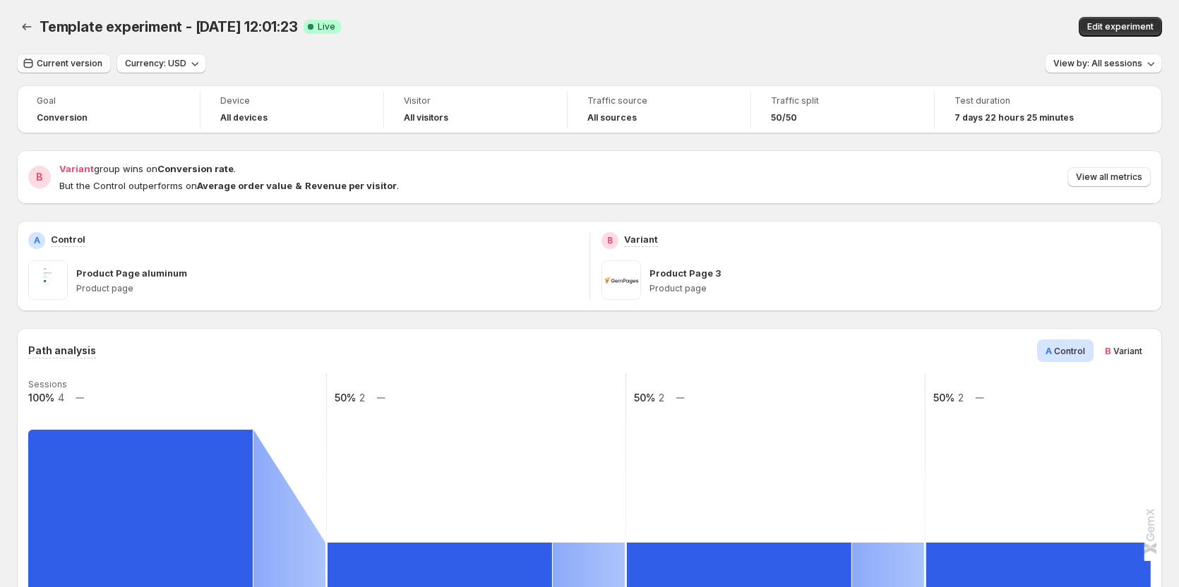
click at [55, 64] on span "Current version" at bounding box center [70, 63] width 66 height 11
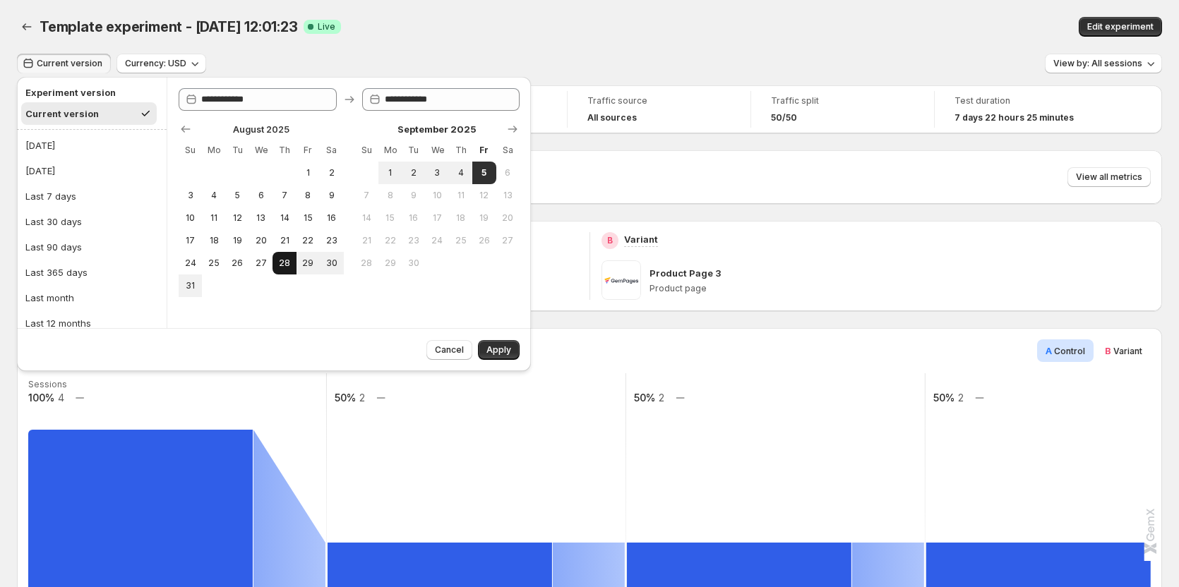
click at [287, 264] on span "28" at bounding box center [284, 263] width 12 height 11
type input "**********"
drag, startPoint x: 499, startPoint y: 350, endPoint x: 507, endPoint y: 354, distance: 8.5
click at [499, 351] on span "Apply" at bounding box center [498, 349] width 25 height 11
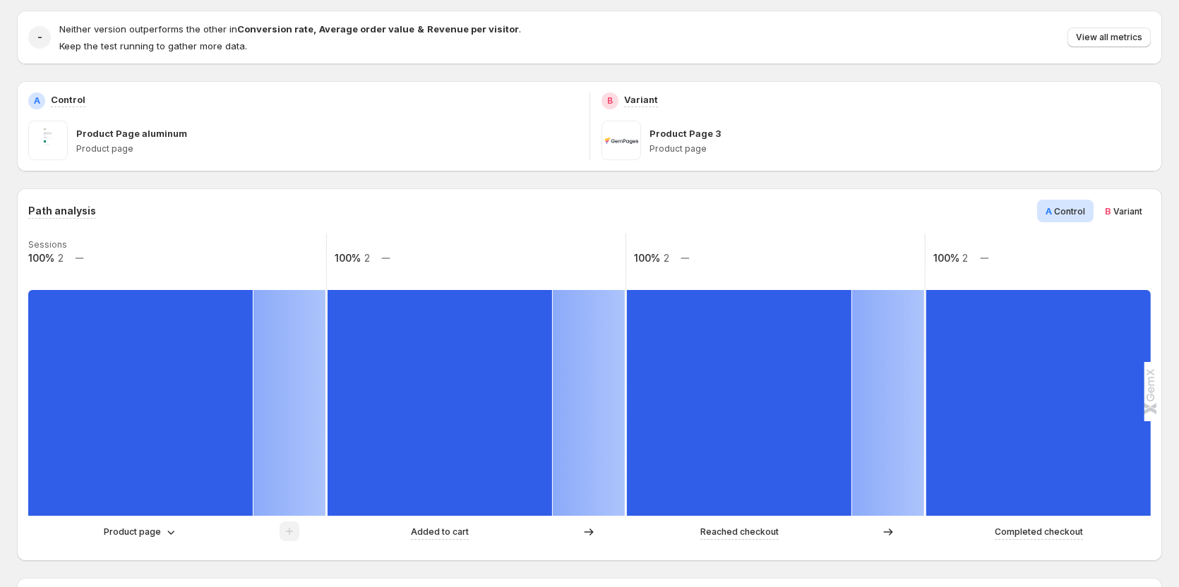
scroll to position [141, 0]
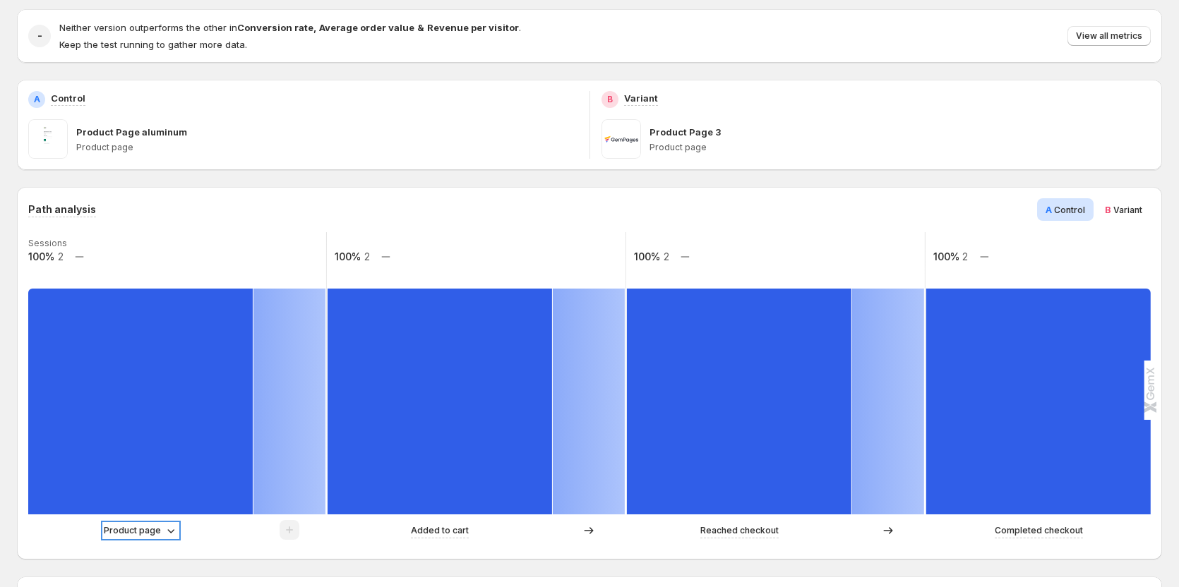
click at [118, 536] on p "Product page" at bounding box center [132, 531] width 57 height 14
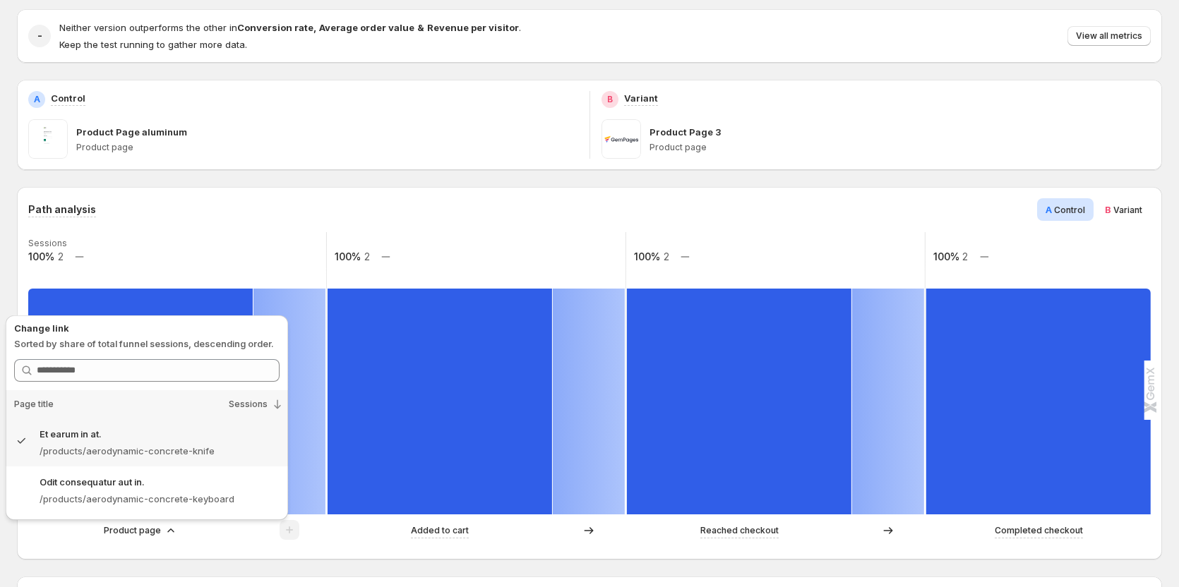
click at [219, 497] on p "/products/aerodynamic-concrete-keyboard" at bounding box center [160, 499] width 240 height 14
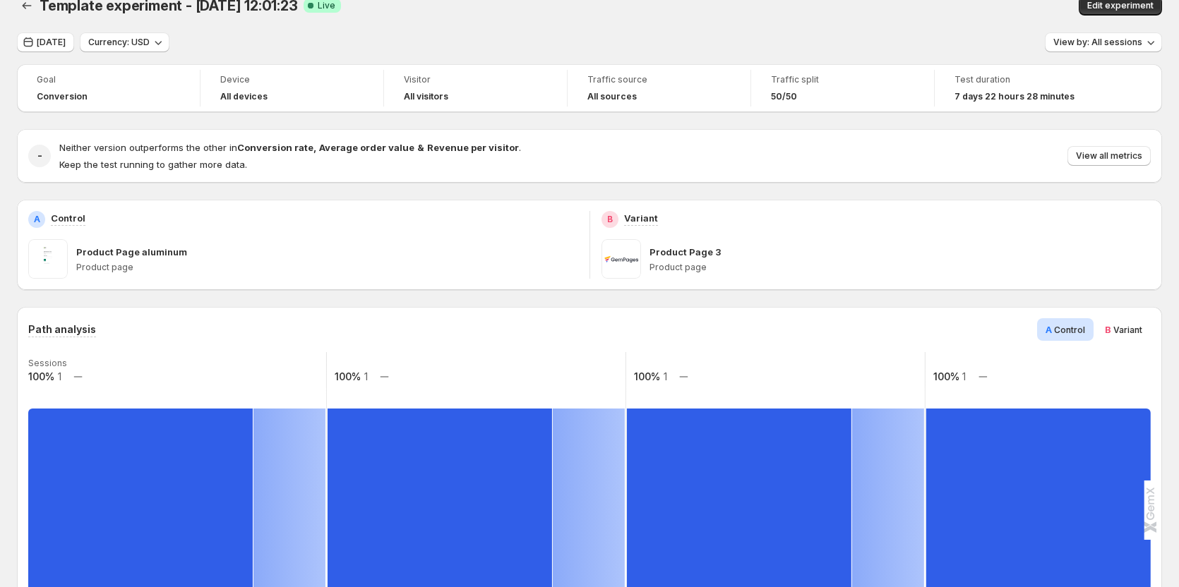
scroll to position [0, 0]
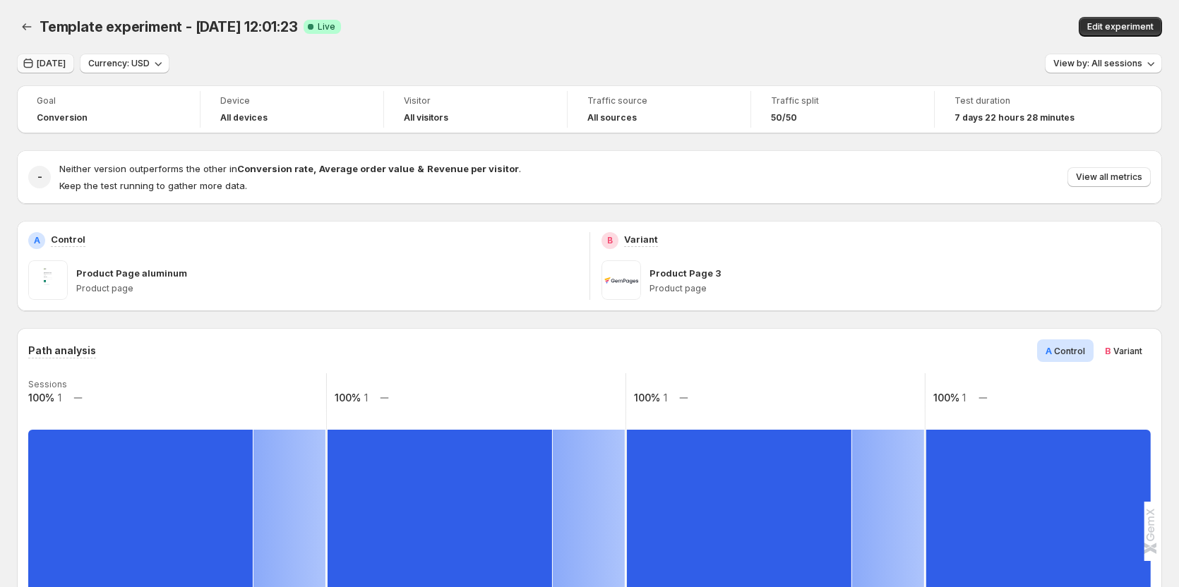
click at [62, 65] on span "[DATE]" at bounding box center [51, 63] width 29 height 11
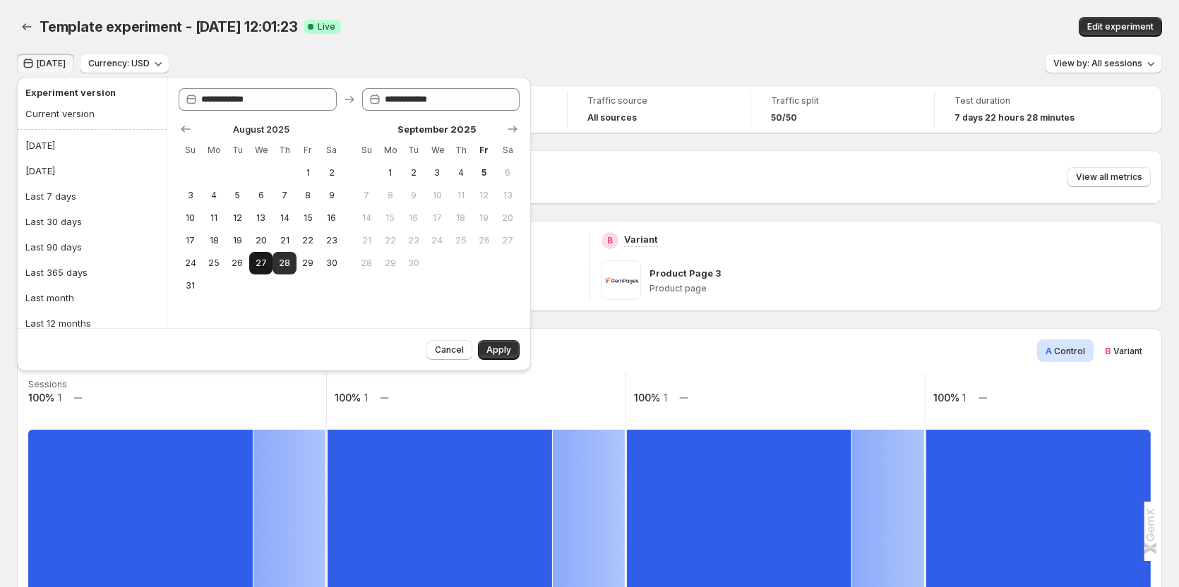
click at [256, 261] on span "27" at bounding box center [261, 263] width 12 height 11
type input "**********"
click at [493, 340] on button "Apply" at bounding box center [499, 350] width 42 height 20
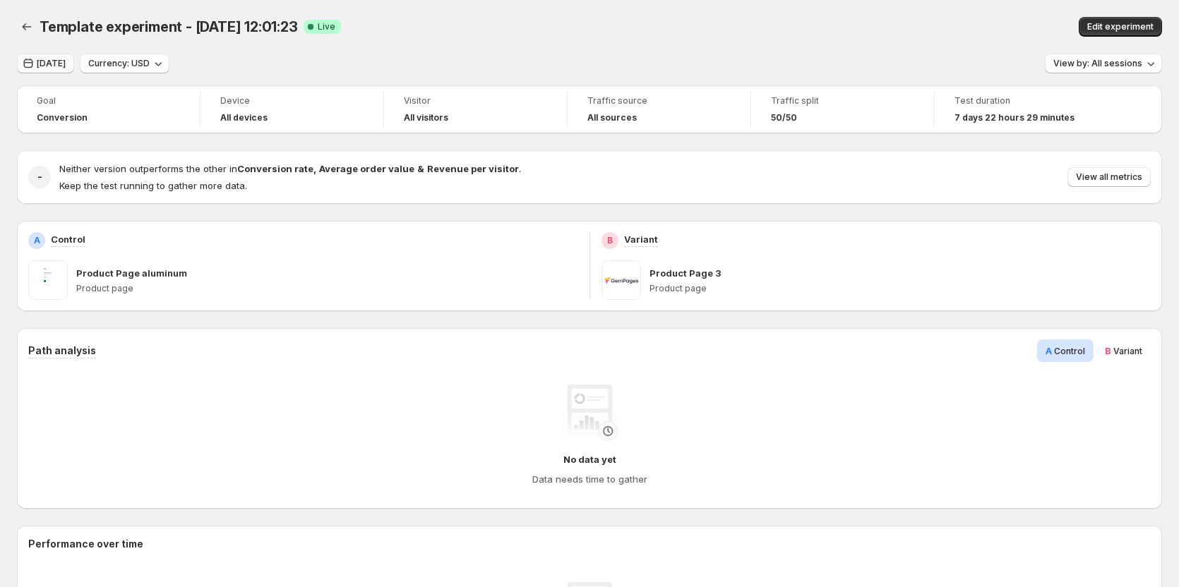
click at [59, 71] on button "[DATE]" at bounding box center [45, 64] width 57 height 20
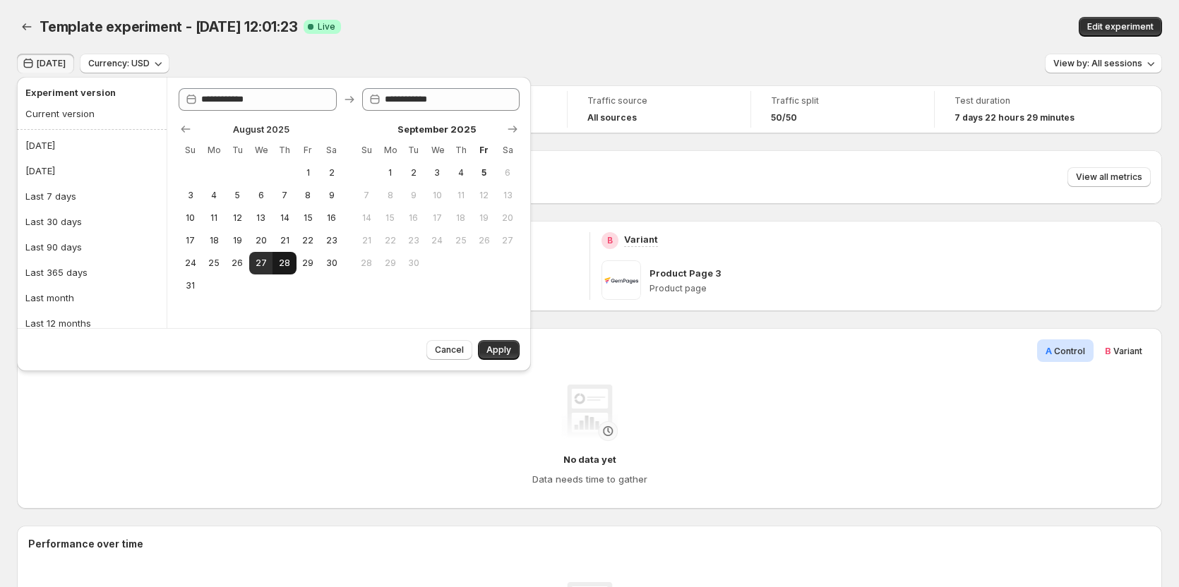
click at [277, 265] on button "28" at bounding box center [283, 263] width 23 height 23
type input "**********"
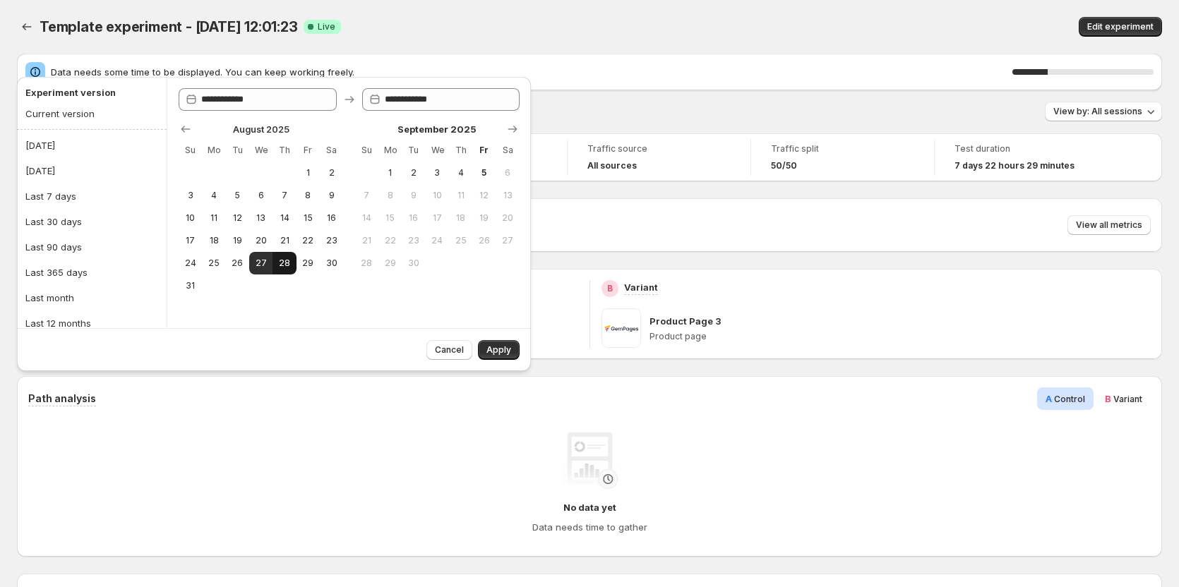
click at [283, 267] on span "28" at bounding box center [284, 263] width 12 height 11
type input "**********"
drag, startPoint x: 496, startPoint y: 350, endPoint x: 524, endPoint y: 359, distance: 29.7
click at [496, 351] on span "Apply" at bounding box center [498, 349] width 25 height 11
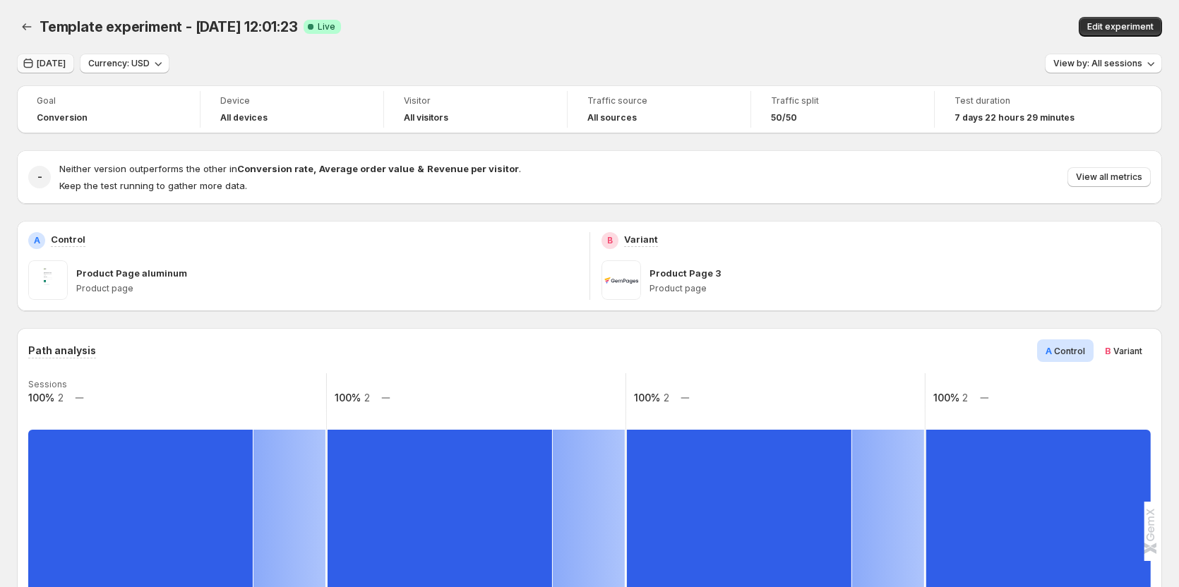
drag, startPoint x: 52, startPoint y: 60, endPoint x: 59, endPoint y: 70, distance: 12.6
click at [52, 60] on span "[DATE]" at bounding box center [51, 63] width 29 height 11
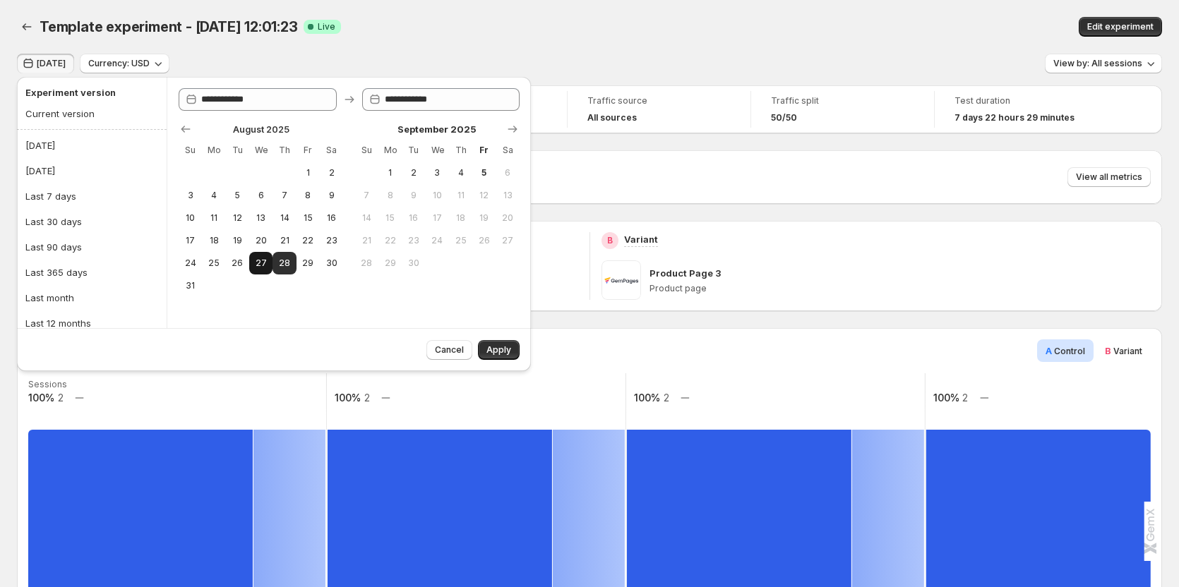
click at [263, 260] on span "27" at bounding box center [261, 263] width 12 height 11
type input "**********"
click at [496, 353] on span "Apply" at bounding box center [498, 349] width 25 height 11
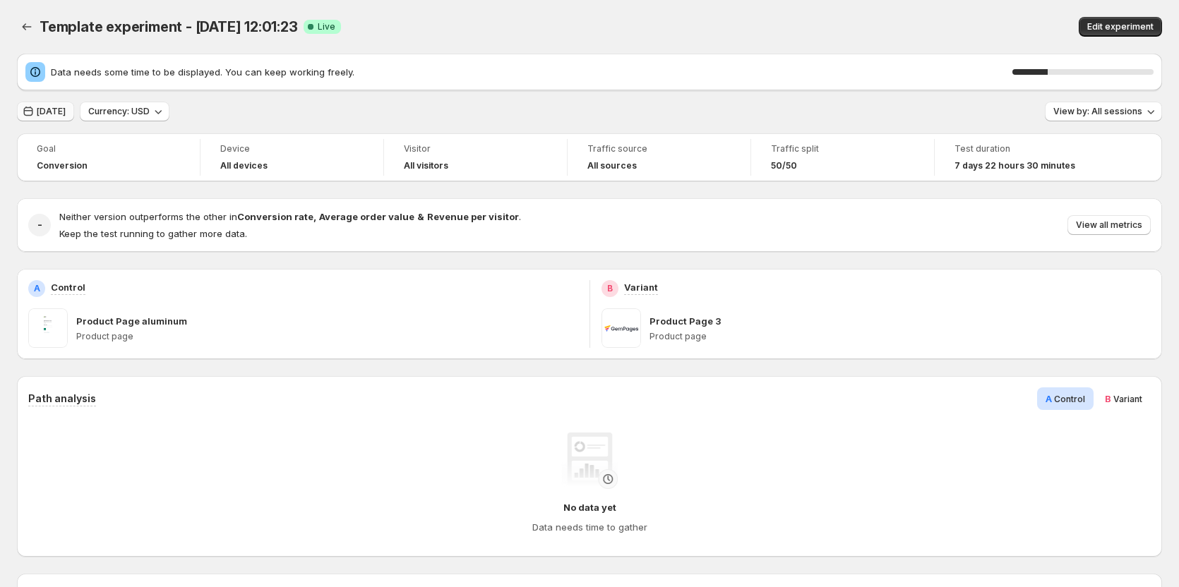
click at [66, 109] on span "[DATE]" at bounding box center [51, 111] width 29 height 11
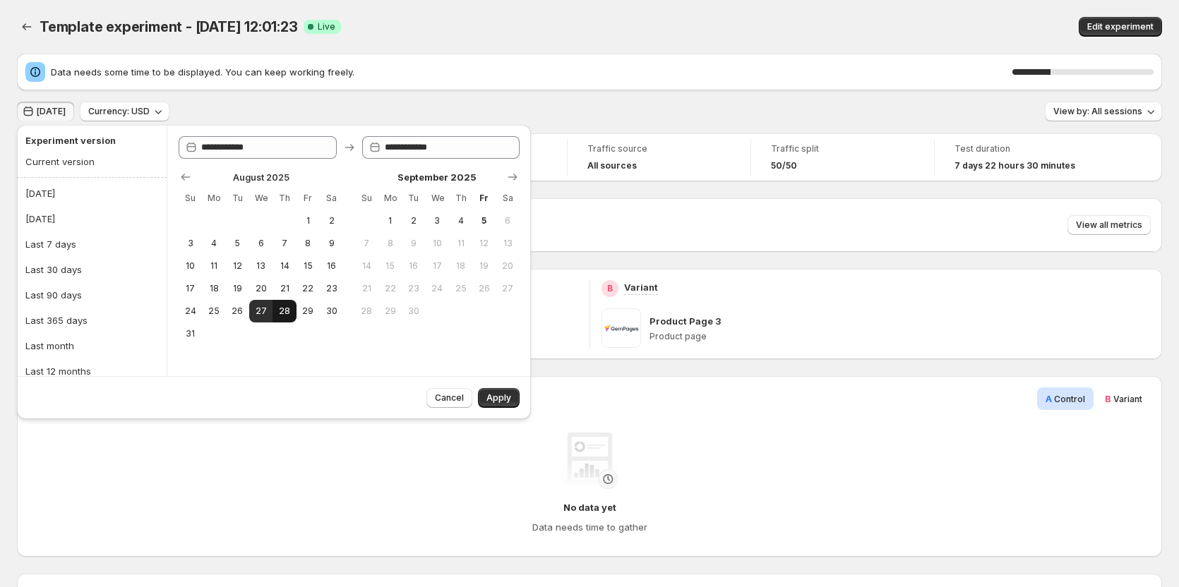
click at [281, 313] on span "28" at bounding box center [284, 311] width 12 height 11
type input "**********"
click at [280, 311] on span "28" at bounding box center [284, 311] width 12 height 11
type input "**********"
click at [503, 399] on span "Apply" at bounding box center [498, 397] width 25 height 11
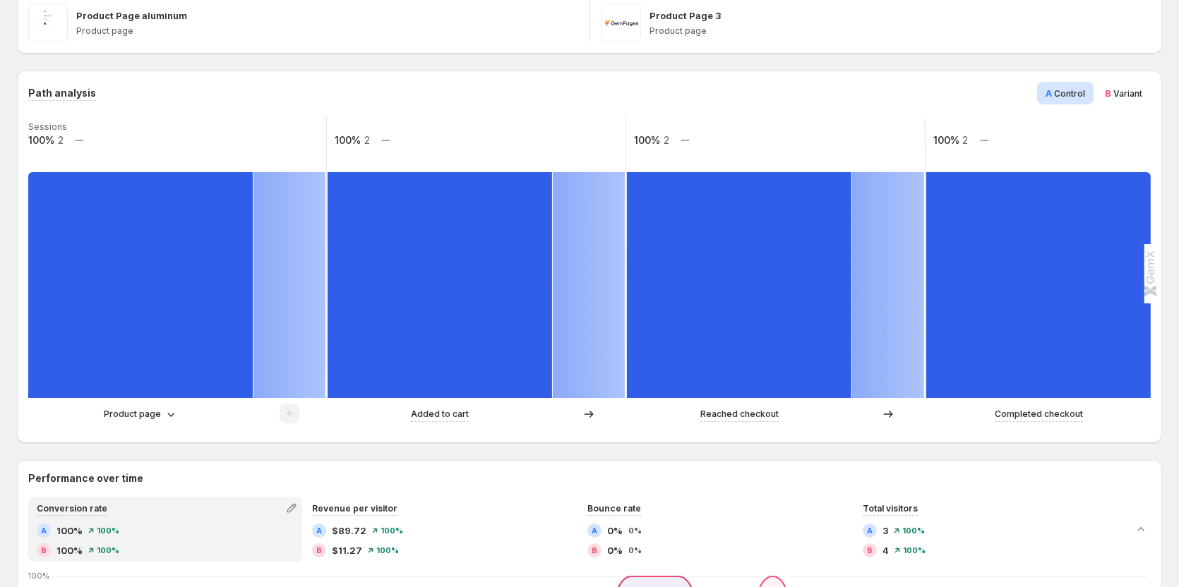
scroll to position [282, 0]
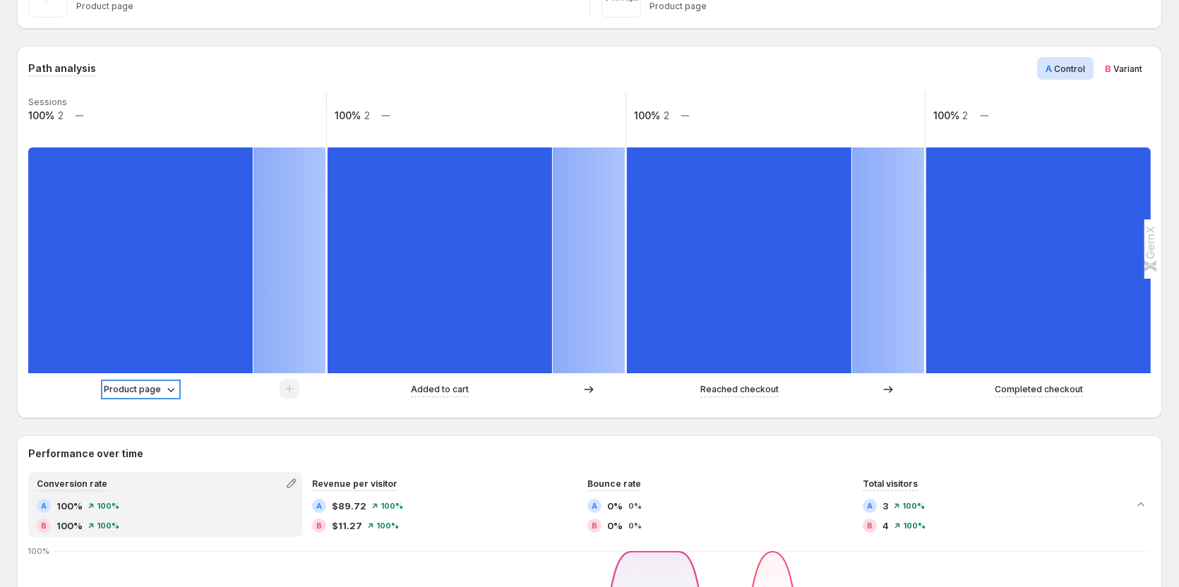
click at [126, 393] on p "Product page" at bounding box center [132, 390] width 57 height 14
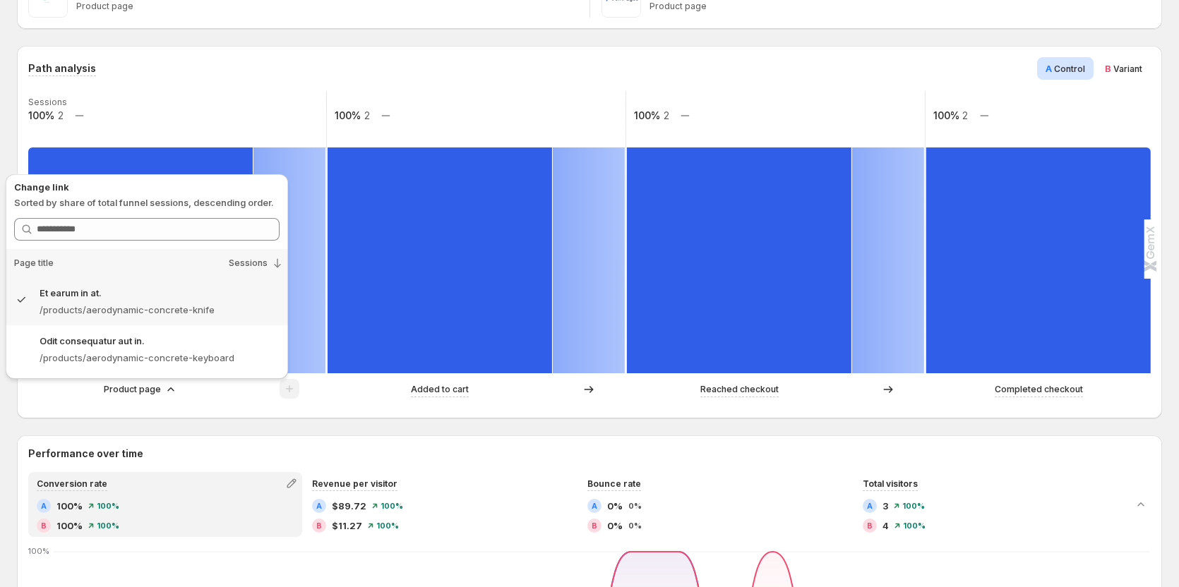
click at [224, 415] on div "Path analysis A Control B Variant Sessions 100% 2 100% 2 100% 2 100% 2 Product …" at bounding box center [589, 232] width 1145 height 373
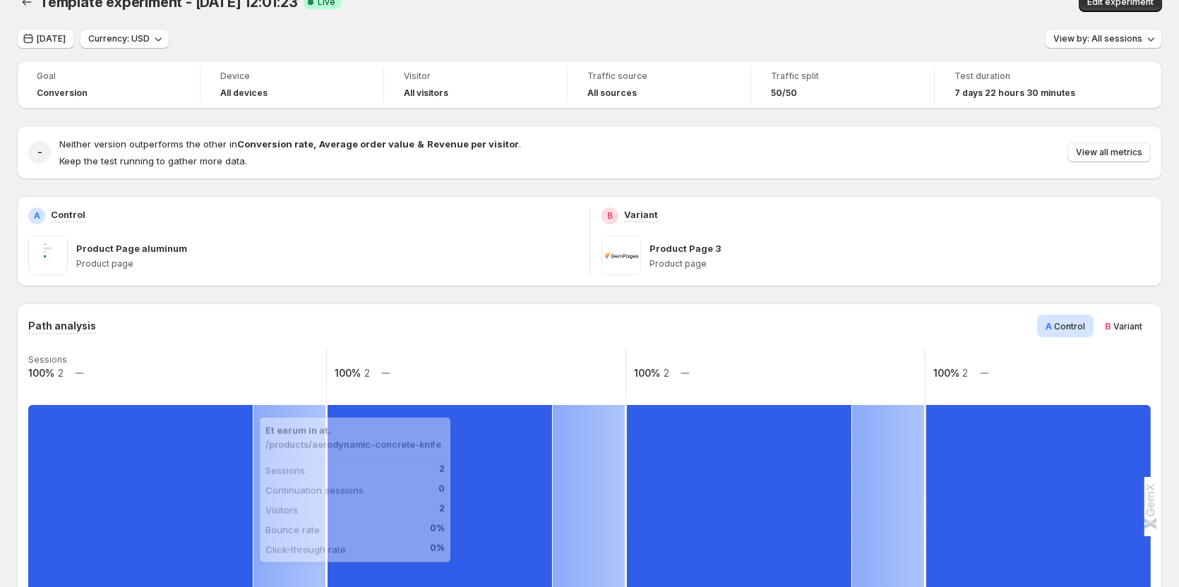
scroll to position [0, 0]
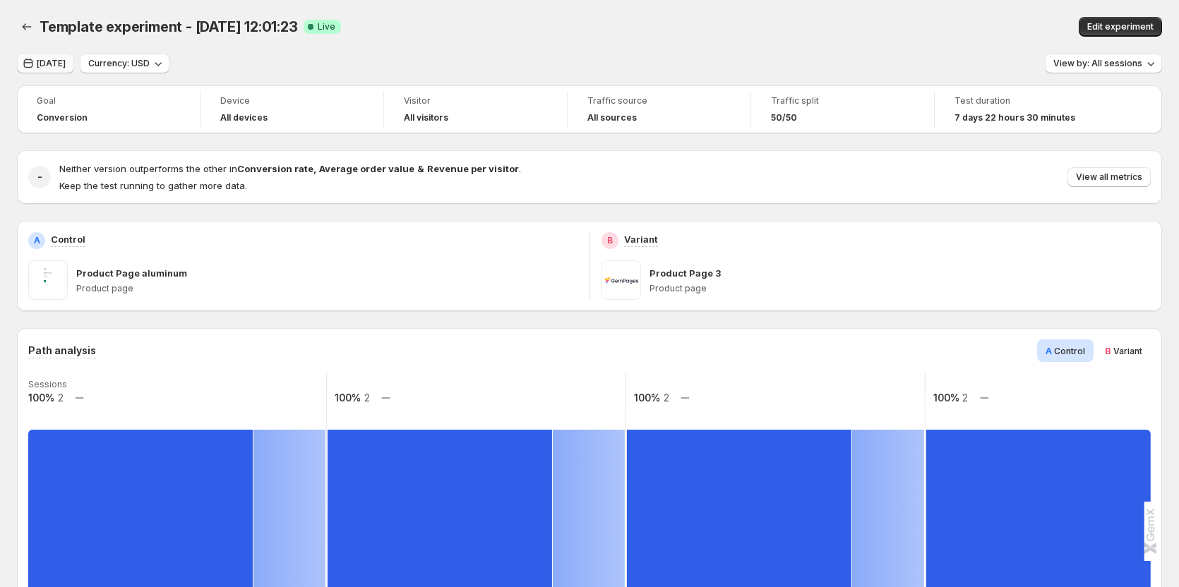
click at [66, 66] on span "[DATE]" at bounding box center [51, 63] width 29 height 11
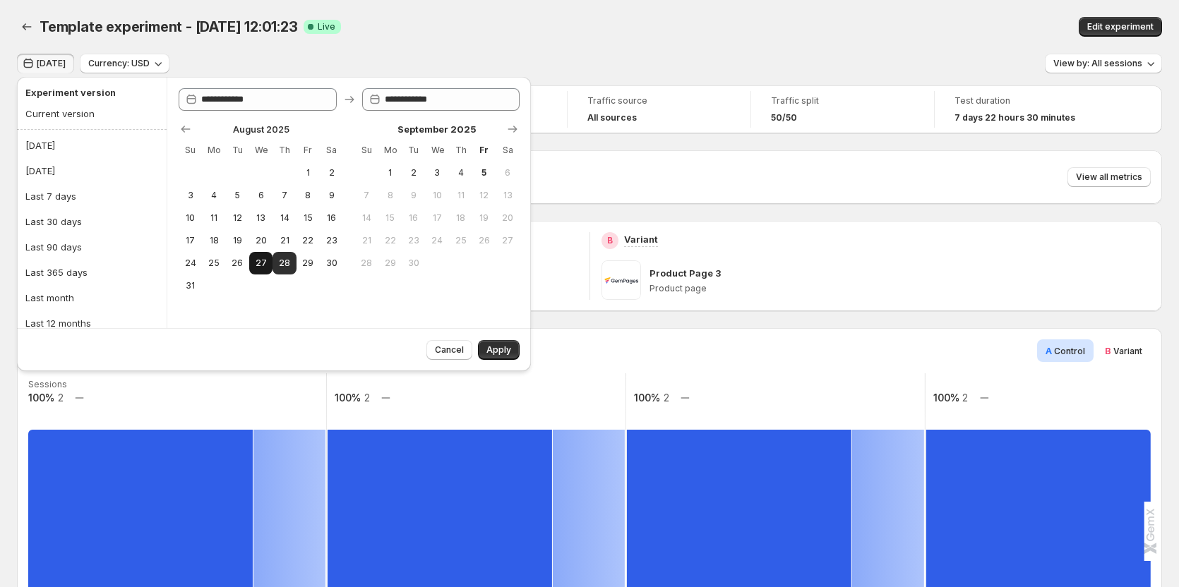
click at [258, 263] on span "27" at bounding box center [261, 263] width 12 height 11
type input "**********"
click at [508, 351] on span "Apply" at bounding box center [498, 349] width 25 height 11
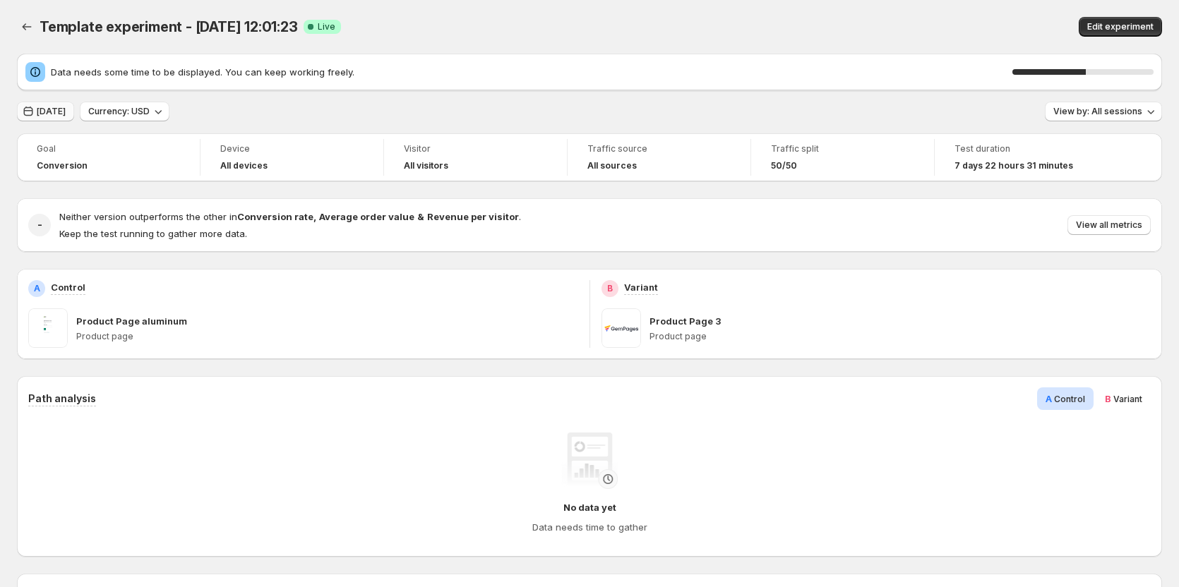
click at [47, 109] on span "[DATE]" at bounding box center [51, 111] width 29 height 11
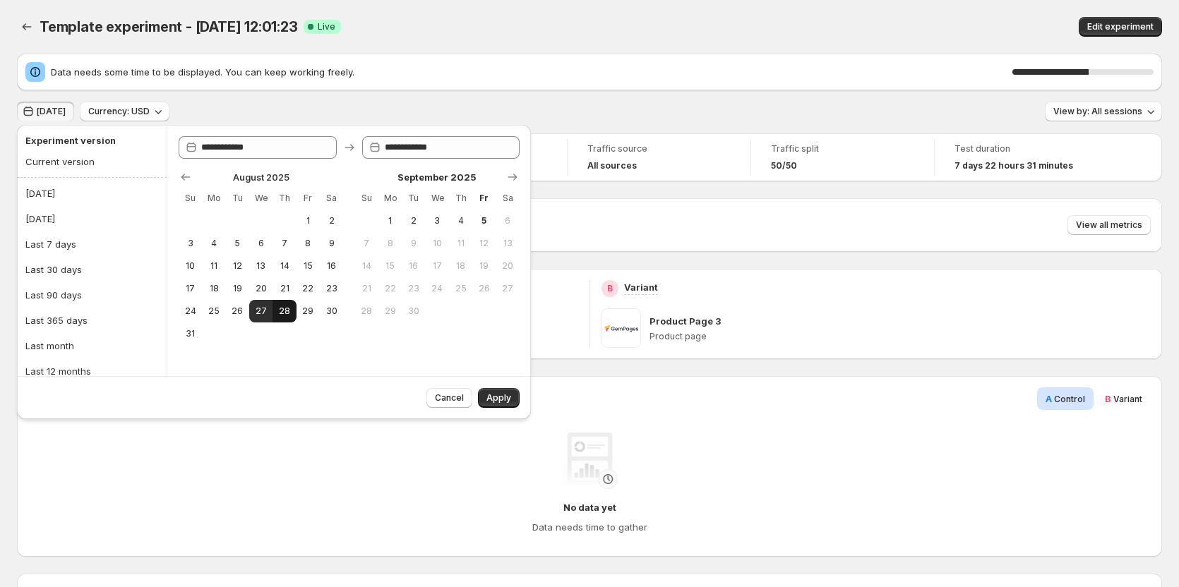
click at [286, 313] on span "28" at bounding box center [284, 311] width 12 height 11
type input "**********"
click at [499, 401] on span "Apply" at bounding box center [498, 397] width 25 height 11
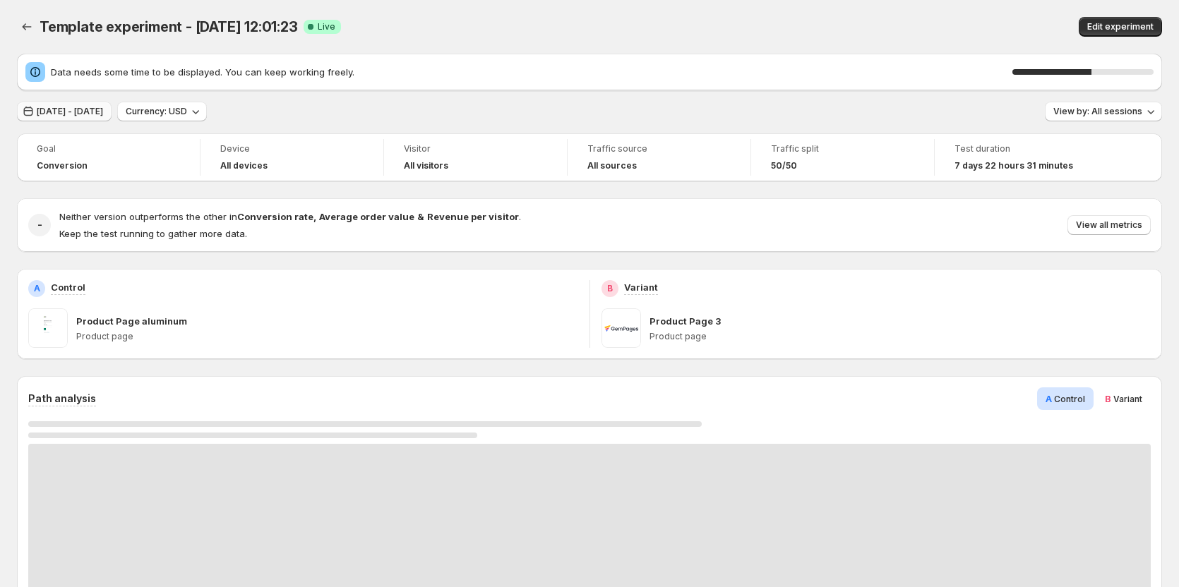
click at [96, 106] on button "[DATE] - [DATE]" at bounding box center [64, 112] width 95 height 20
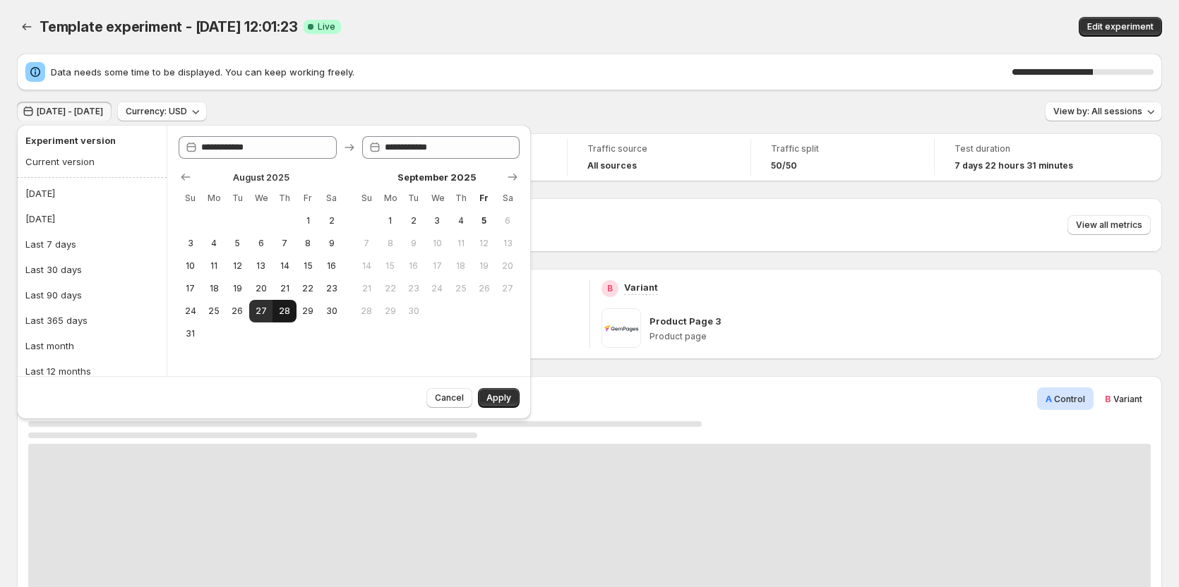
click at [281, 303] on button "28" at bounding box center [283, 311] width 23 height 23
type input "**********"
click at [492, 395] on span "Apply" at bounding box center [498, 397] width 25 height 11
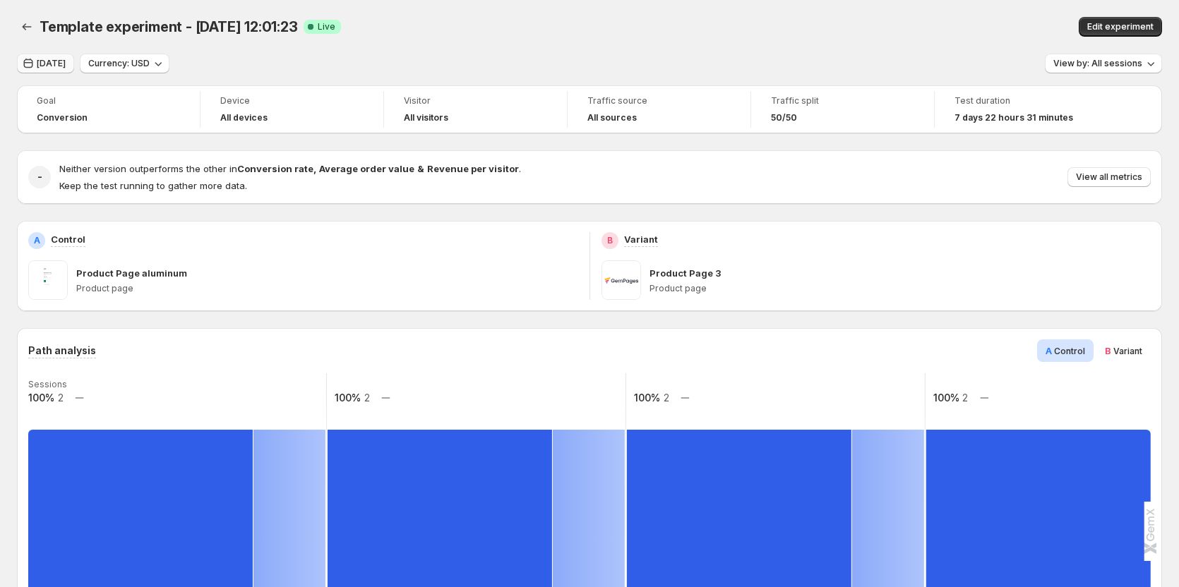
click at [54, 67] on span "[DATE]" at bounding box center [51, 63] width 29 height 11
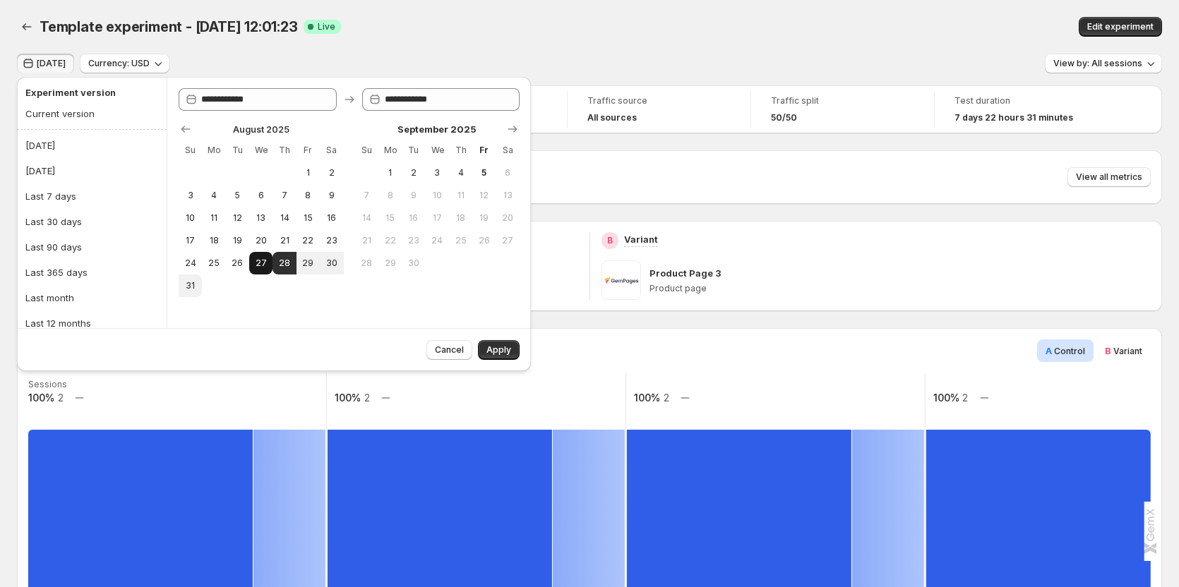
click at [262, 262] on span "27" at bounding box center [261, 263] width 12 height 11
type input "**********"
click at [490, 350] on span "Apply" at bounding box center [498, 349] width 25 height 11
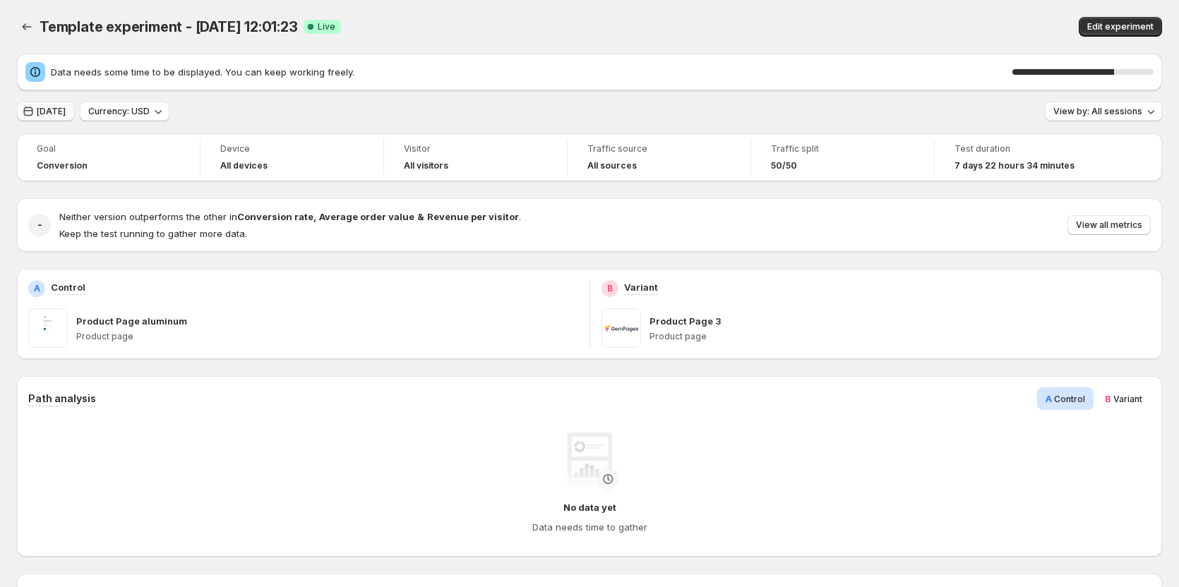
click at [66, 108] on span "[DATE]" at bounding box center [51, 111] width 29 height 11
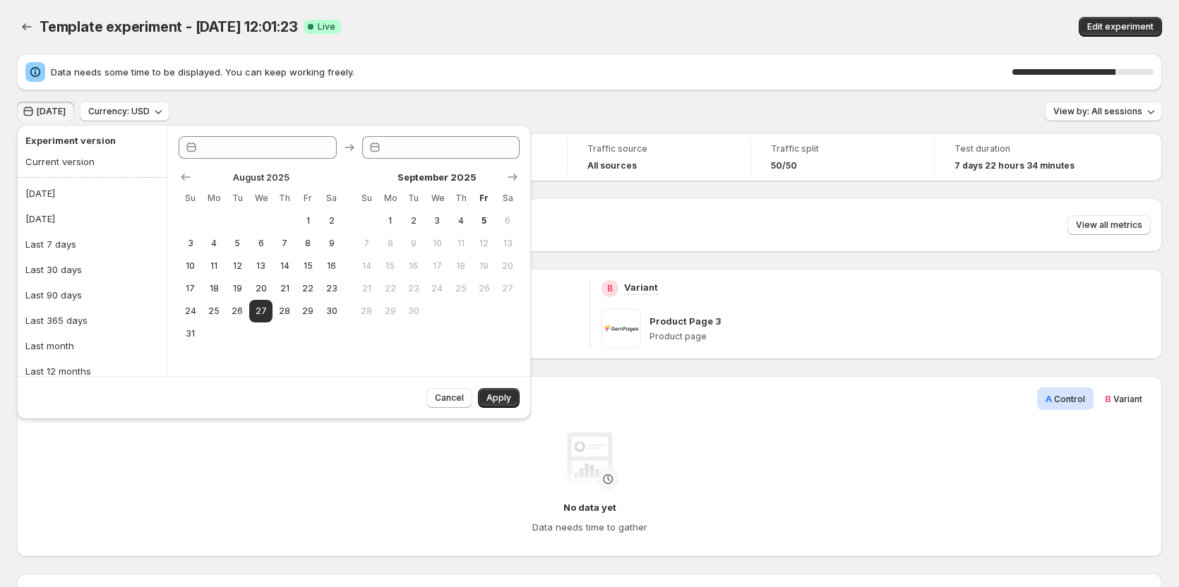
type input "**********"
click at [284, 318] on button "28" at bounding box center [283, 311] width 23 height 23
type input "**********"
click at [285, 318] on button "28" at bounding box center [283, 311] width 23 height 23
type input "**********"
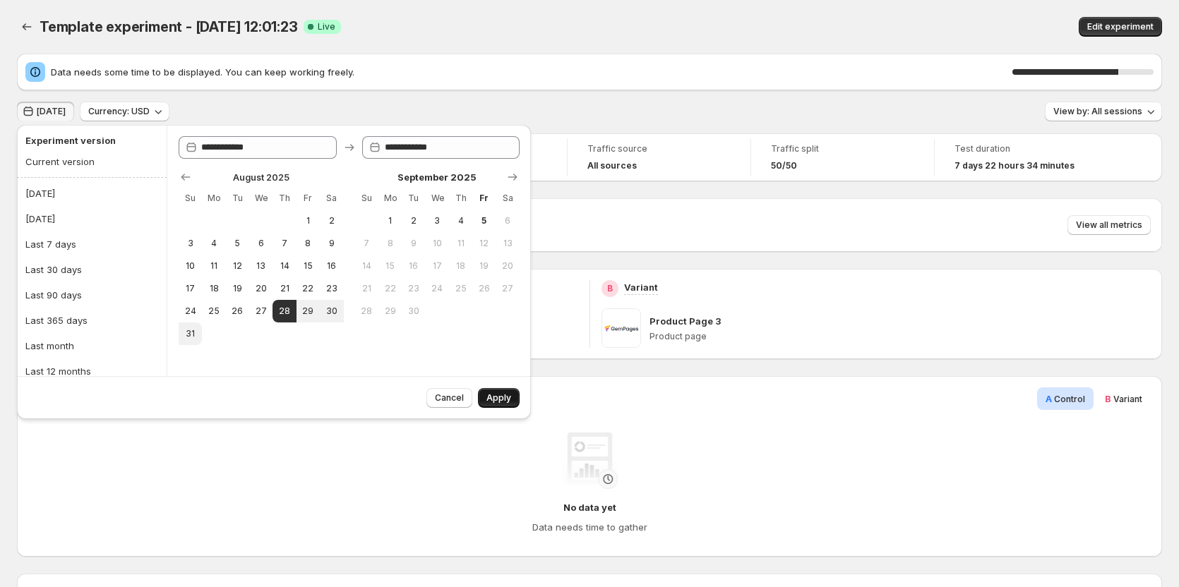
click at [488, 394] on span "Apply" at bounding box center [498, 397] width 25 height 11
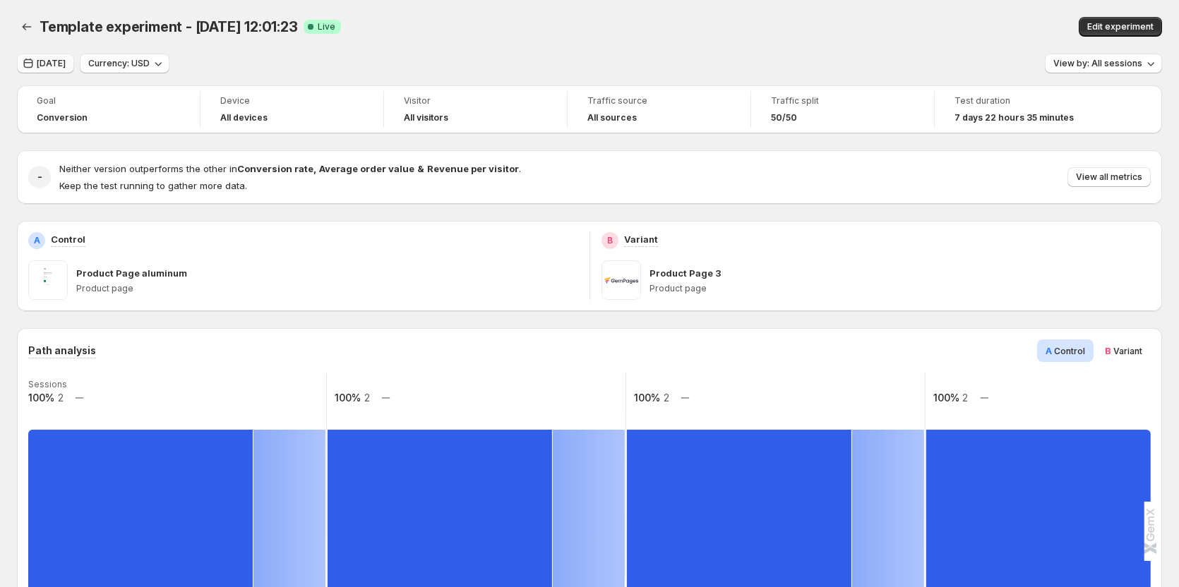
click at [49, 60] on span "[DATE]" at bounding box center [51, 63] width 29 height 11
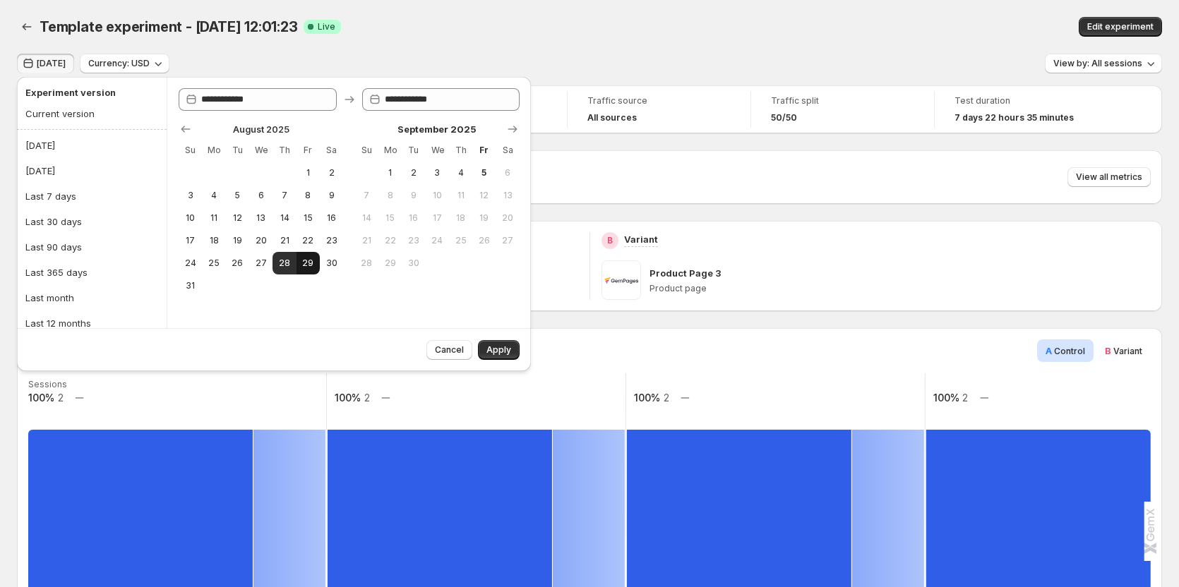
click at [306, 267] on span "29" at bounding box center [308, 263] width 12 height 11
type input "**********"
click at [307, 266] on span "29" at bounding box center [308, 263] width 12 height 11
type input "**********"
click at [494, 342] on button "Apply" at bounding box center [499, 350] width 42 height 20
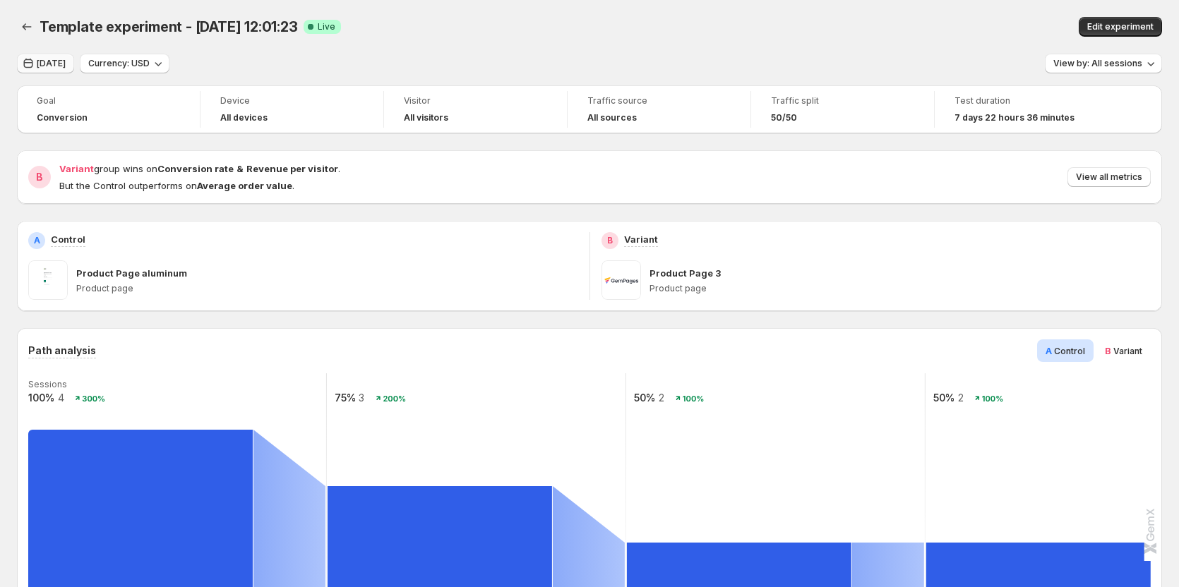
click at [66, 61] on span "[DATE]" at bounding box center [51, 63] width 29 height 11
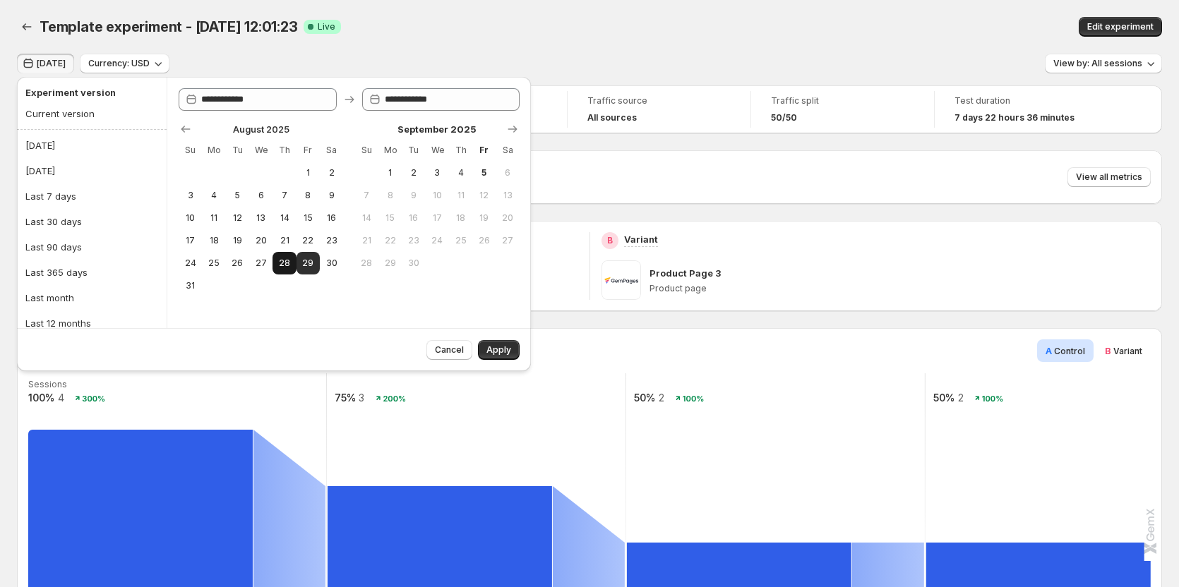
click at [284, 269] on button "28" at bounding box center [283, 263] width 23 height 23
type input "**********"
click at [495, 349] on span "Apply" at bounding box center [498, 349] width 25 height 11
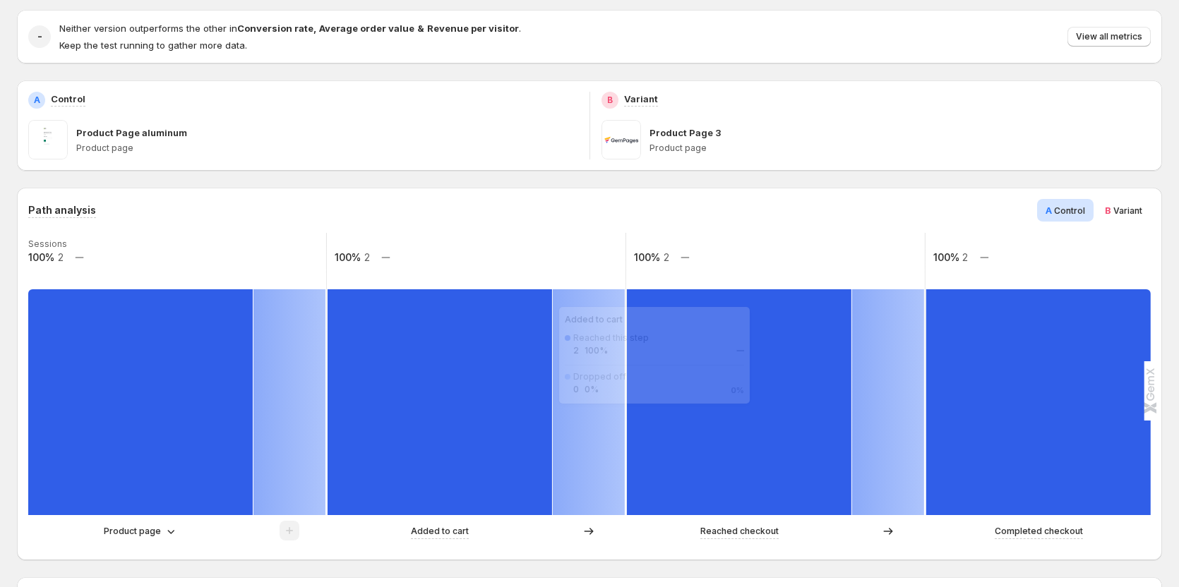
scroll to position [141, 0]
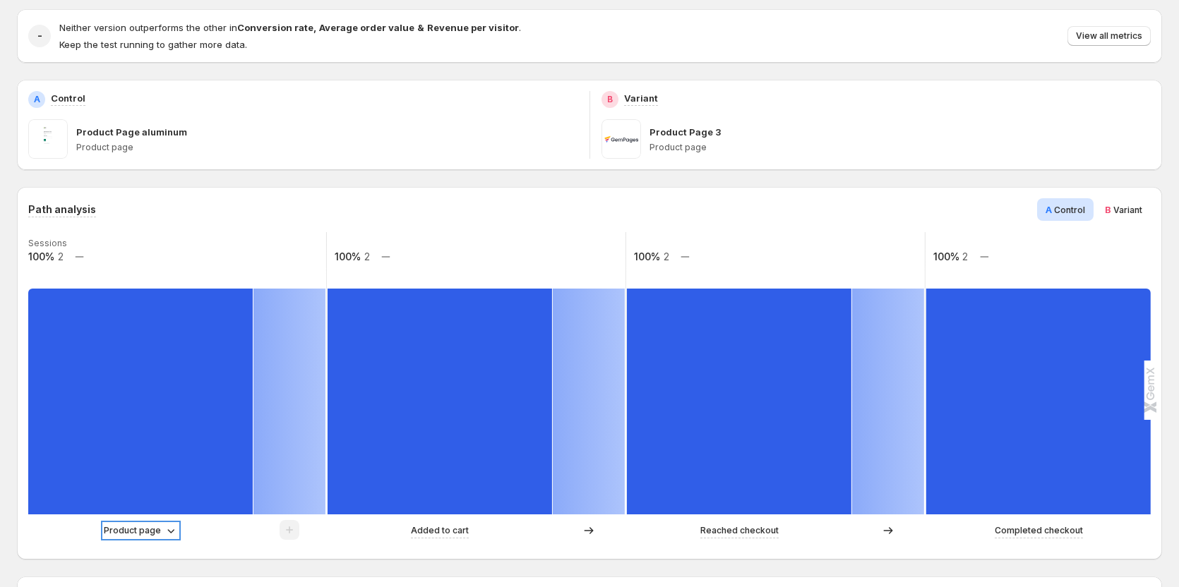
click at [152, 532] on p "Product page" at bounding box center [132, 531] width 57 height 14
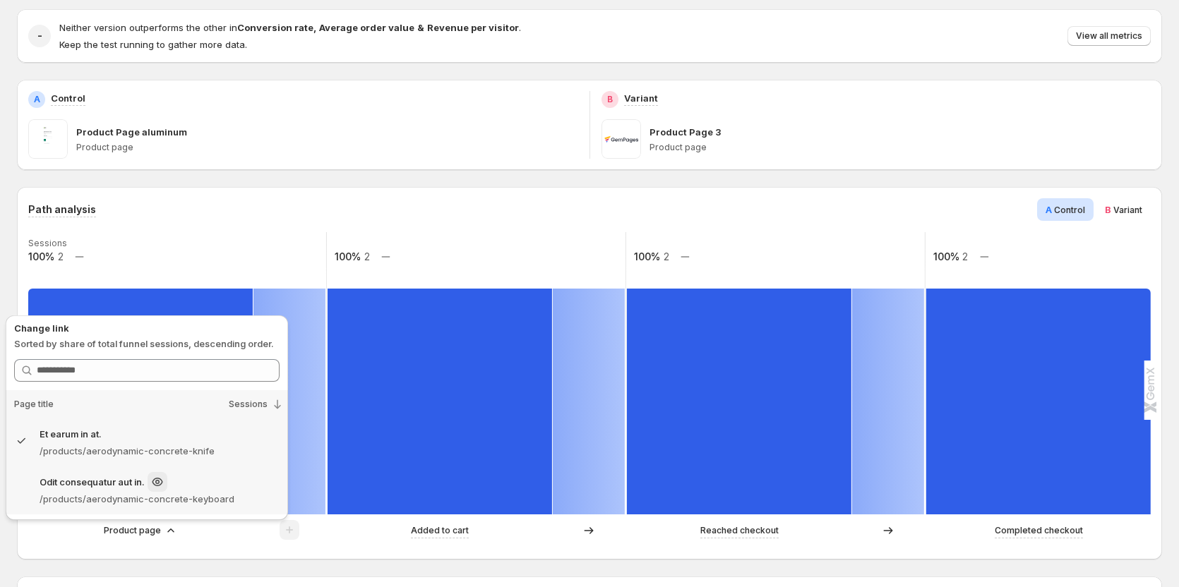
click at [219, 496] on p "/products/aerodynamic-concrete-keyboard" at bounding box center [160, 499] width 240 height 14
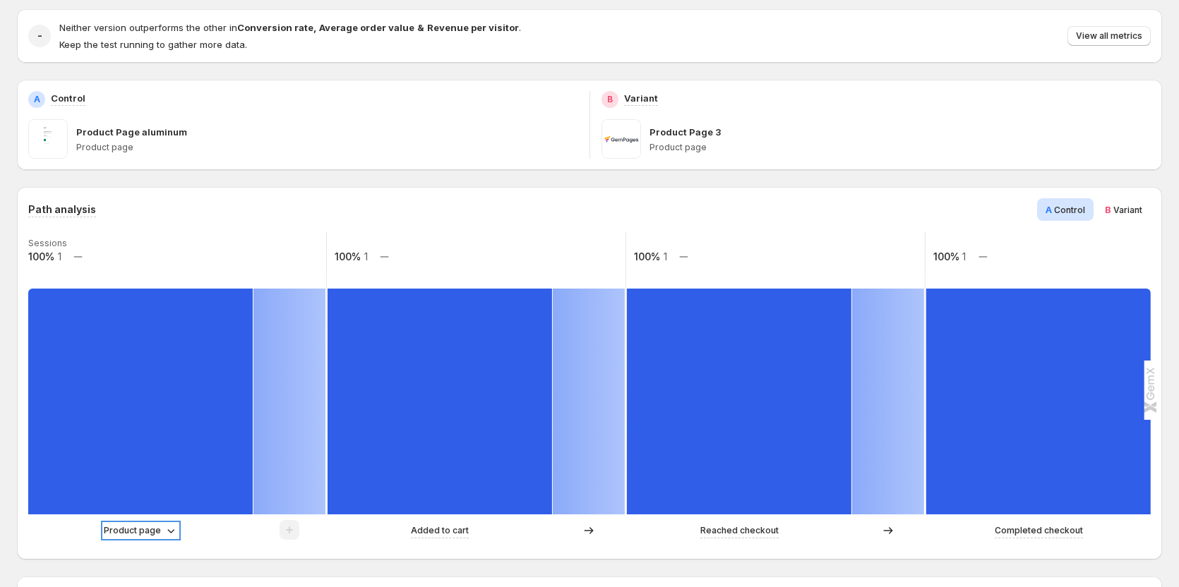
click at [160, 530] on p "Product page" at bounding box center [132, 531] width 57 height 14
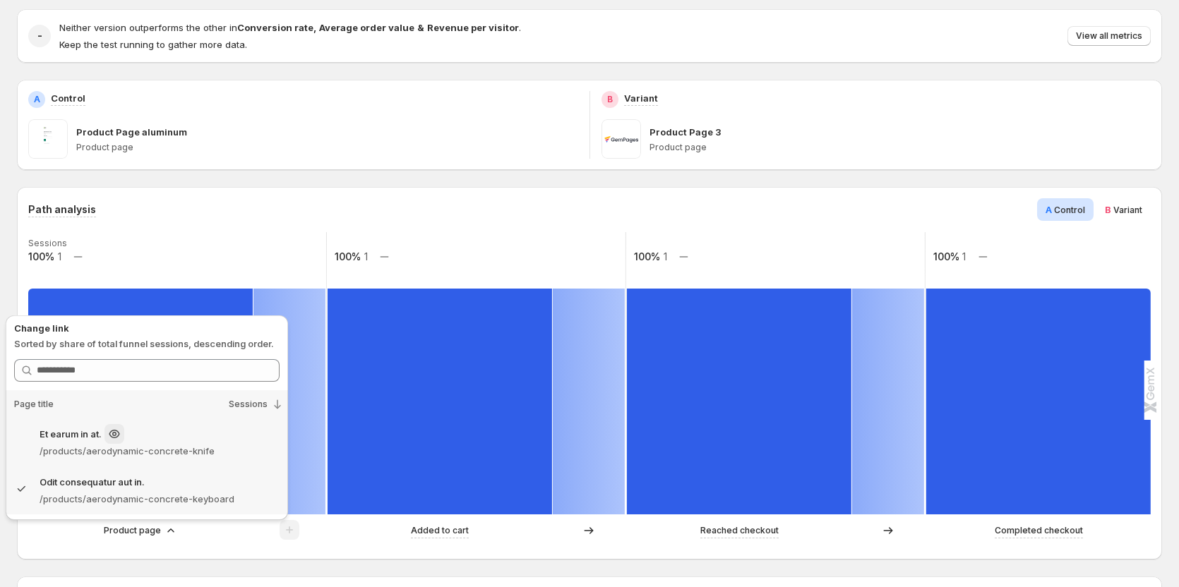
click at [184, 442] on div "Et earum in at." at bounding box center [160, 434] width 240 height 20
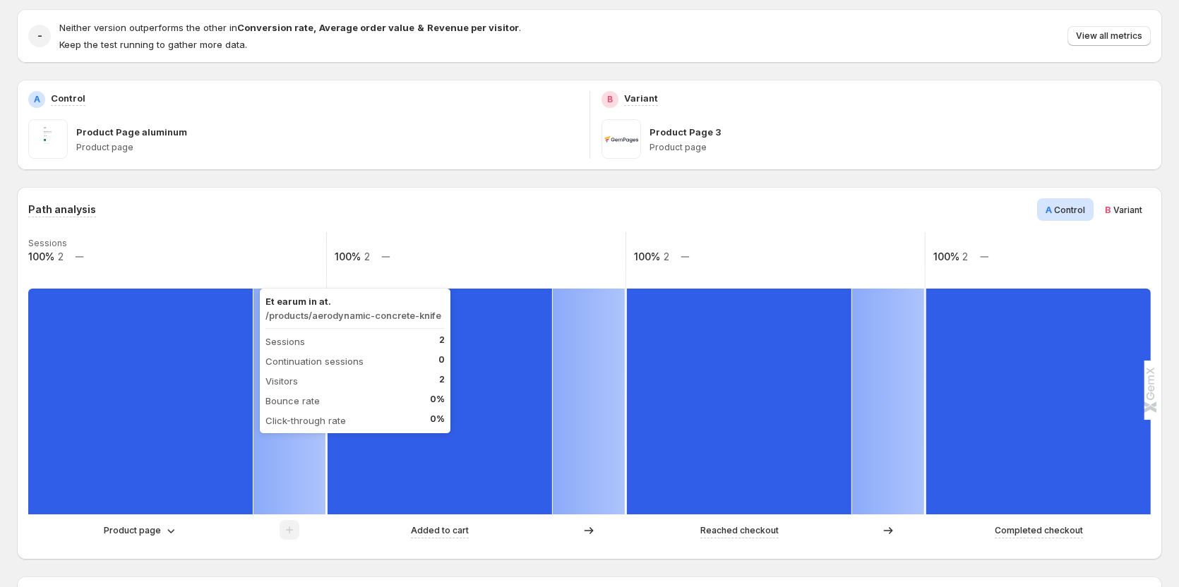
scroll to position [0, 0]
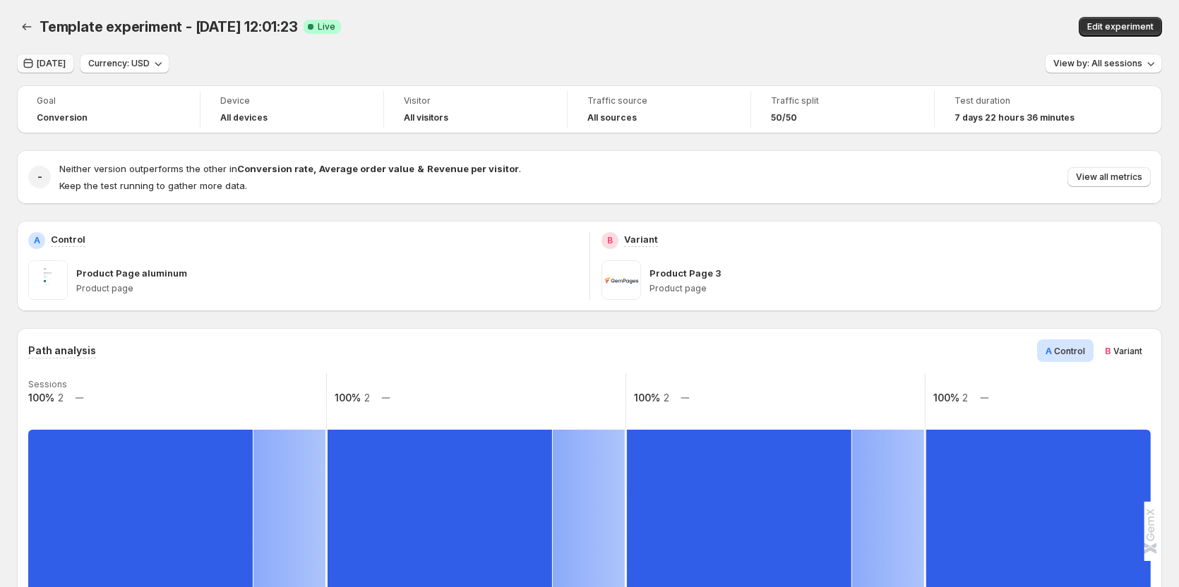
click at [66, 59] on span "[DATE]" at bounding box center [51, 63] width 29 height 11
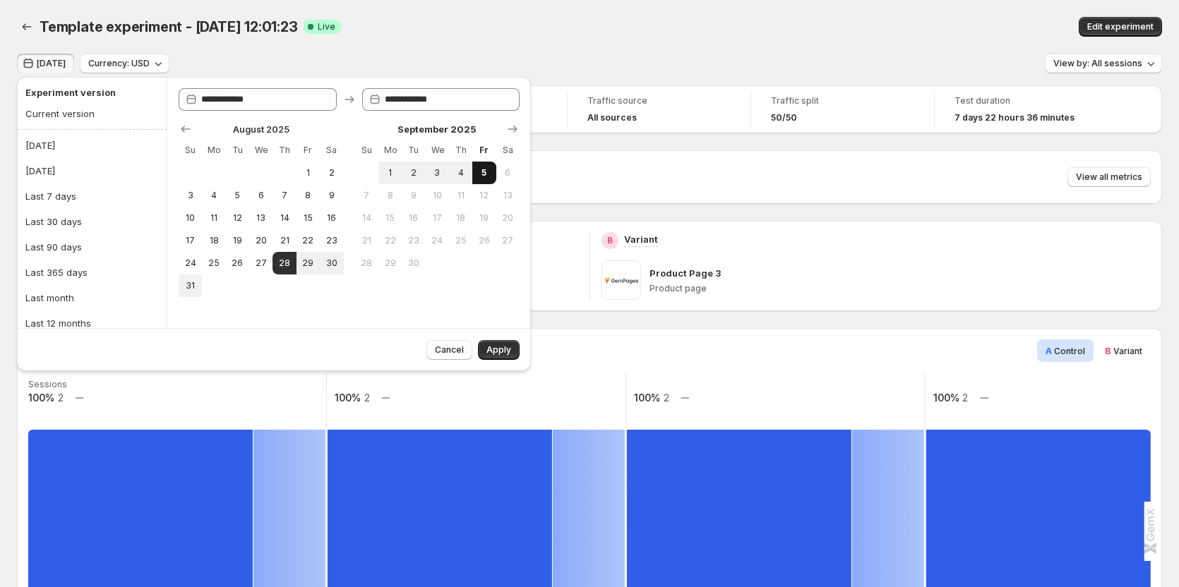
click at [481, 171] on span "5" at bounding box center [484, 172] width 12 height 11
type input "**********"
click at [570, 51] on div "Template experiment - [DATE] 12:01:23. This page is ready Template experiment -…" at bounding box center [589, 27] width 1145 height 54
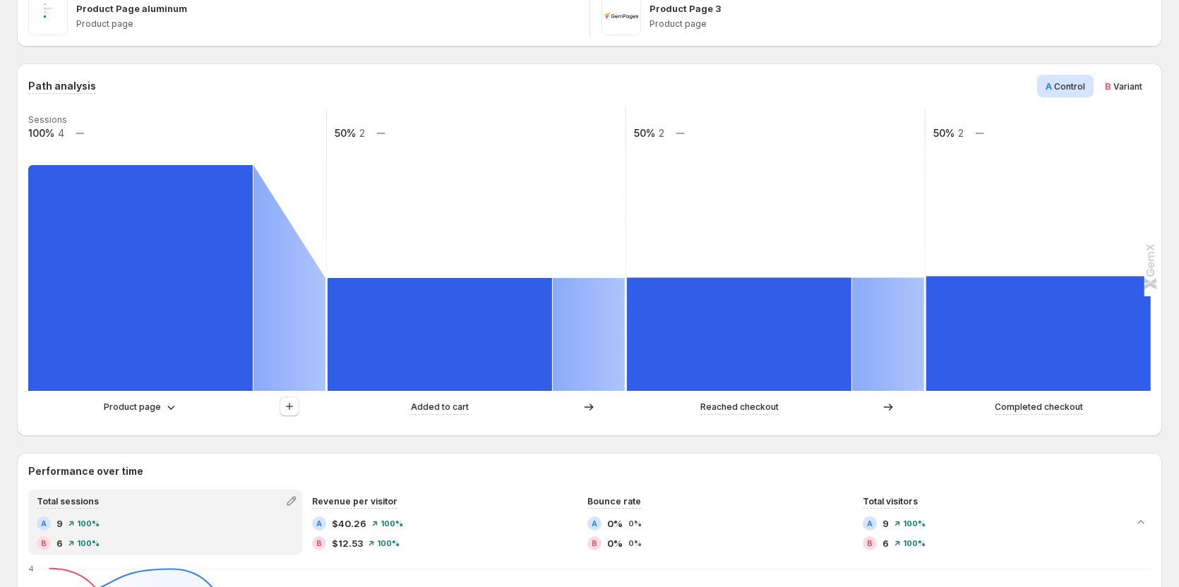
scroll to position [353, 0]
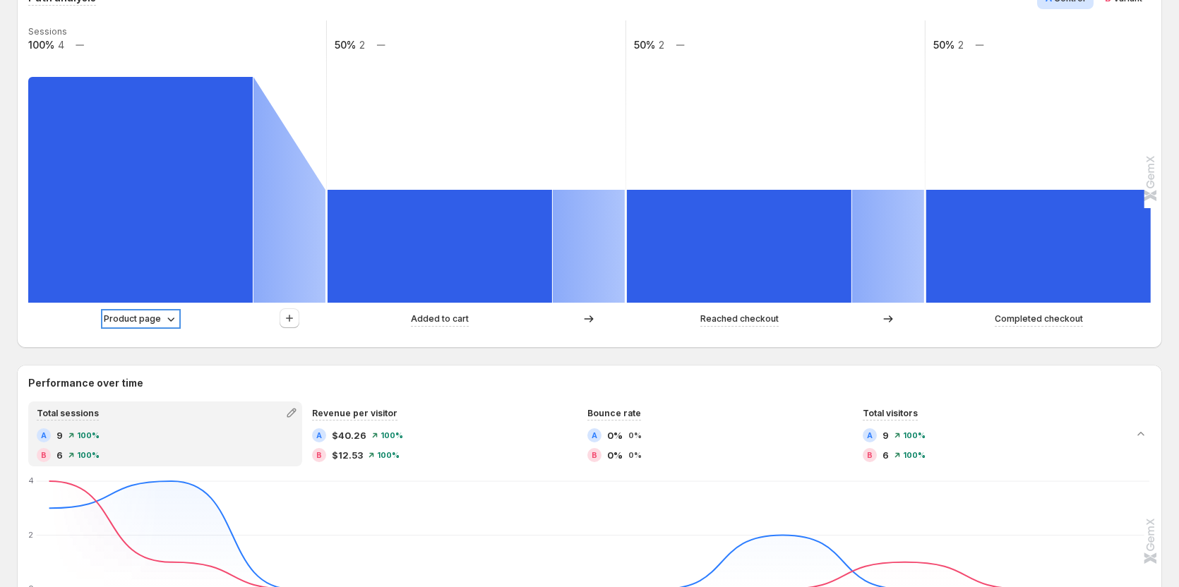
click at [153, 316] on p "Product page" at bounding box center [132, 319] width 57 height 14
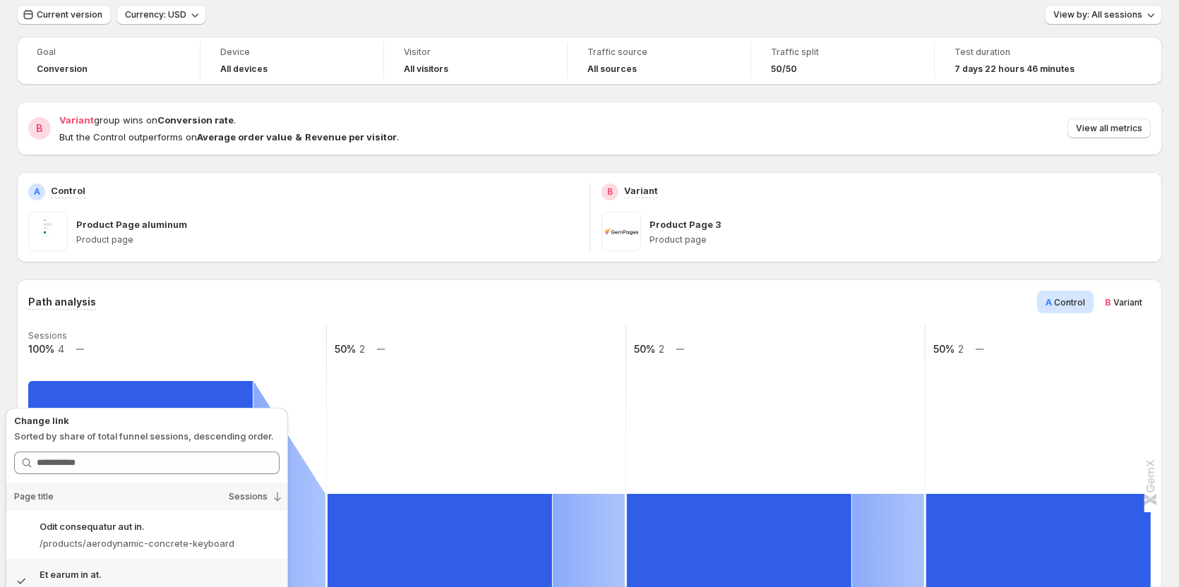
scroll to position [0, 0]
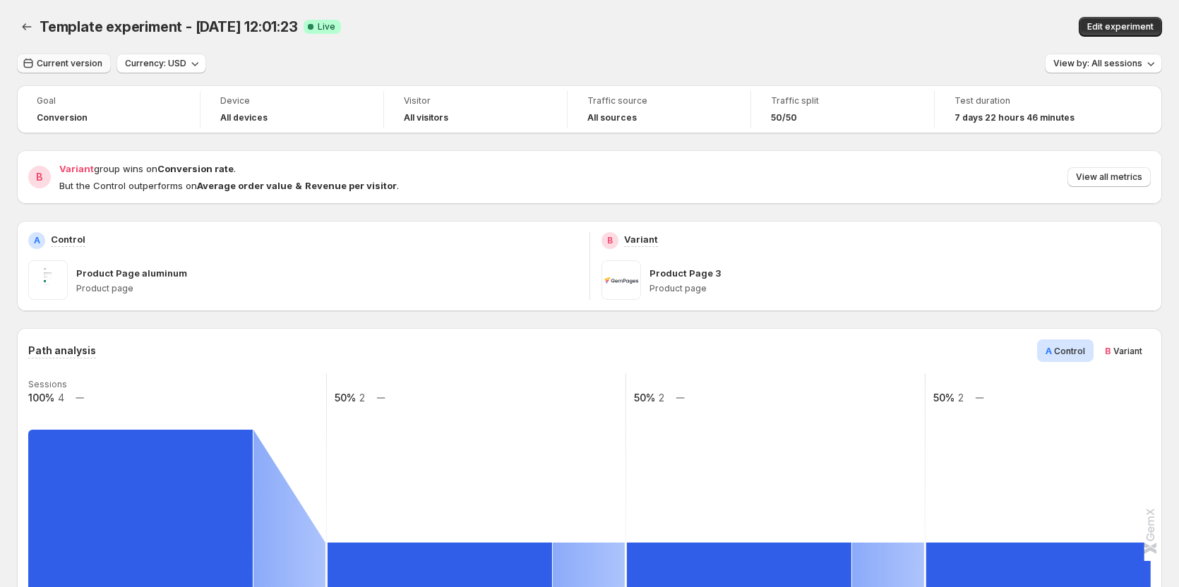
click at [68, 71] on button "Current version" at bounding box center [64, 64] width 94 height 20
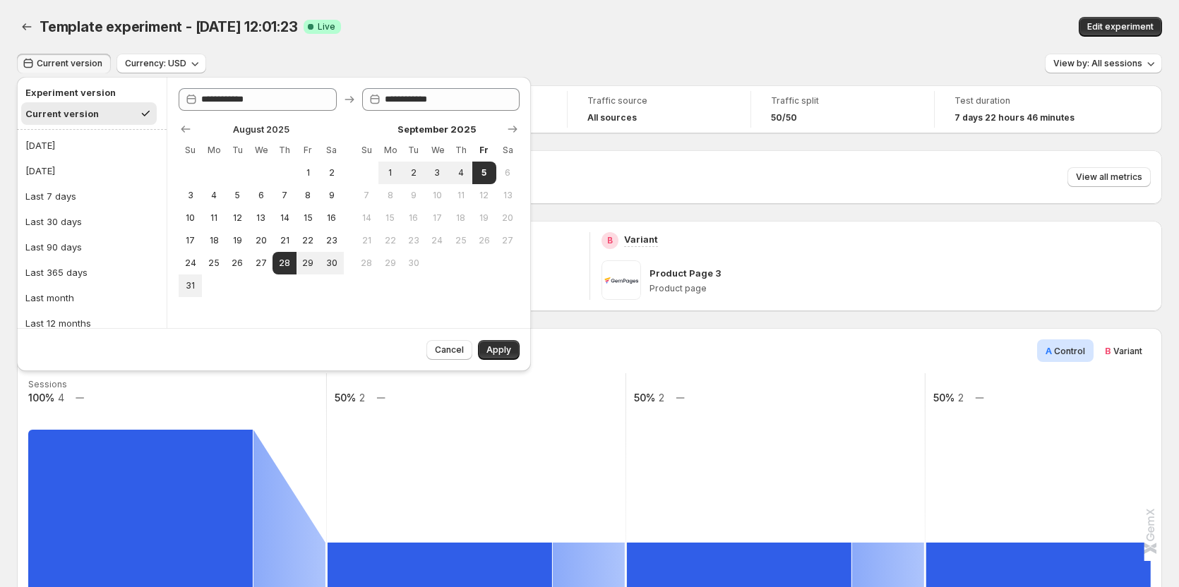
click at [163, 393] on rect at bounding box center [177, 514] width 301 height 282
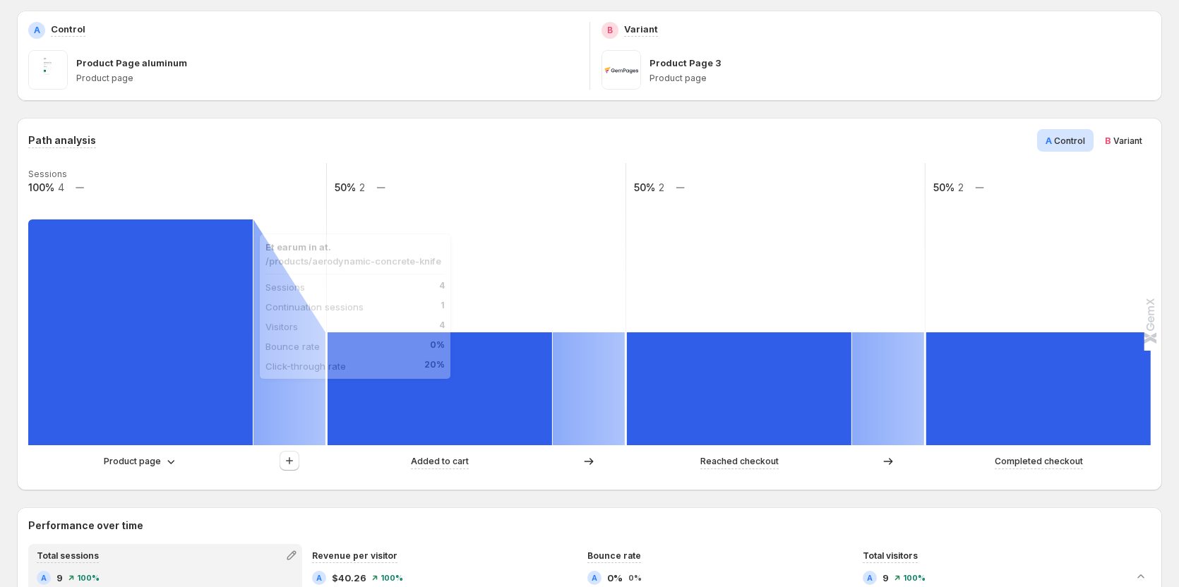
scroll to position [212, 0]
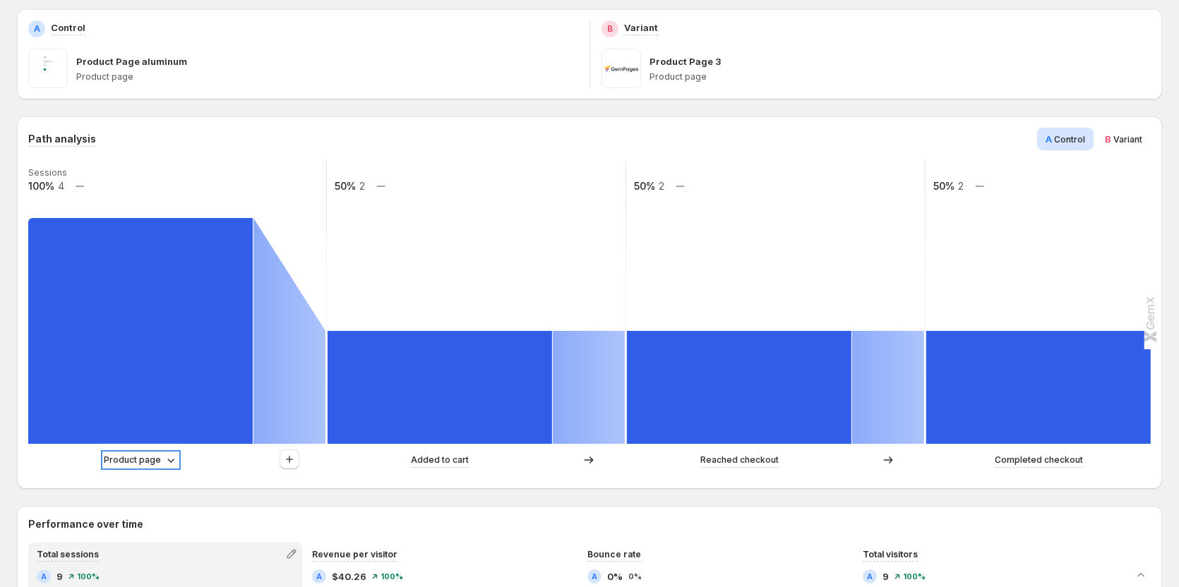
click at [131, 463] on p "Product page" at bounding box center [132, 460] width 57 height 14
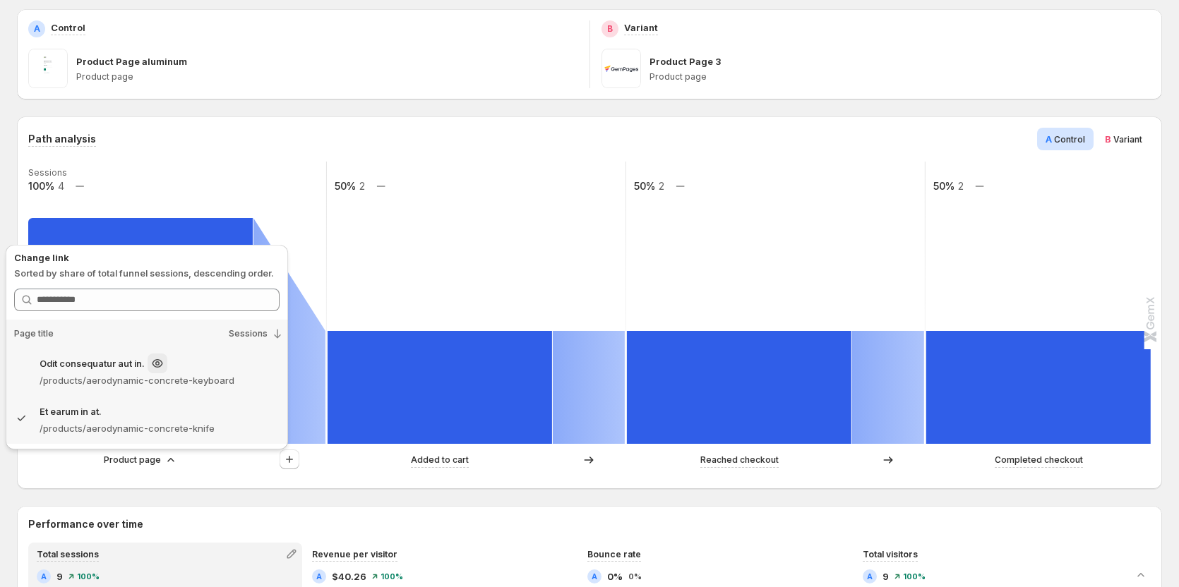
click at [227, 375] on p "/products/aerodynamic-concrete-keyboard" at bounding box center [160, 380] width 240 height 14
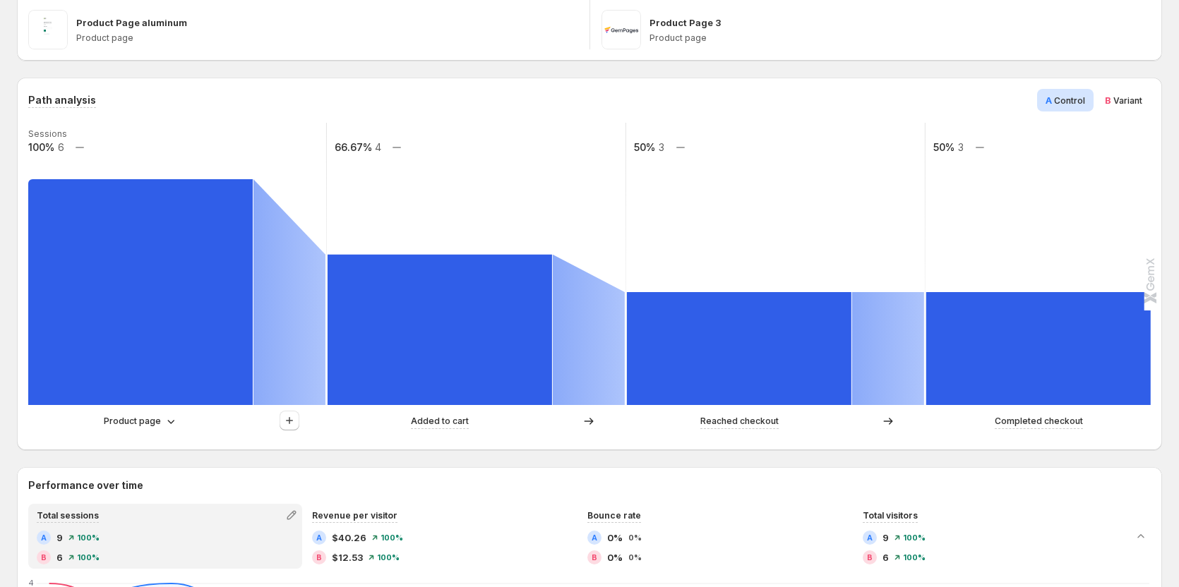
scroll to position [282, 0]
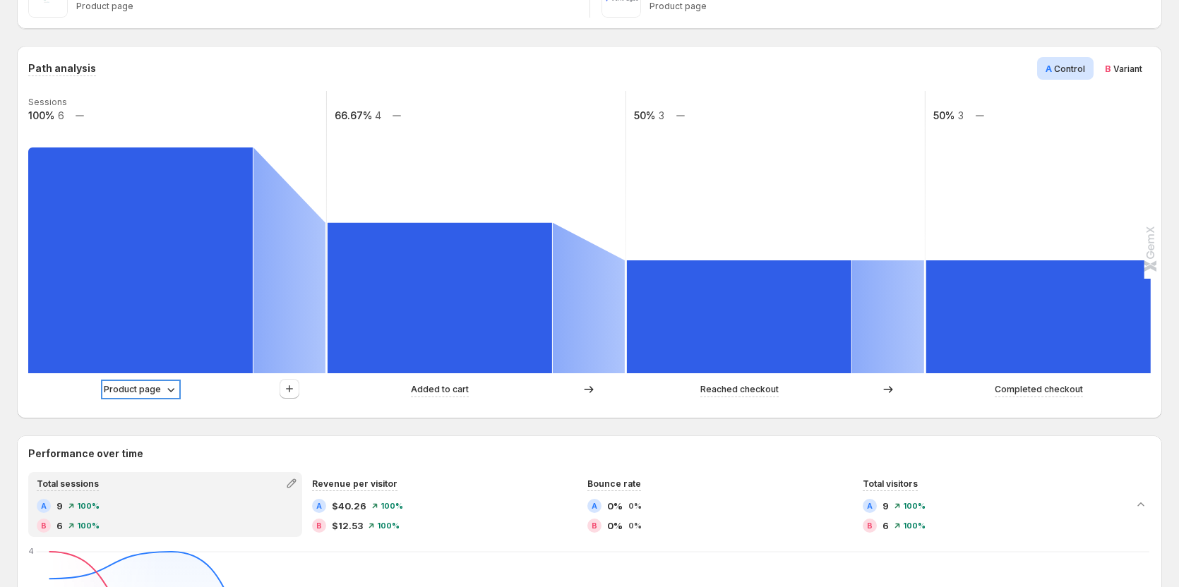
click at [153, 392] on p "Product page" at bounding box center [132, 390] width 57 height 14
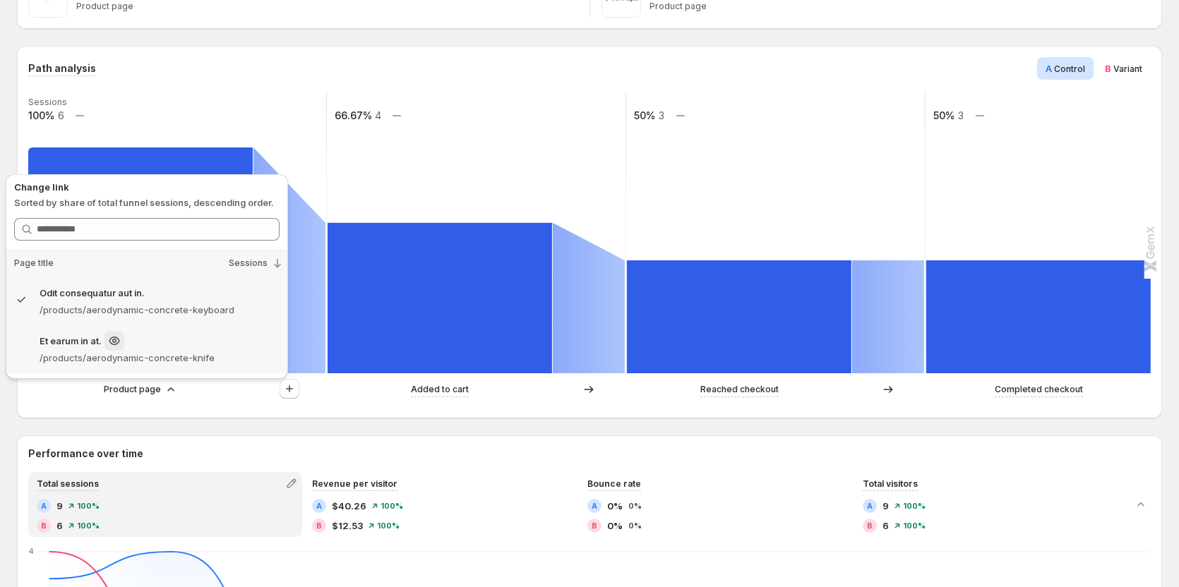
click at [188, 356] on p "/products/aerodynamic-concrete-knife" at bounding box center [160, 358] width 240 height 14
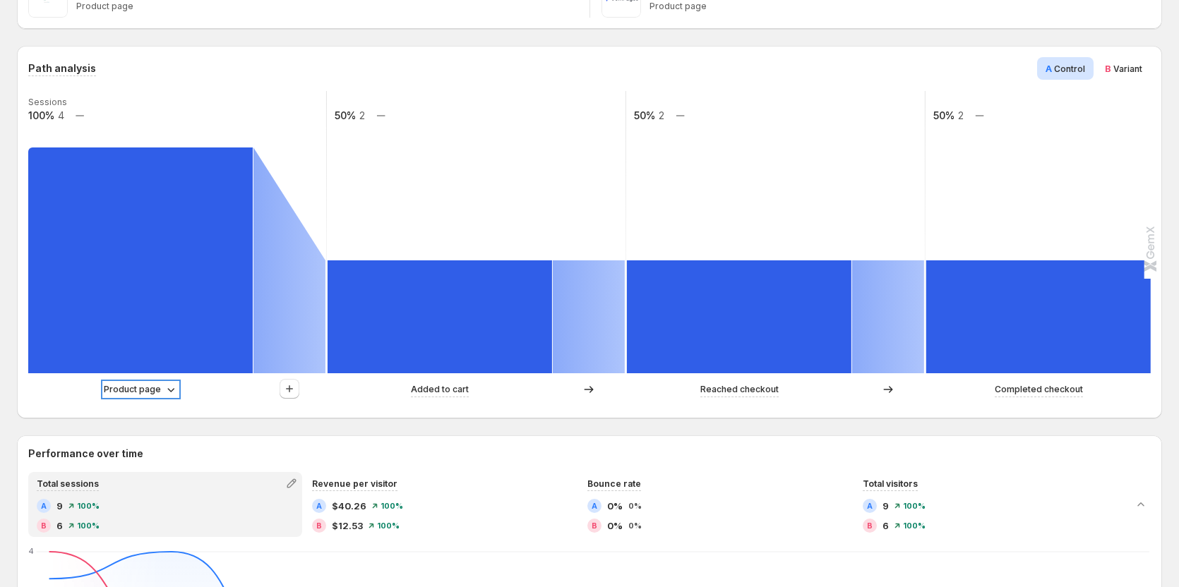
click at [138, 386] on p "Product page" at bounding box center [132, 390] width 57 height 14
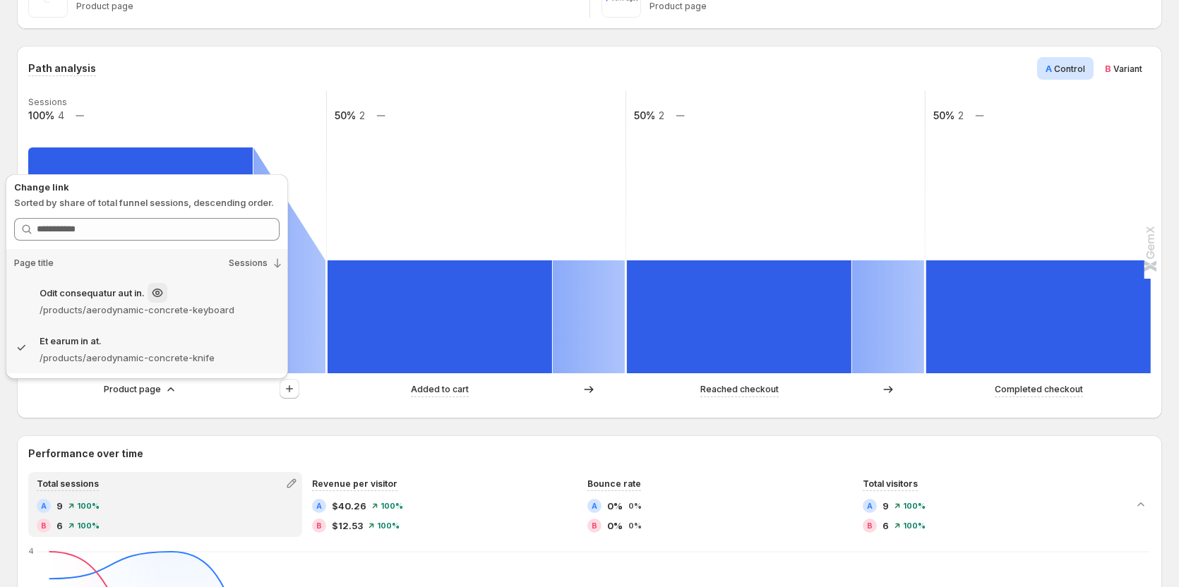
click at [218, 304] on p "/products/aerodynamic-concrete-keyboard" at bounding box center [160, 310] width 240 height 14
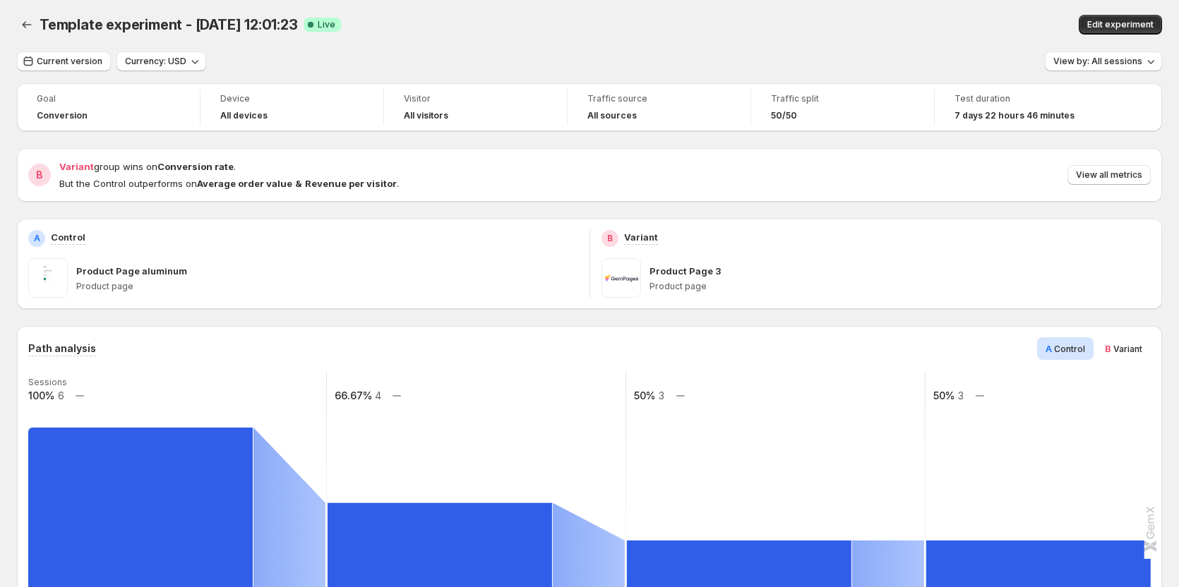
scroll to position [0, 0]
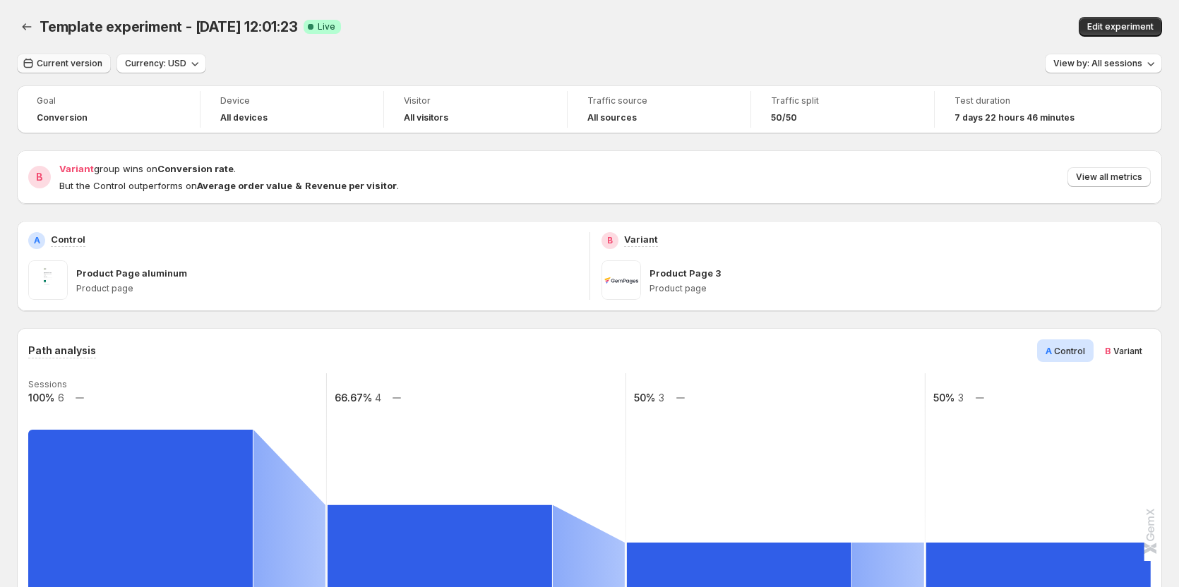
click at [82, 62] on span "Current version" at bounding box center [70, 63] width 66 height 11
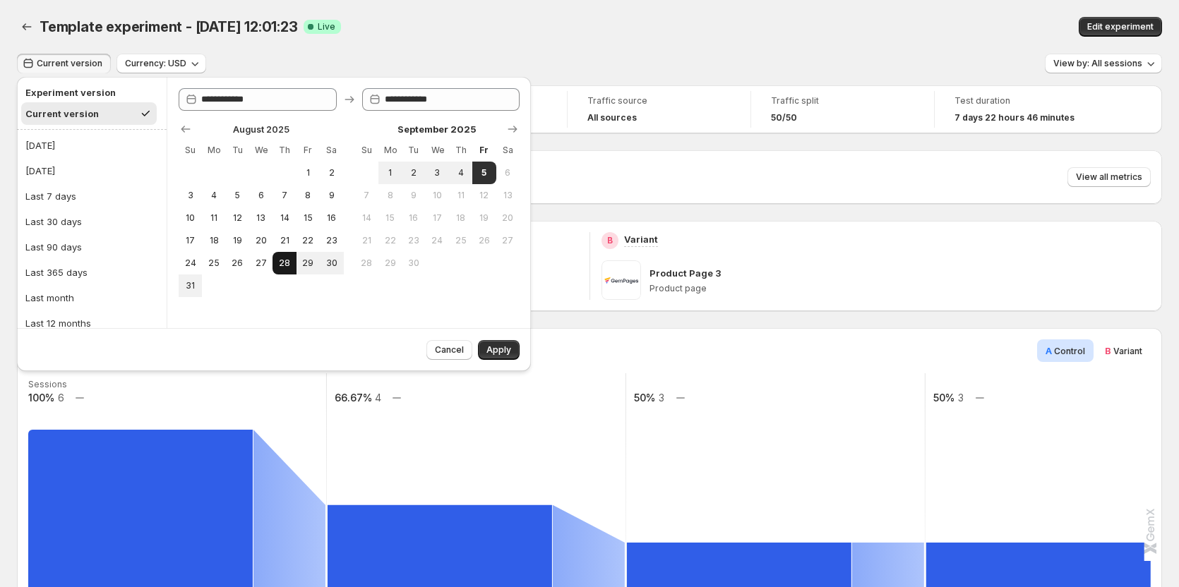
click at [282, 265] on span "28" at bounding box center [284, 263] width 12 height 11
click at [309, 260] on span "29" at bounding box center [308, 263] width 12 height 11
type input "**********"
click at [493, 347] on span "Apply" at bounding box center [498, 349] width 25 height 11
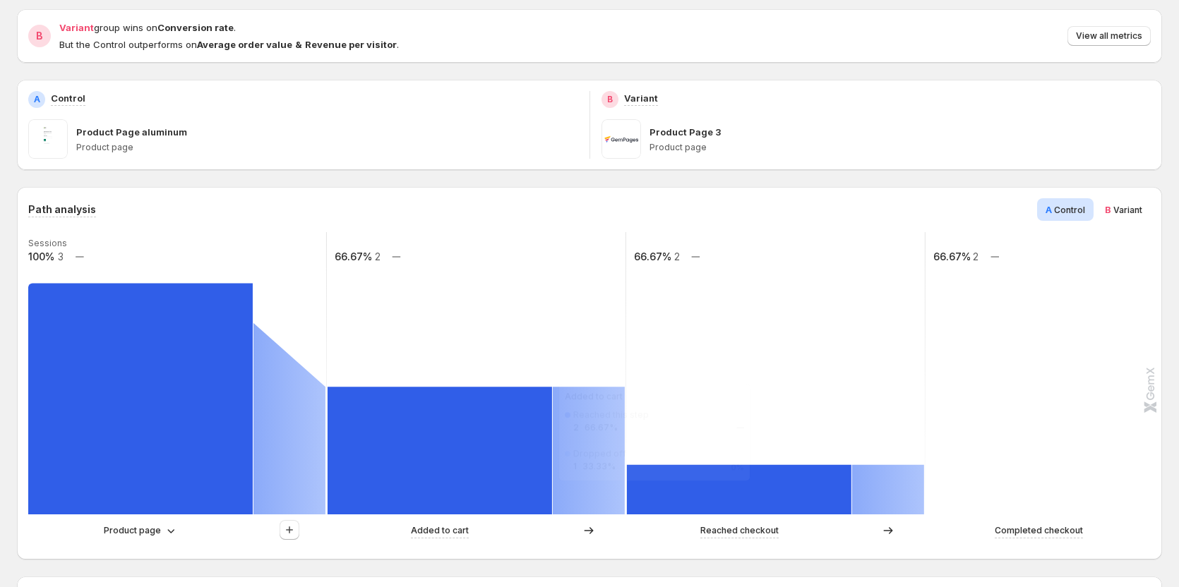
scroll to position [212, 0]
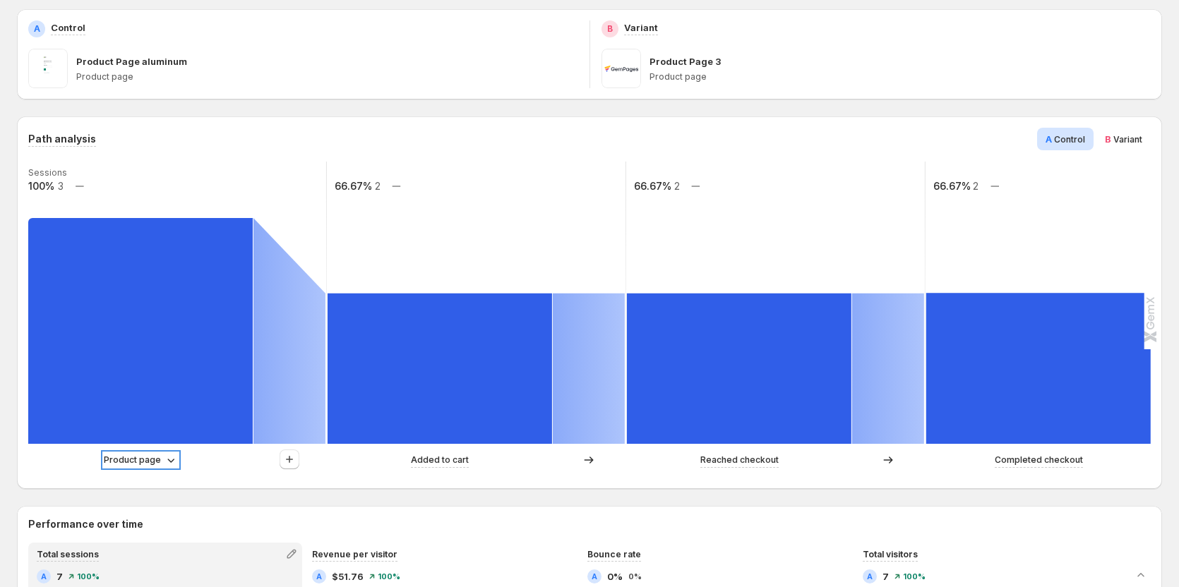
click at [157, 457] on p "Product page" at bounding box center [132, 460] width 57 height 14
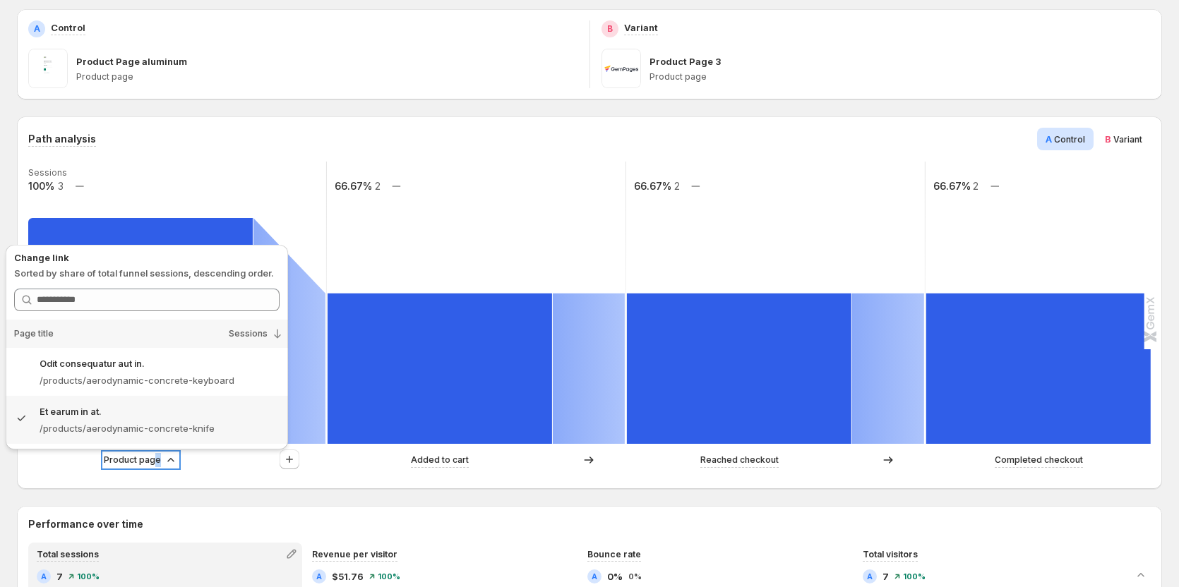
click at [157, 457] on p "Product page" at bounding box center [132, 460] width 57 height 14
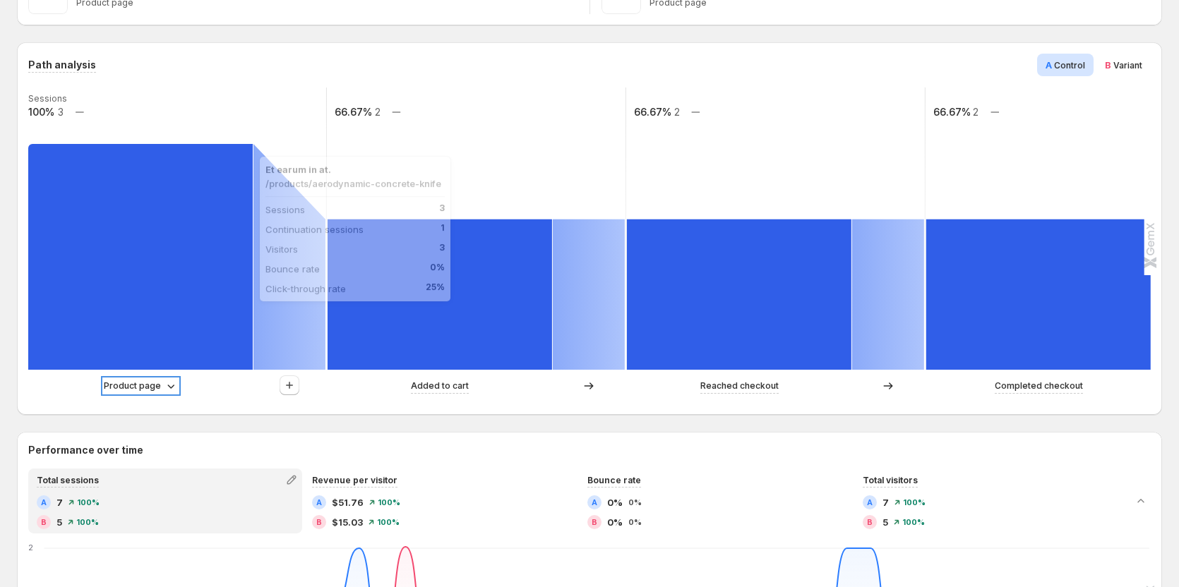
scroll to position [282, 0]
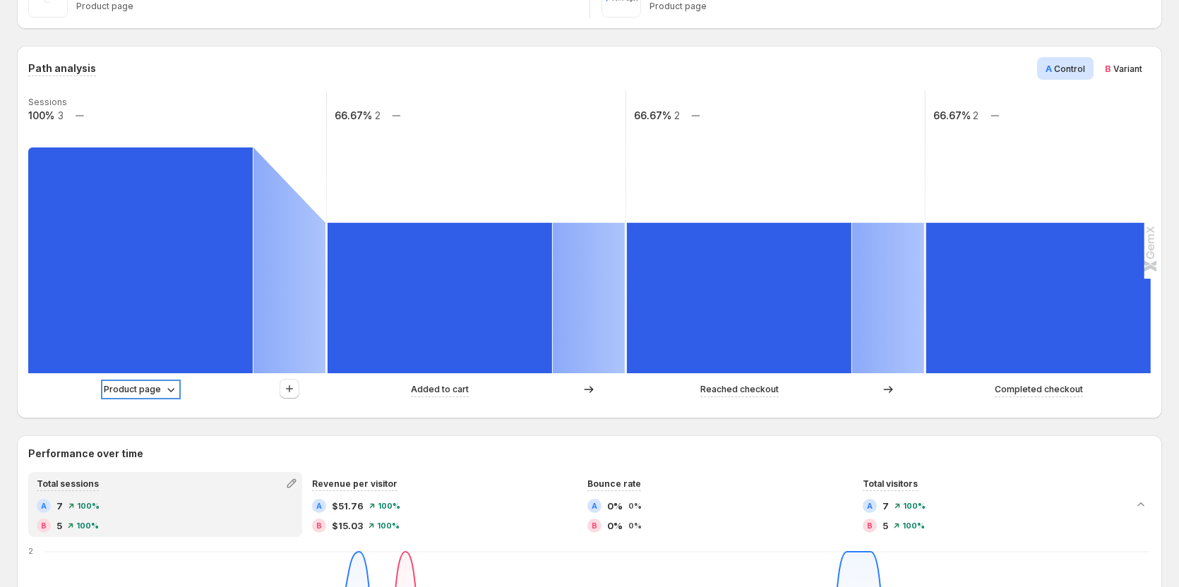
click at [152, 394] on p "Product page" at bounding box center [132, 390] width 57 height 14
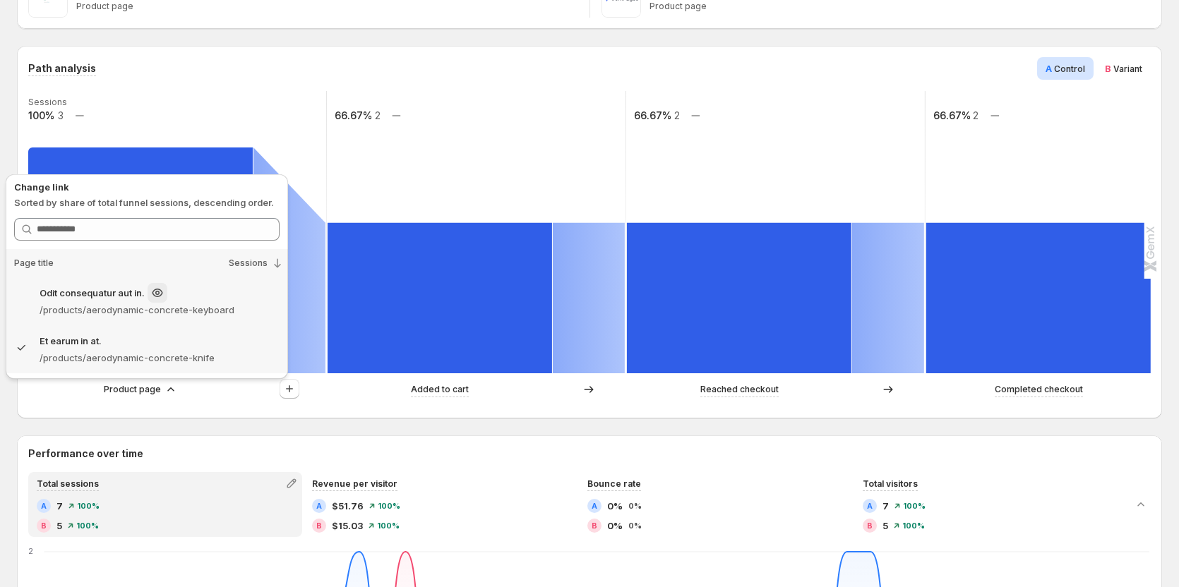
click at [226, 292] on div "Odit consequatur aut in." at bounding box center [160, 293] width 240 height 20
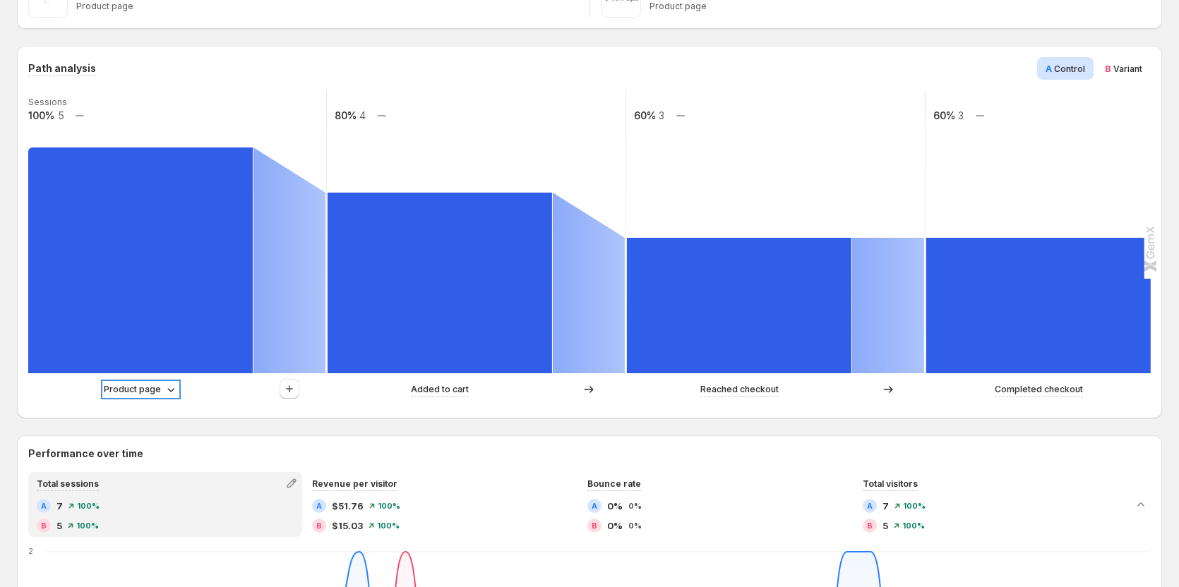
click at [157, 395] on p "Product page" at bounding box center [132, 390] width 57 height 14
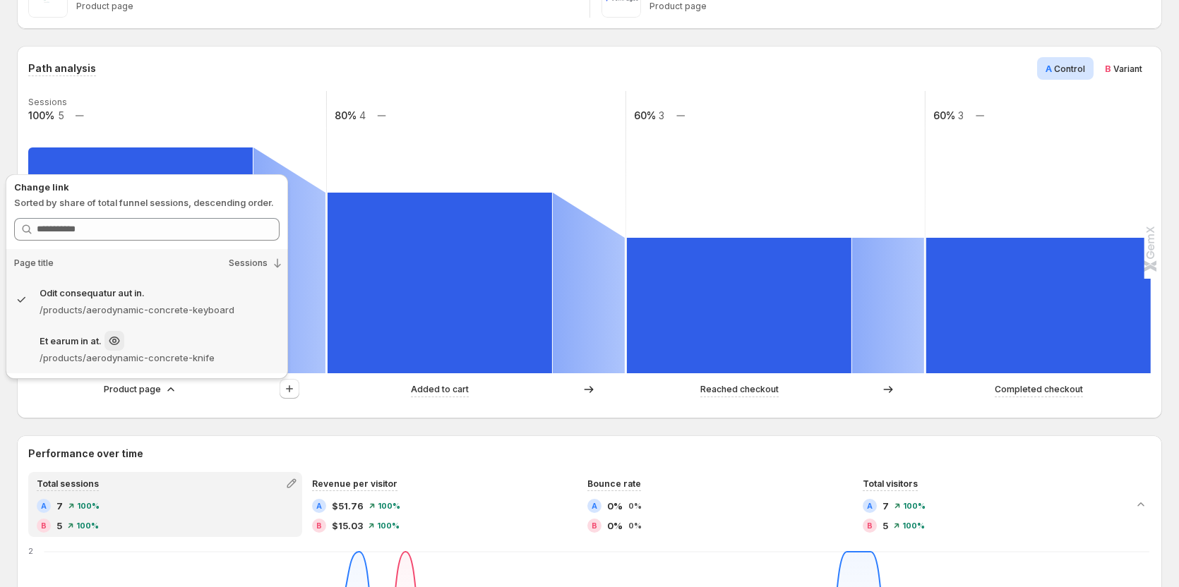
click at [165, 352] on p "/products/aerodynamic-concrete-knife" at bounding box center [160, 358] width 240 height 14
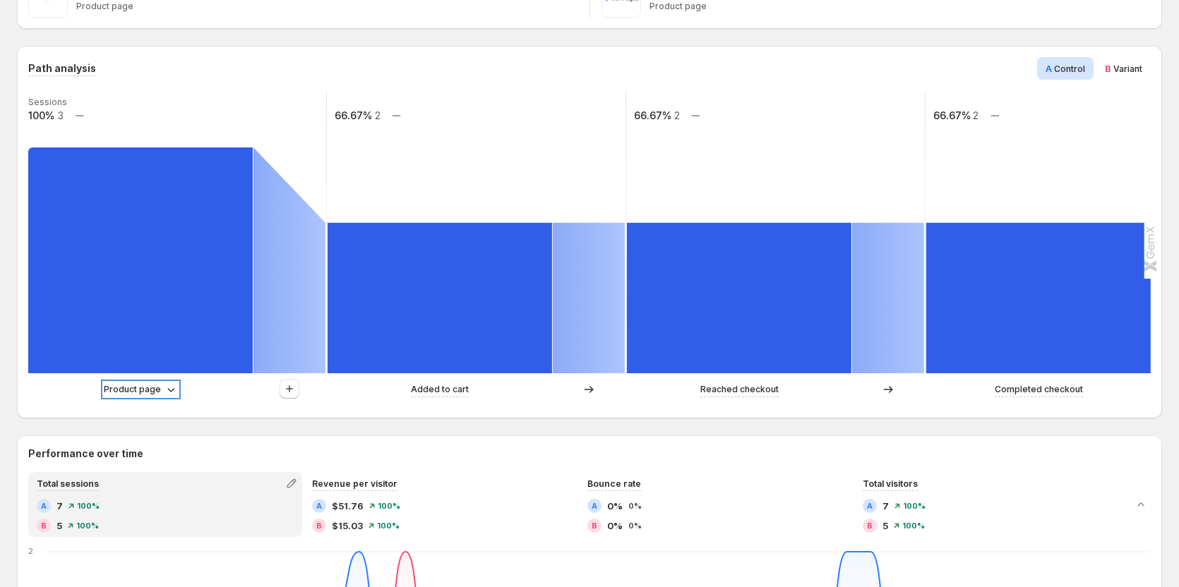
click at [138, 389] on p "Product page" at bounding box center [132, 390] width 57 height 14
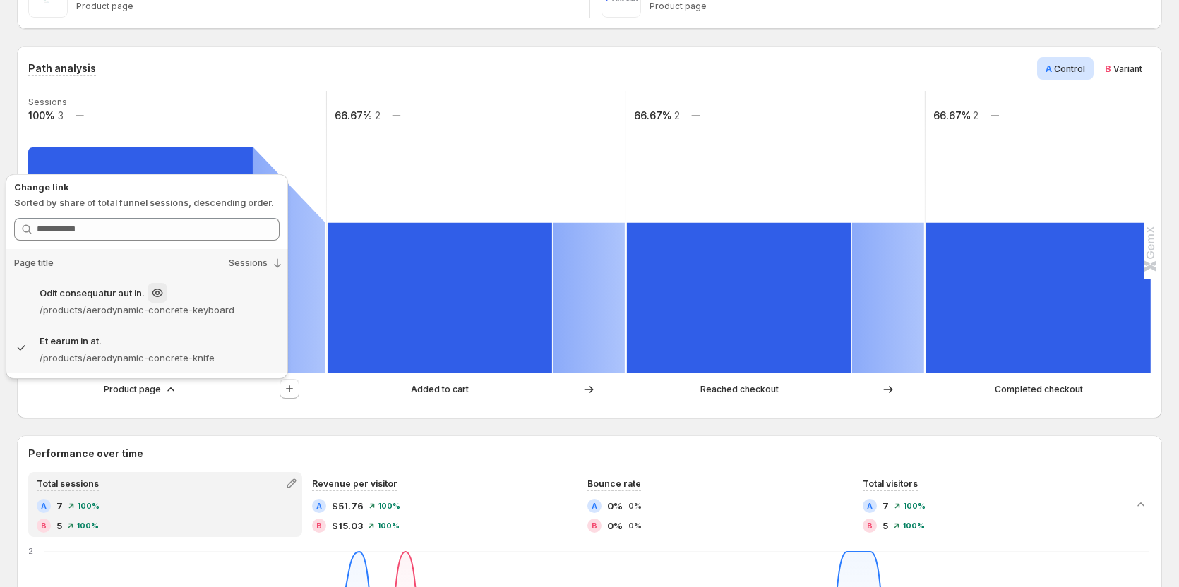
click at [229, 315] on p "/products/aerodynamic-concrete-keyboard" at bounding box center [160, 310] width 240 height 14
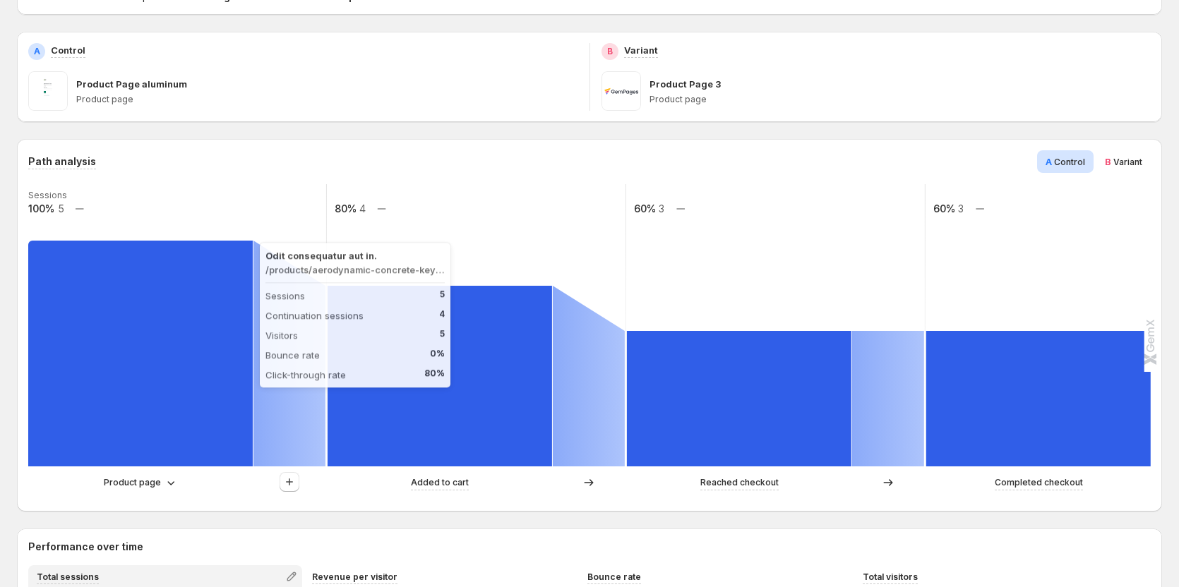
scroll to position [212, 0]
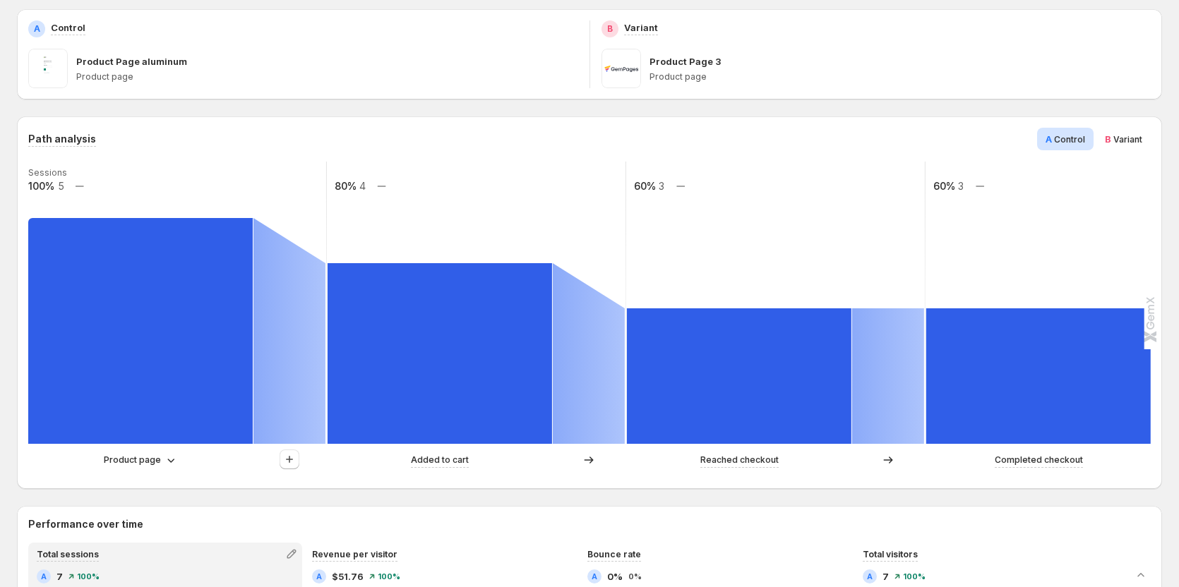
click at [131, 468] on div "Product page" at bounding box center [177, 460] width 298 height 21
click at [136, 460] on p "Product page" at bounding box center [132, 460] width 57 height 14
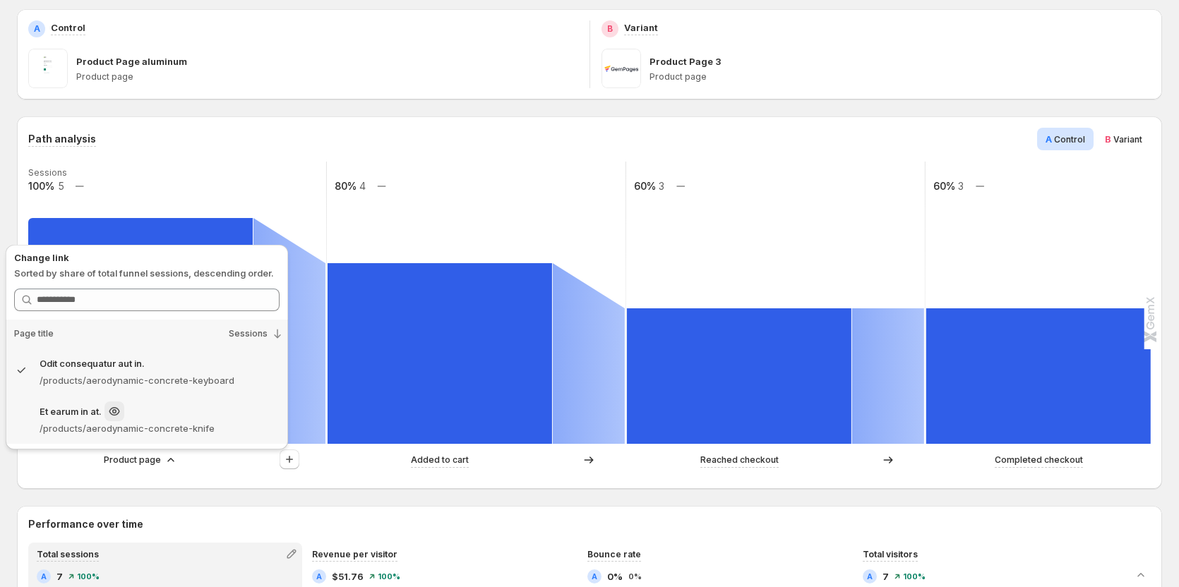
click at [187, 421] on p "/products/aerodynamic-concrete-knife" at bounding box center [160, 428] width 240 height 14
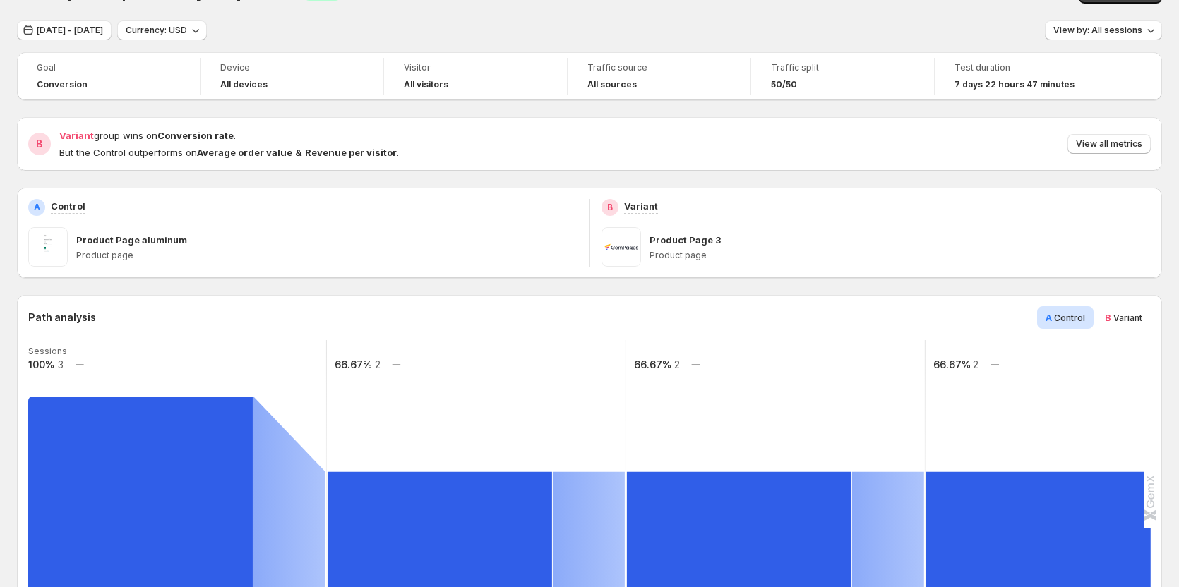
scroll to position [0, 0]
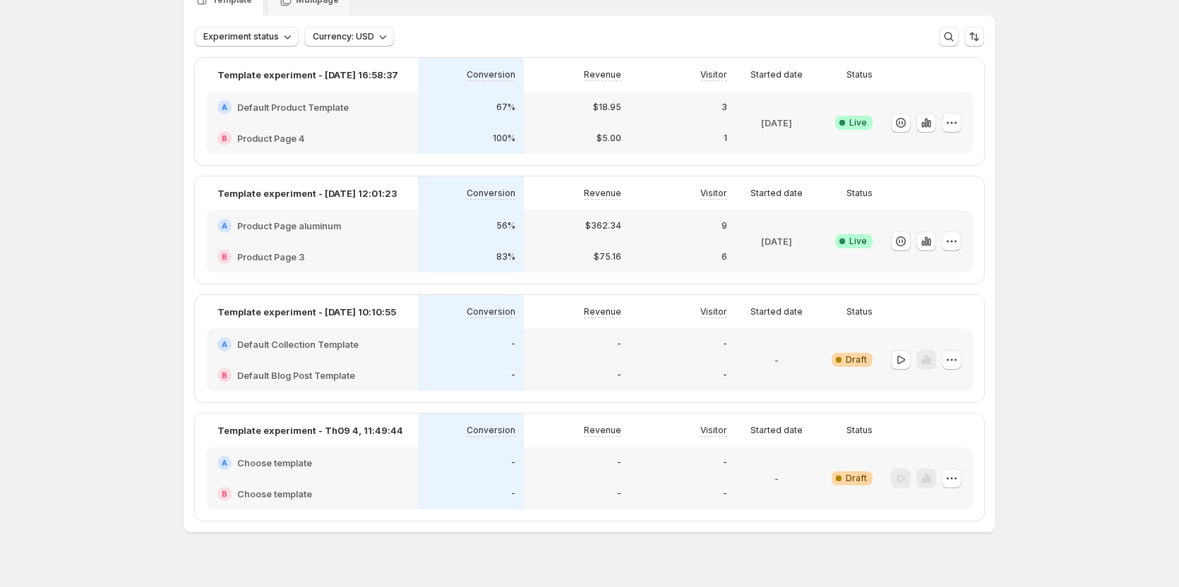
scroll to position [71, 0]
click at [957, 240] on icon "button" at bounding box center [951, 241] width 14 height 14
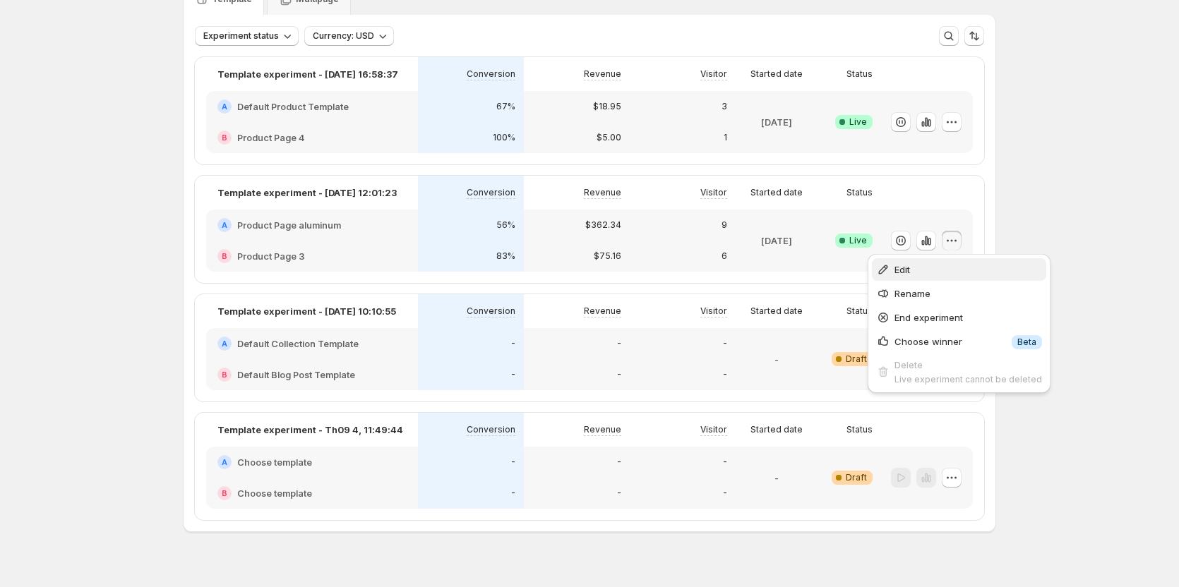
click at [951, 273] on span "Edit" at bounding box center [968, 270] width 148 height 14
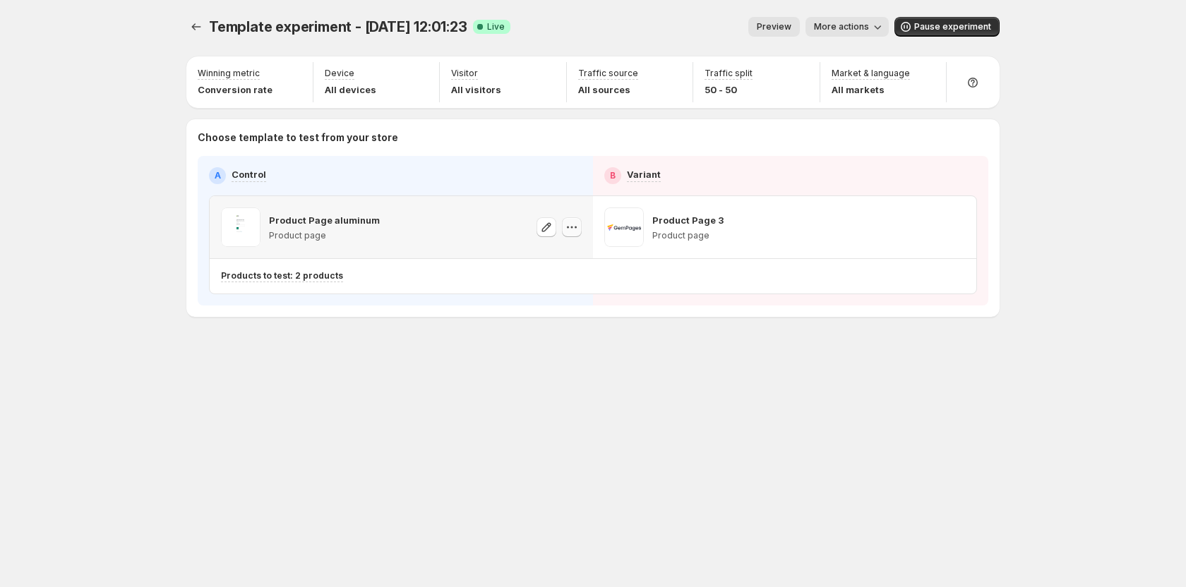
click at [574, 234] on button "button" at bounding box center [572, 227] width 20 height 20
click at [572, 306] on span "581880296119468887" at bounding box center [552, 306] width 95 height 11
click at [613, 385] on div "Template experiment - [DATE] 12:01:23. This page is ready Template experiment -…" at bounding box center [592, 196] width 847 height 393
